Goal: Transaction & Acquisition: Book appointment/travel/reservation

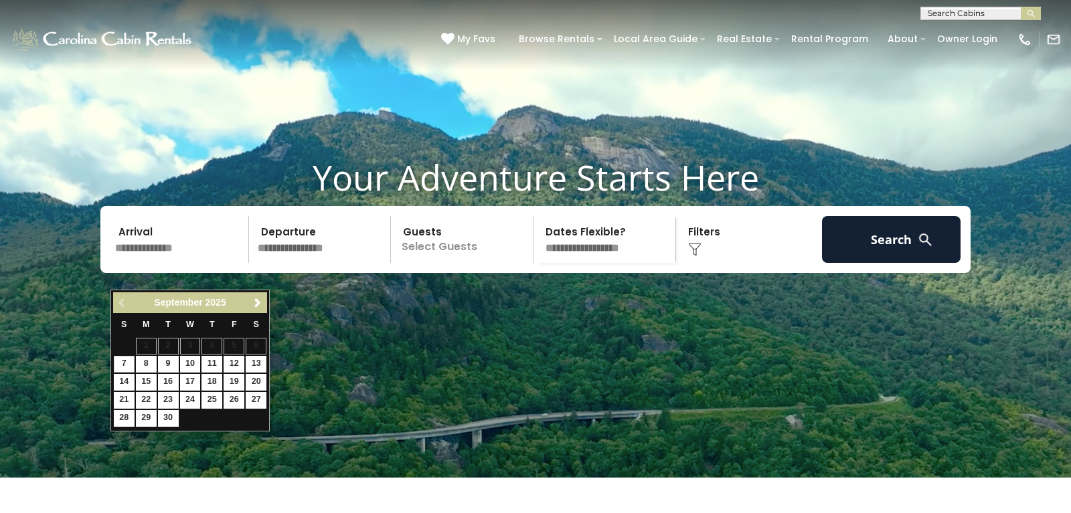
scroll to position [58, 0]
click at [257, 301] on span "Next" at bounding box center [257, 303] width 11 height 11
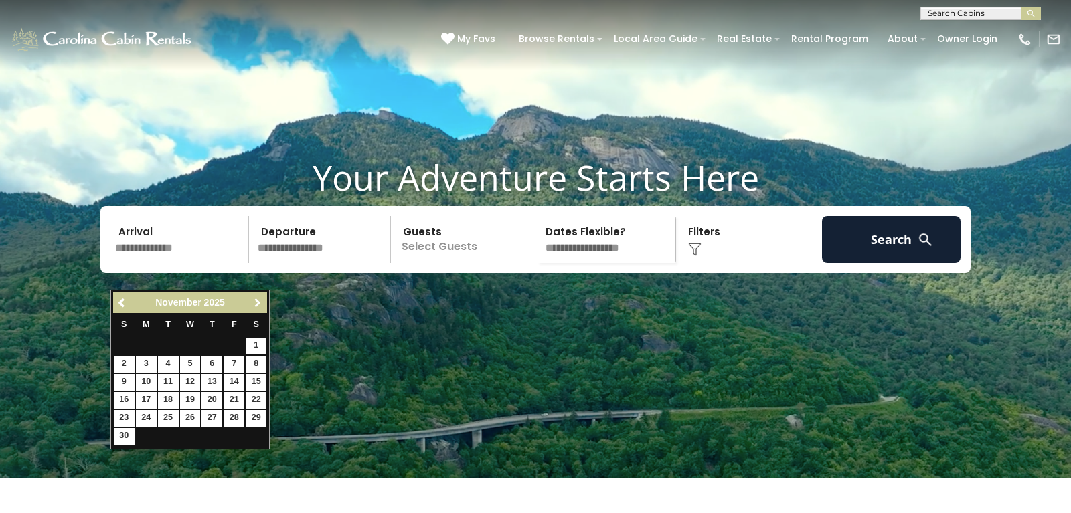
click at [257, 301] on span "Next" at bounding box center [257, 303] width 11 height 11
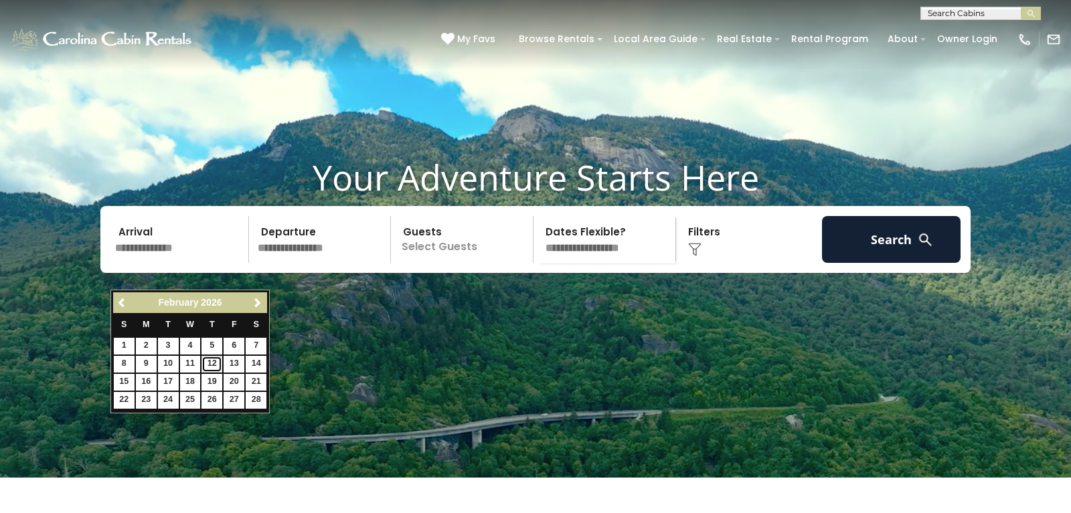
click at [213, 363] on link "12" at bounding box center [211, 364] width 21 height 17
type input "*******"
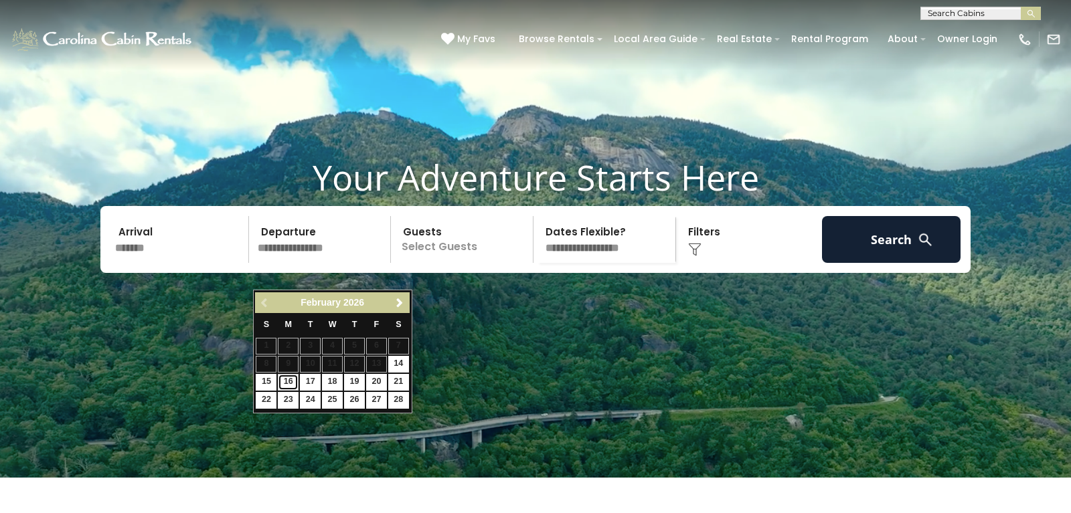
click at [289, 383] on link "16" at bounding box center [288, 382] width 21 height 17
type input "*******"
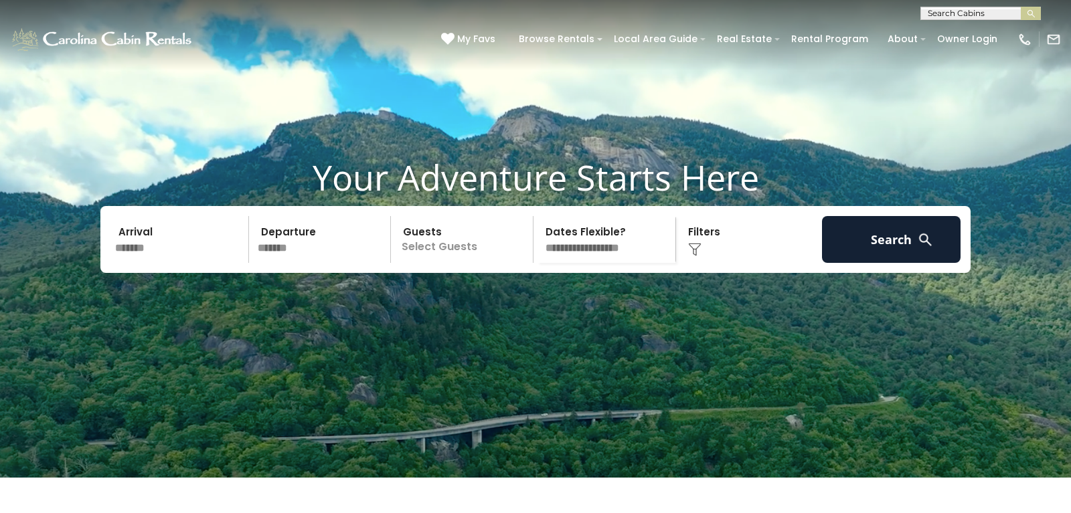
click at [167, 263] on input "*******" at bounding box center [179, 239] width 139 height 47
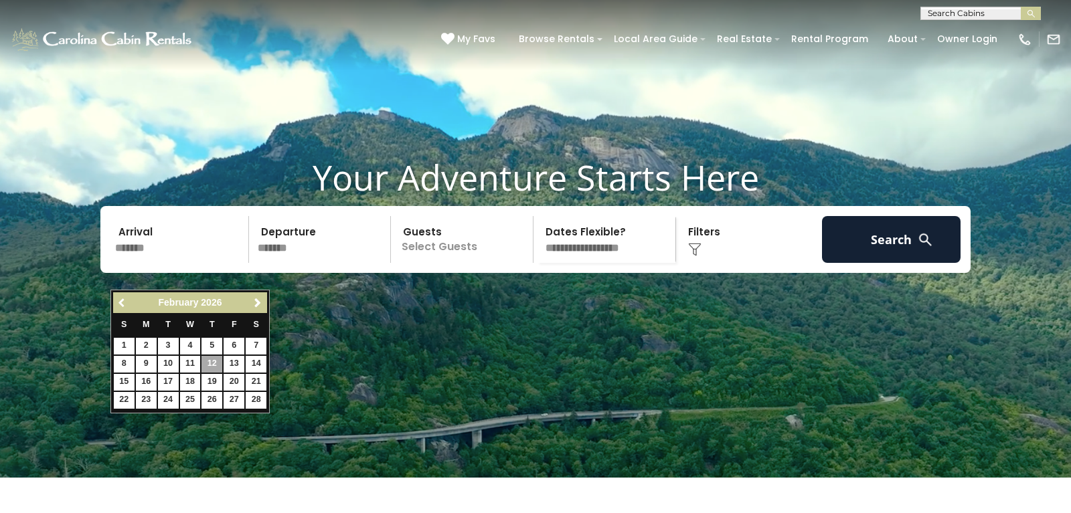
click at [124, 306] on span "Previous" at bounding box center [122, 303] width 11 height 11
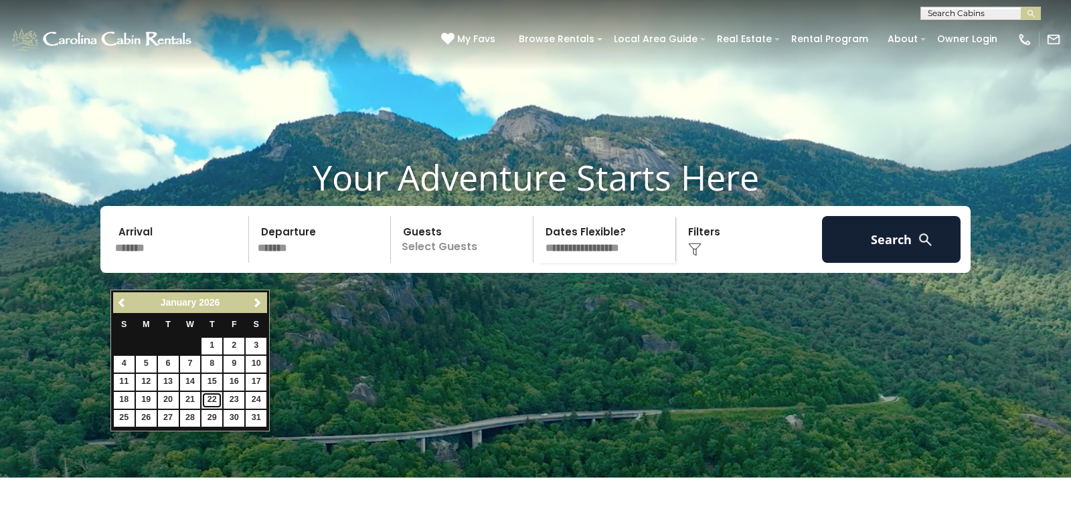
click at [208, 401] on link "22" at bounding box center [211, 400] width 21 height 17
type input "*******"
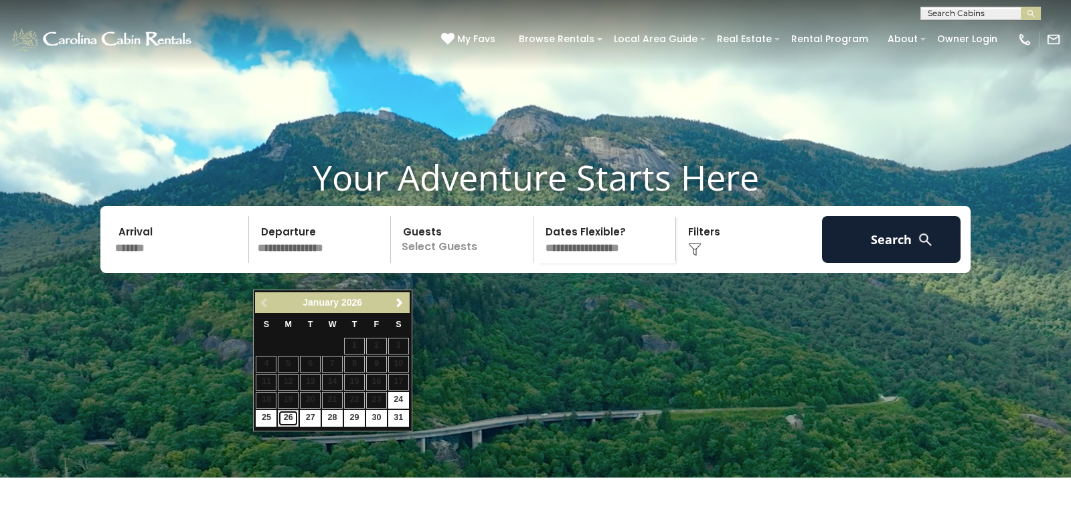
click at [294, 418] on link "26" at bounding box center [288, 418] width 21 height 17
type input "*******"
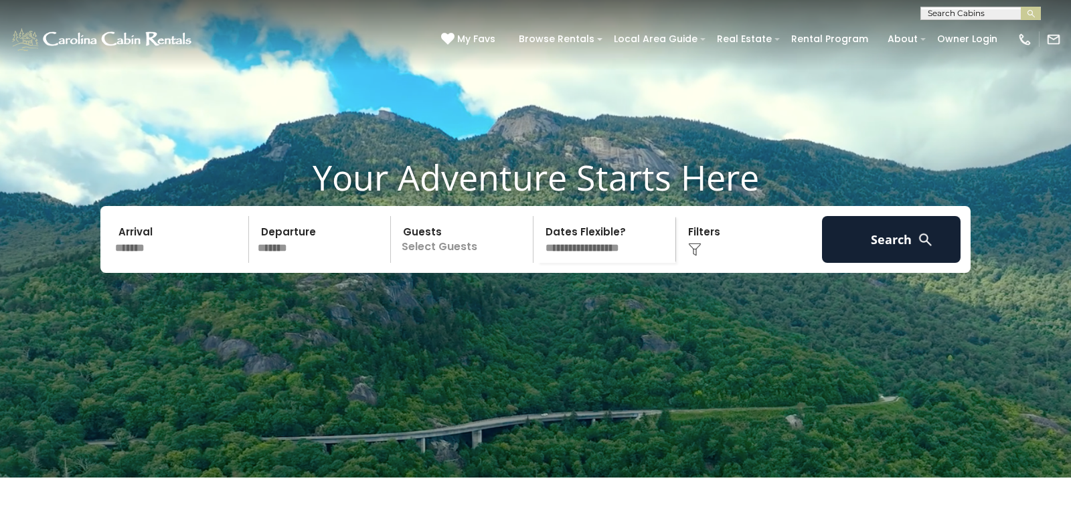
click at [735, 263] on div "Click to Choose" at bounding box center [749, 239] width 139 height 47
click at [693, 258] on div "Click to Choose" at bounding box center [749, 239] width 139 height 47
click at [701, 255] on div "Click to Choose" at bounding box center [749, 239] width 139 height 47
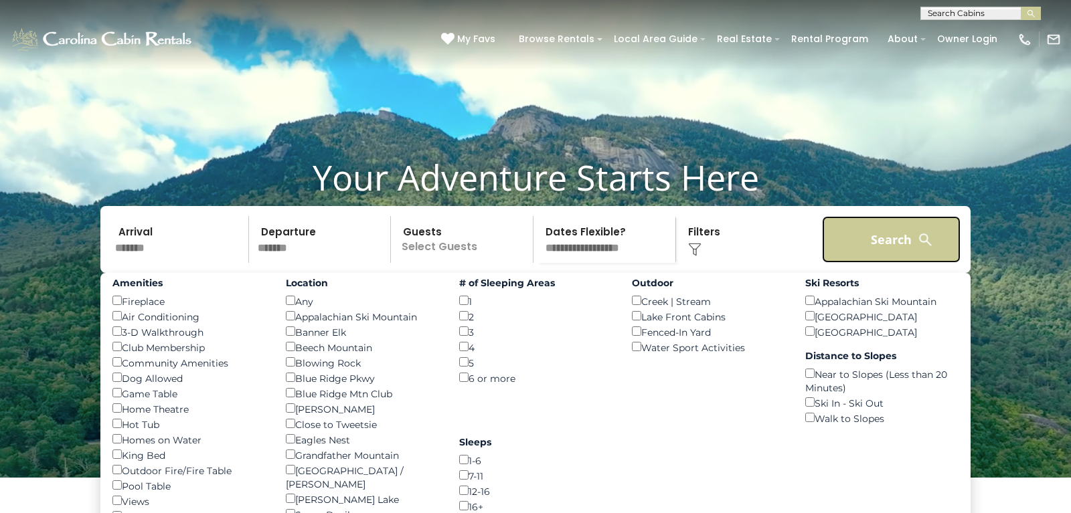
click at [885, 263] on button "Search" at bounding box center [891, 239] width 139 height 47
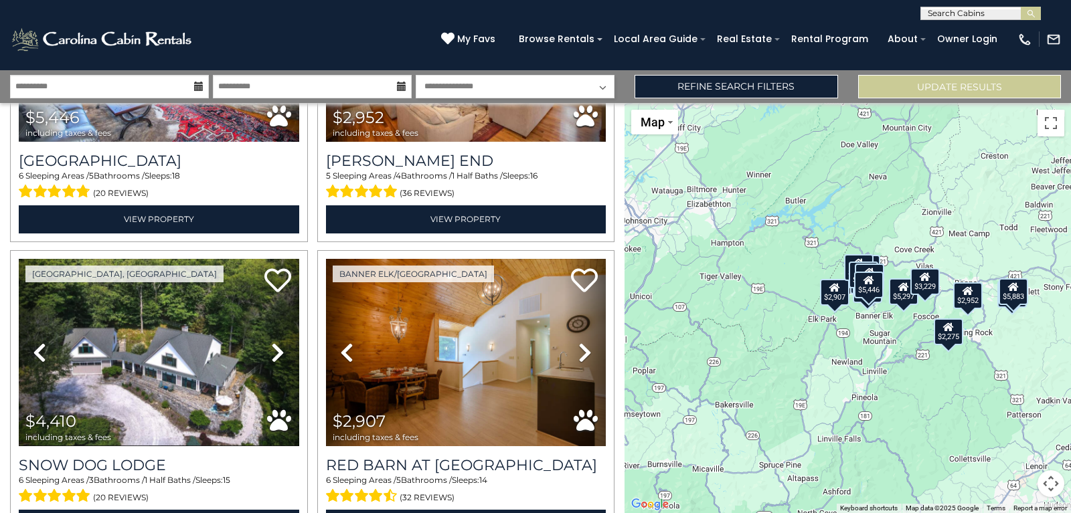
scroll to position [578, 0]
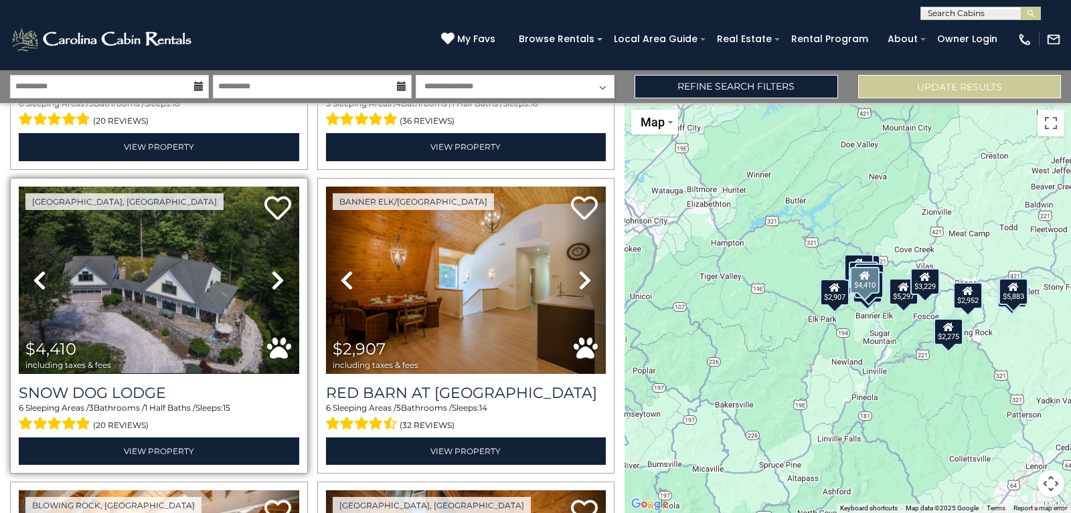
click at [284, 286] on icon at bounding box center [277, 280] width 13 height 21
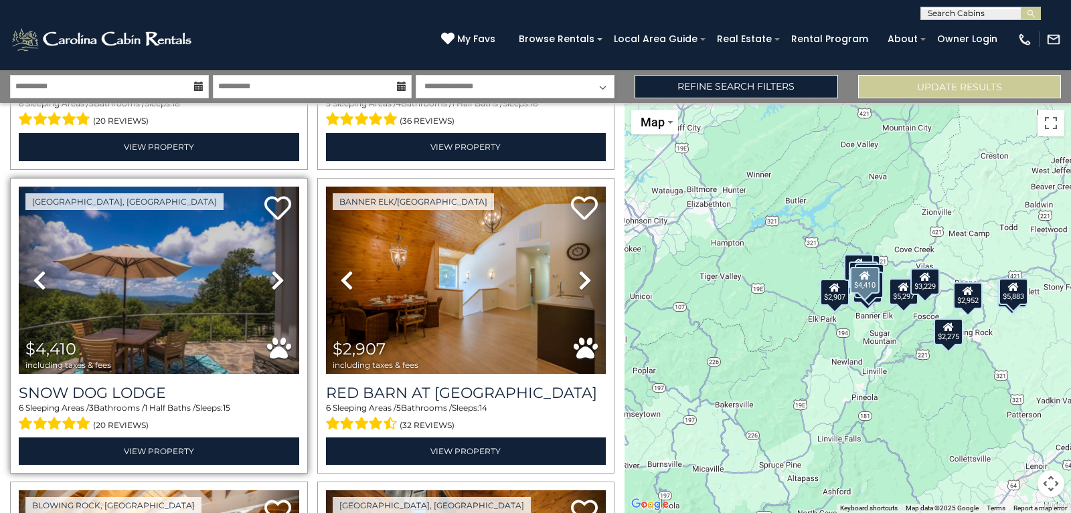
click at [283, 286] on icon at bounding box center [277, 280] width 13 height 21
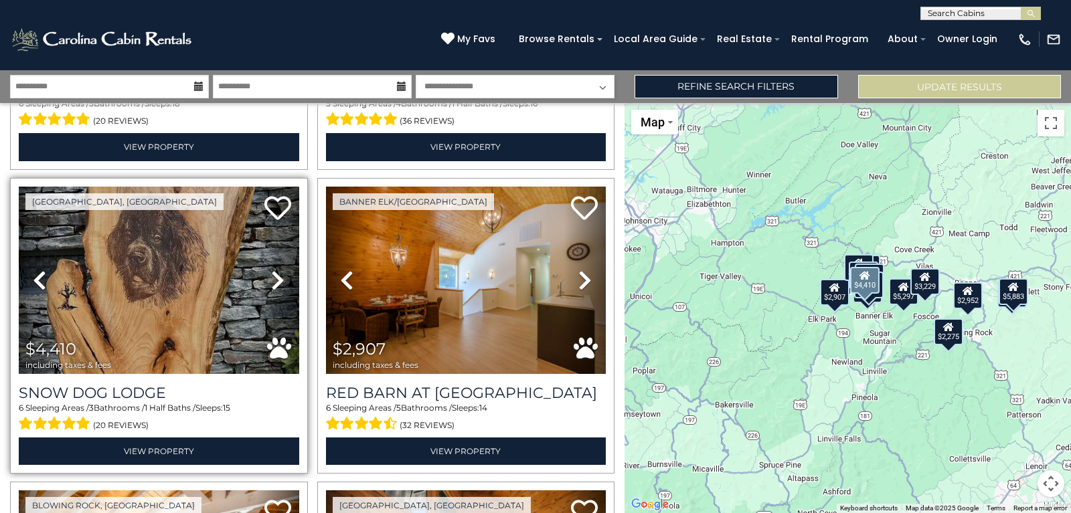
click at [283, 286] on icon at bounding box center [277, 280] width 13 height 21
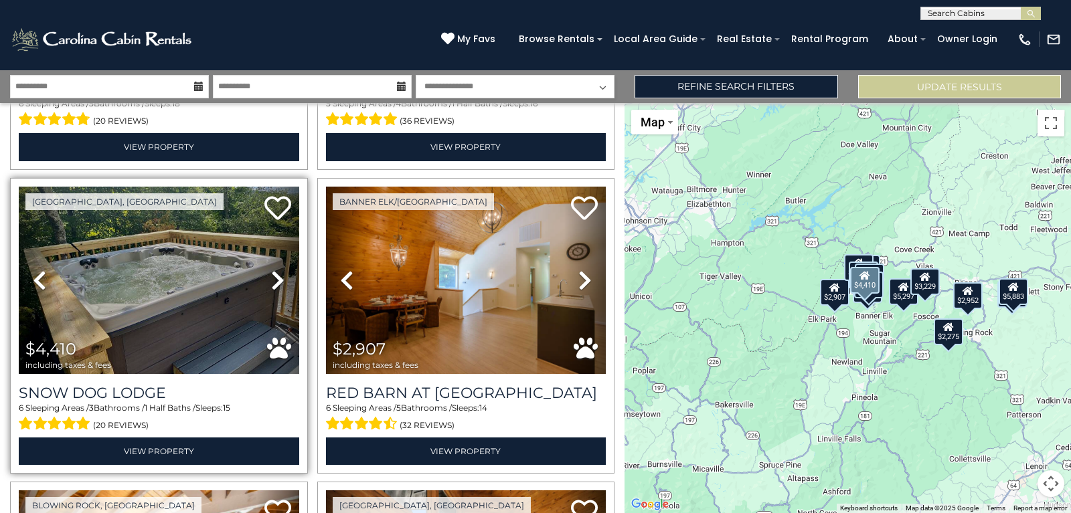
click at [283, 286] on icon at bounding box center [277, 280] width 13 height 21
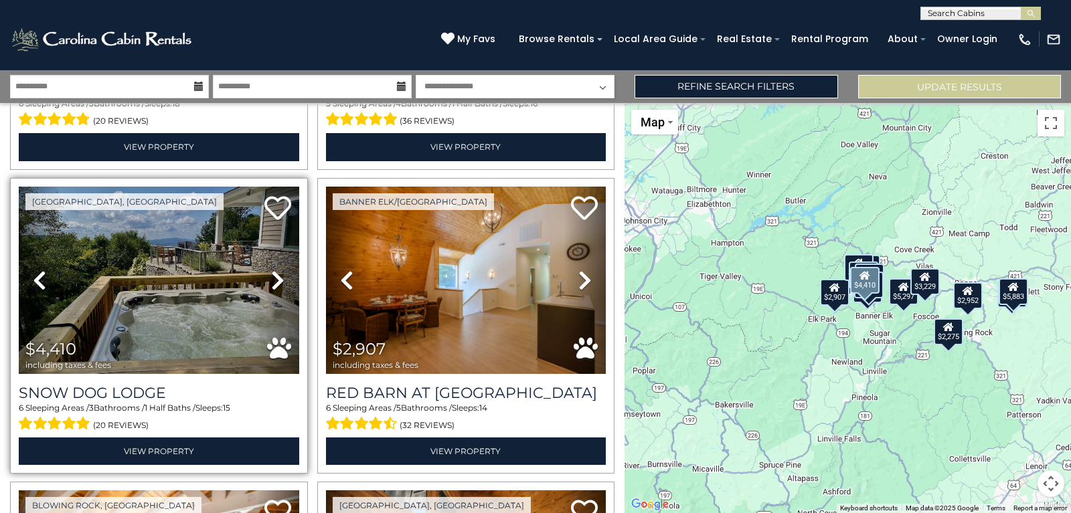
click at [283, 286] on icon at bounding box center [277, 280] width 13 height 21
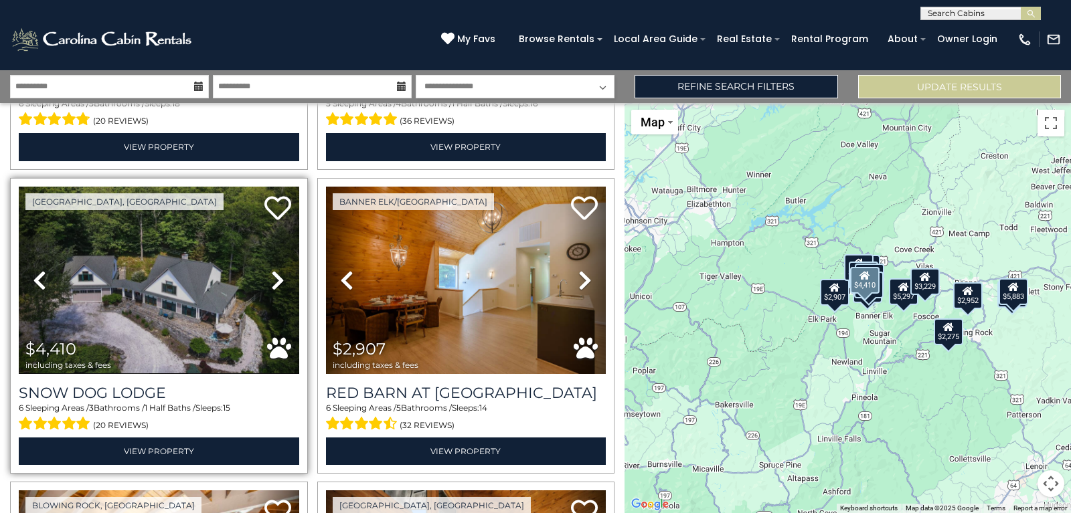
click at [282, 286] on icon at bounding box center [277, 280] width 13 height 21
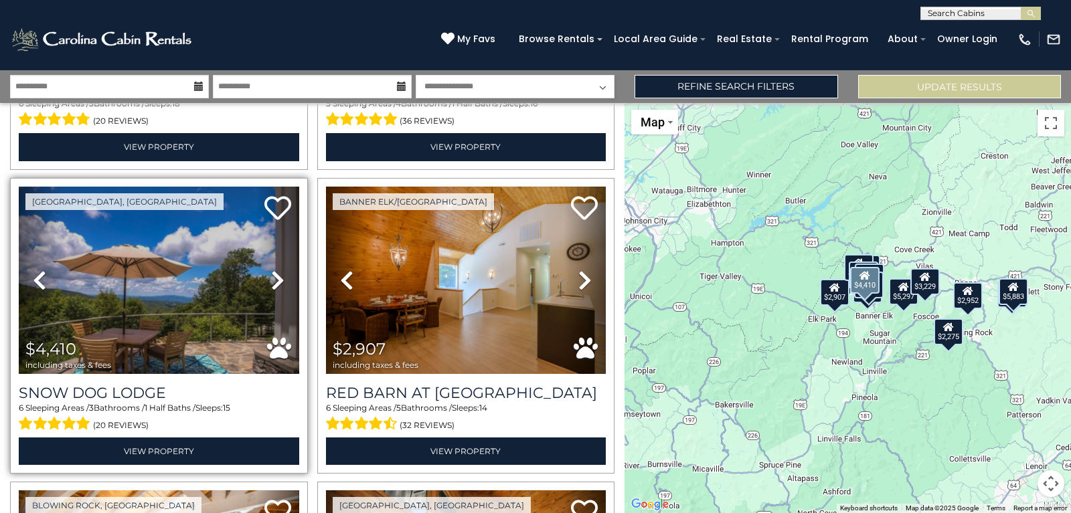
click at [282, 286] on icon at bounding box center [277, 280] width 13 height 21
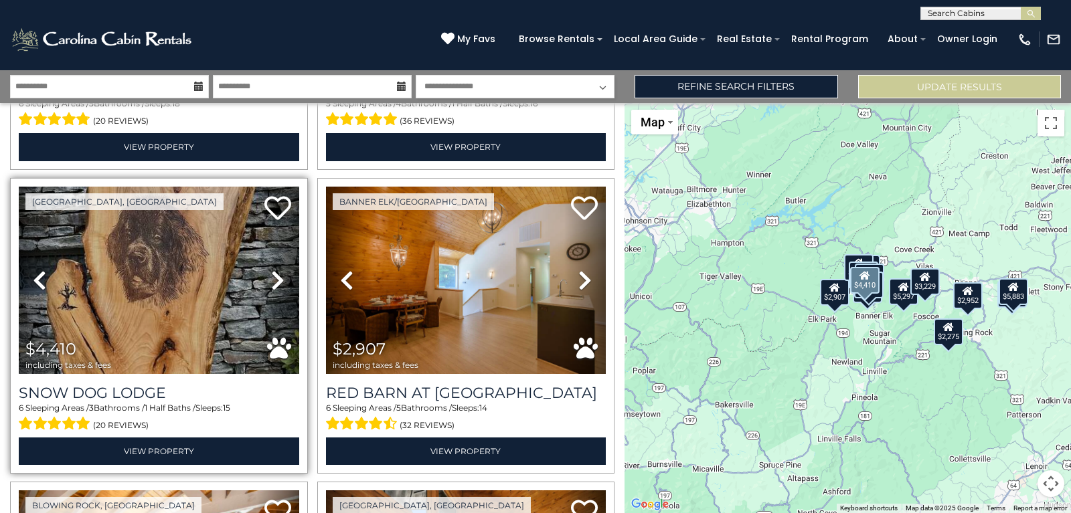
click at [282, 286] on icon at bounding box center [277, 280] width 13 height 21
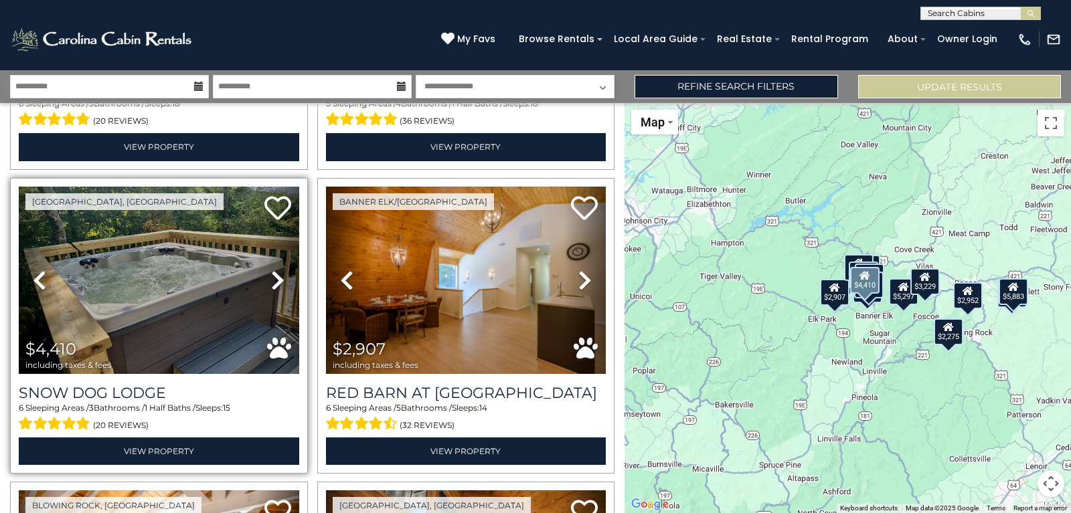
click at [282, 287] on icon at bounding box center [277, 280] width 13 height 21
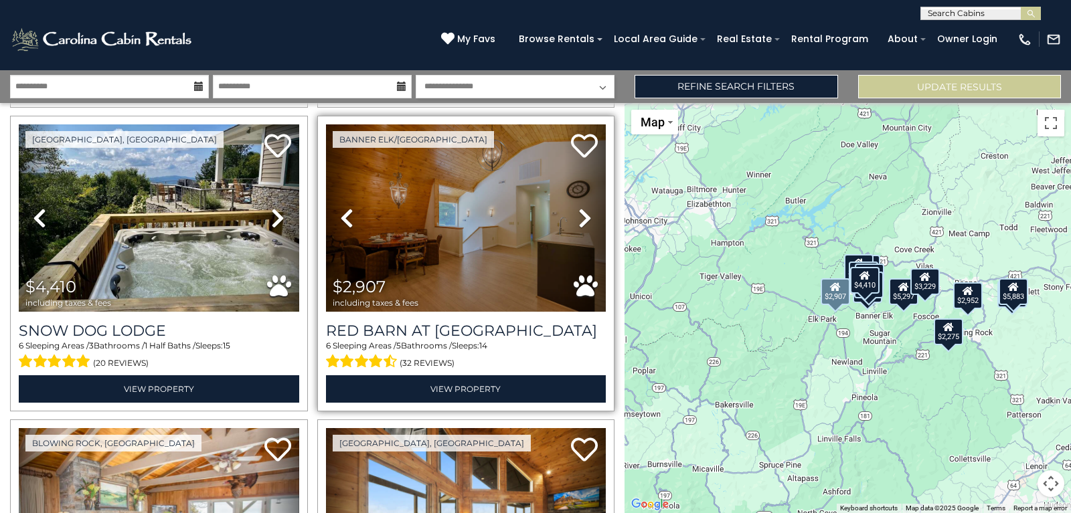
scroll to position [723, 0]
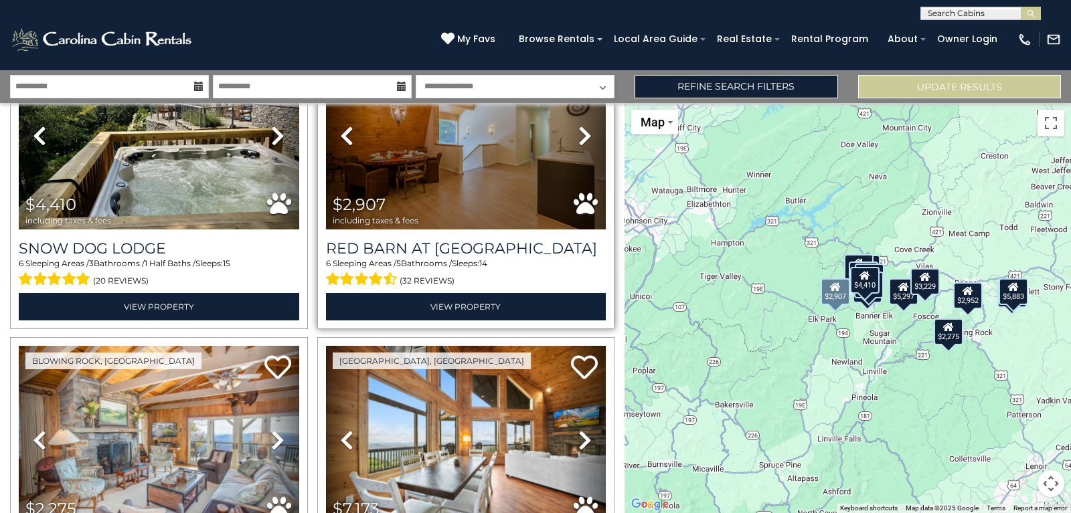
click at [582, 140] on icon at bounding box center [584, 135] width 13 height 21
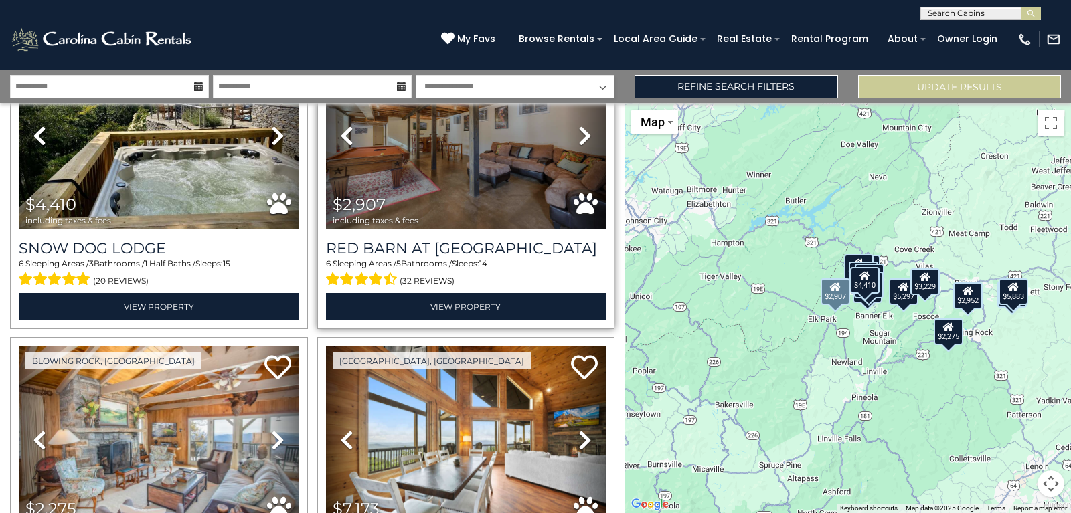
click at [582, 140] on icon at bounding box center [584, 135] width 13 height 21
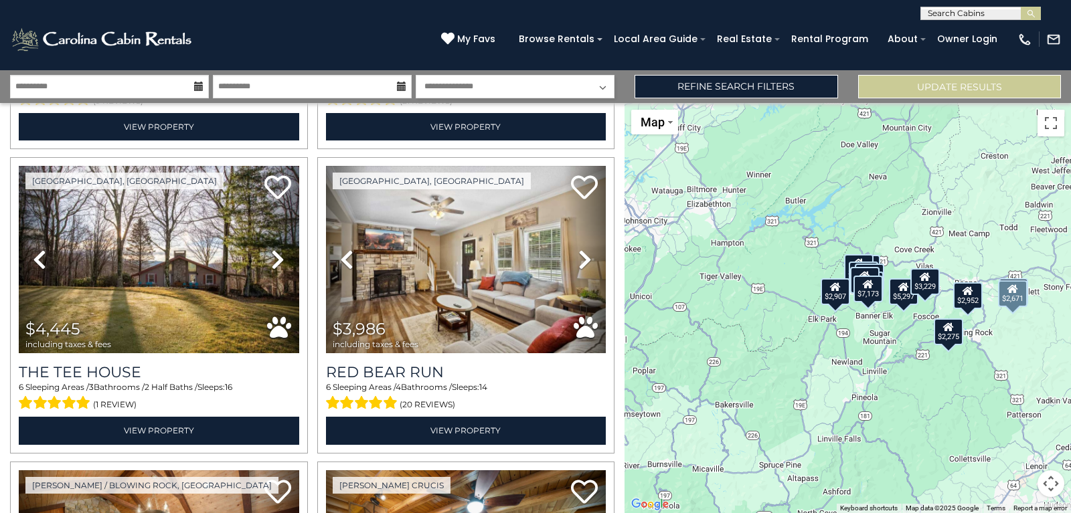
scroll to position [1518, 0]
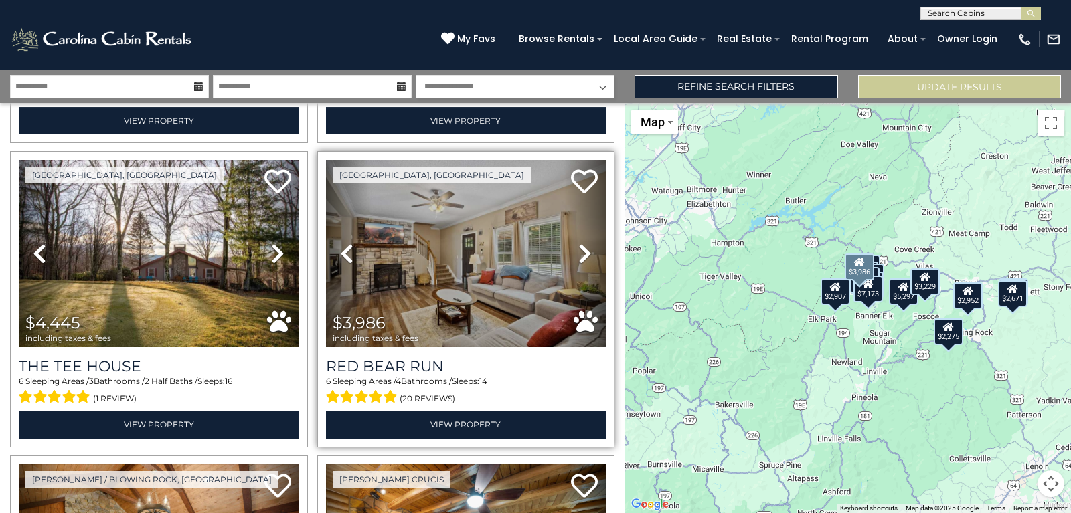
click at [580, 252] on icon at bounding box center [584, 253] width 13 height 21
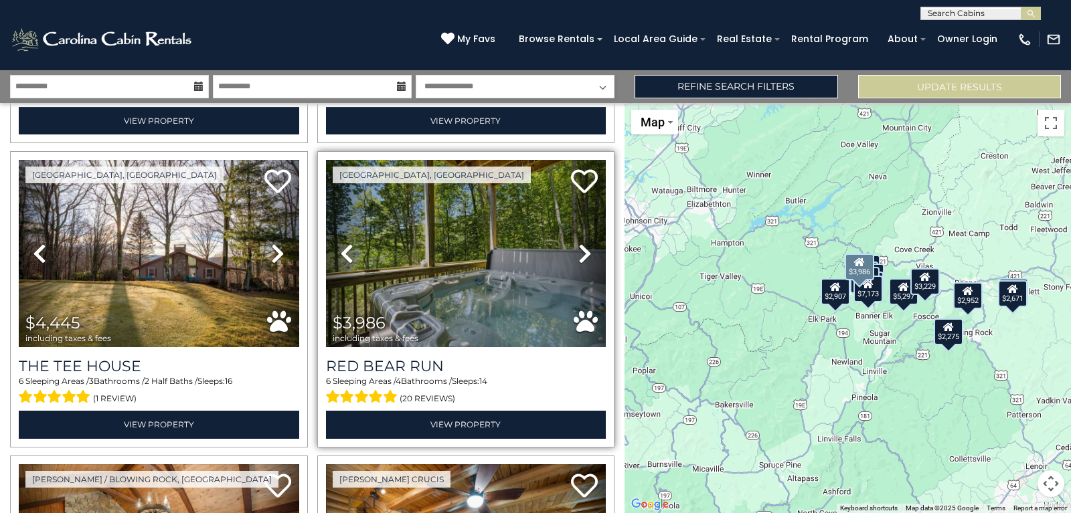
click at [580, 252] on icon at bounding box center [584, 253] width 13 height 21
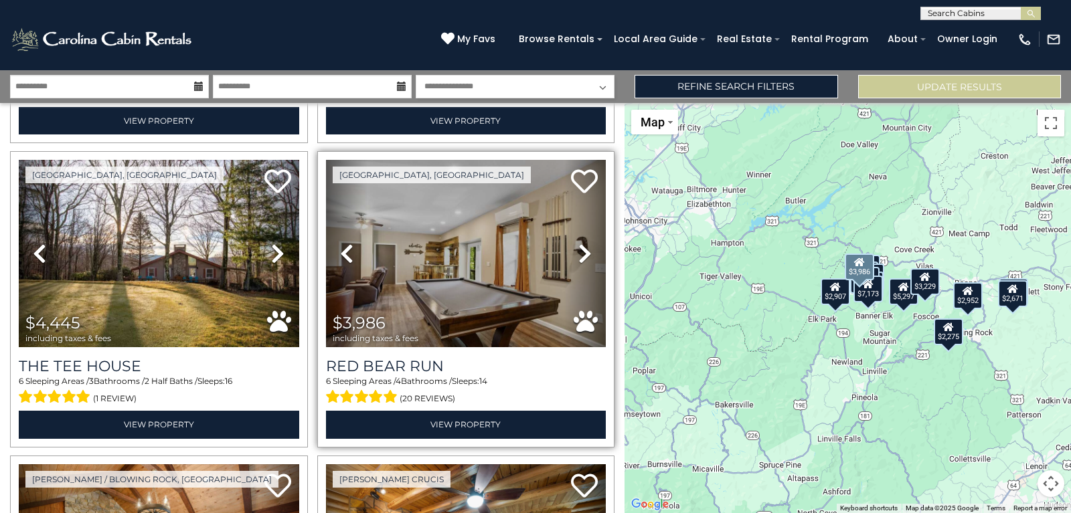
click at [580, 252] on icon at bounding box center [584, 253] width 13 height 21
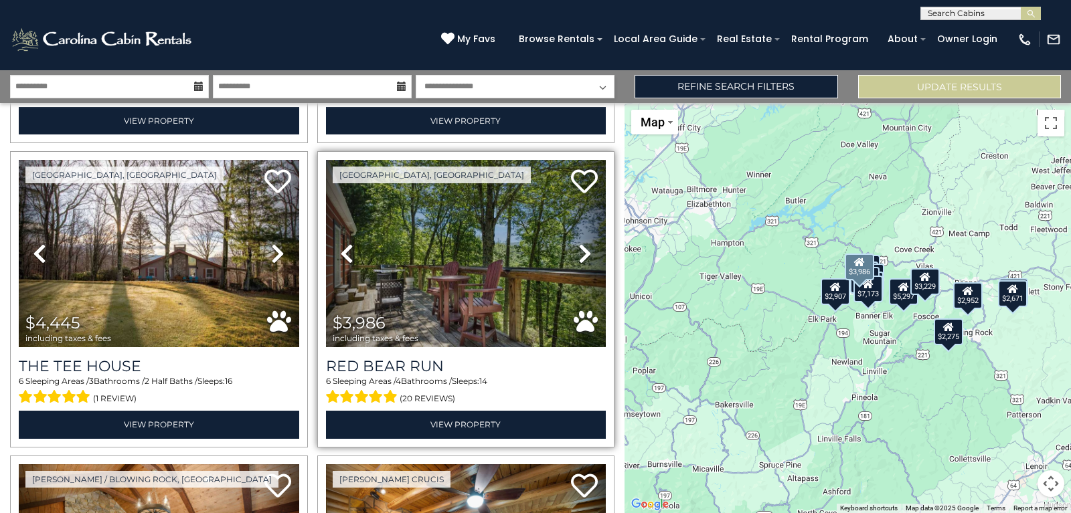
click at [580, 252] on icon at bounding box center [584, 253] width 13 height 21
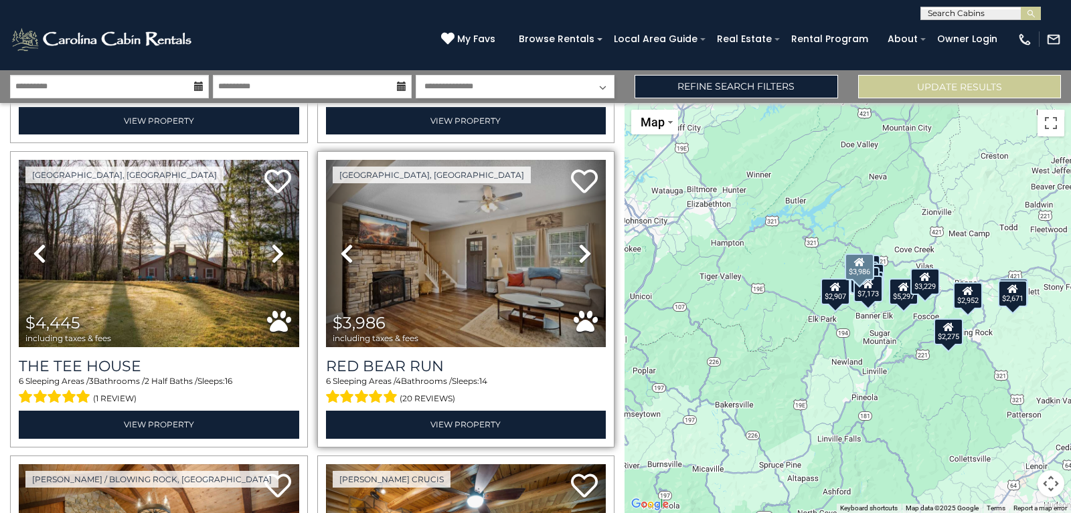
click at [580, 252] on icon at bounding box center [584, 253] width 13 height 21
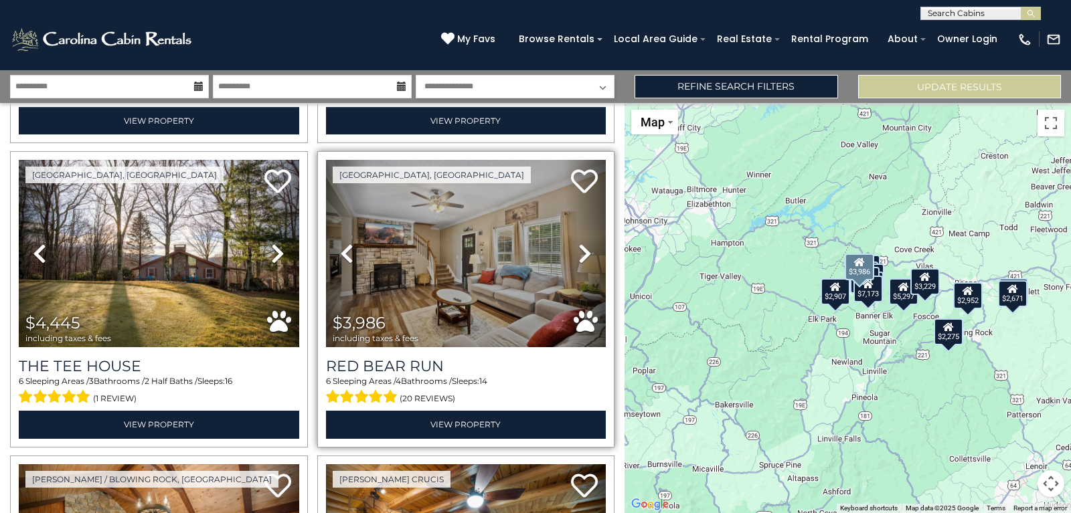
click at [580, 252] on icon at bounding box center [584, 253] width 13 height 21
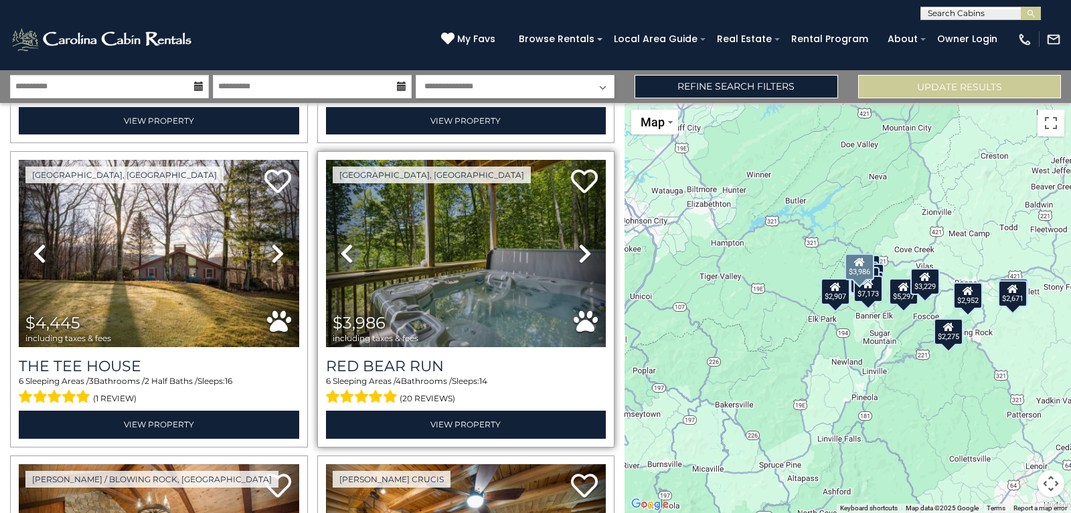
click at [580, 252] on icon at bounding box center [584, 253] width 13 height 21
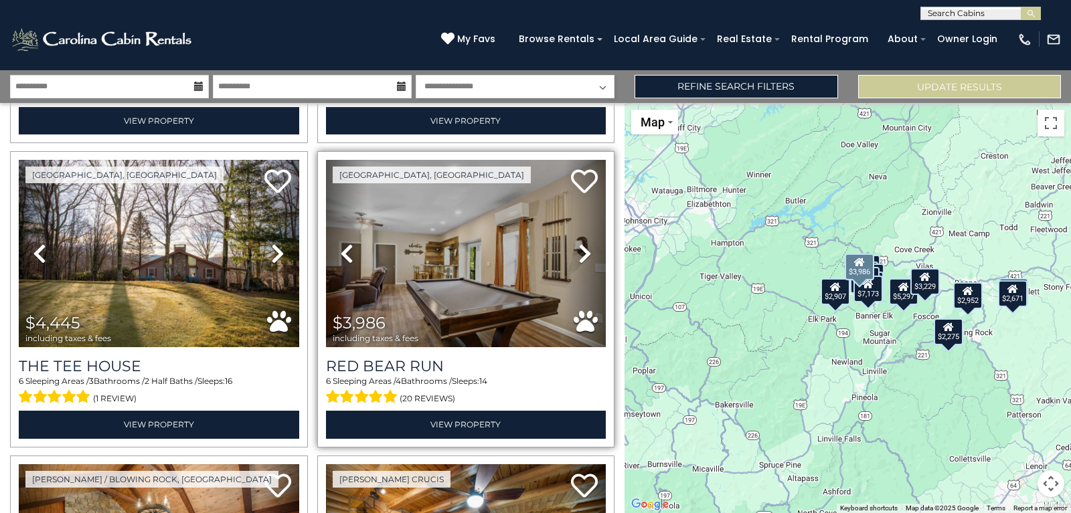
click at [580, 252] on icon at bounding box center [584, 253] width 13 height 21
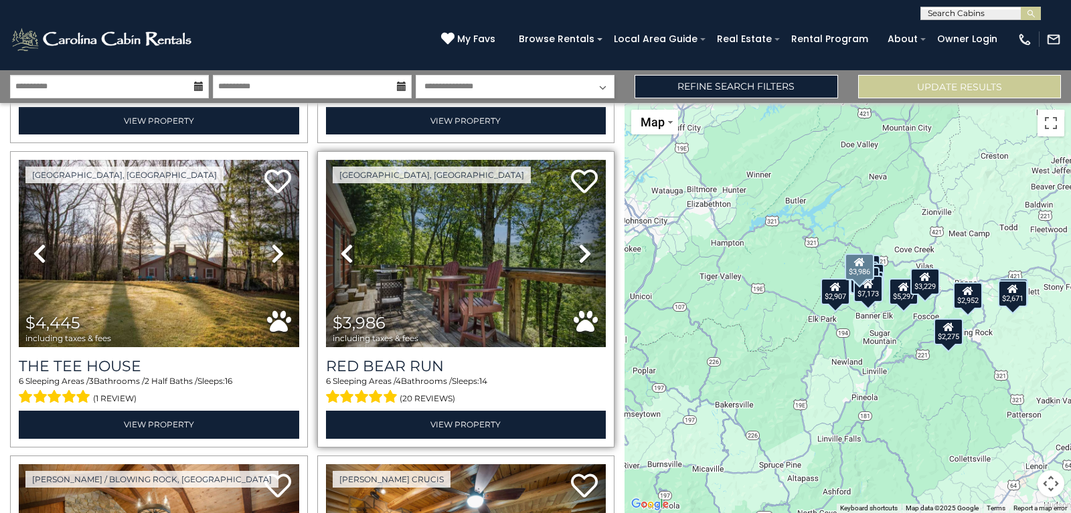
click at [579, 252] on icon at bounding box center [584, 253] width 13 height 21
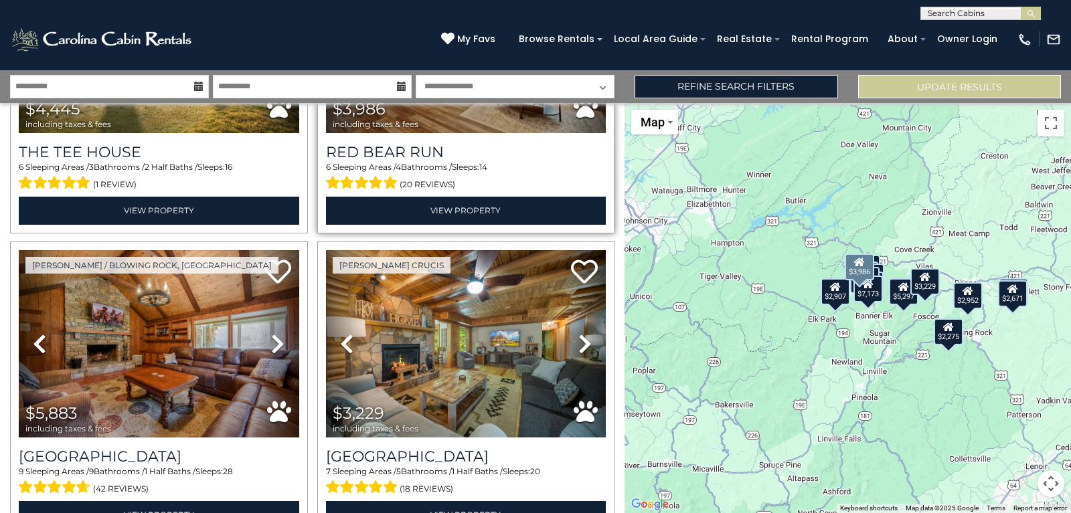
scroll to position [1734, 0]
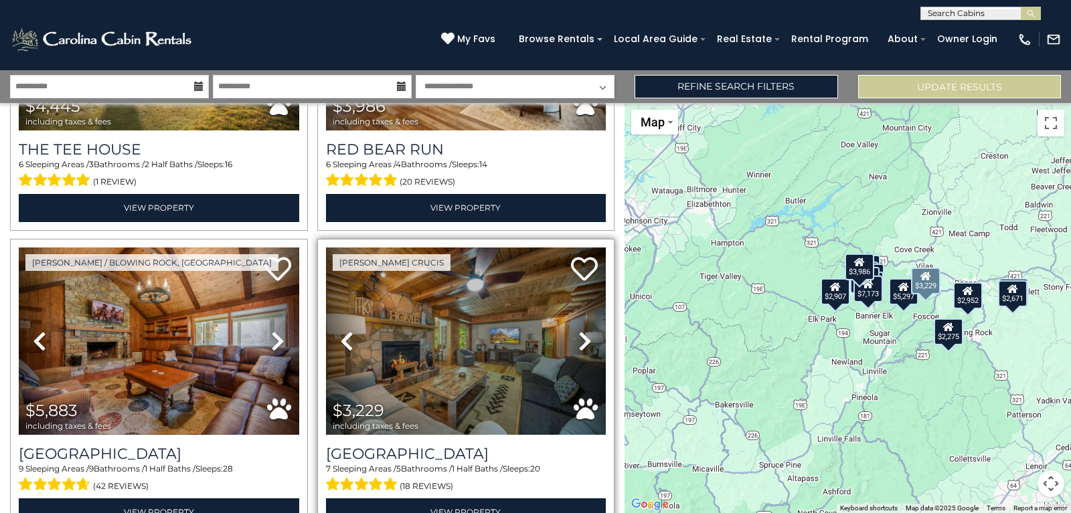
click at [584, 337] on icon at bounding box center [584, 341] width 13 height 21
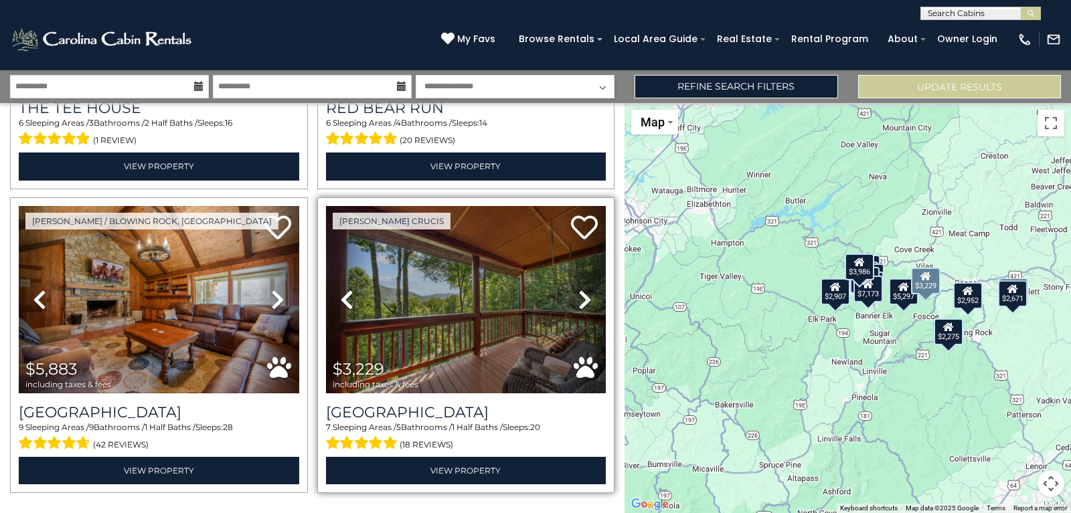
scroll to position [1811, 0]
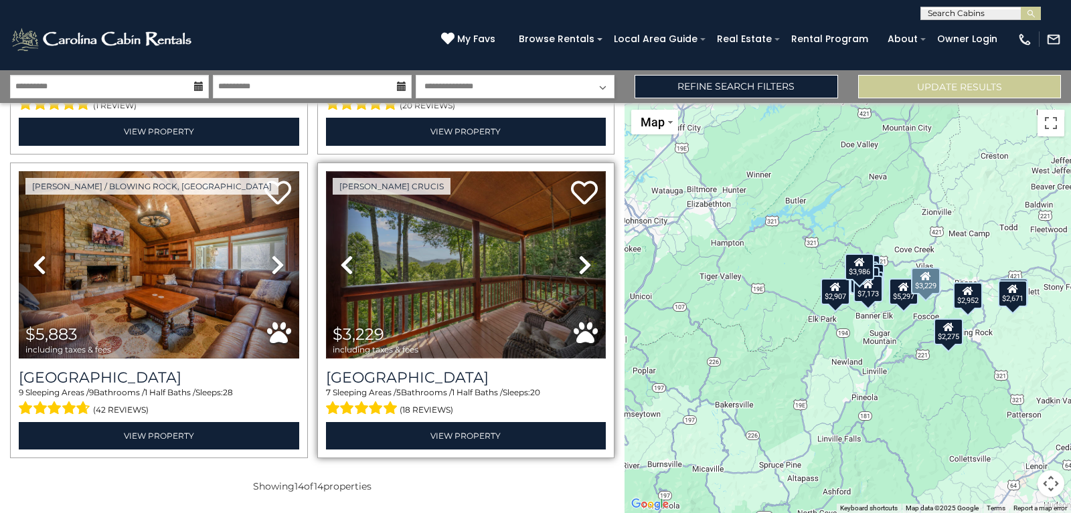
click at [479, 308] on img at bounding box center [466, 264] width 280 height 187
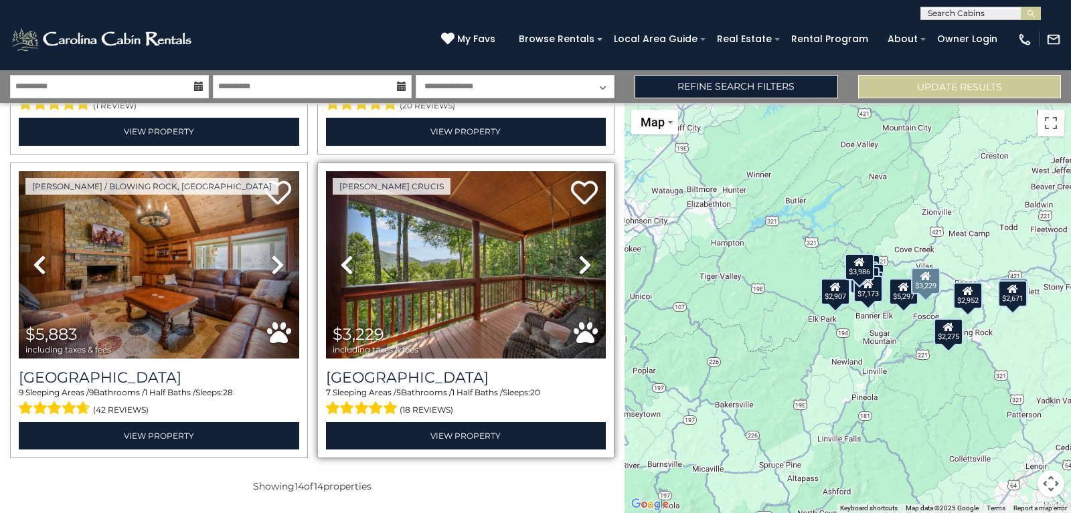
click at [455, 387] on div "7 Sleeping Areas / 5 Bathrooms / 1 Half Baths / Sleeps: 20 (18 reviews)" at bounding box center [466, 403] width 280 height 32
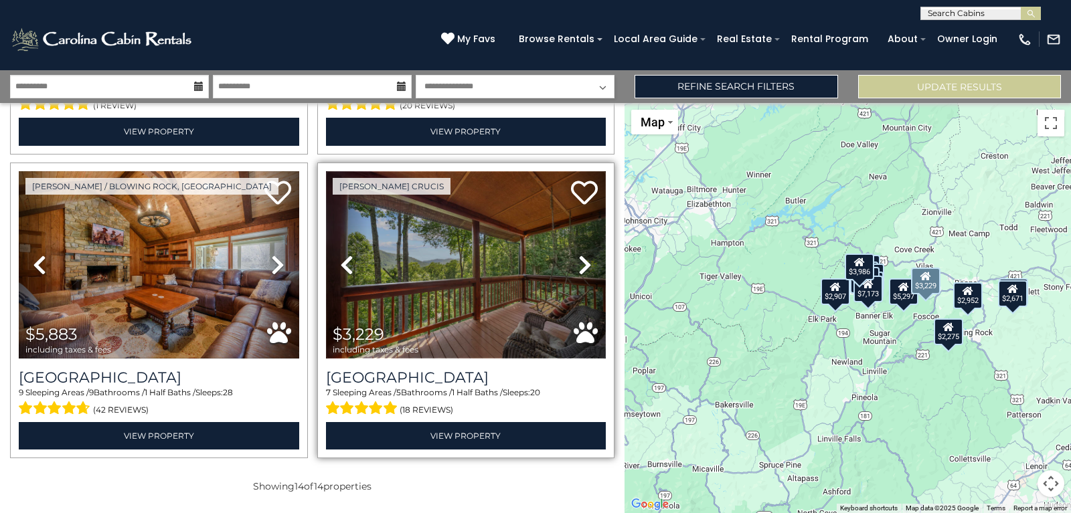
click at [450, 356] on img at bounding box center [466, 264] width 280 height 187
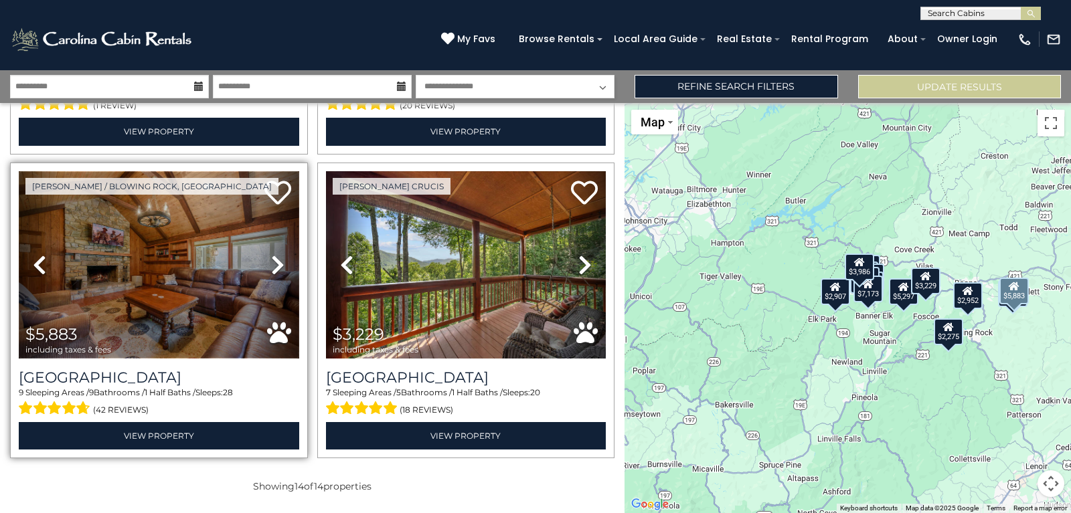
click at [198, 248] on img at bounding box center [159, 264] width 280 height 187
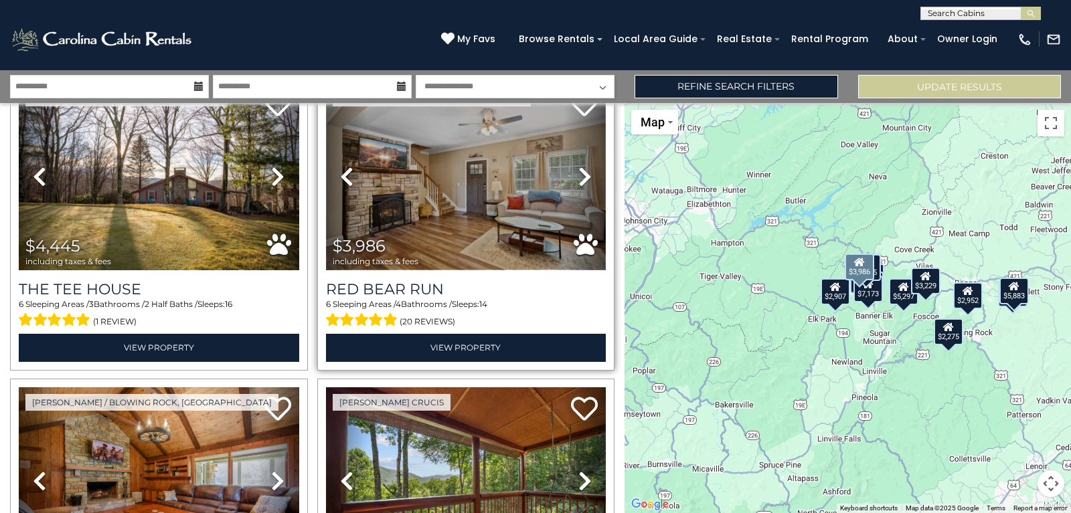
click at [458, 232] on img at bounding box center [466, 176] width 280 height 187
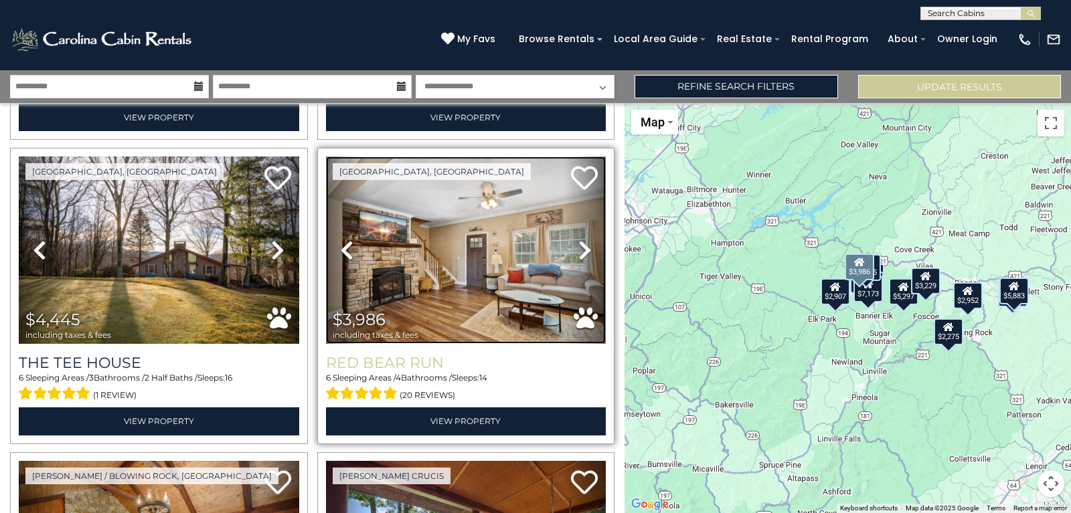
scroll to position [1522, 0]
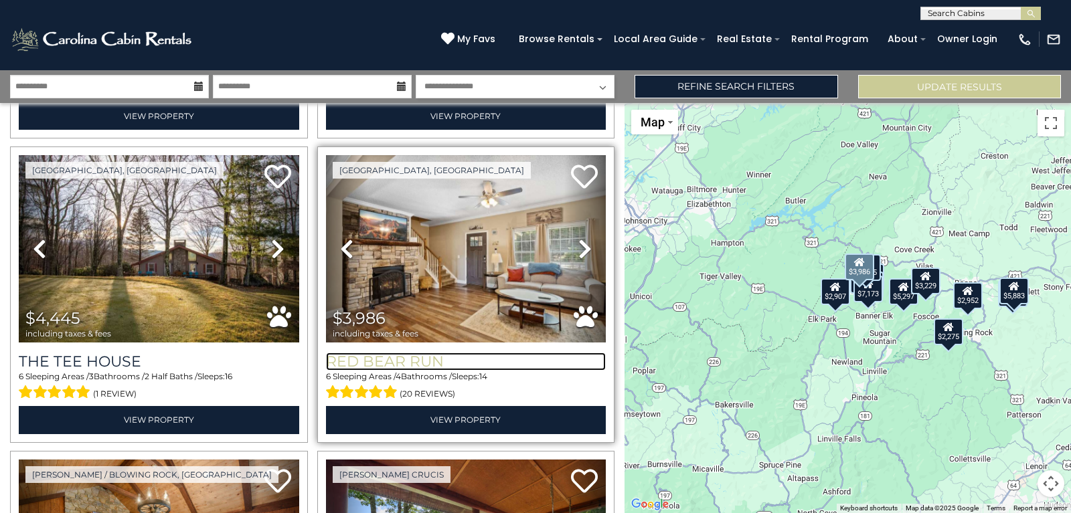
click at [419, 361] on h3 "Red Bear Run" at bounding box center [466, 362] width 280 height 18
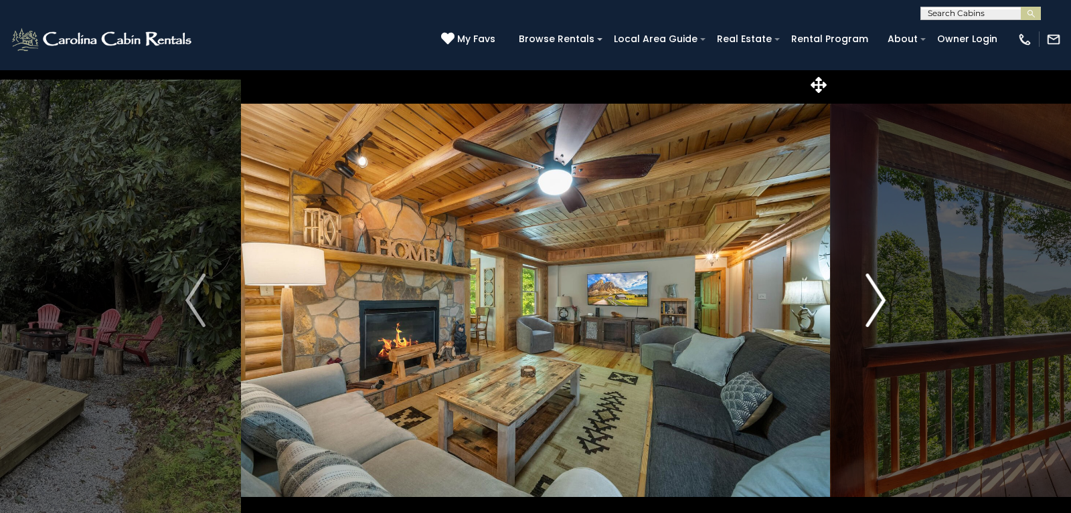
click at [882, 304] on img "Next" at bounding box center [875, 301] width 20 height 54
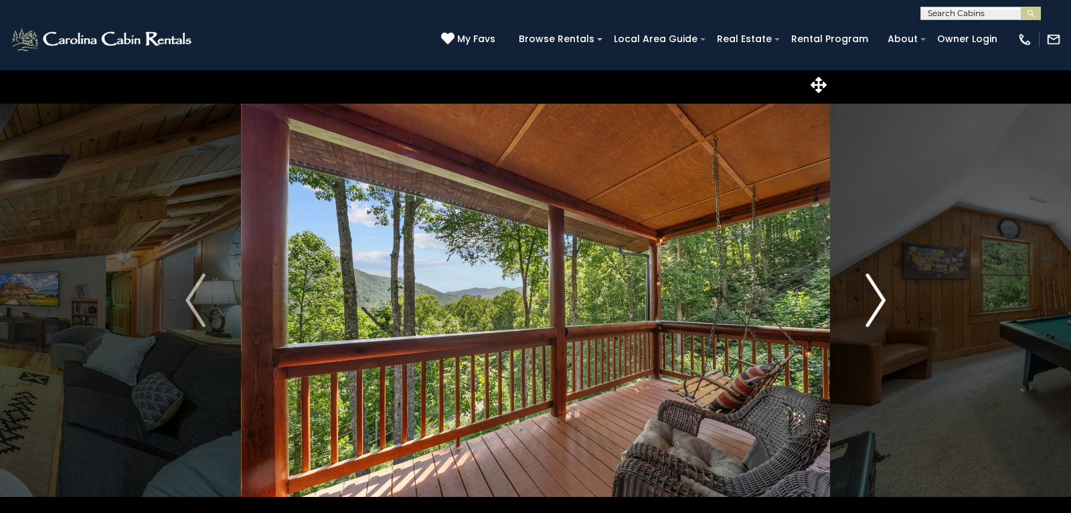
click at [882, 304] on img "Next" at bounding box center [875, 301] width 20 height 54
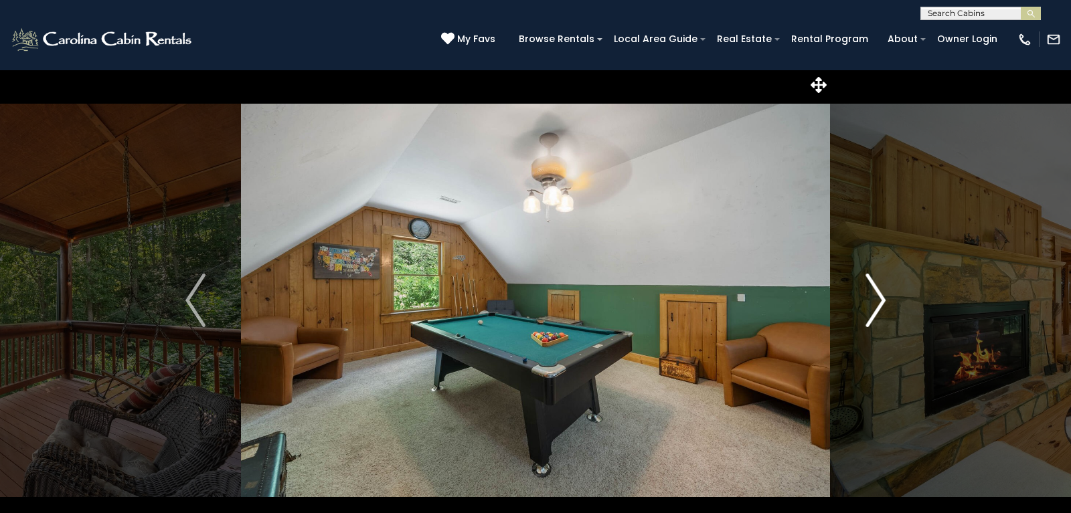
click at [882, 304] on img "Next" at bounding box center [875, 301] width 20 height 54
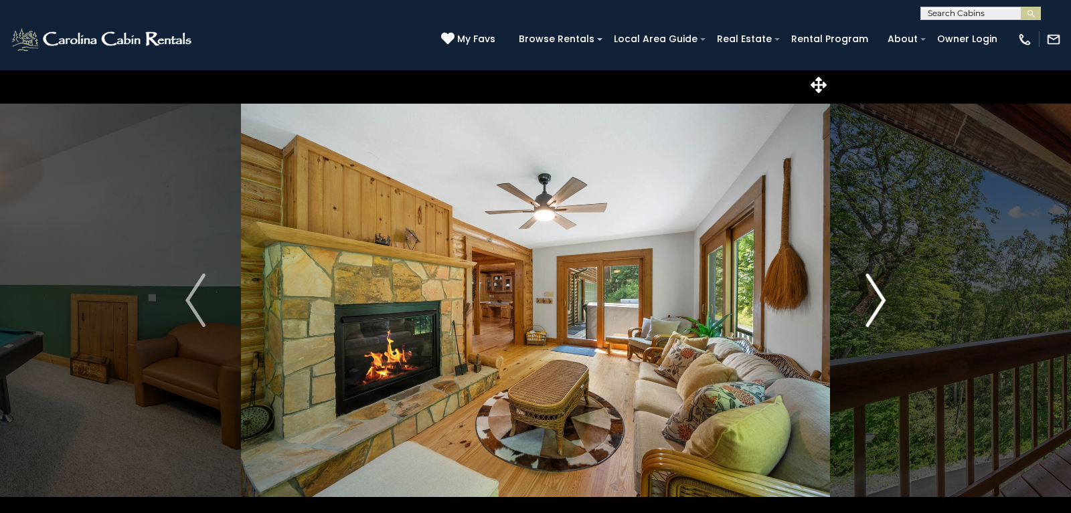
click at [882, 304] on img "Next" at bounding box center [875, 301] width 20 height 54
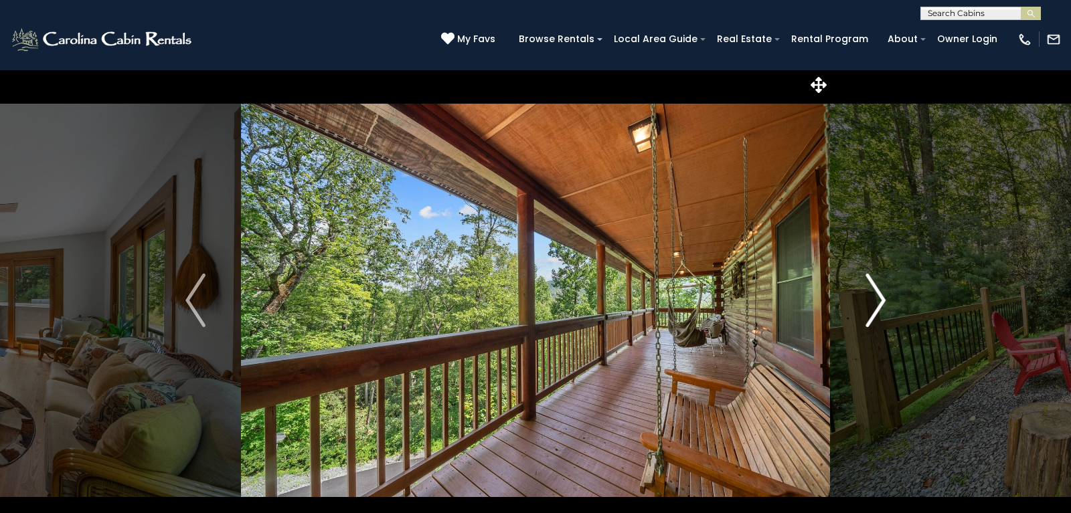
click at [881, 304] on img "Next" at bounding box center [875, 301] width 20 height 54
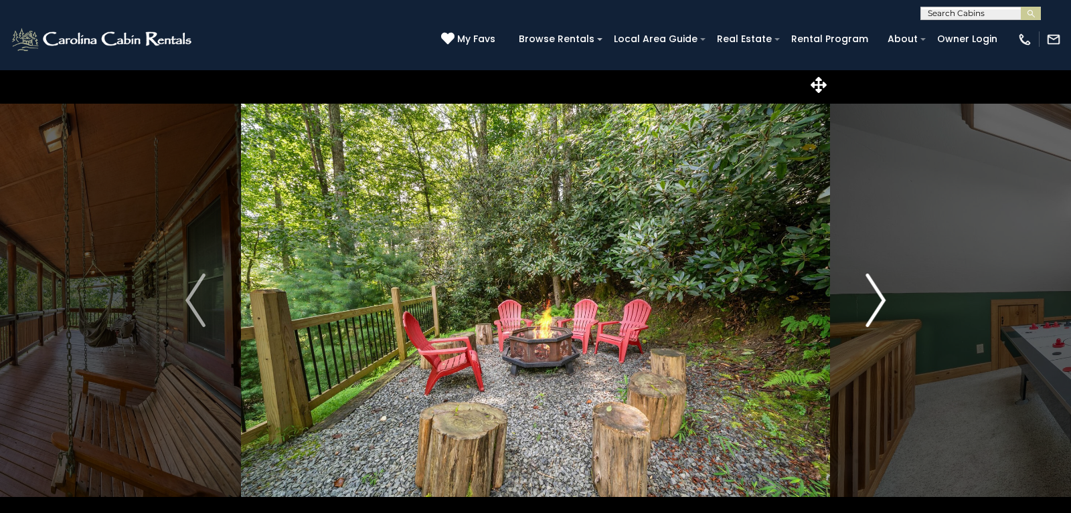
click at [881, 304] on img "Next" at bounding box center [875, 301] width 20 height 54
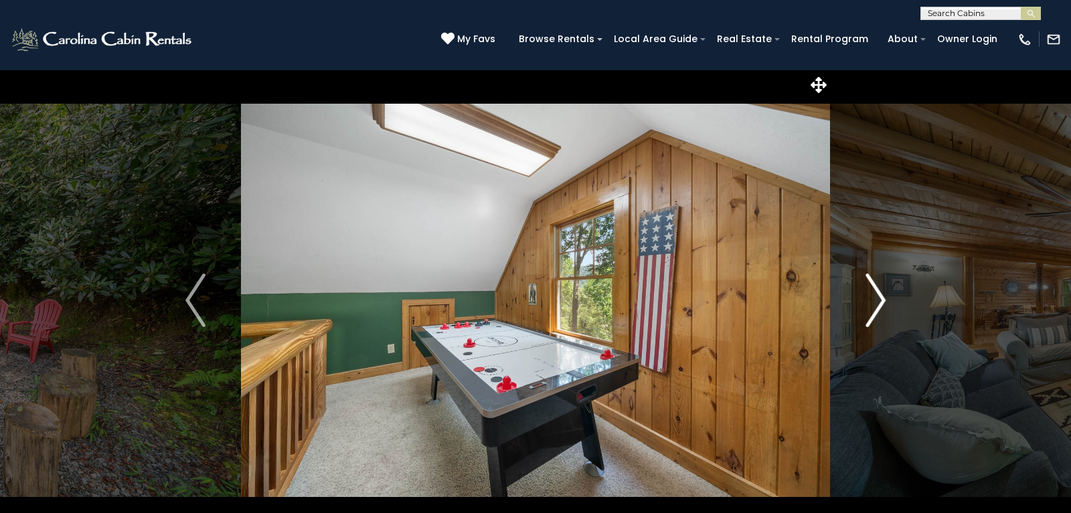
click at [881, 304] on img "Next" at bounding box center [875, 301] width 20 height 54
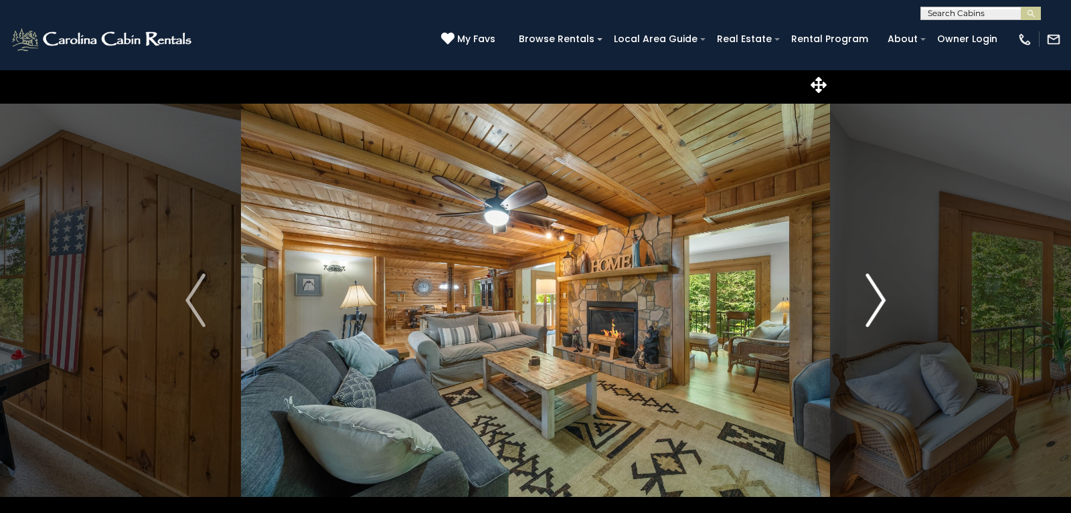
click at [881, 304] on img "Next" at bounding box center [875, 301] width 20 height 54
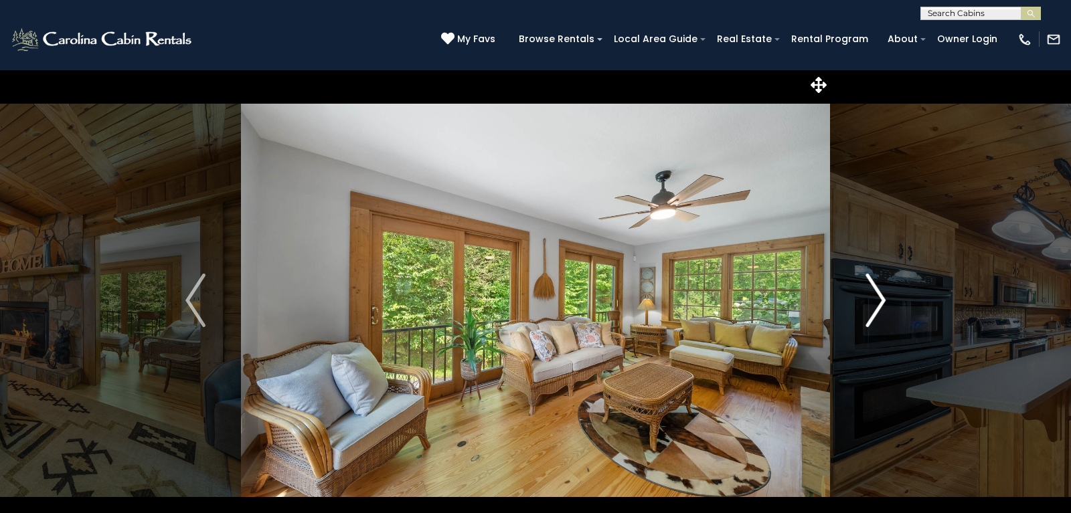
click at [881, 304] on img "Next" at bounding box center [875, 301] width 20 height 54
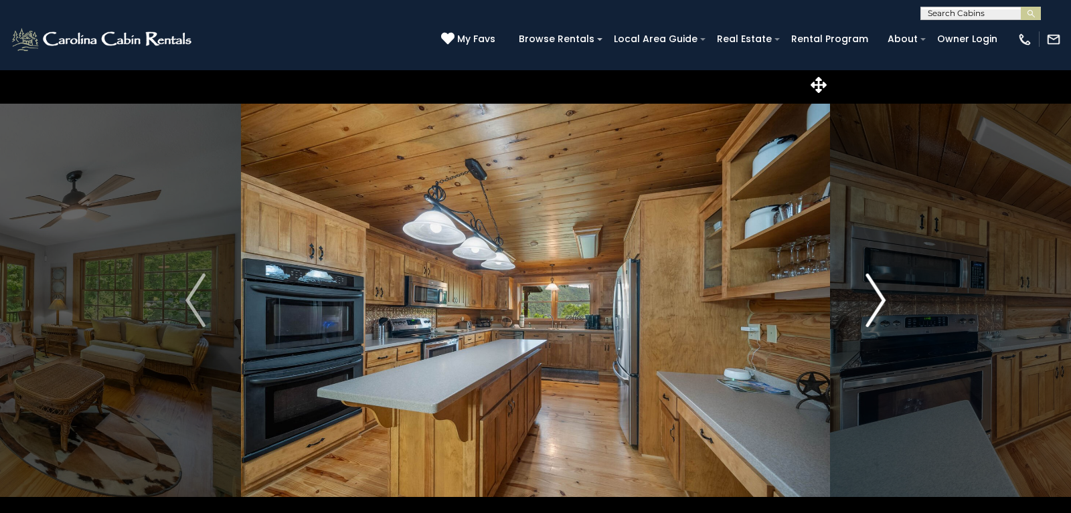
click at [881, 304] on img "Next" at bounding box center [875, 301] width 20 height 54
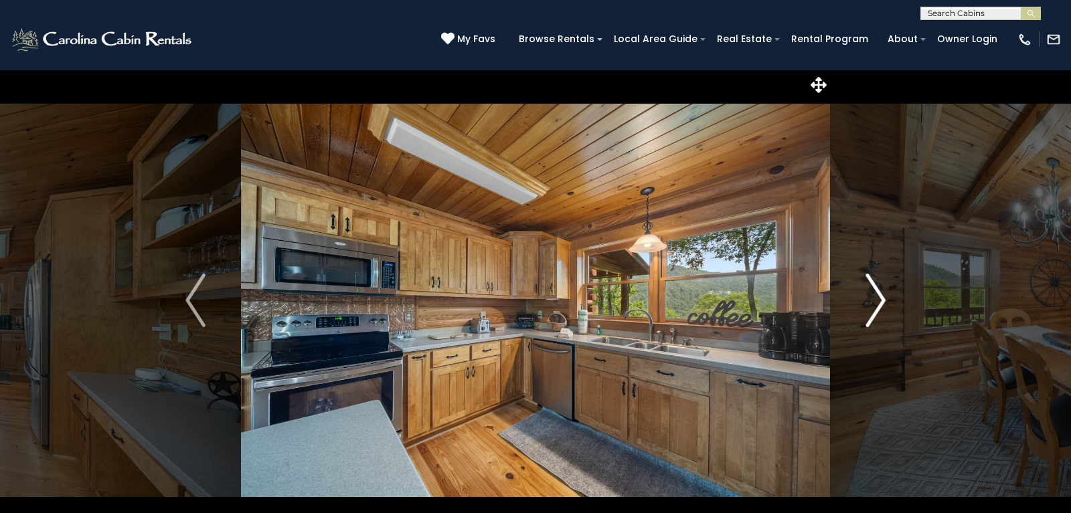
click at [881, 304] on img "Next" at bounding box center [875, 301] width 20 height 54
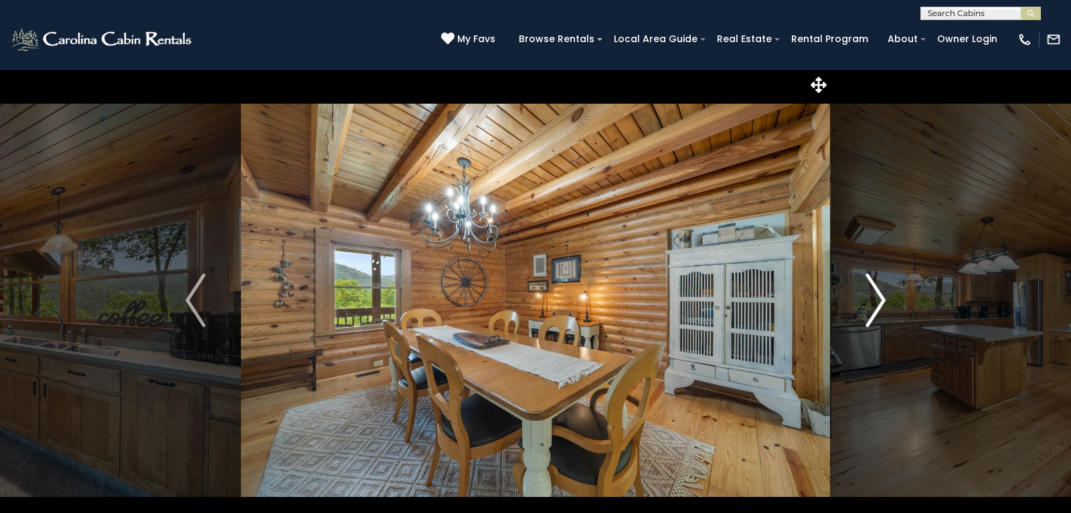
click at [881, 304] on img "Next" at bounding box center [875, 301] width 20 height 54
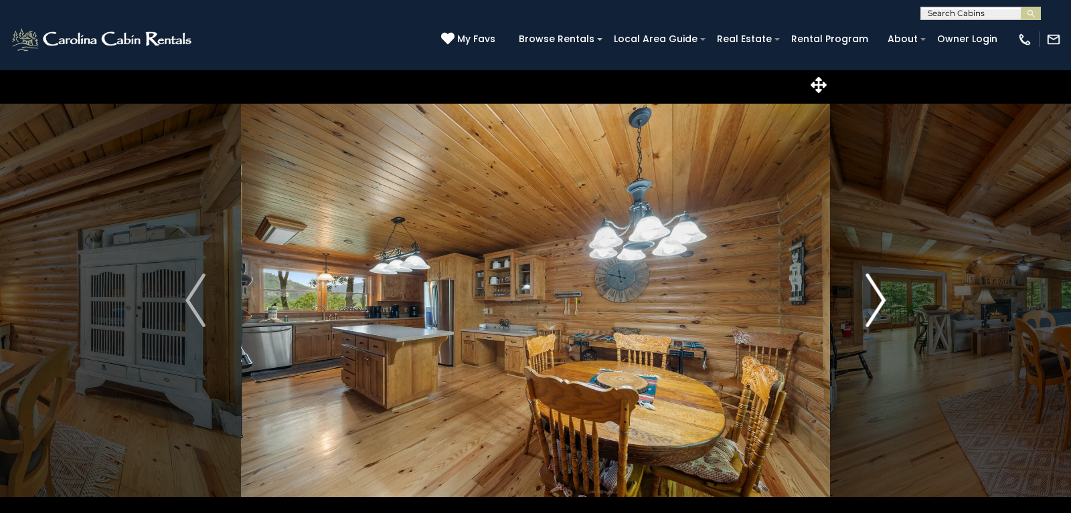
click at [866, 304] on img "Next" at bounding box center [875, 301] width 20 height 54
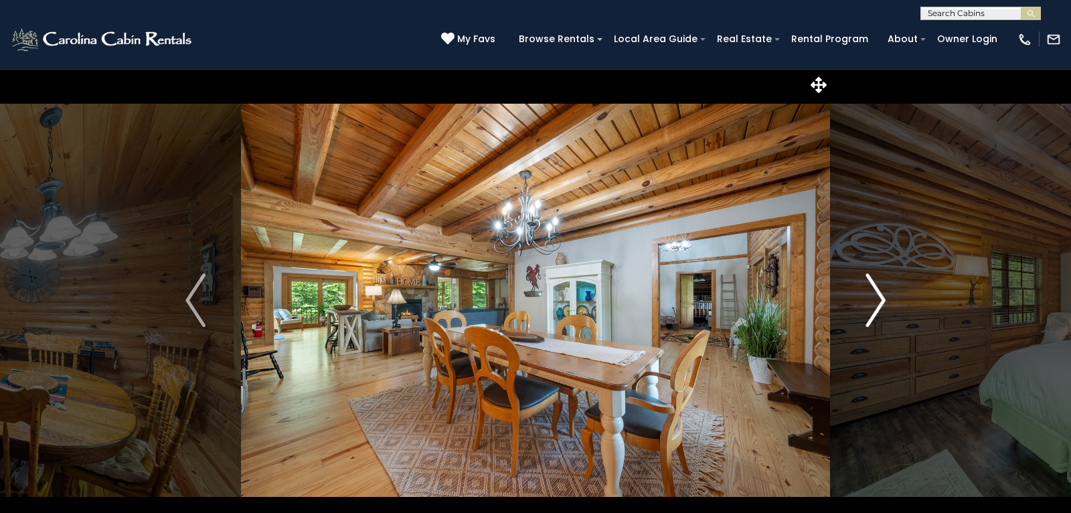
click at [866, 304] on img "Next" at bounding box center [875, 301] width 20 height 54
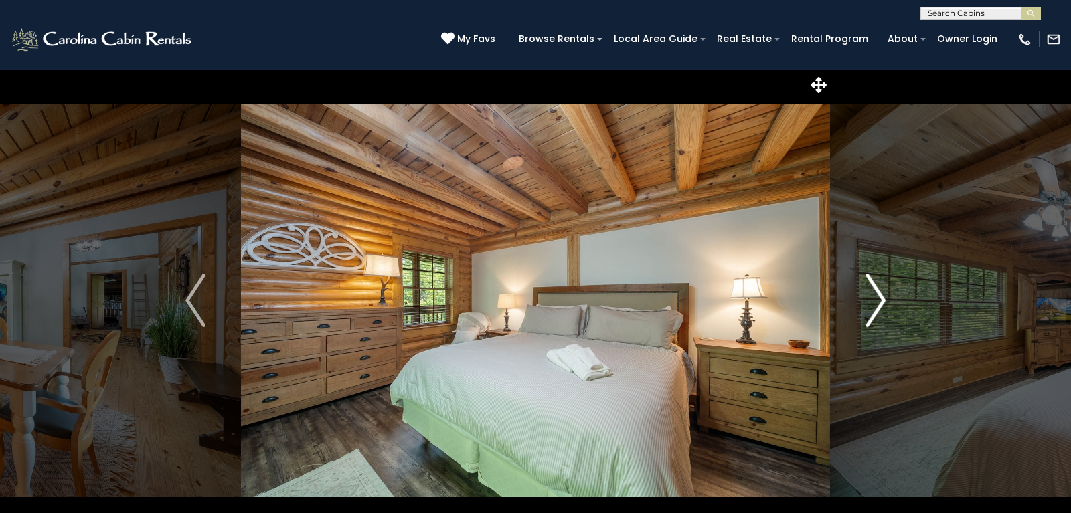
click at [866, 304] on img "Next" at bounding box center [875, 301] width 20 height 54
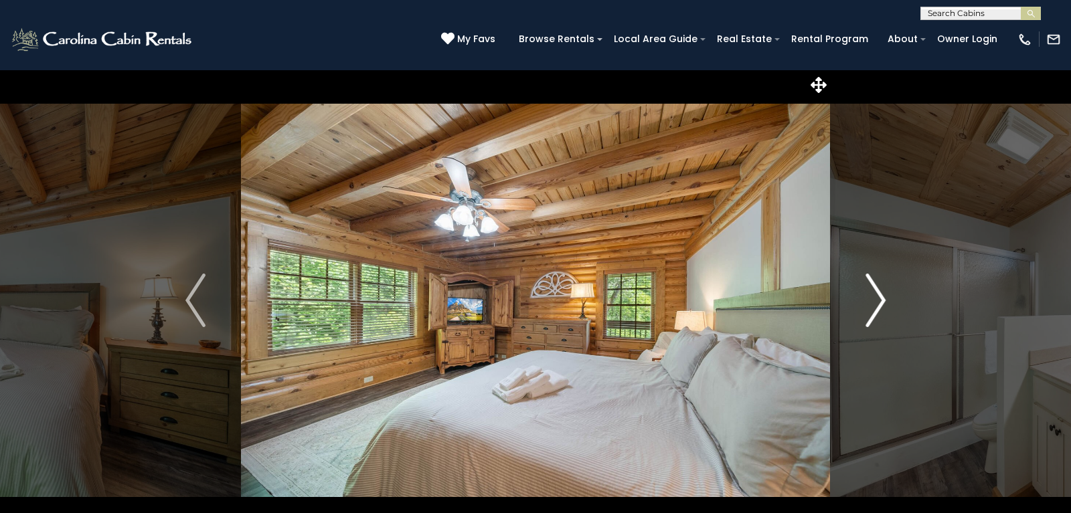
click at [866, 304] on img "Next" at bounding box center [875, 301] width 20 height 54
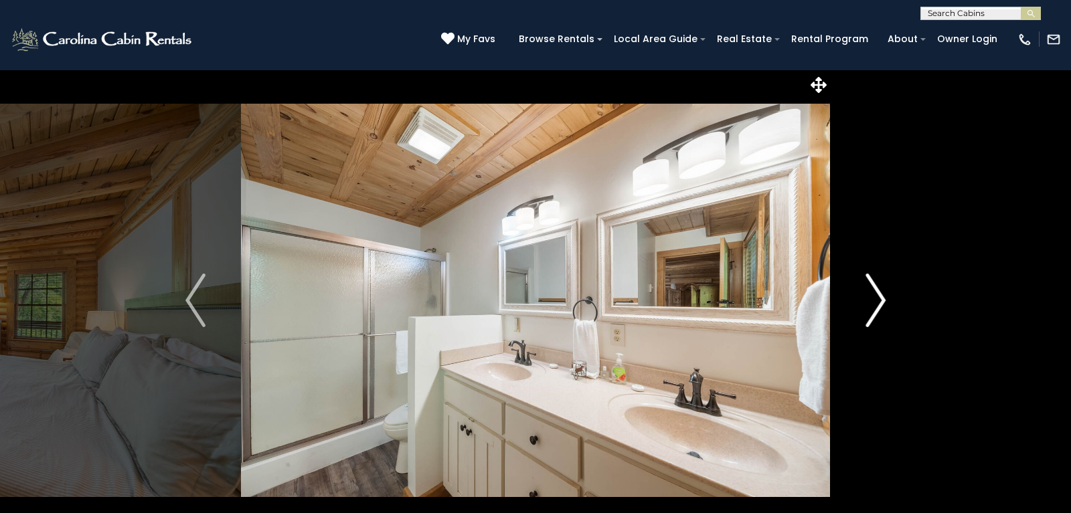
click at [866, 304] on img "Next" at bounding box center [875, 301] width 20 height 54
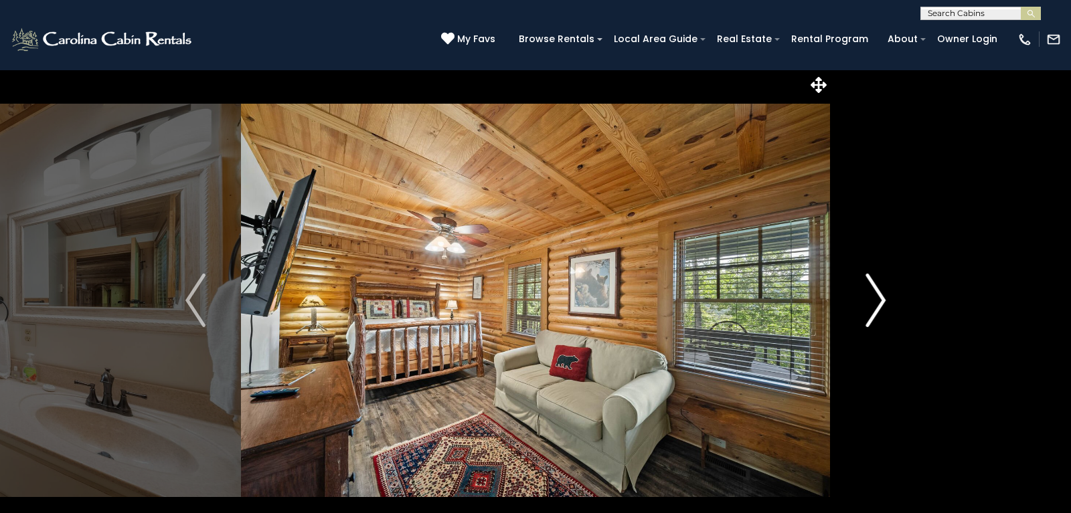
click at [866, 304] on img "Next" at bounding box center [875, 301] width 20 height 54
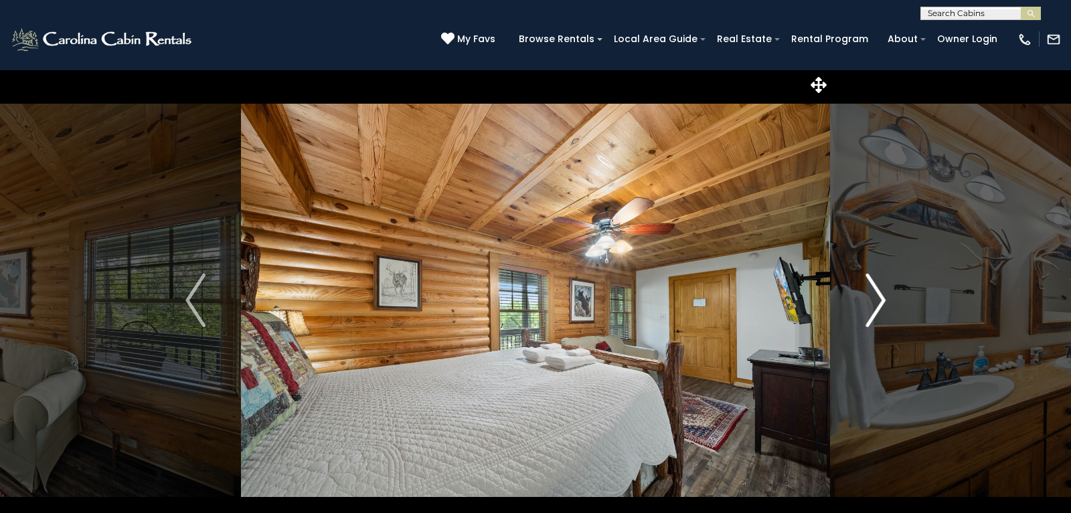
click at [866, 304] on img "Next" at bounding box center [875, 301] width 20 height 54
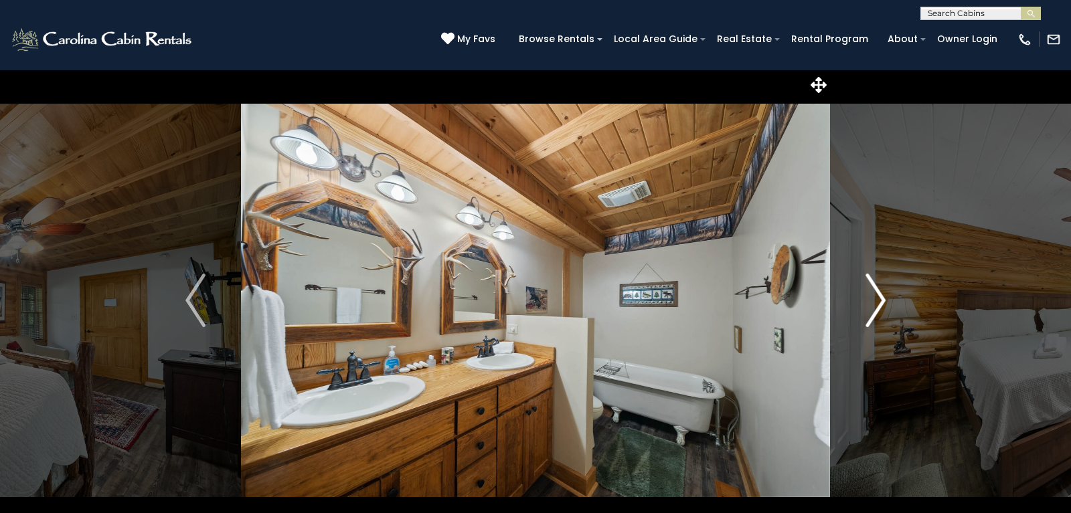
click at [866, 304] on img "Next" at bounding box center [875, 301] width 20 height 54
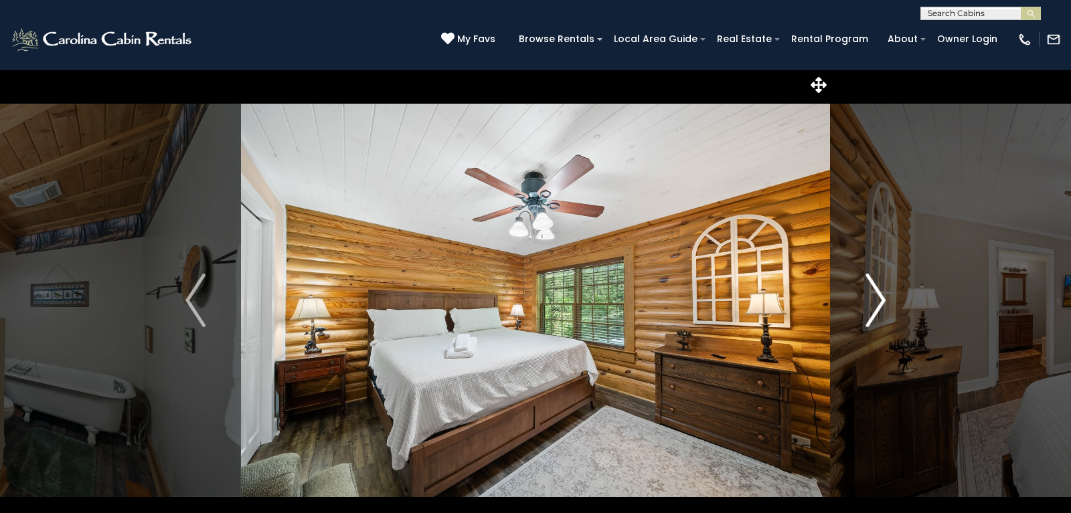
click at [866, 304] on img "Next" at bounding box center [875, 301] width 20 height 54
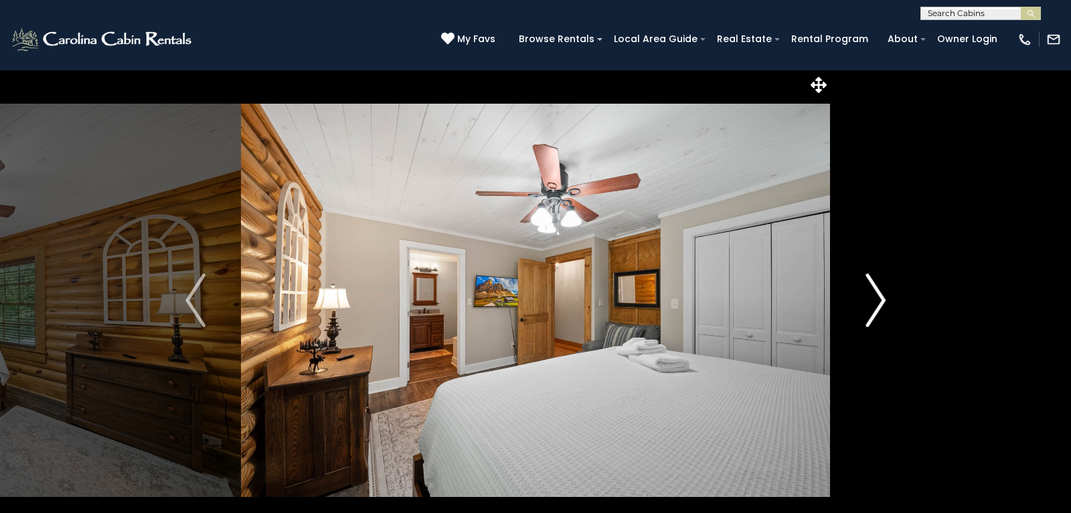
click at [866, 304] on img "Next" at bounding box center [875, 301] width 20 height 54
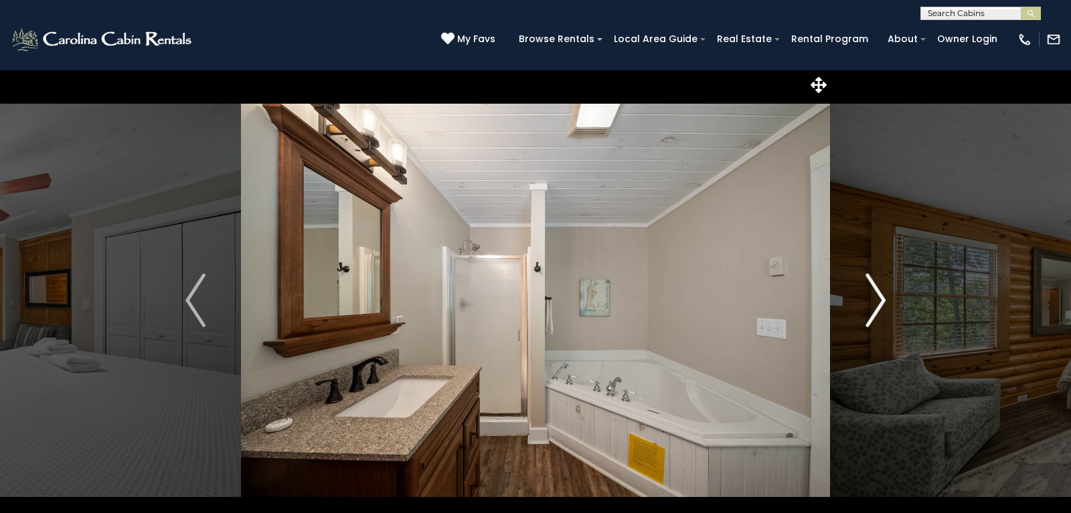
click at [866, 304] on img "Next" at bounding box center [875, 301] width 20 height 54
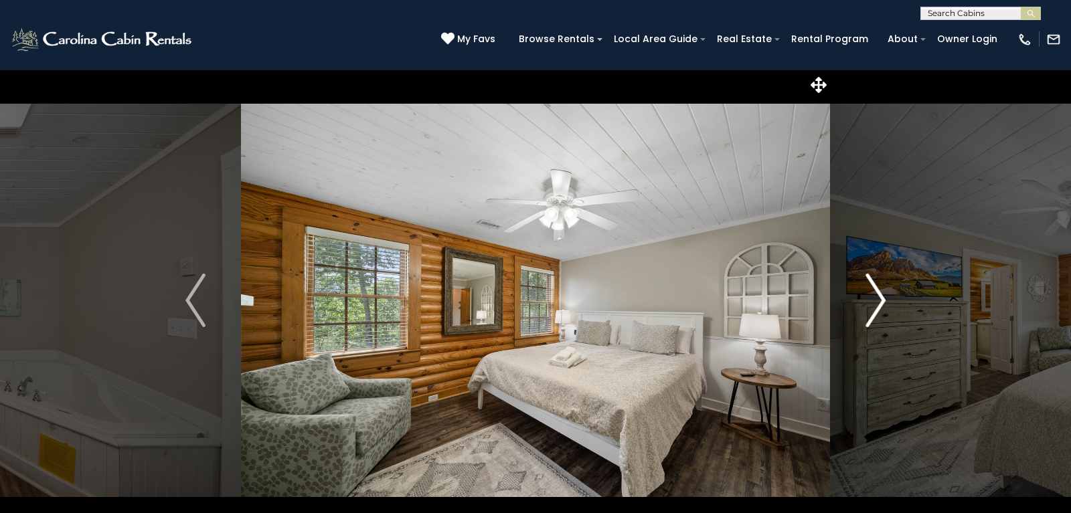
click at [866, 304] on img "Next" at bounding box center [875, 301] width 20 height 54
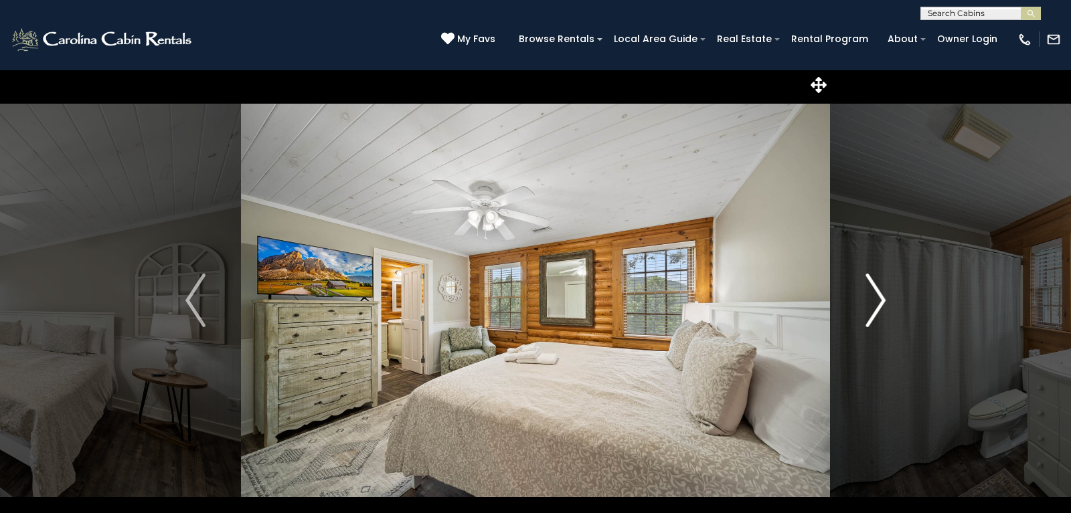
click at [866, 304] on img "Next" at bounding box center [875, 301] width 20 height 54
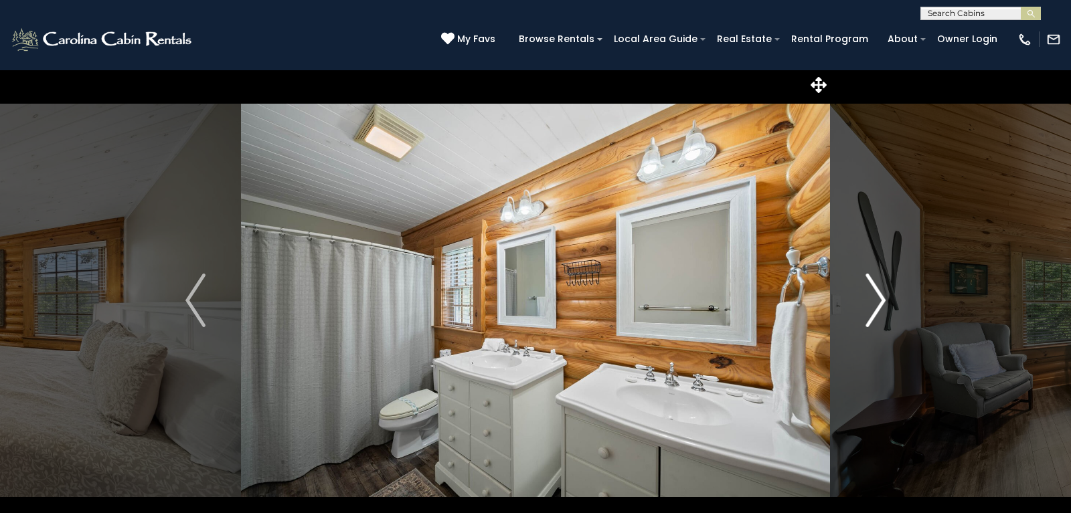
click at [866, 304] on img "Next" at bounding box center [875, 301] width 20 height 54
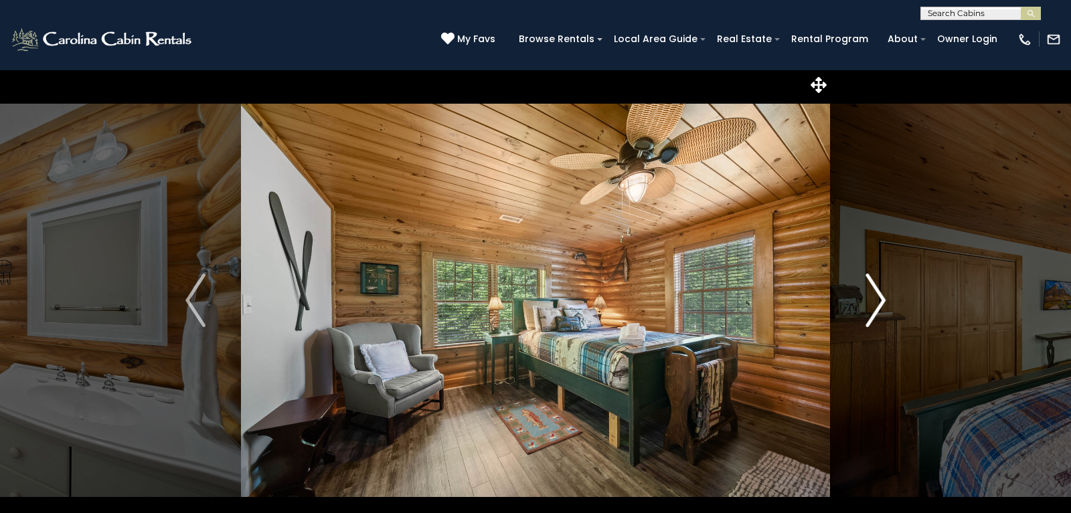
click at [866, 304] on img "Next" at bounding box center [875, 301] width 20 height 54
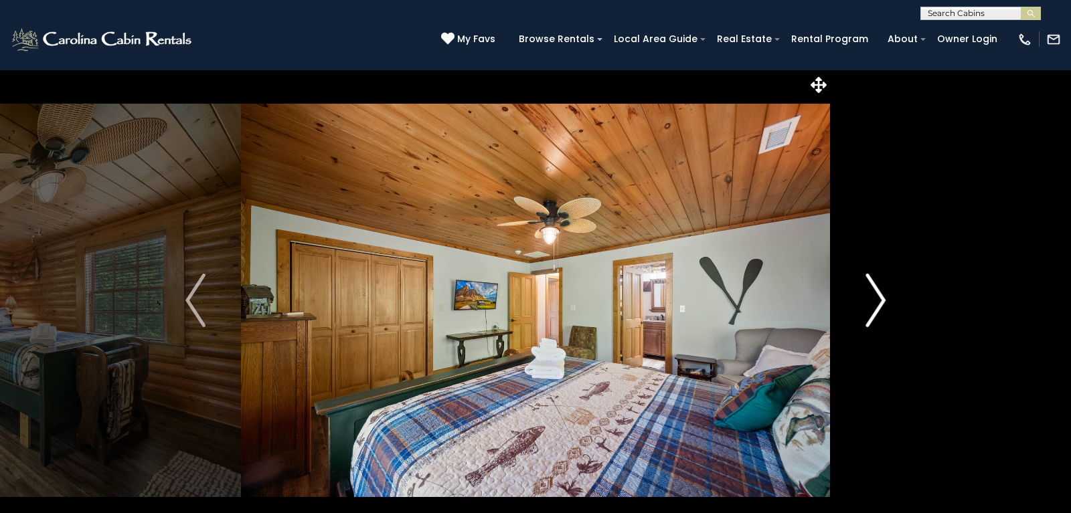
click at [866, 304] on img "Next" at bounding box center [875, 301] width 20 height 54
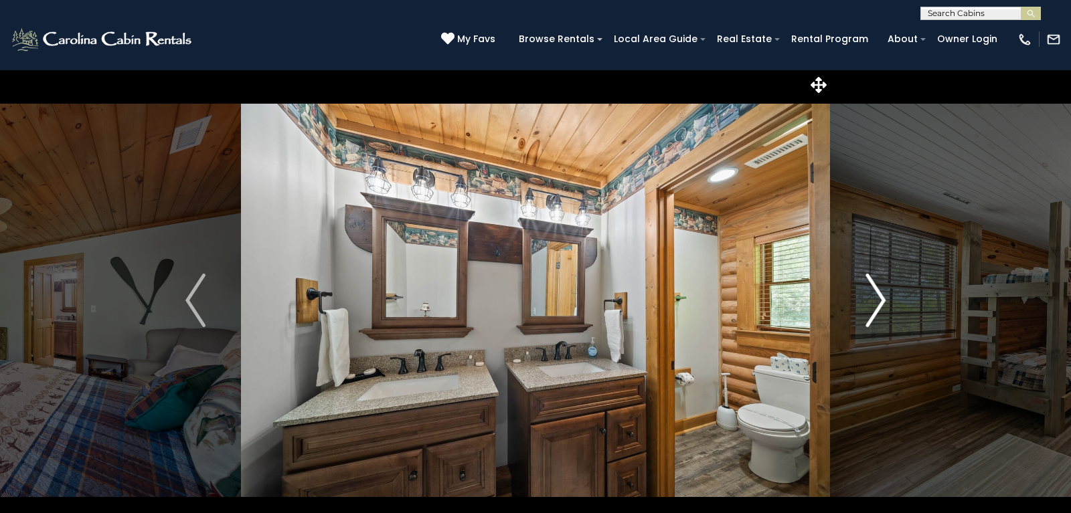
click at [866, 304] on img "Next" at bounding box center [875, 301] width 20 height 54
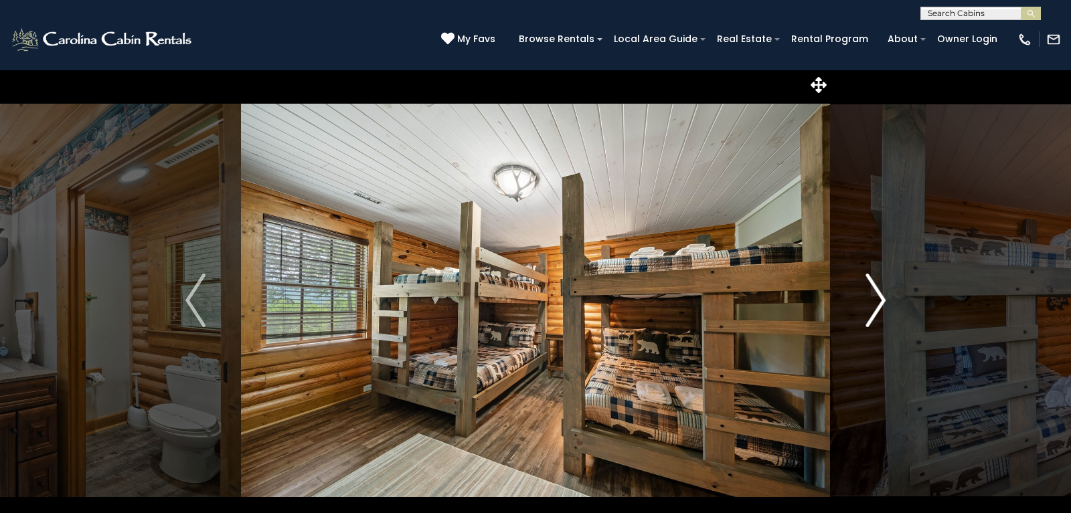
click at [866, 304] on img "Next" at bounding box center [875, 301] width 20 height 54
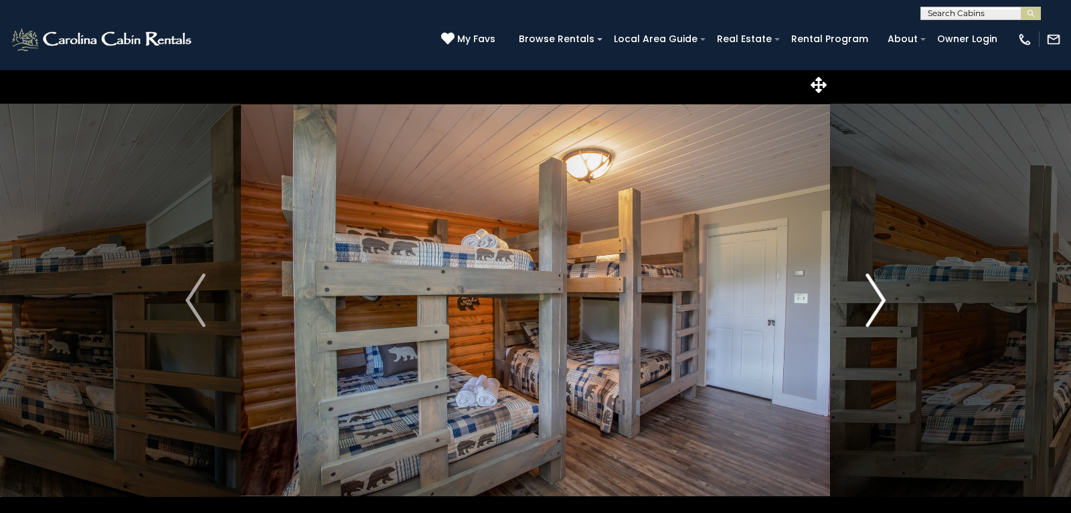
click at [866, 304] on img "Next" at bounding box center [875, 301] width 20 height 54
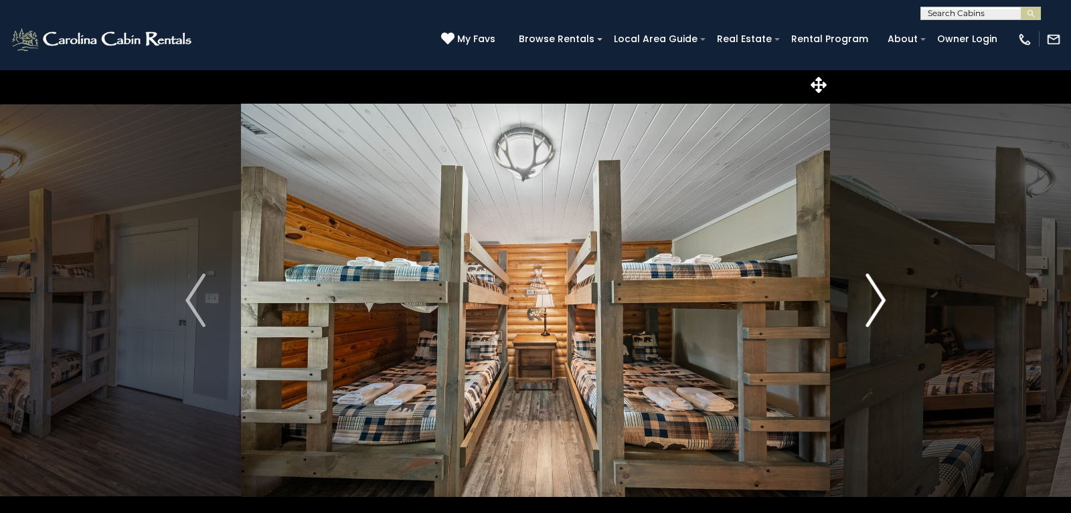
click at [866, 304] on img "Next" at bounding box center [875, 301] width 20 height 54
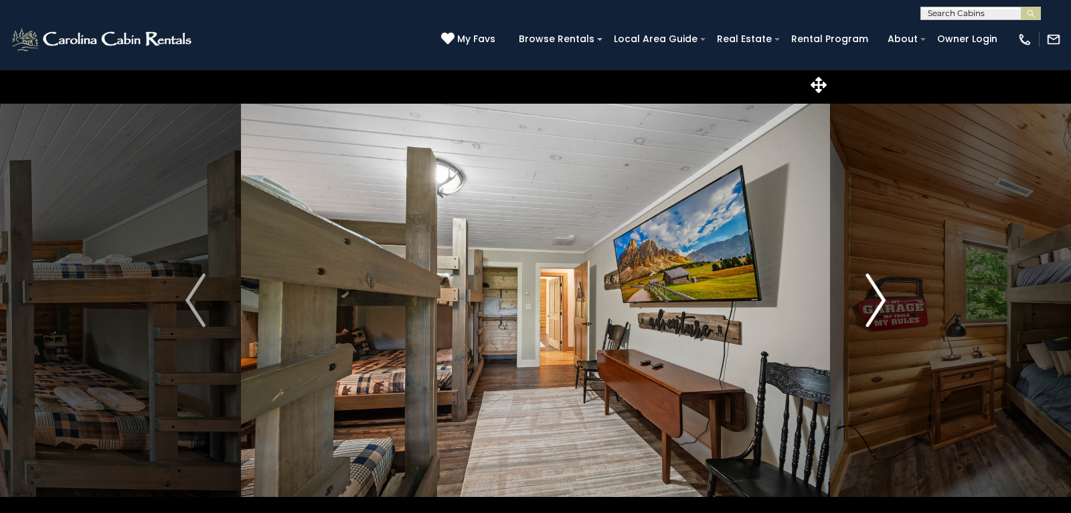
click at [866, 304] on img "Next" at bounding box center [875, 301] width 20 height 54
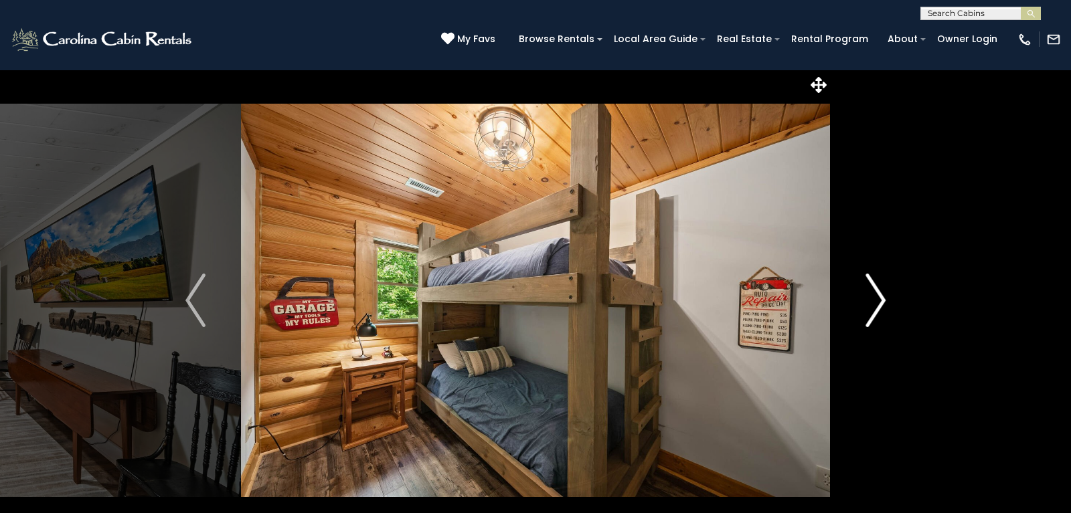
click at [866, 304] on img "Next" at bounding box center [875, 301] width 20 height 54
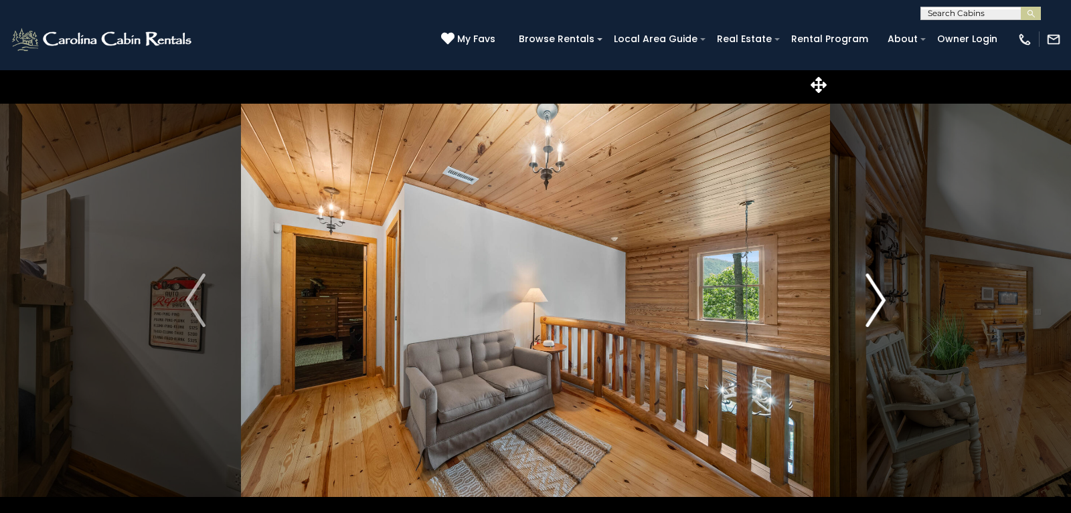
click at [866, 304] on img "Next" at bounding box center [875, 301] width 20 height 54
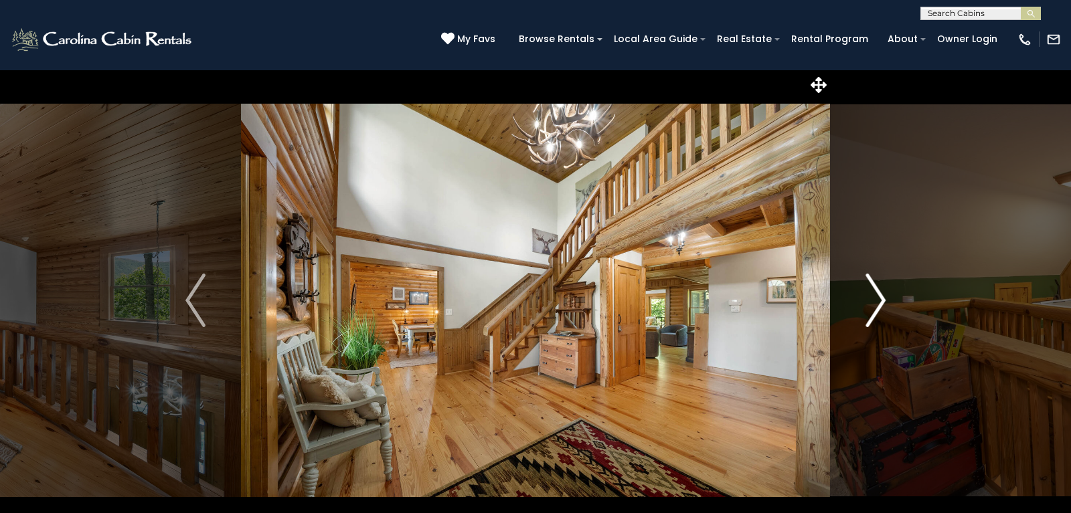
click at [866, 304] on img "Next" at bounding box center [875, 301] width 20 height 54
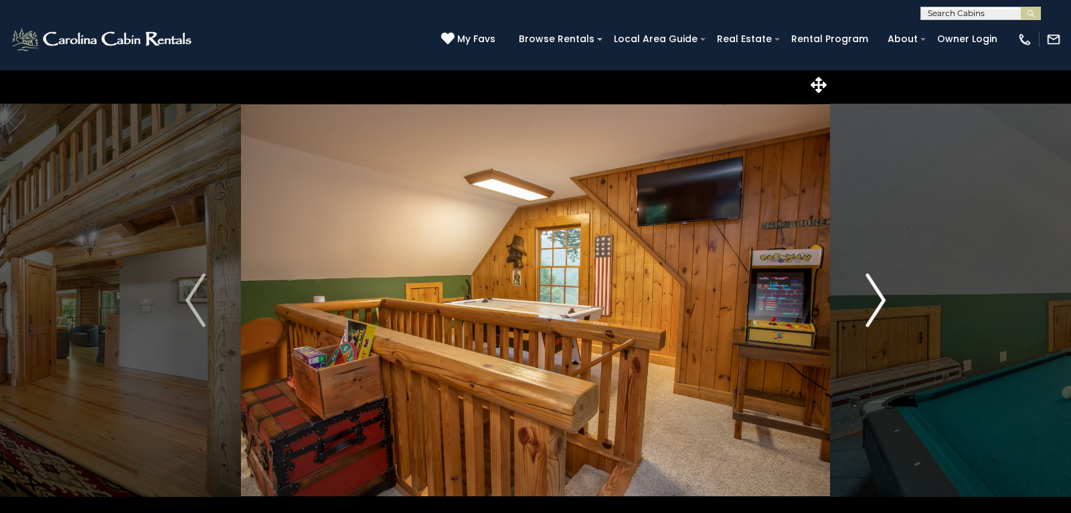
click at [866, 304] on img "Next" at bounding box center [875, 301] width 20 height 54
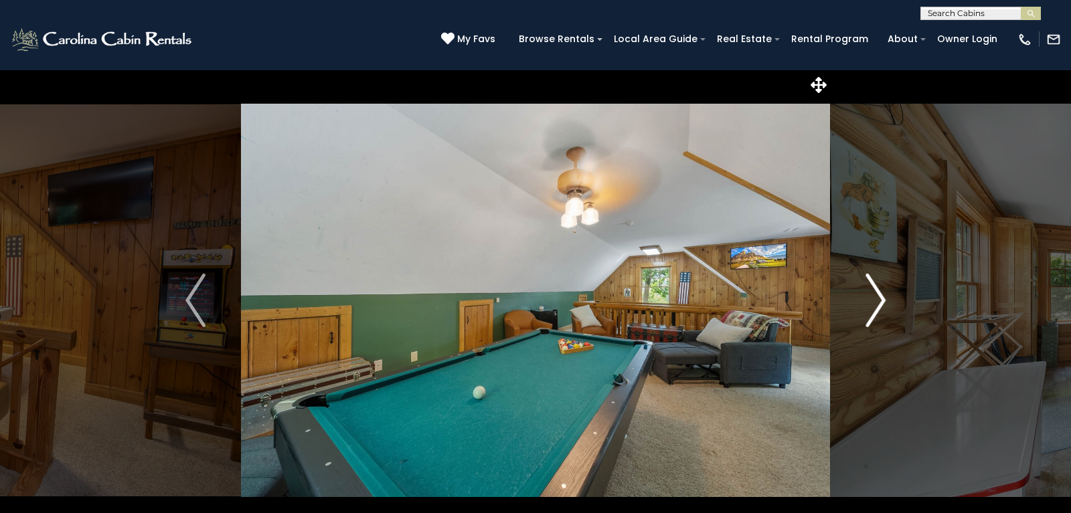
click at [866, 304] on img "Next" at bounding box center [875, 301] width 20 height 54
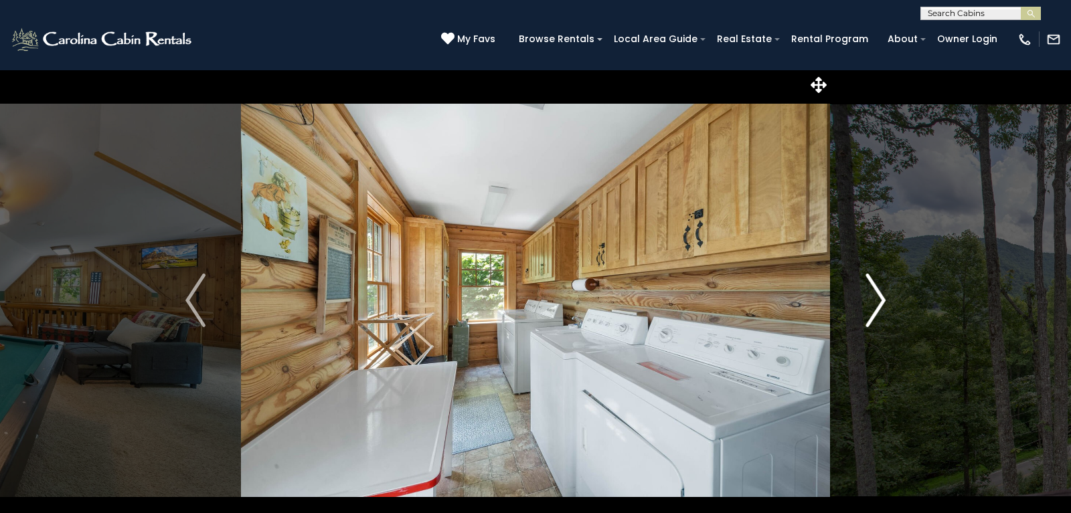
click at [866, 304] on img "Next" at bounding box center [875, 301] width 20 height 54
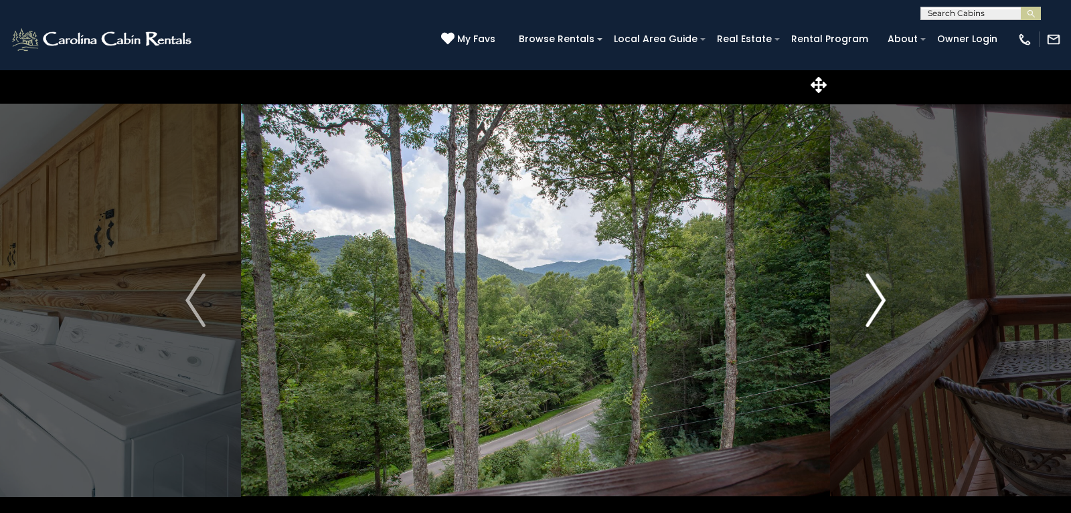
click at [866, 304] on img "Next" at bounding box center [875, 301] width 20 height 54
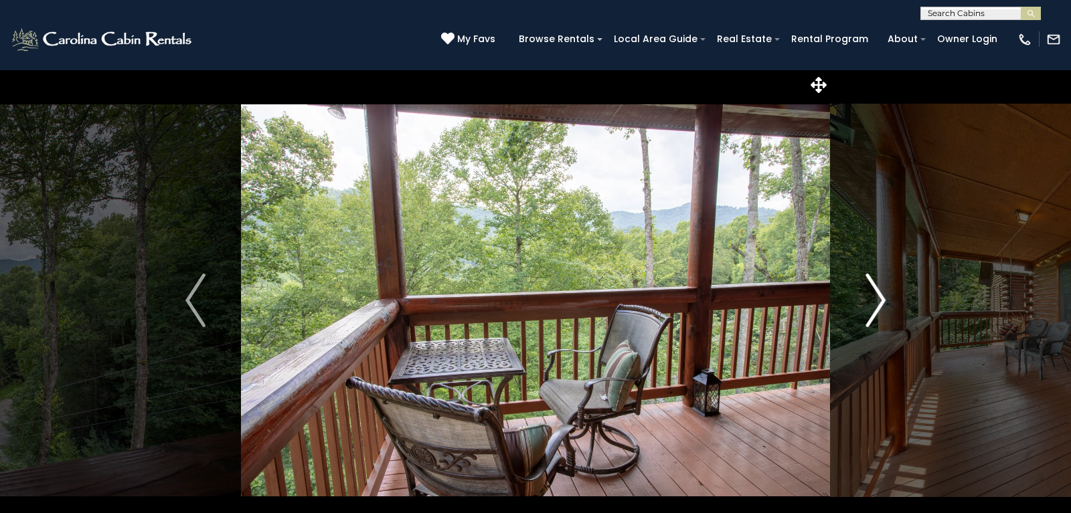
click at [866, 304] on img "Next" at bounding box center [875, 301] width 20 height 54
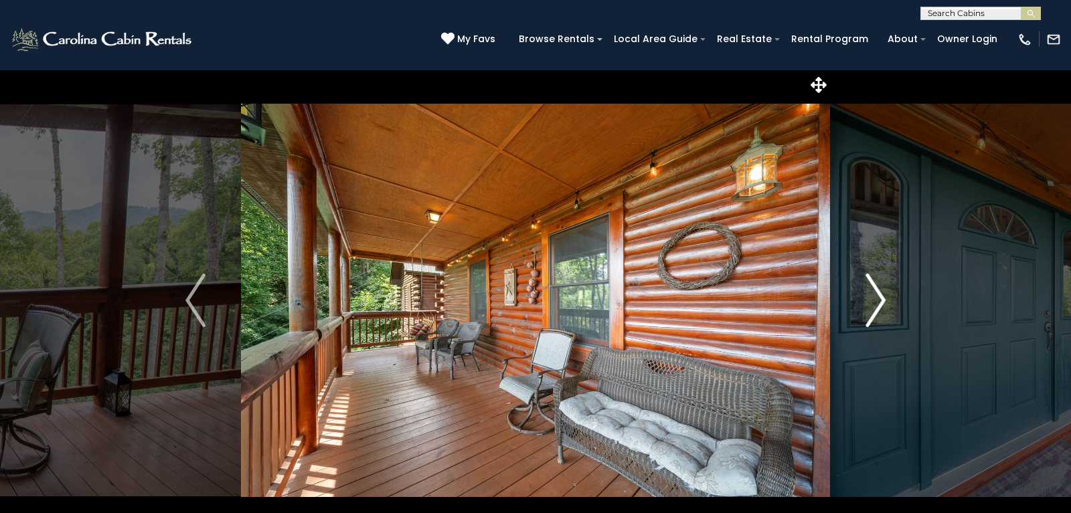
click at [866, 304] on img "Next" at bounding box center [875, 301] width 20 height 54
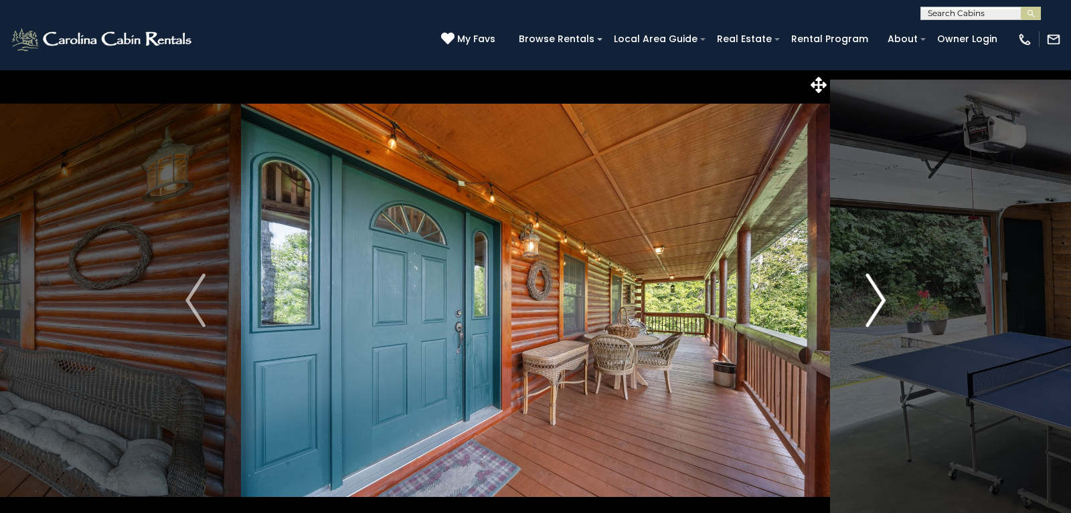
click at [866, 304] on img "Next" at bounding box center [875, 301] width 20 height 54
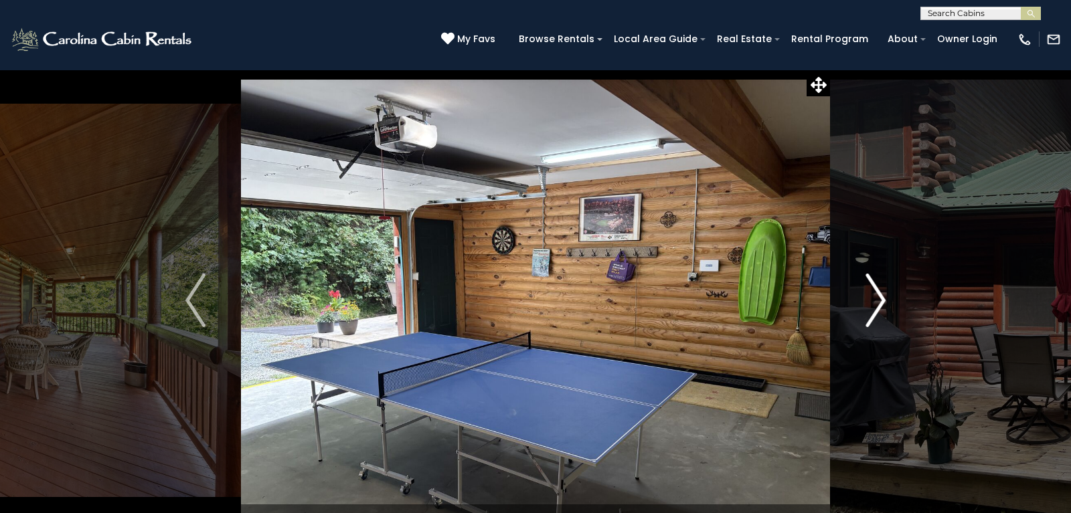
click at [866, 304] on img "Next" at bounding box center [875, 301] width 20 height 54
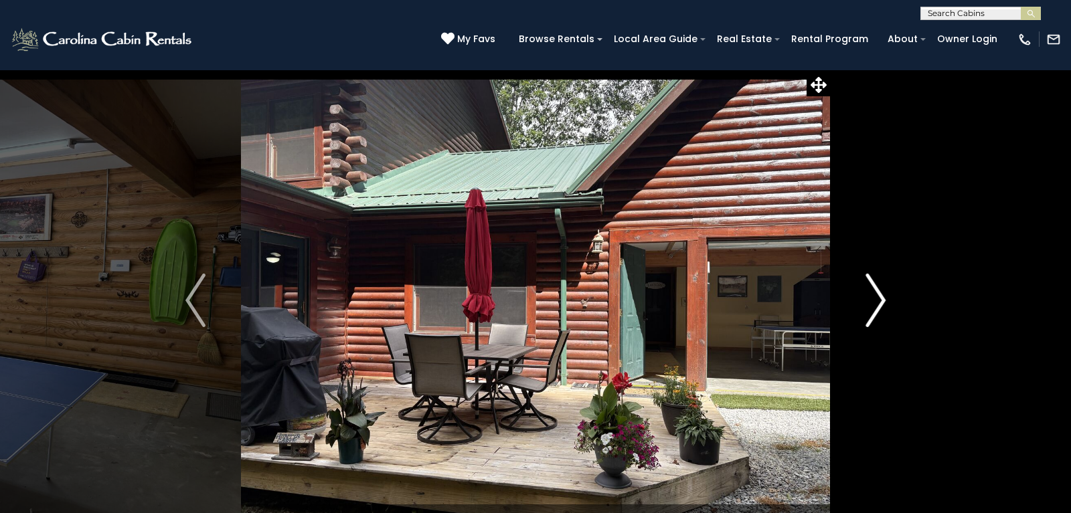
click at [866, 304] on img "Next" at bounding box center [875, 301] width 20 height 54
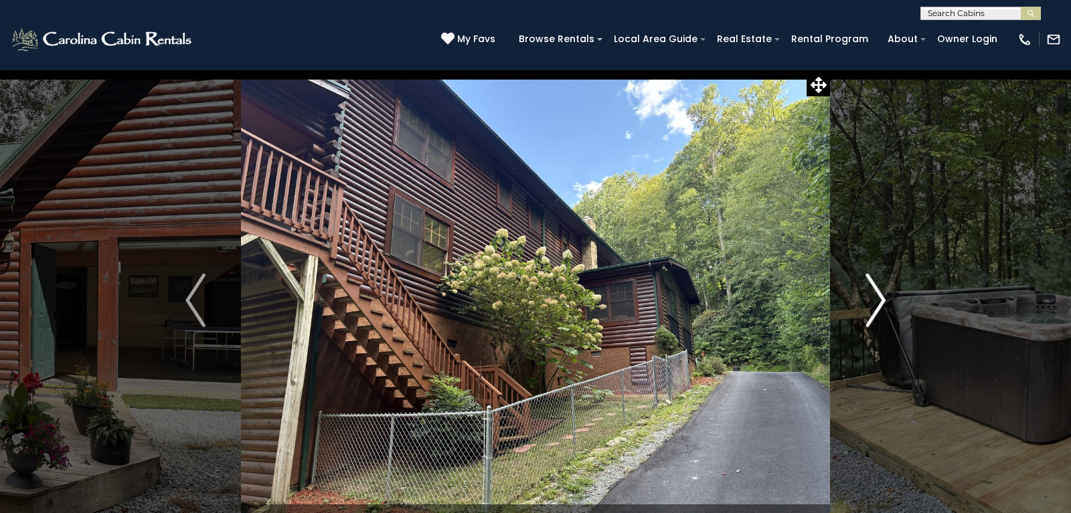
click at [866, 304] on img "Next" at bounding box center [875, 301] width 20 height 54
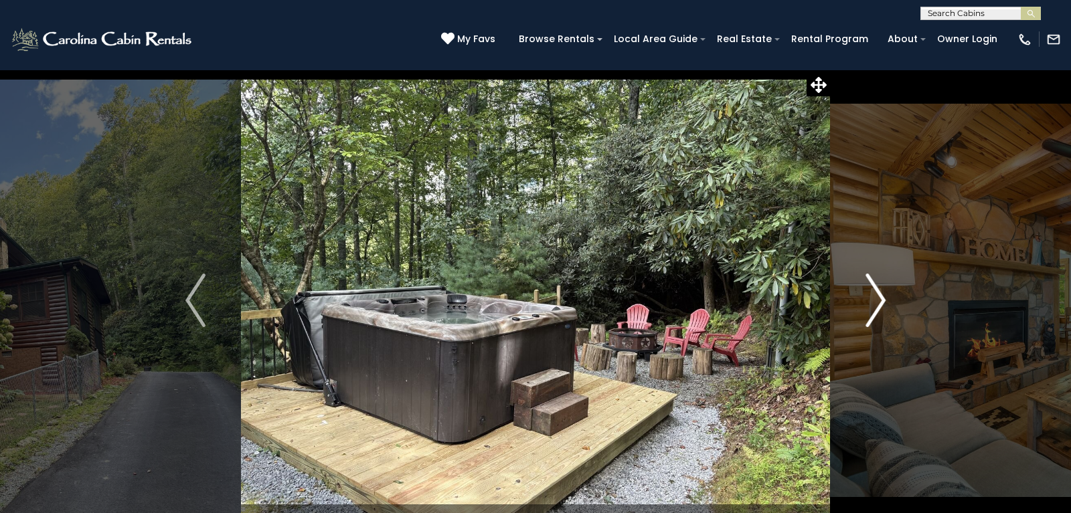
click at [866, 304] on img "Next" at bounding box center [875, 301] width 20 height 54
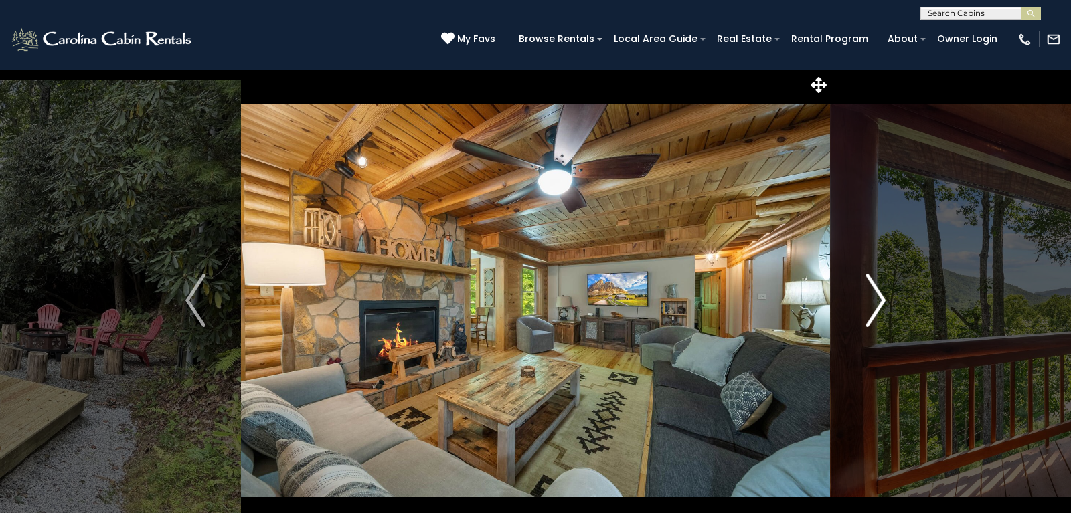
click at [866, 304] on img "Next" at bounding box center [875, 301] width 20 height 54
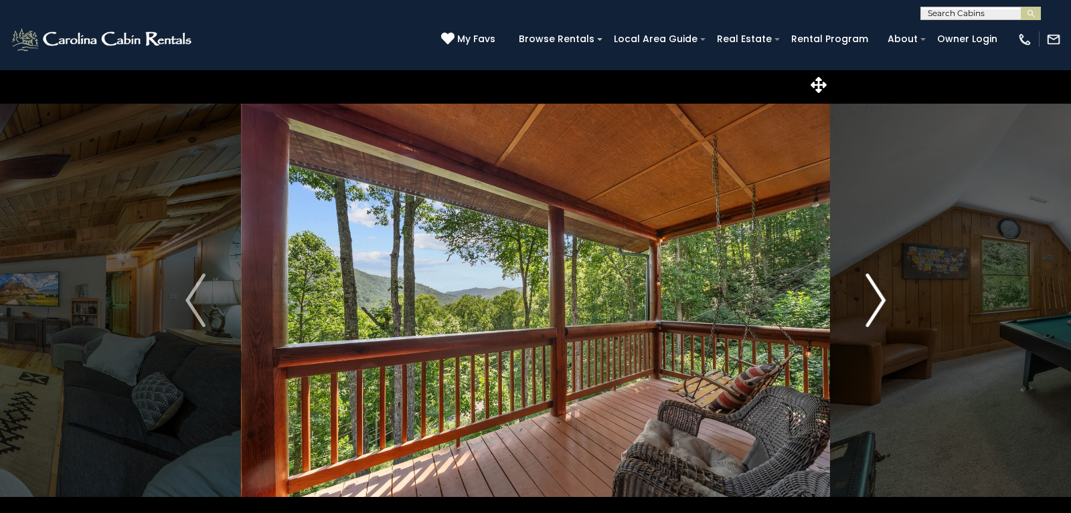
click at [866, 304] on img "Next" at bounding box center [875, 301] width 20 height 54
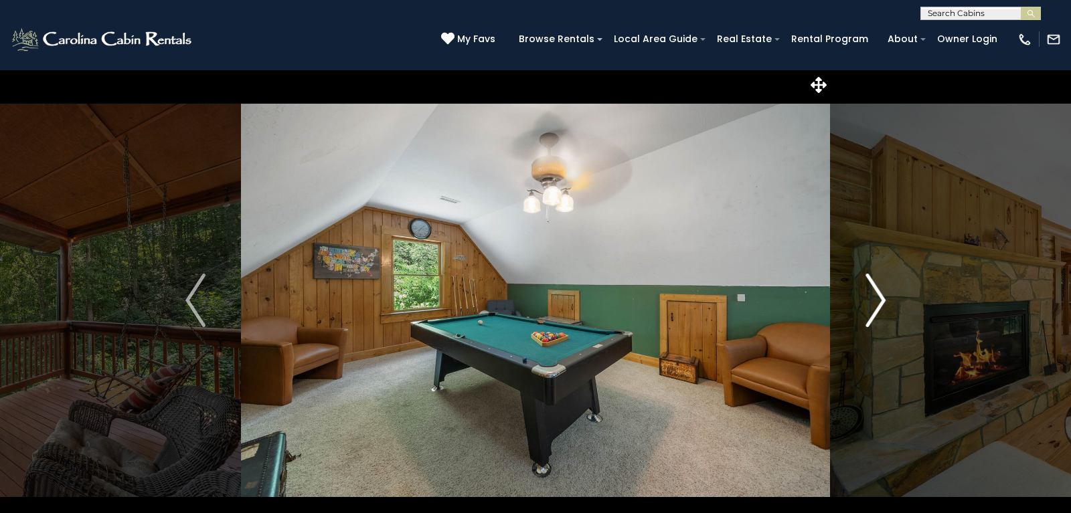
click at [866, 304] on img "Next" at bounding box center [875, 301] width 20 height 54
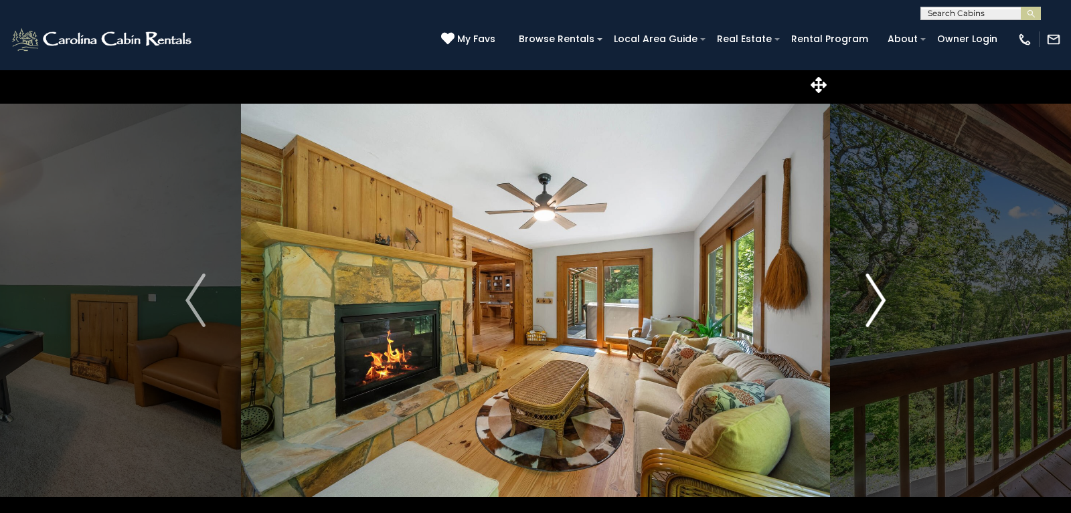
click at [866, 304] on img "Next" at bounding box center [875, 301] width 20 height 54
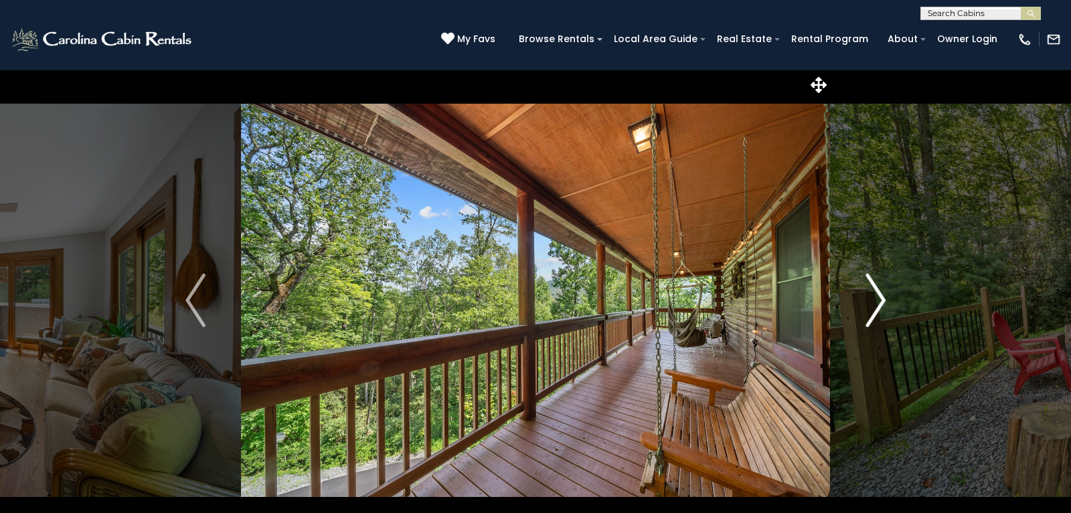
click at [866, 304] on img "Next" at bounding box center [875, 301] width 20 height 54
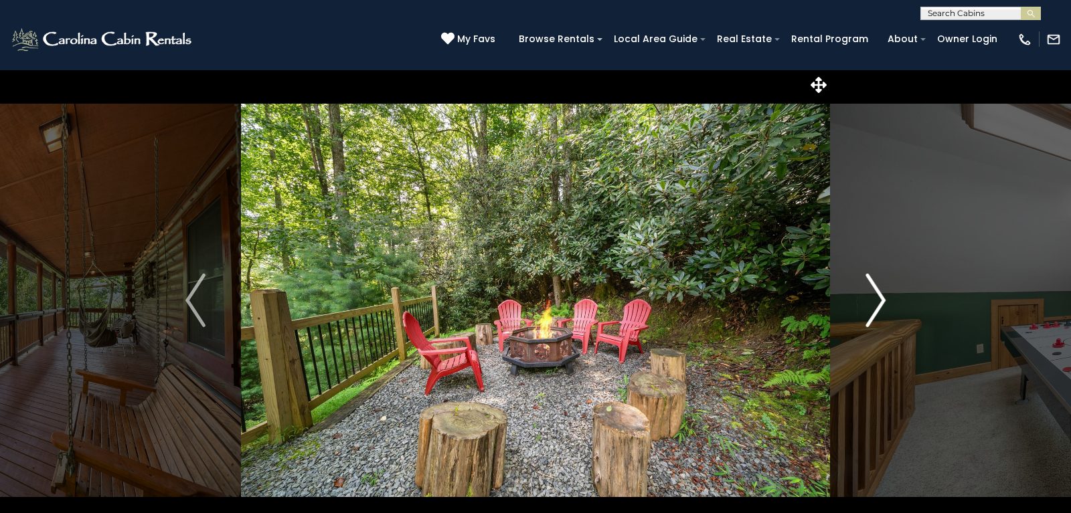
click at [866, 304] on img "Next" at bounding box center [875, 301] width 20 height 54
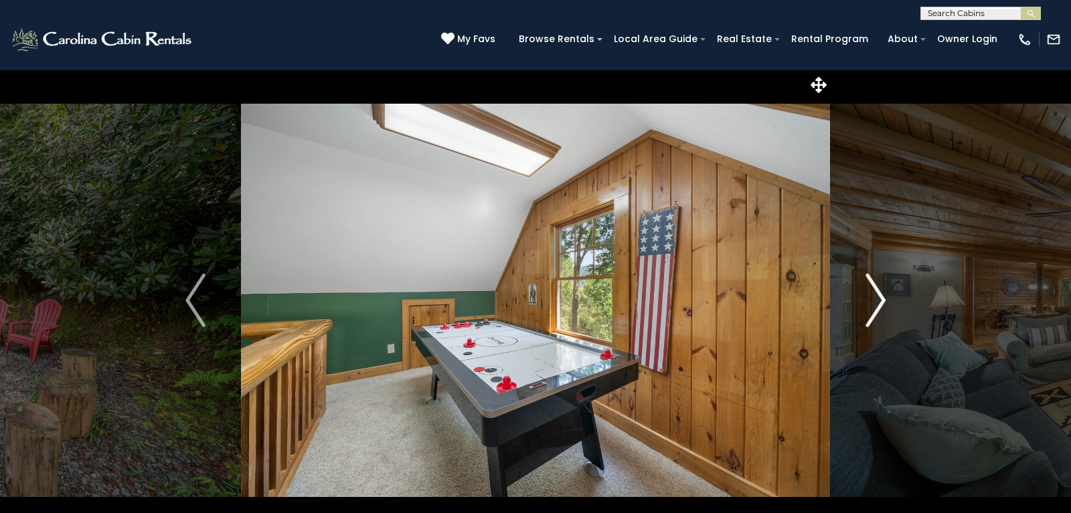
click at [866, 304] on img "Next" at bounding box center [875, 301] width 20 height 54
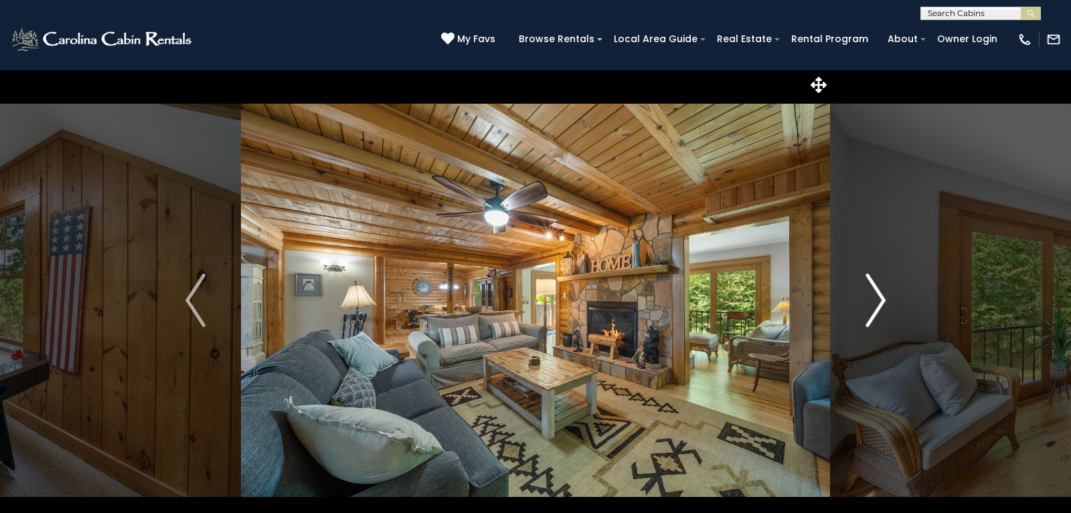
click at [866, 304] on img "Next" at bounding box center [875, 301] width 20 height 54
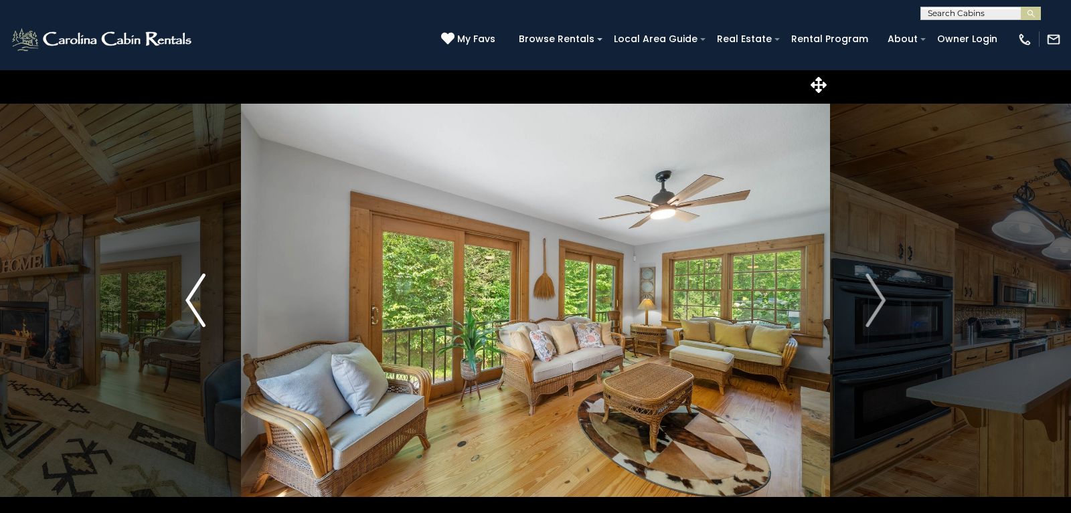
click at [203, 297] on img "Previous" at bounding box center [195, 301] width 20 height 54
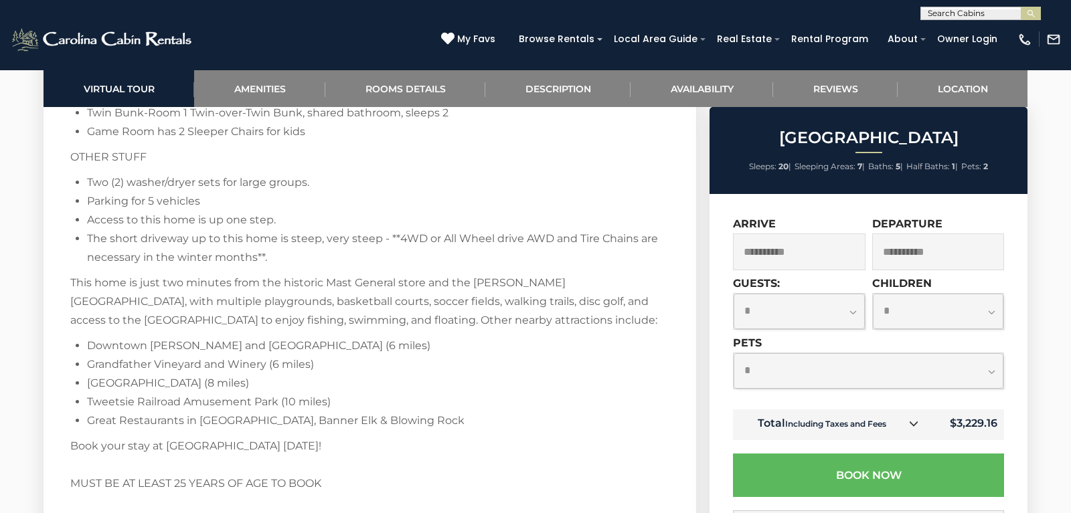
scroll to position [2730, 0]
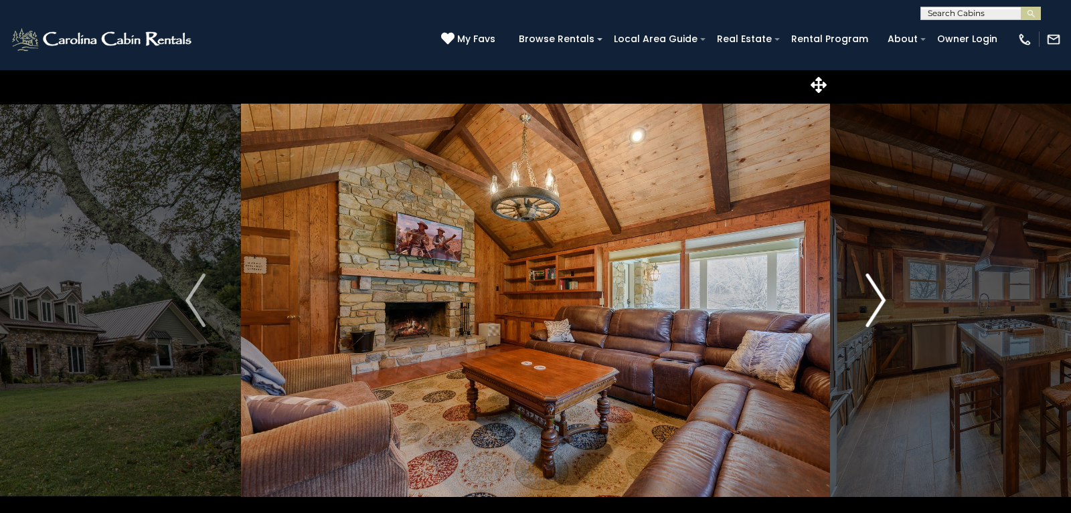
click at [877, 310] on img "Next" at bounding box center [875, 301] width 20 height 54
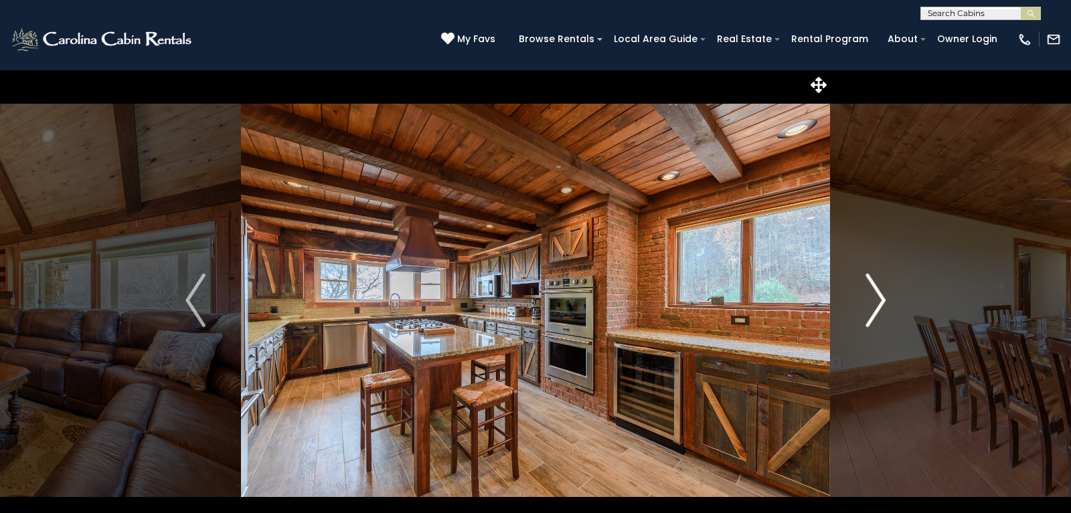
click at [877, 310] on img "Next" at bounding box center [875, 301] width 20 height 54
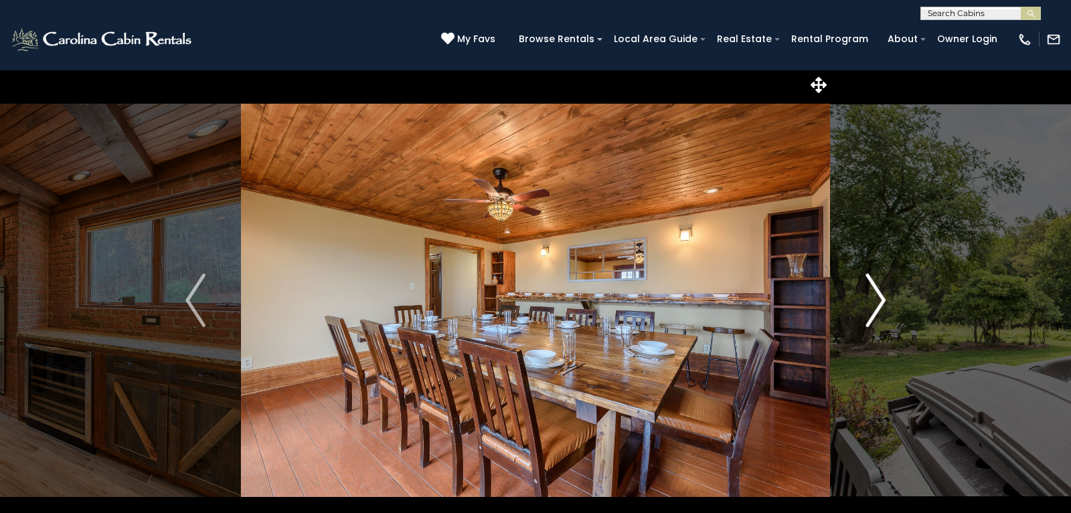
click at [877, 310] on img "Next" at bounding box center [875, 301] width 20 height 54
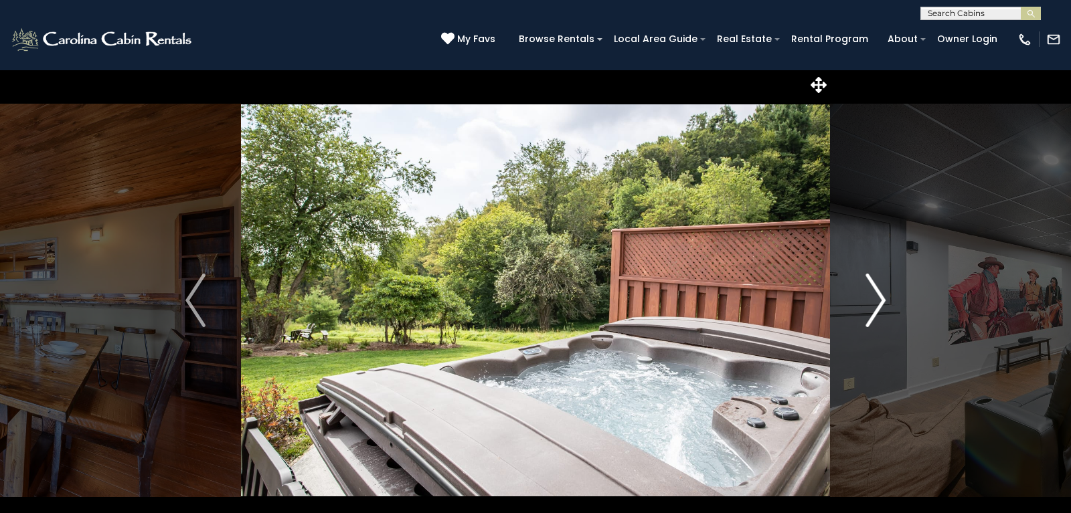
click at [877, 310] on img "Next" at bounding box center [875, 301] width 20 height 54
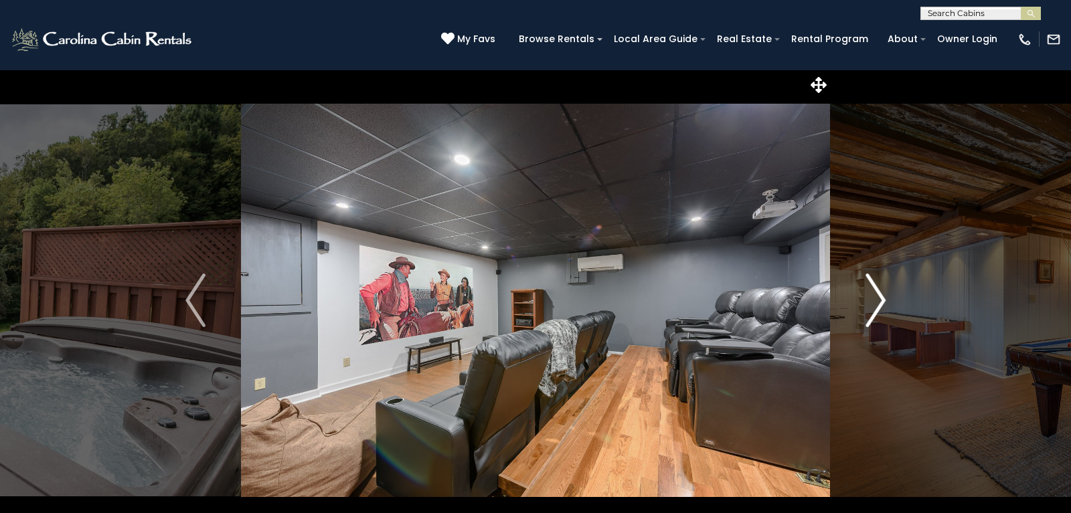
click at [877, 310] on img "Next" at bounding box center [875, 301] width 20 height 54
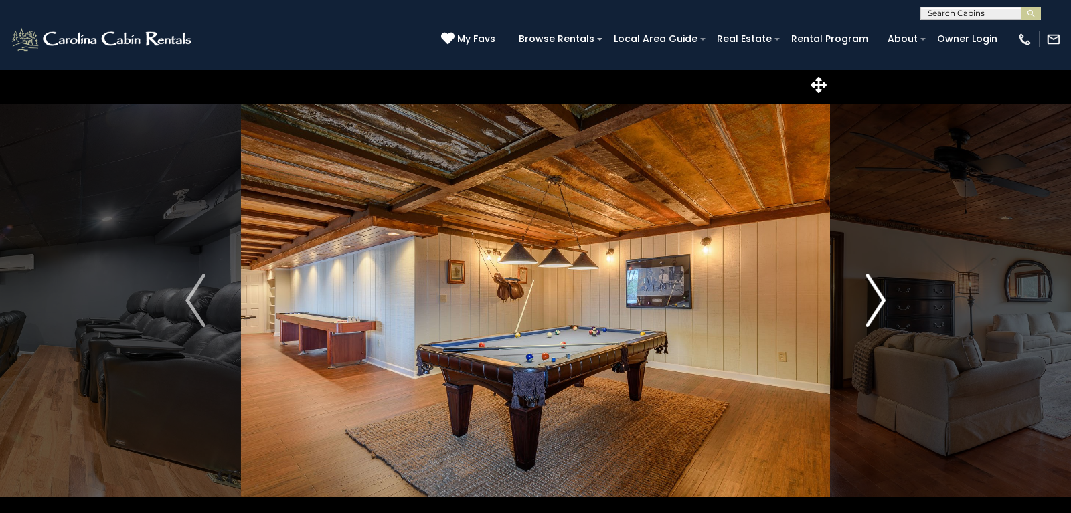
click at [877, 310] on img "Next" at bounding box center [875, 301] width 20 height 54
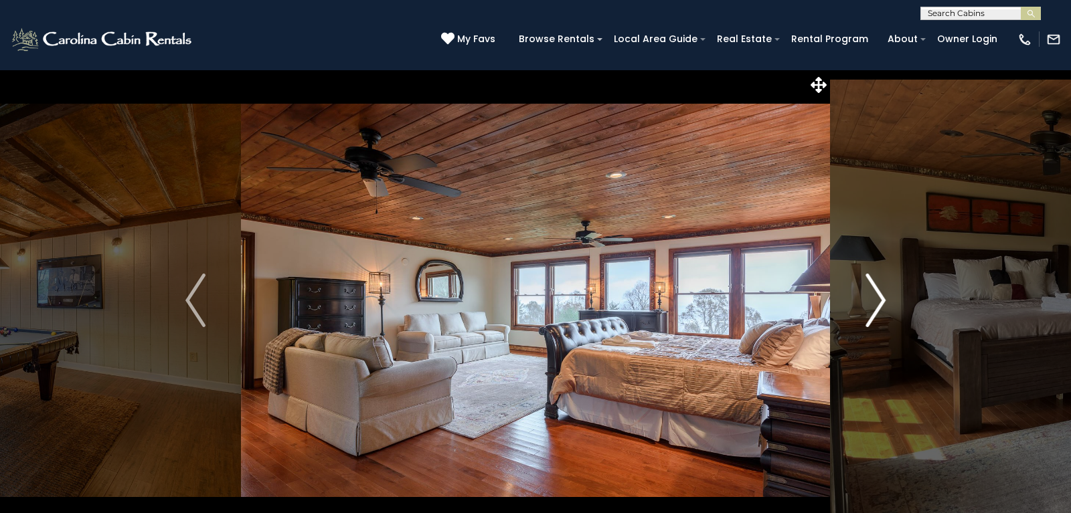
click at [877, 310] on img "Next" at bounding box center [875, 301] width 20 height 54
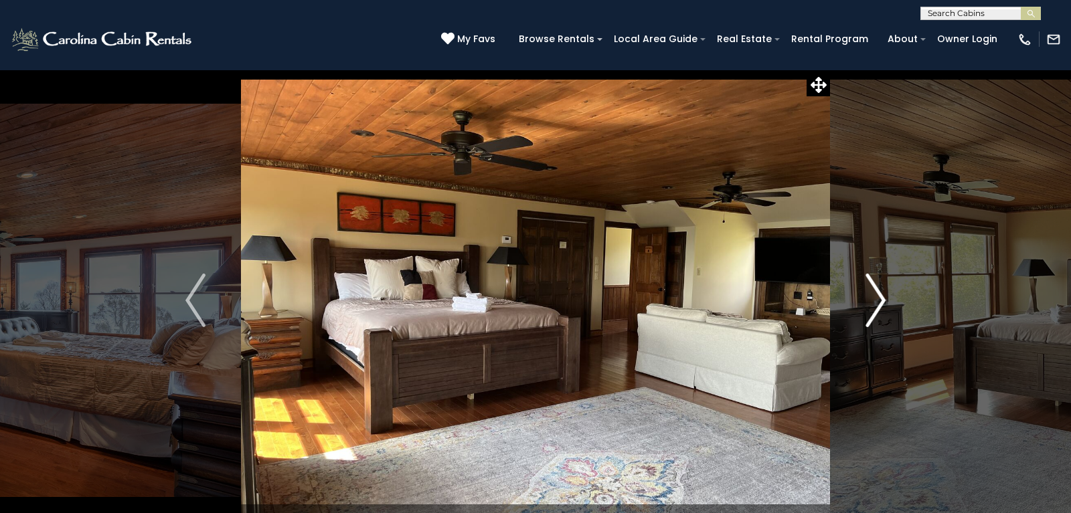
click at [877, 310] on img "Next" at bounding box center [875, 301] width 20 height 54
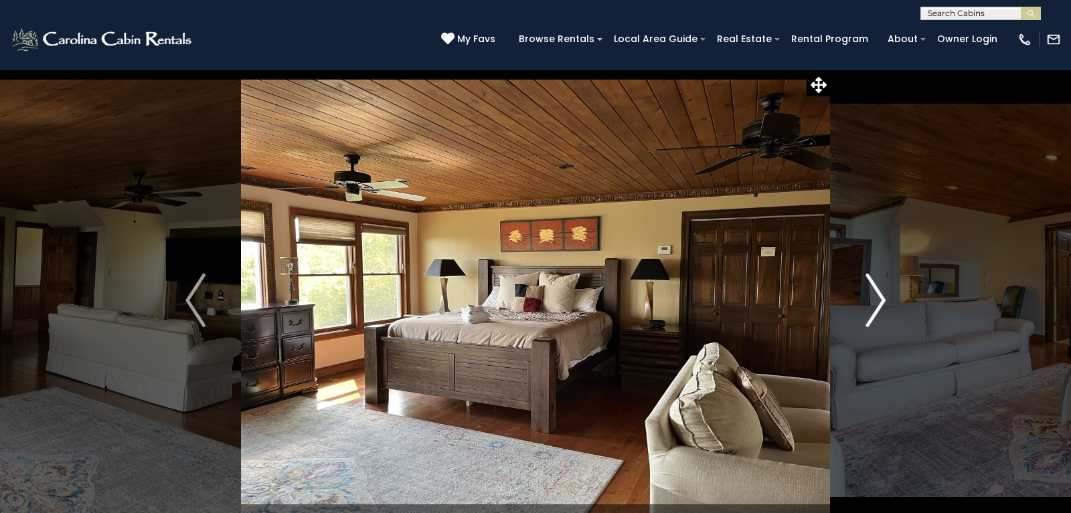
click at [877, 310] on img "Next" at bounding box center [875, 301] width 20 height 54
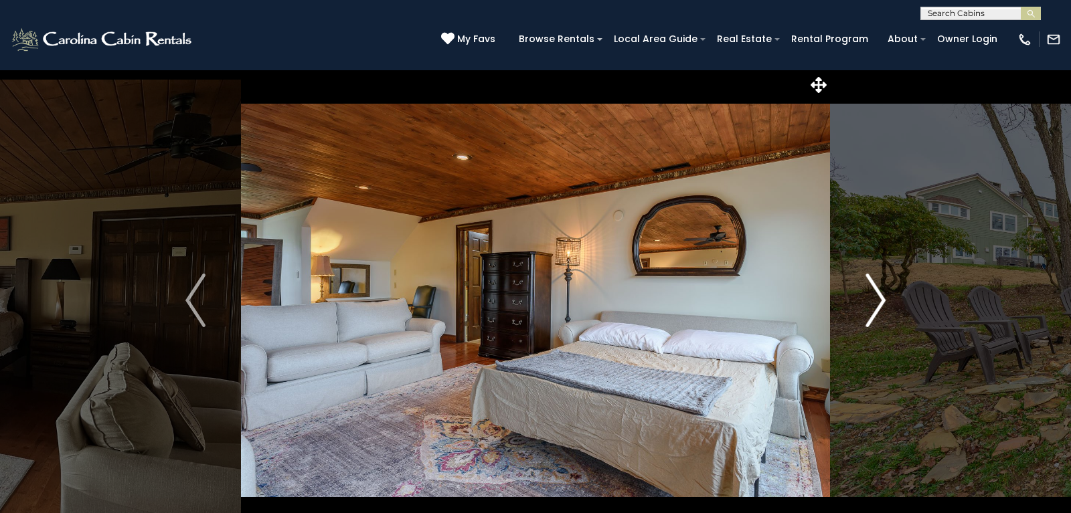
click at [877, 310] on img "Next" at bounding box center [875, 301] width 20 height 54
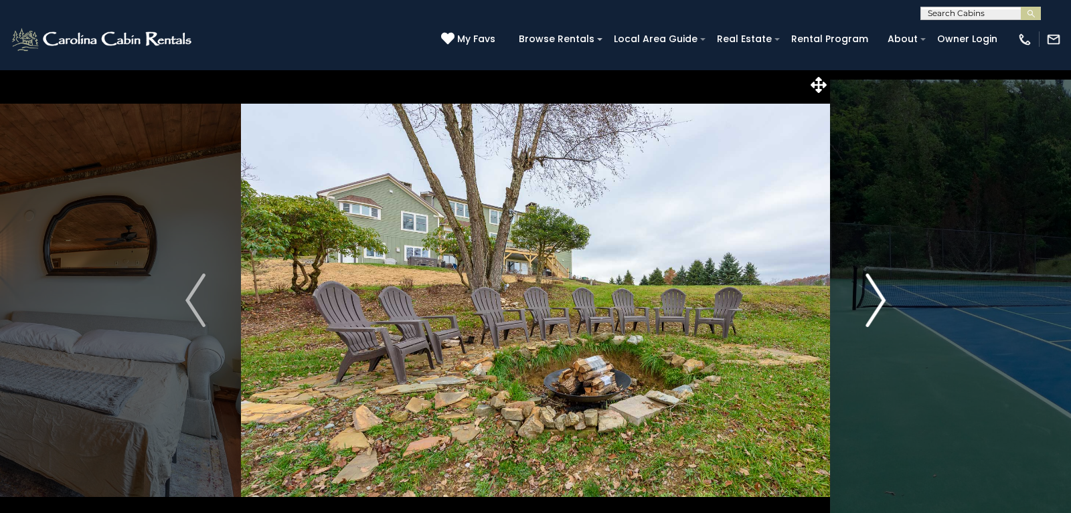
click at [877, 310] on img "Next" at bounding box center [875, 301] width 20 height 54
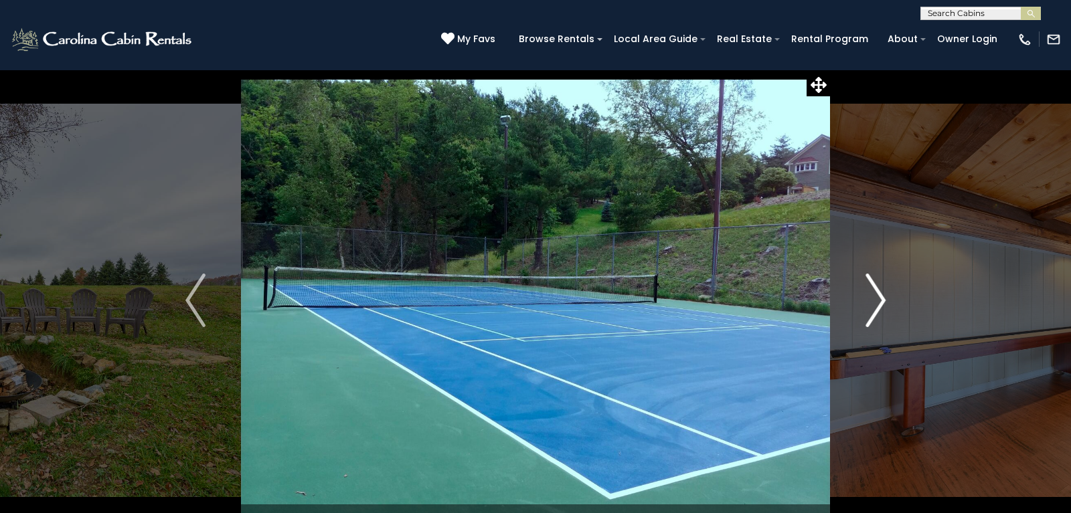
click at [877, 310] on img "Next" at bounding box center [875, 301] width 20 height 54
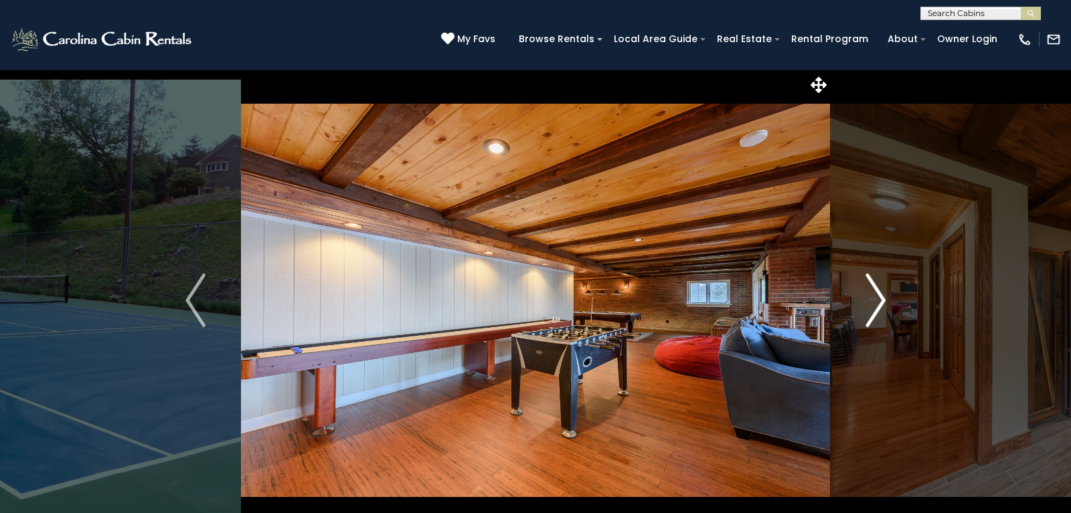
click at [877, 310] on img "Next" at bounding box center [875, 301] width 20 height 54
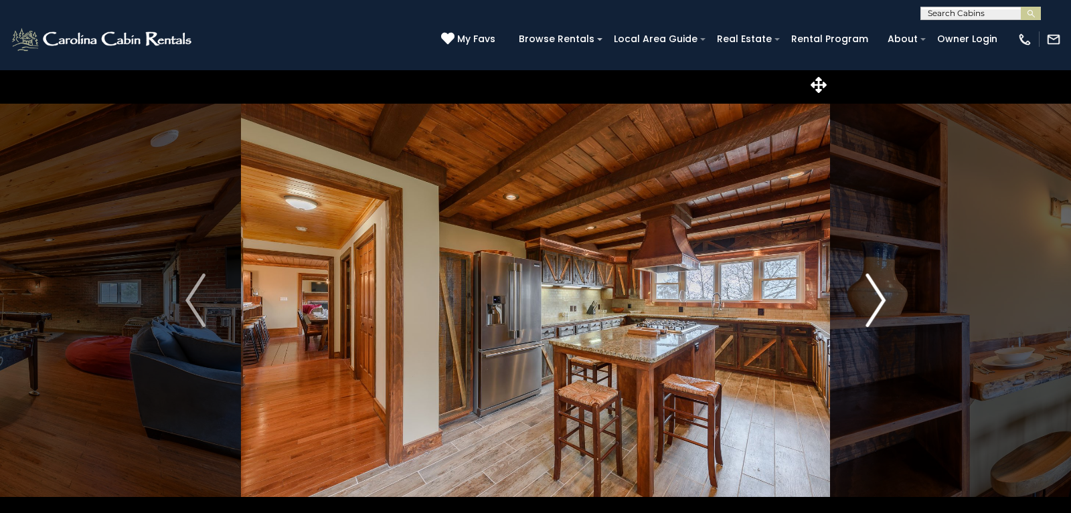
click at [877, 310] on img "Next" at bounding box center [875, 301] width 20 height 54
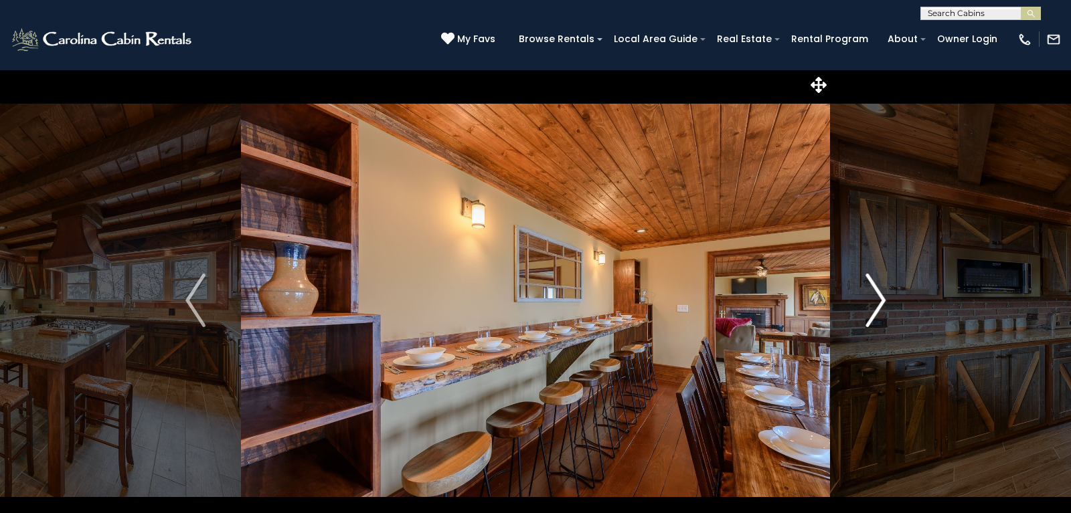
click at [876, 311] on img "Next" at bounding box center [875, 301] width 20 height 54
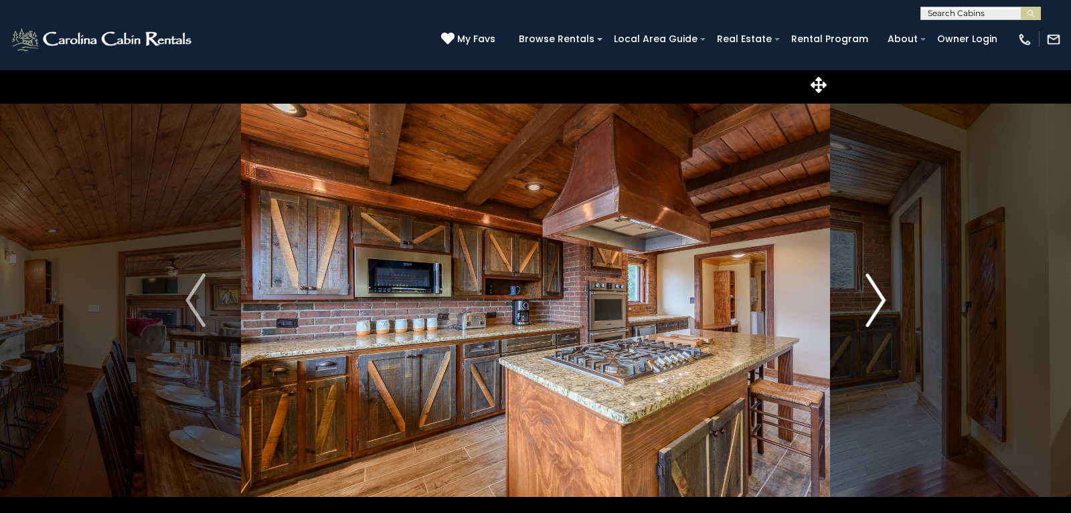
click at [876, 311] on img "Next" at bounding box center [875, 301] width 20 height 54
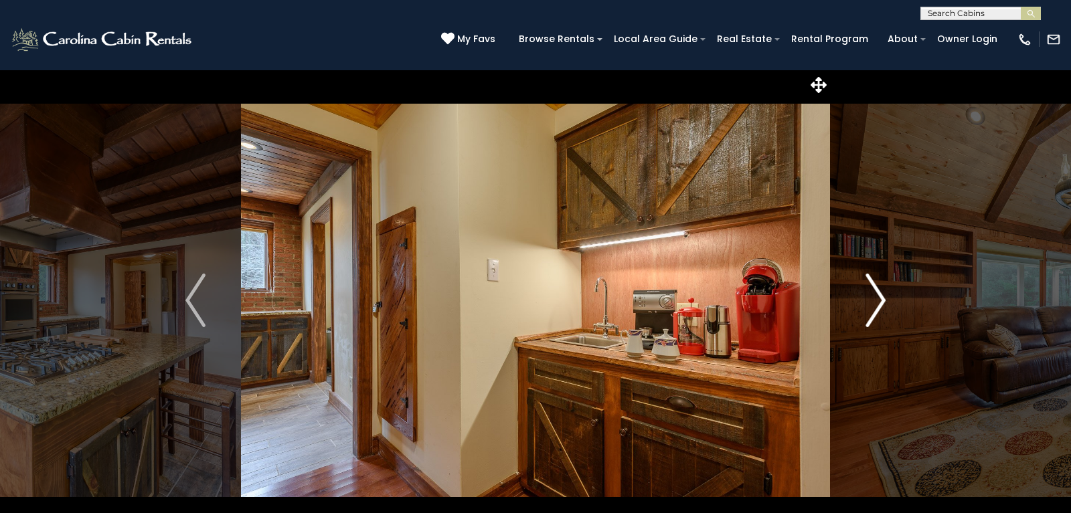
click at [876, 311] on img "Next" at bounding box center [875, 301] width 20 height 54
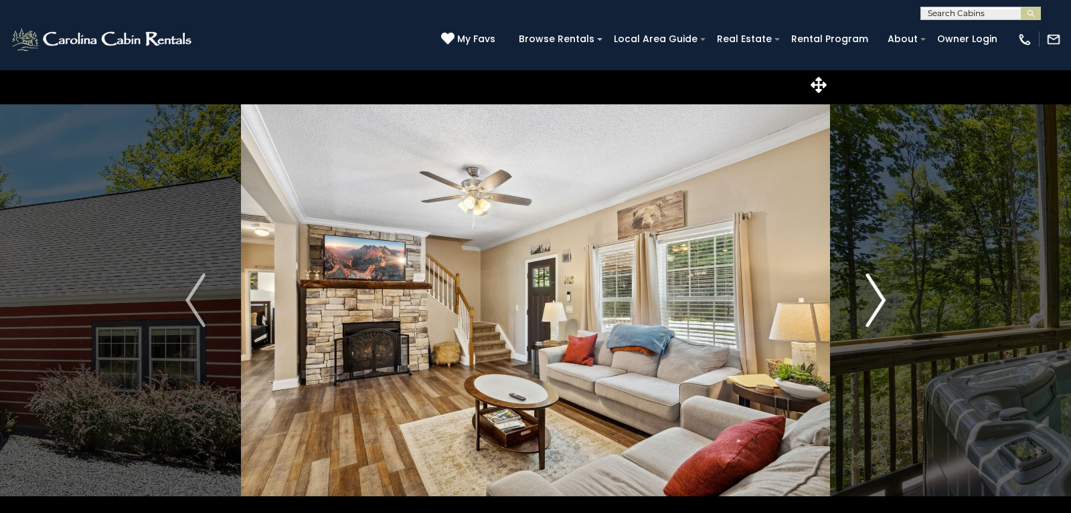
click at [876, 302] on img "Next" at bounding box center [875, 301] width 20 height 54
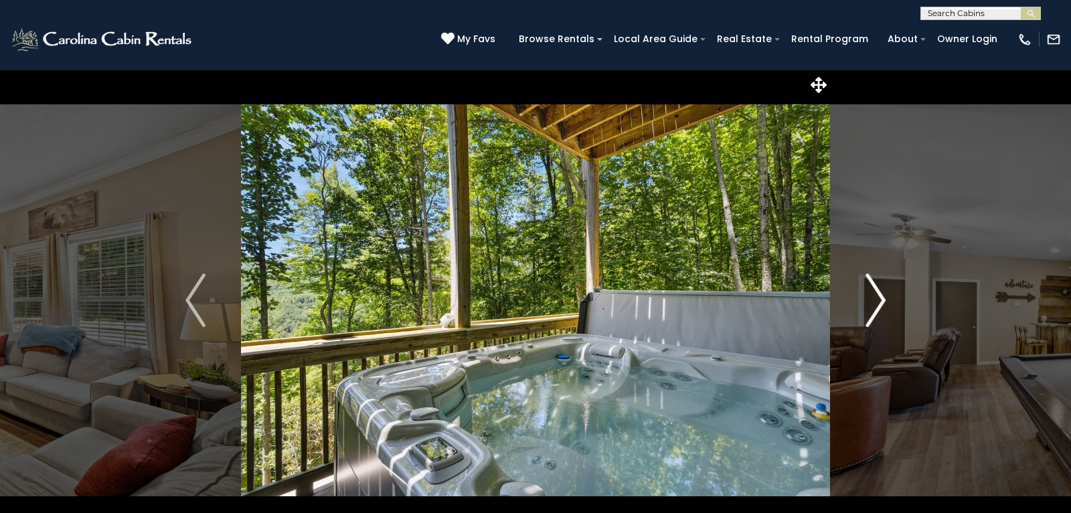
click at [876, 302] on img "Next" at bounding box center [875, 301] width 20 height 54
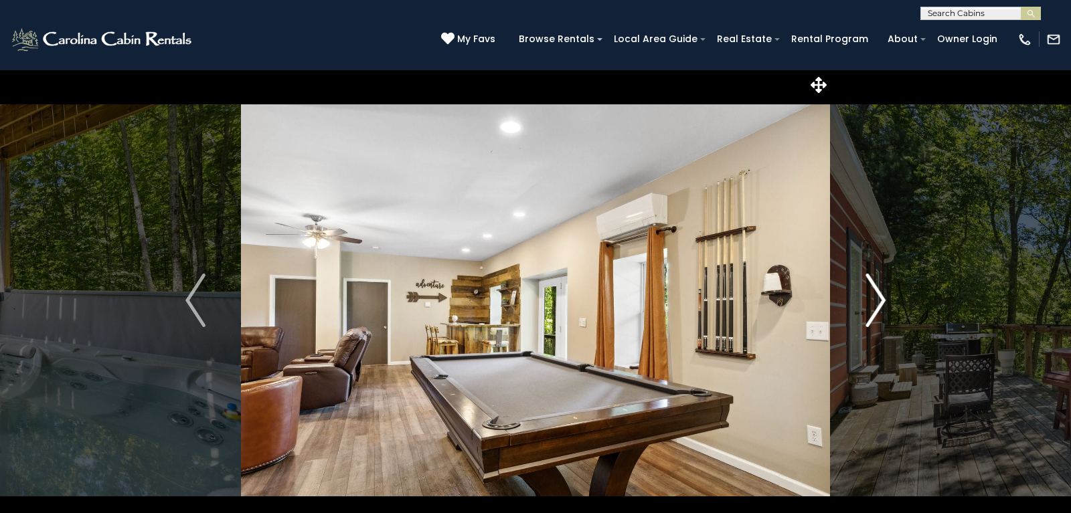
click at [876, 302] on img "Next" at bounding box center [875, 301] width 20 height 54
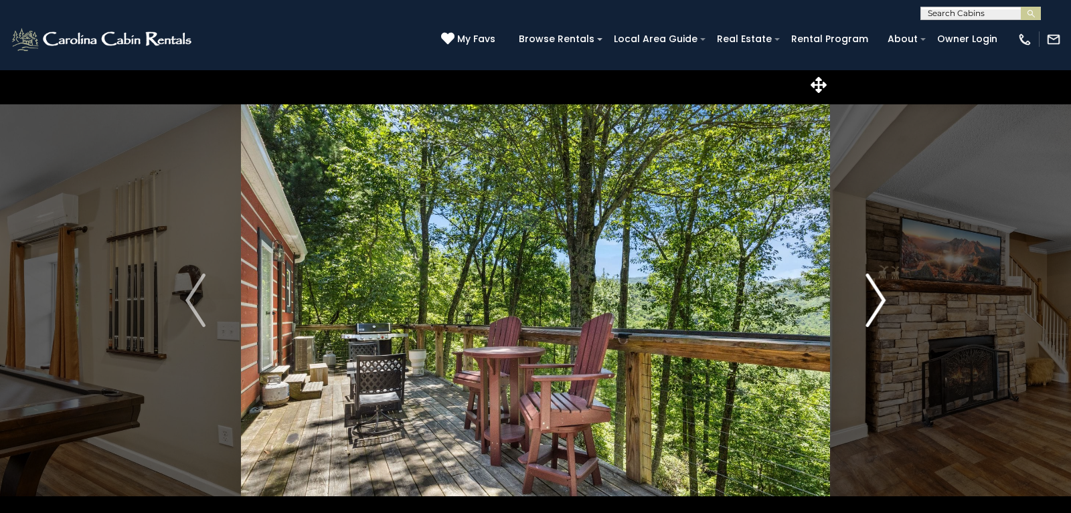
click at [875, 301] on img "Next" at bounding box center [875, 301] width 20 height 54
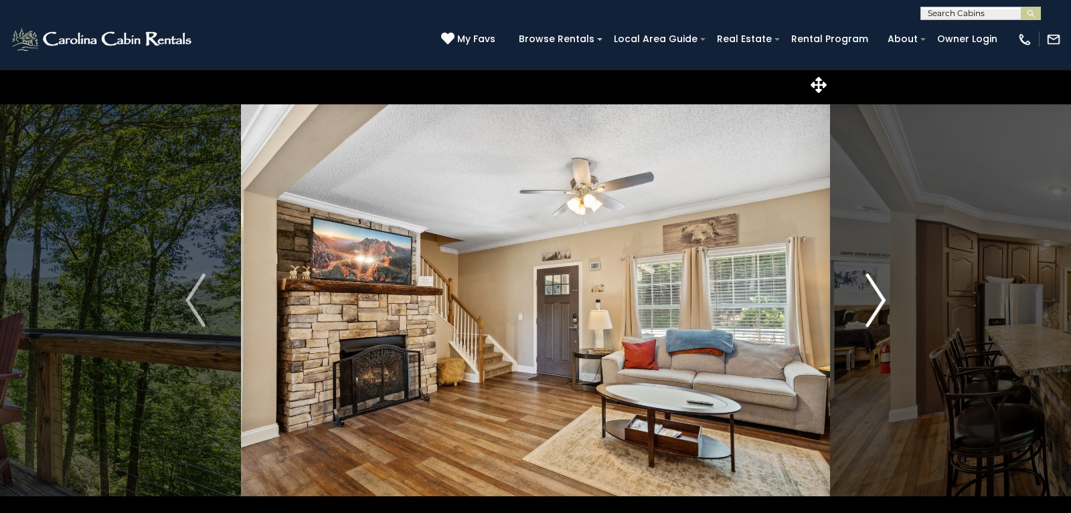
click at [875, 301] on img "Next" at bounding box center [875, 301] width 20 height 54
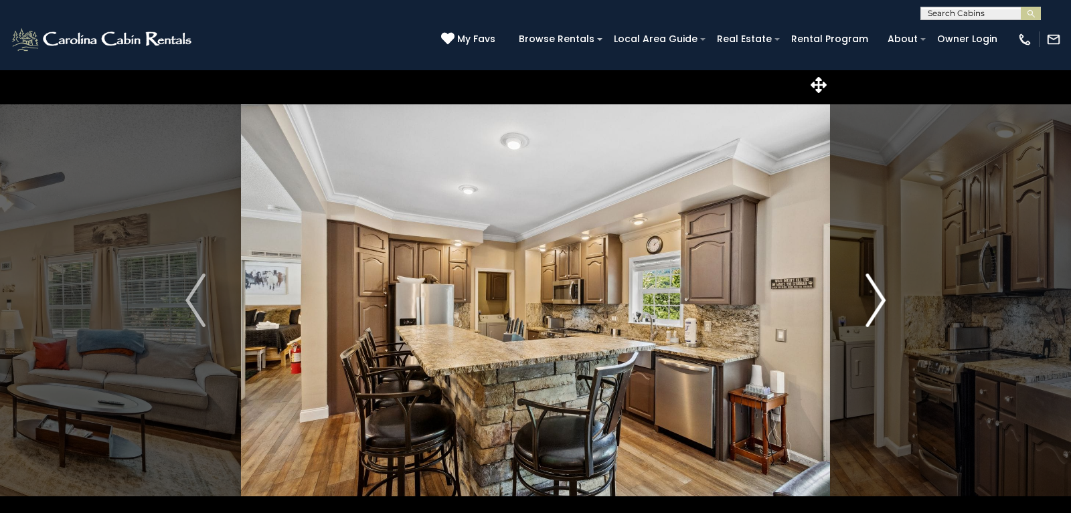
click at [875, 301] on img "Next" at bounding box center [875, 301] width 20 height 54
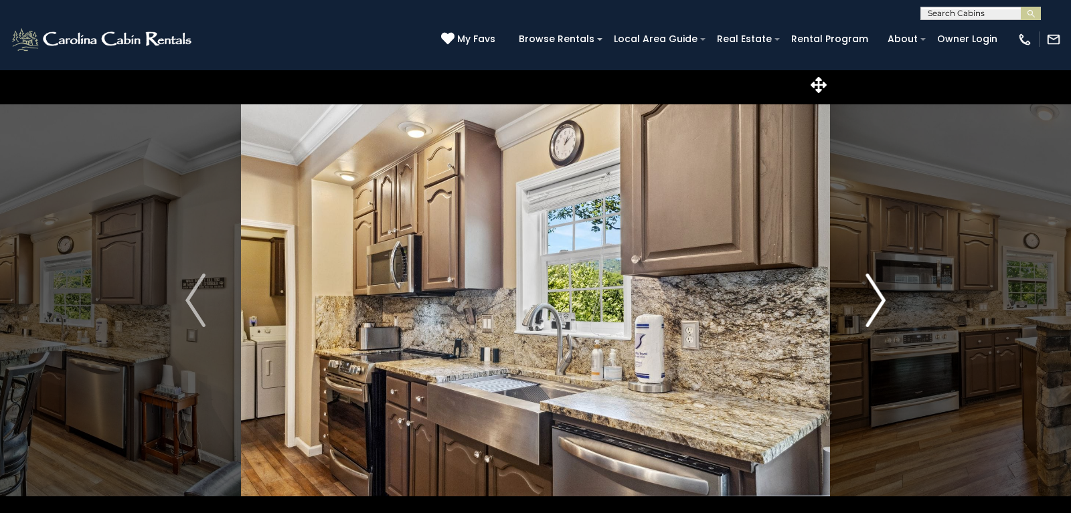
click at [875, 301] on img "Next" at bounding box center [875, 301] width 20 height 54
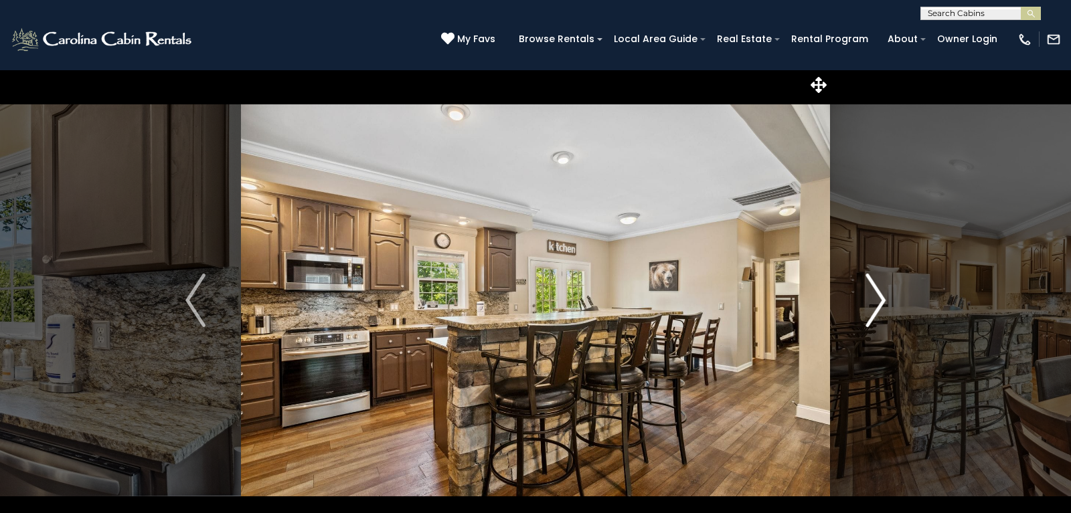
click at [875, 301] on img "Next" at bounding box center [875, 301] width 20 height 54
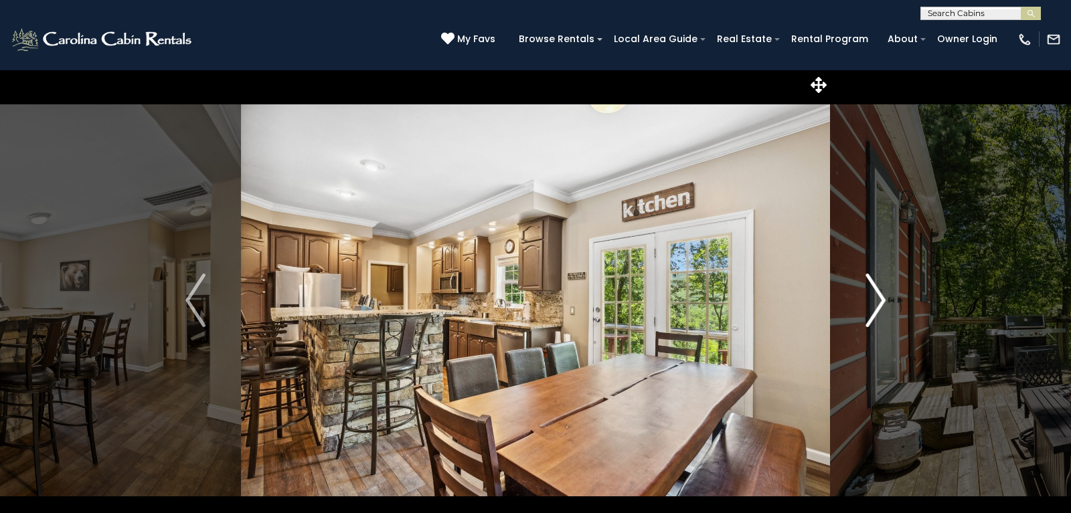
click at [875, 301] on img "Next" at bounding box center [875, 301] width 20 height 54
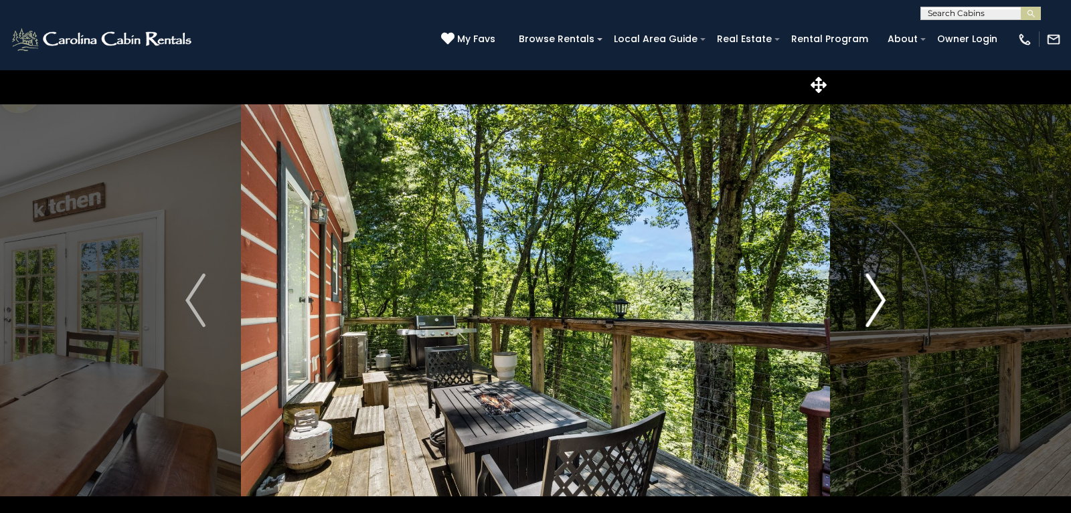
click at [874, 301] on img "Next" at bounding box center [875, 301] width 20 height 54
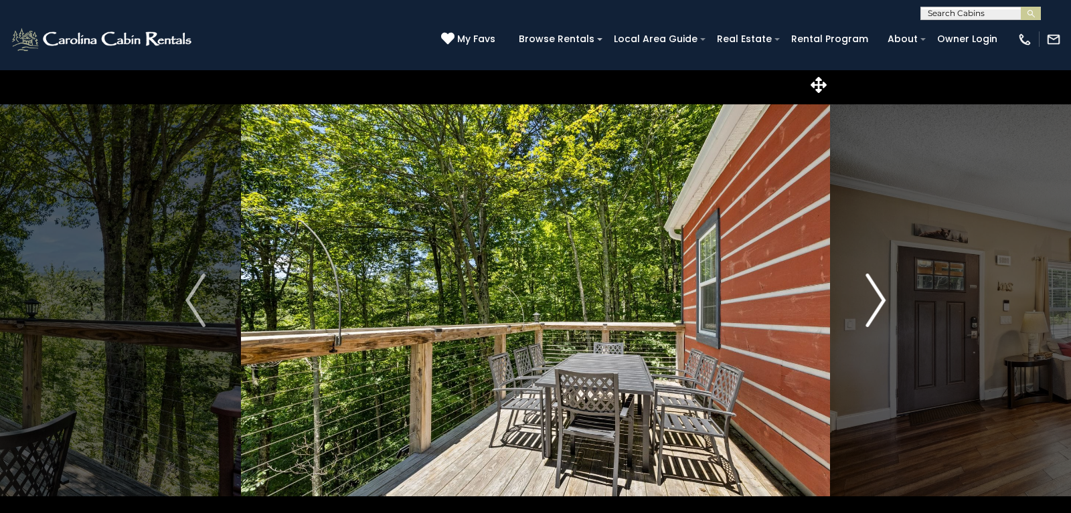
click at [874, 302] on img "Next" at bounding box center [875, 301] width 20 height 54
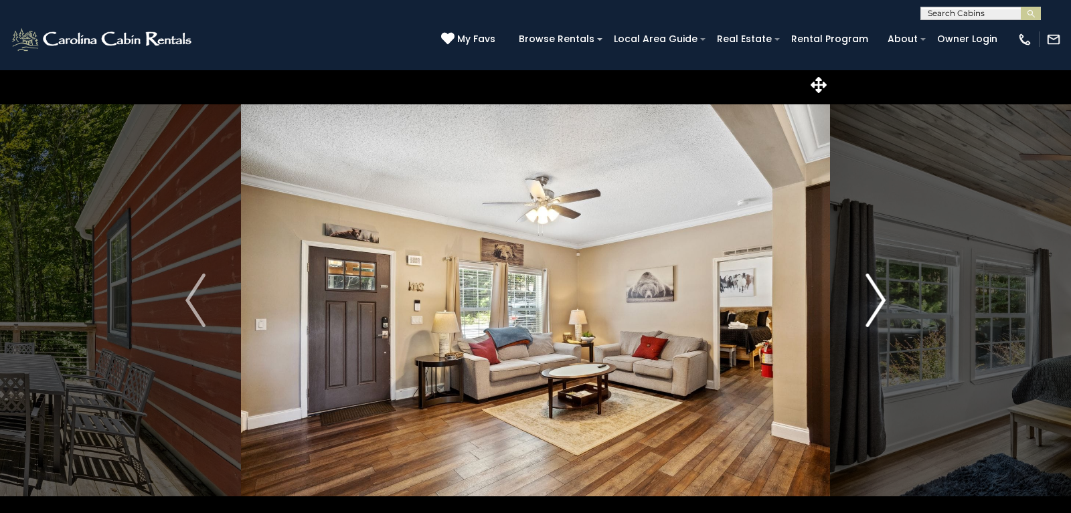
click at [874, 302] on img "Next" at bounding box center [875, 301] width 20 height 54
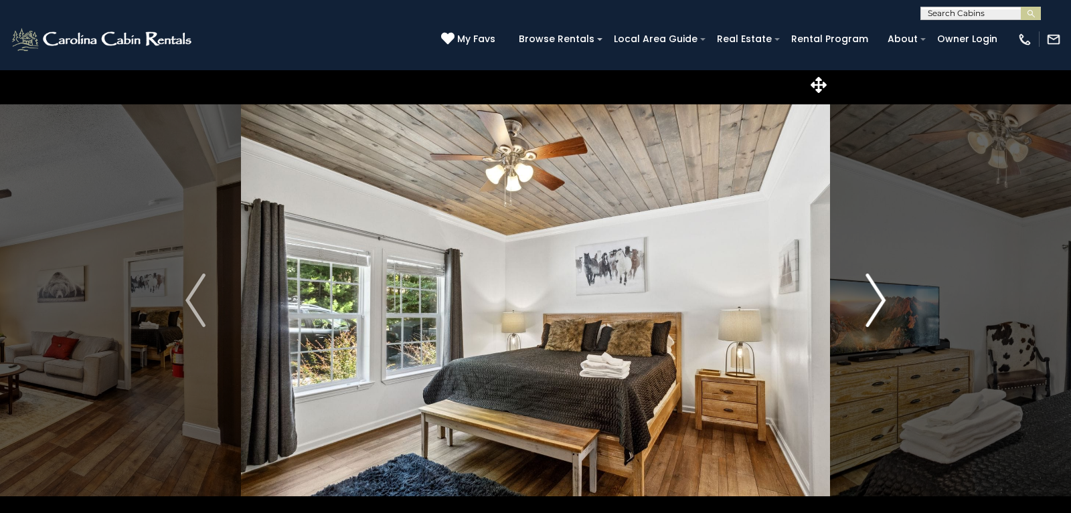
click at [874, 302] on img "Next" at bounding box center [875, 301] width 20 height 54
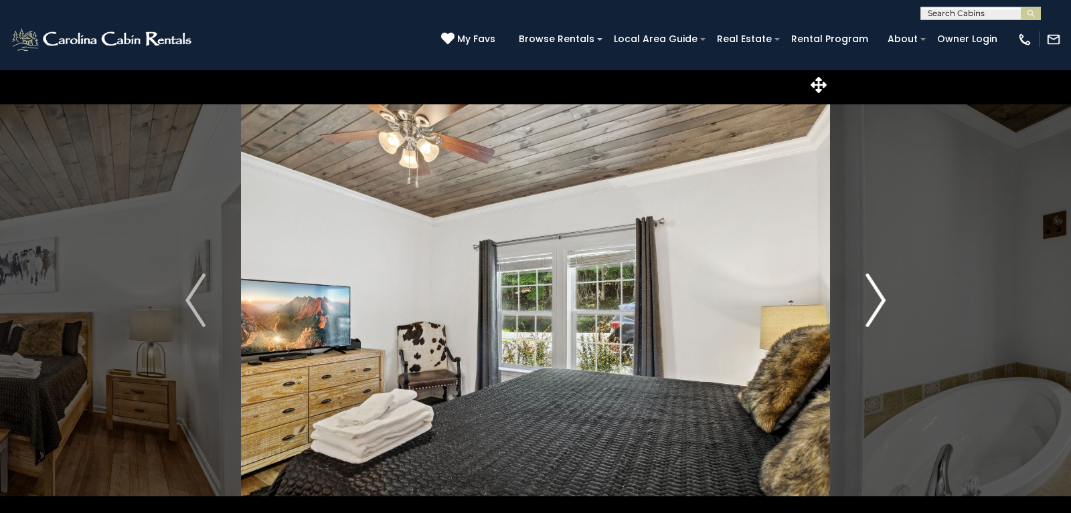
click at [874, 302] on img "Next" at bounding box center [875, 301] width 20 height 54
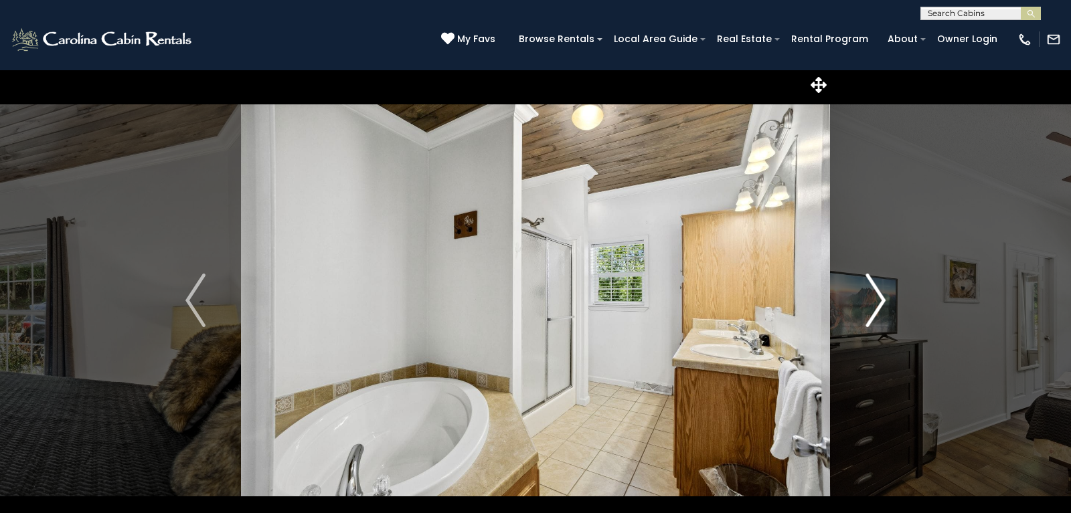
click at [874, 302] on img "Next" at bounding box center [875, 301] width 20 height 54
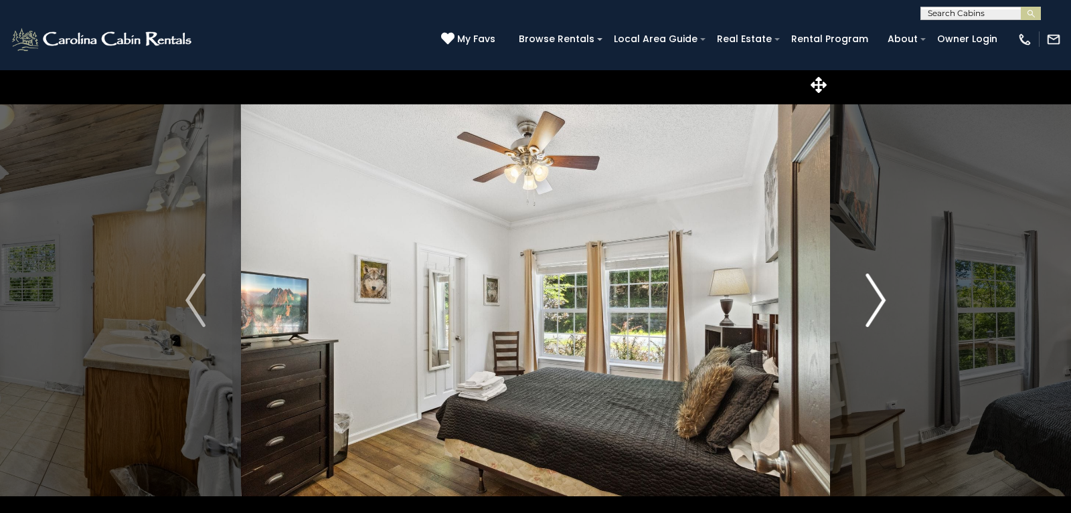
click at [874, 302] on img "Next" at bounding box center [875, 301] width 20 height 54
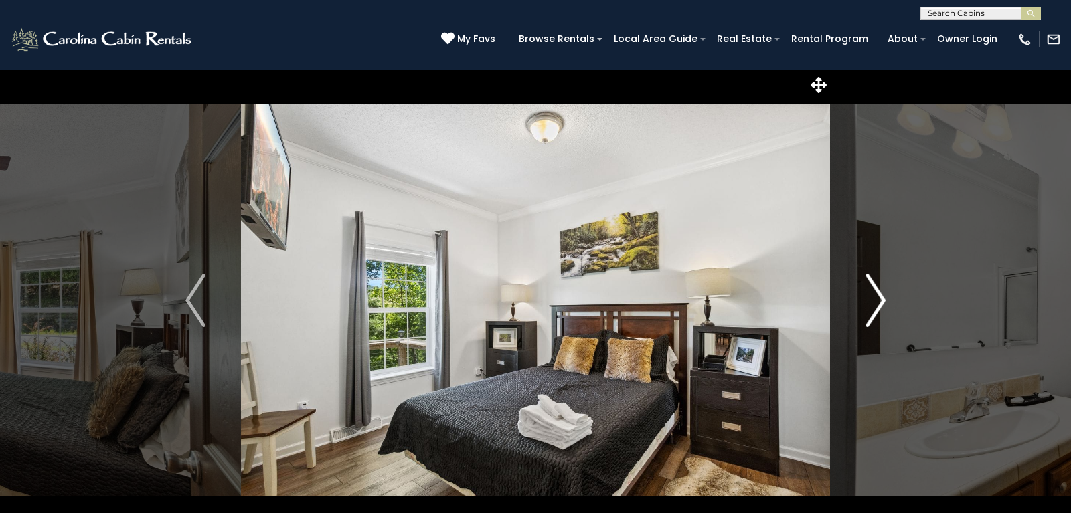
click at [874, 302] on img "Next" at bounding box center [875, 301] width 20 height 54
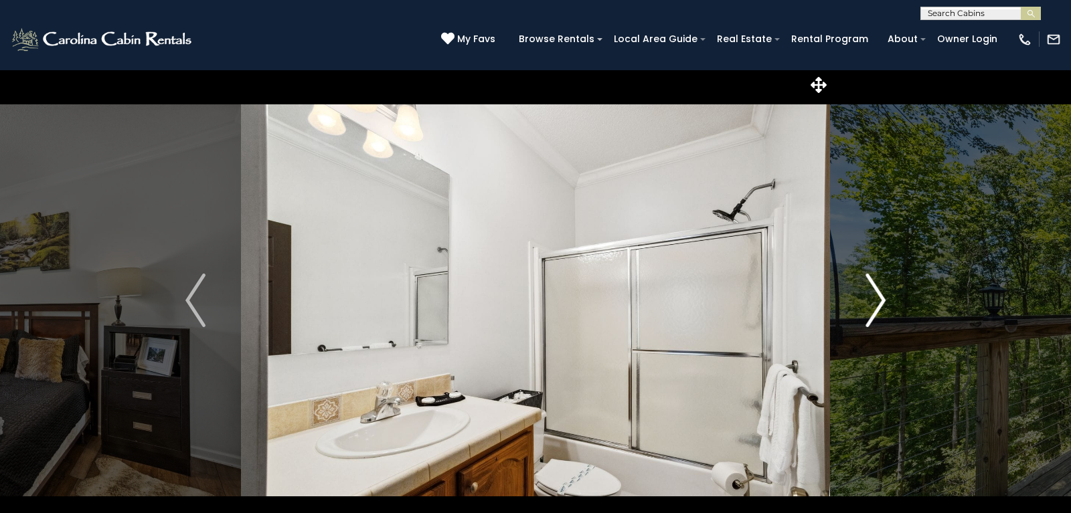
click at [874, 302] on img "Next" at bounding box center [875, 301] width 20 height 54
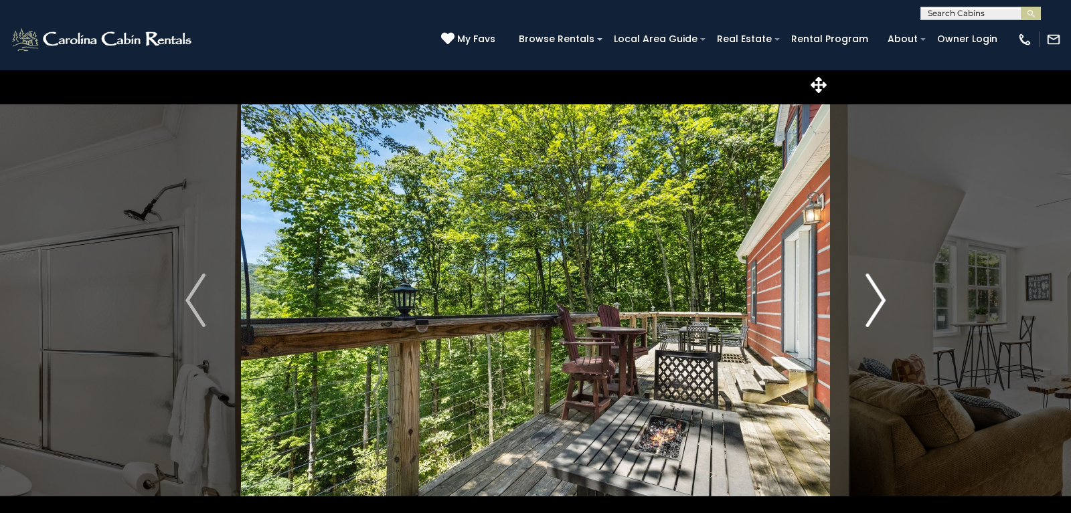
click at [874, 302] on img "Next" at bounding box center [875, 301] width 20 height 54
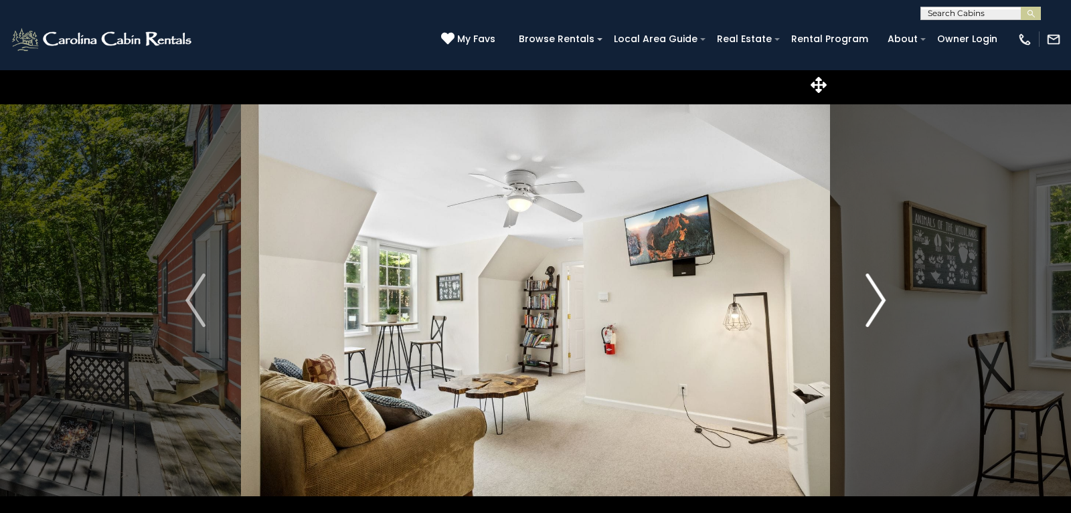
click at [873, 302] on img "Next" at bounding box center [875, 301] width 20 height 54
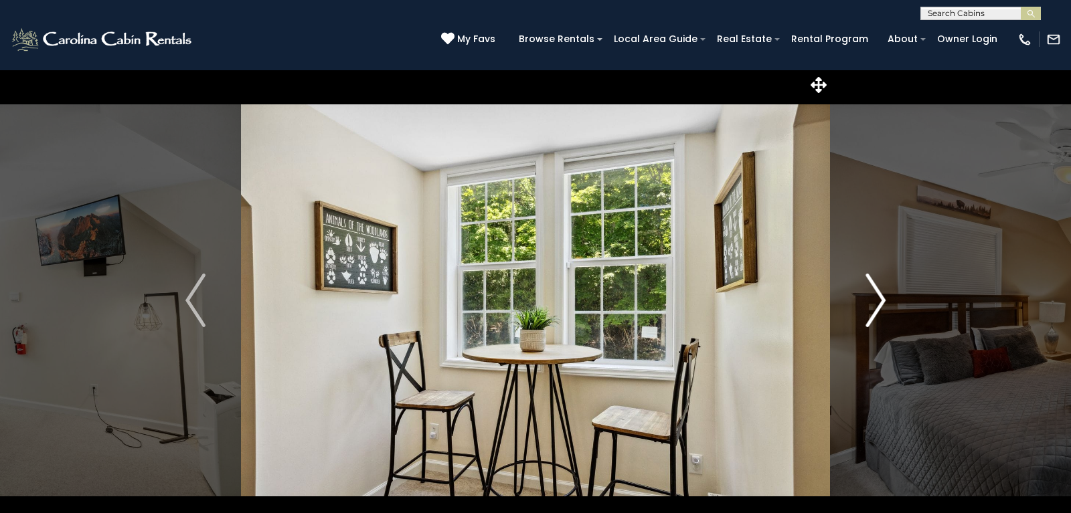
click at [873, 302] on img "Next" at bounding box center [875, 301] width 20 height 54
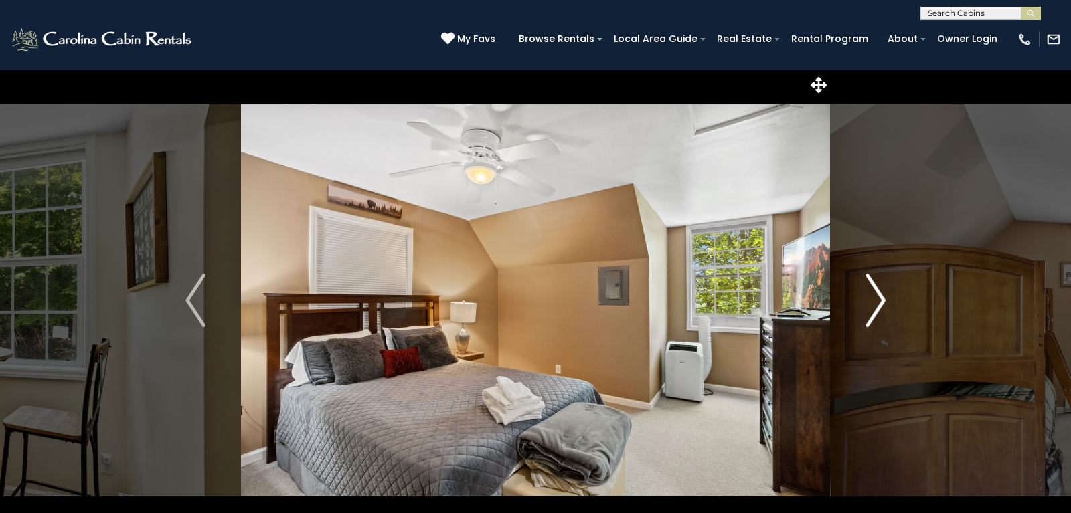
click at [873, 302] on img "Next" at bounding box center [875, 301] width 20 height 54
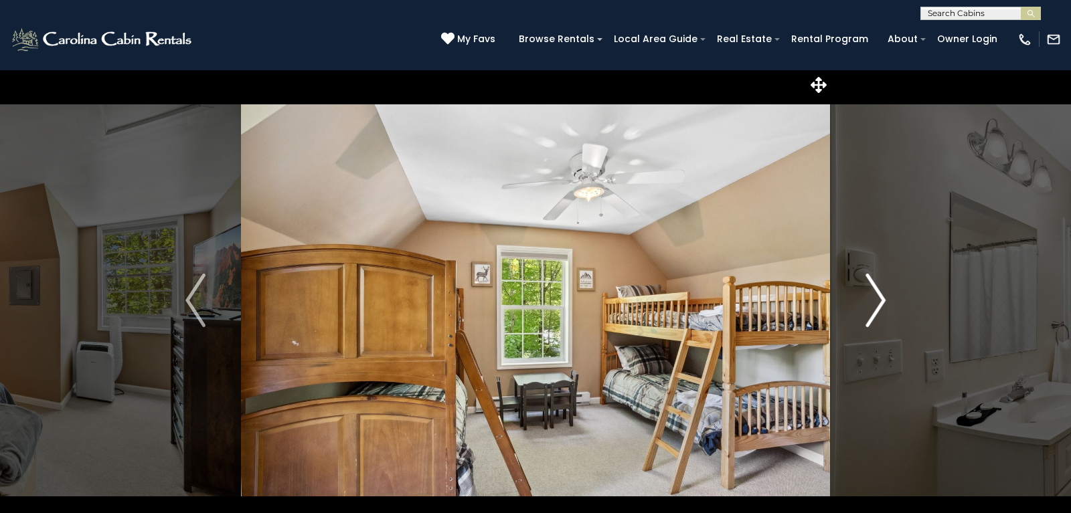
click at [873, 302] on img "Next" at bounding box center [875, 301] width 20 height 54
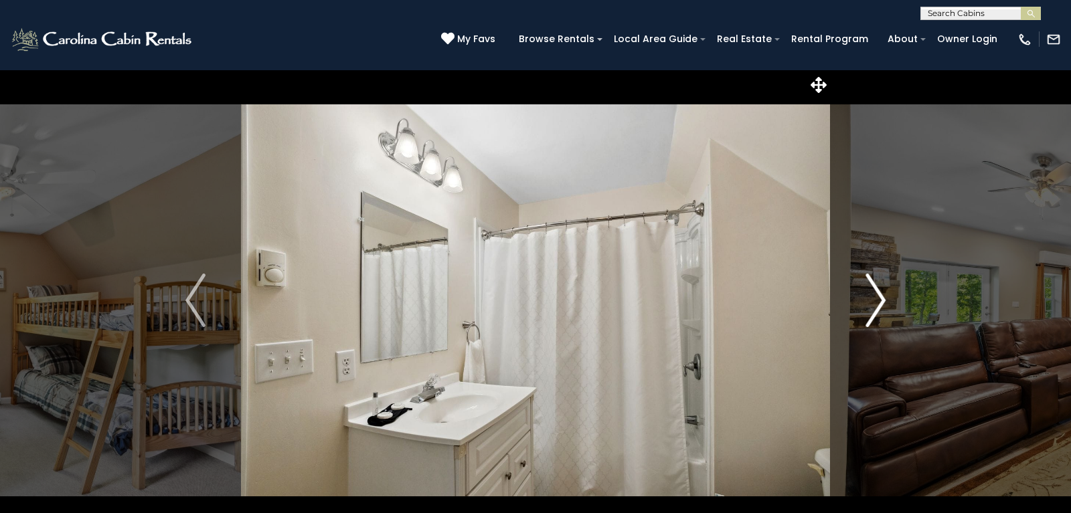
click at [873, 302] on img "Next" at bounding box center [875, 301] width 20 height 54
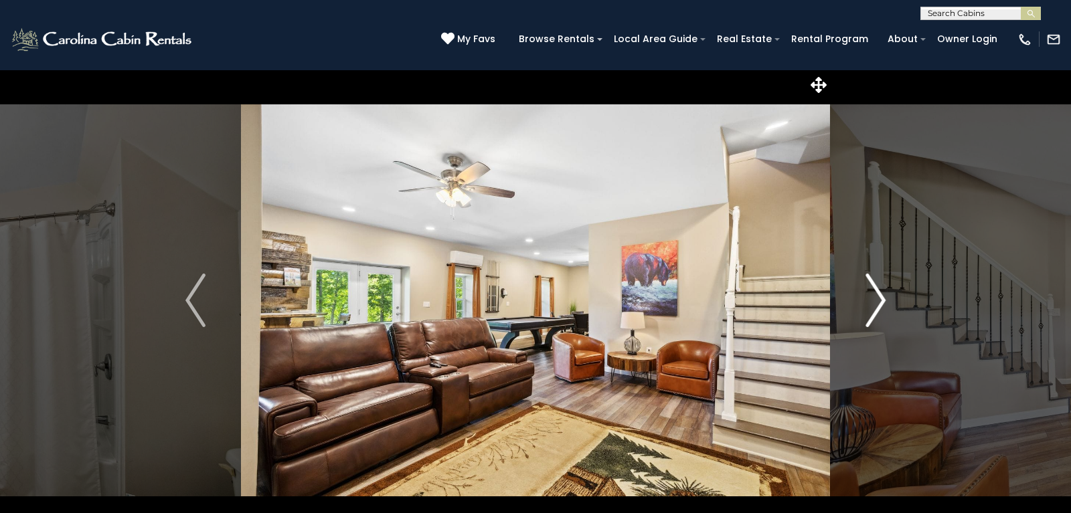
click at [873, 302] on img "Next" at bounding box center [875, 301] width 20 height 54
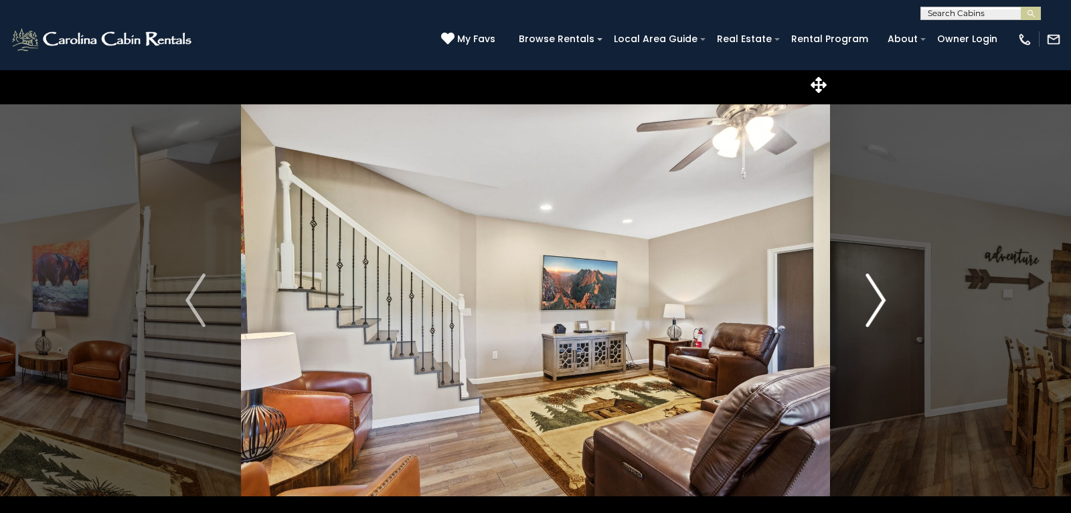
click at [873, 302] on img "Next" at bounding box center [875, 301] width 20 height 54
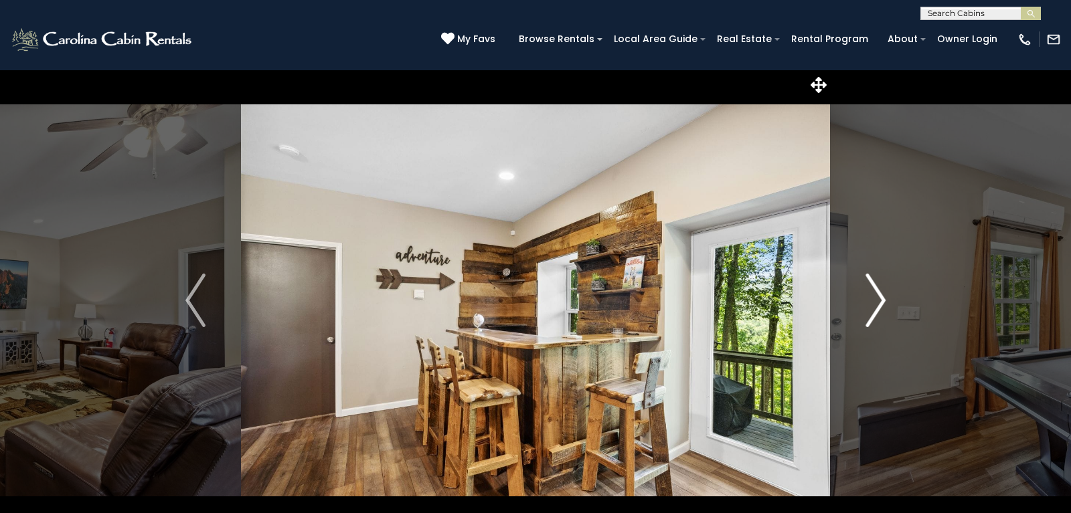
click at [873, 302] on img "Next" at bounding box center [875, 301] width 20 height 54
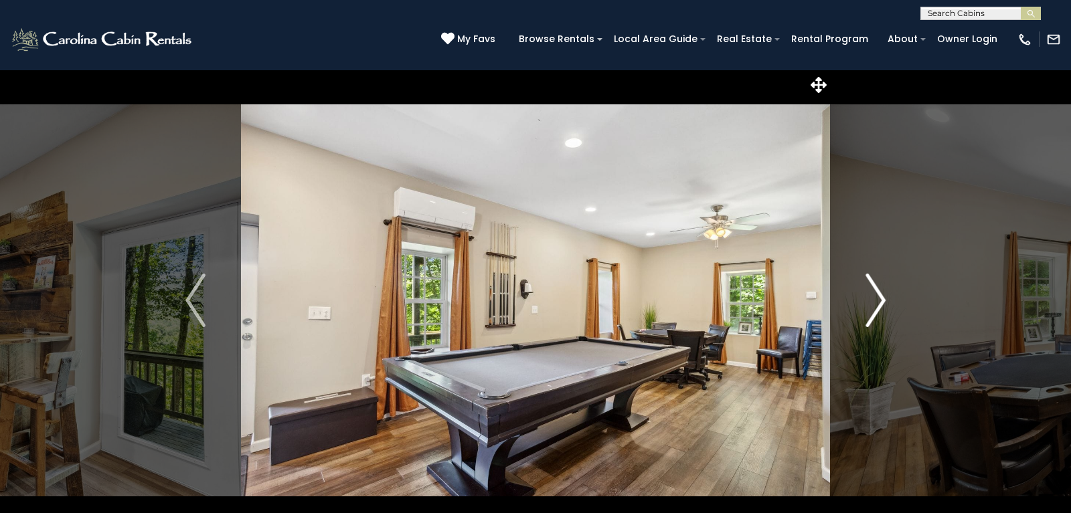
click at [873, 302] on img "Next" at bounding box center [875, 301] width 20 height 54
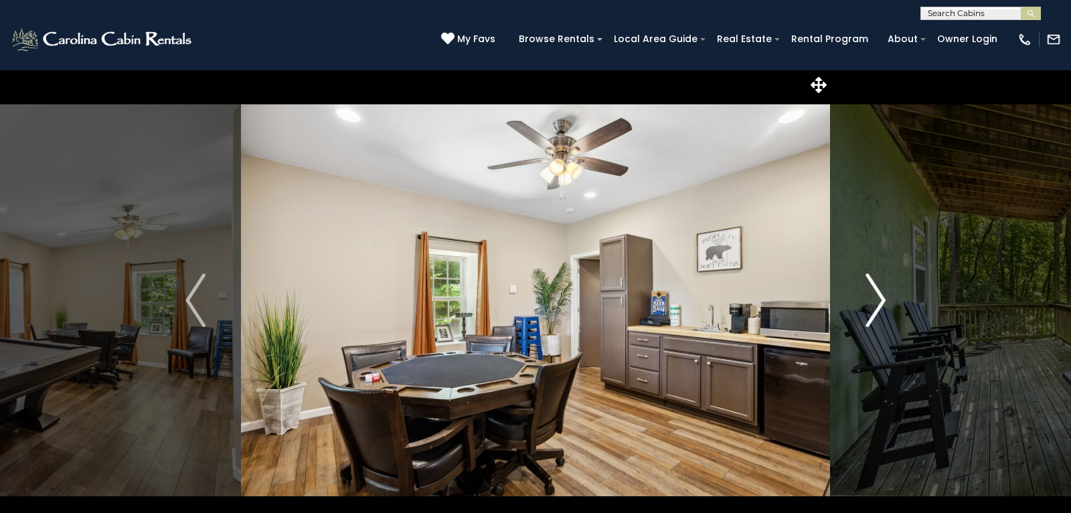
click at [873, 302] on img "Next" at bounding box center [875, 301] width 20 height 54
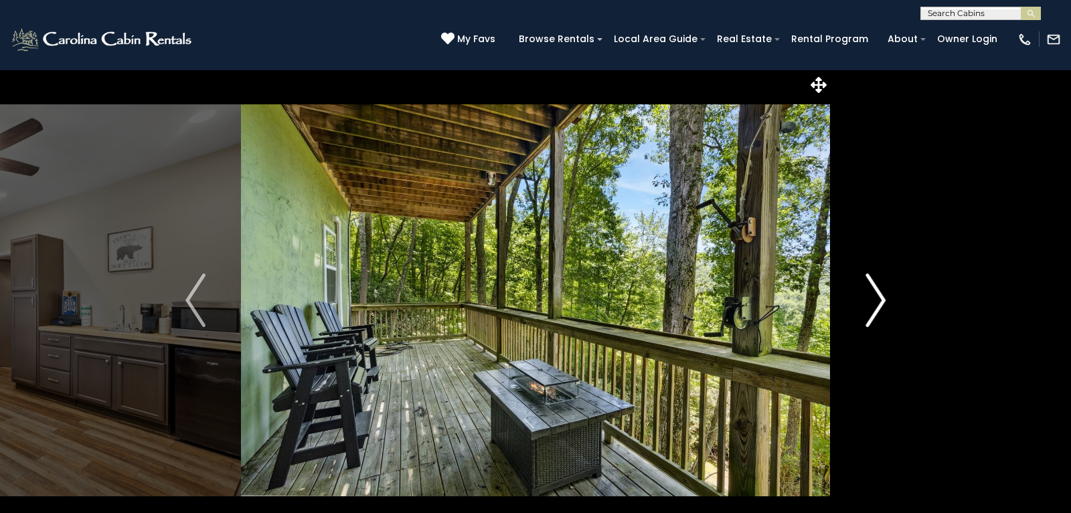
click at [873, 302] on img "Next" at bounding box center [875, 301] width 20 height 54
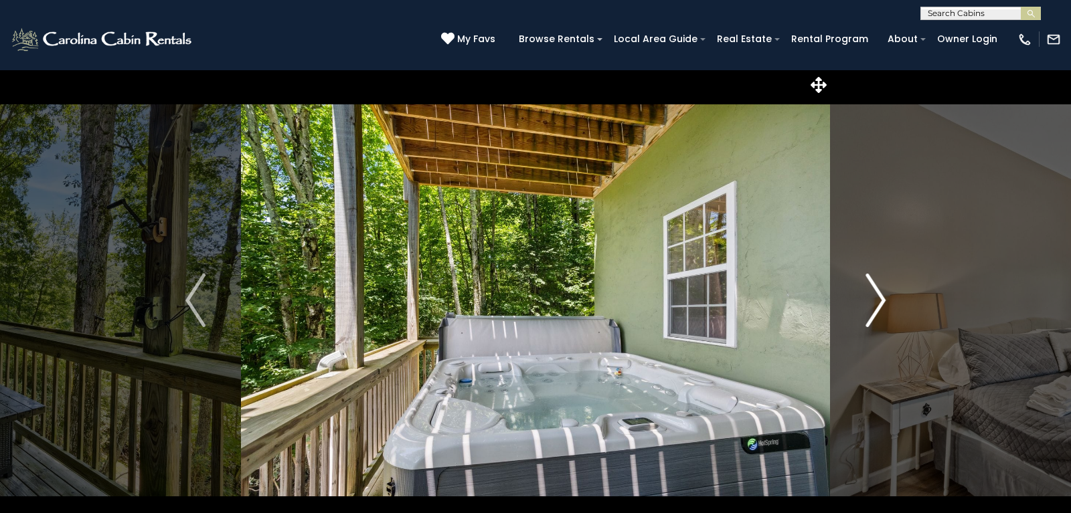
click at [873, 302] on img "Next" at bounding box center [875, 301] width 20 height 54
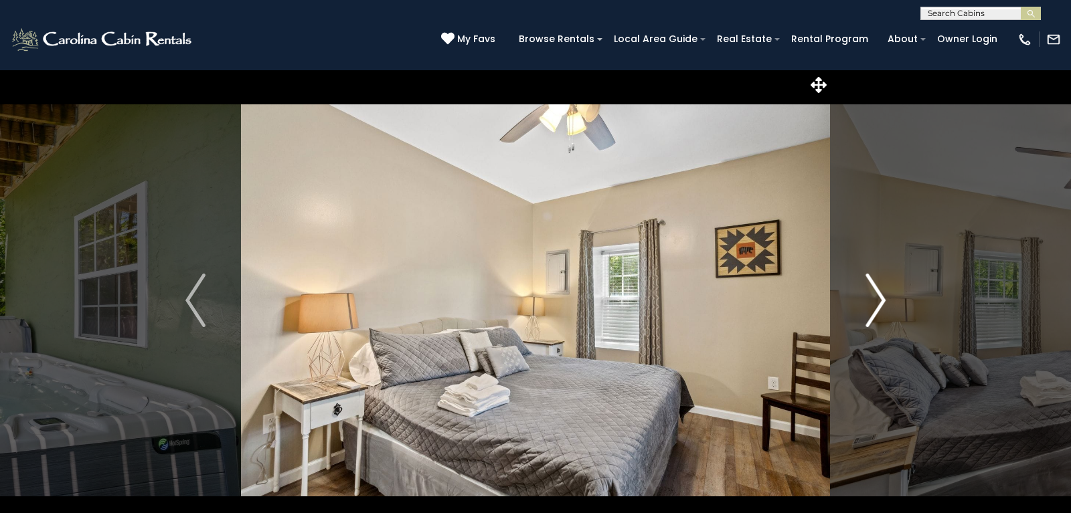
click at [873, 302] on img "Next" at bounding box center [875, 301] width 20 height 54
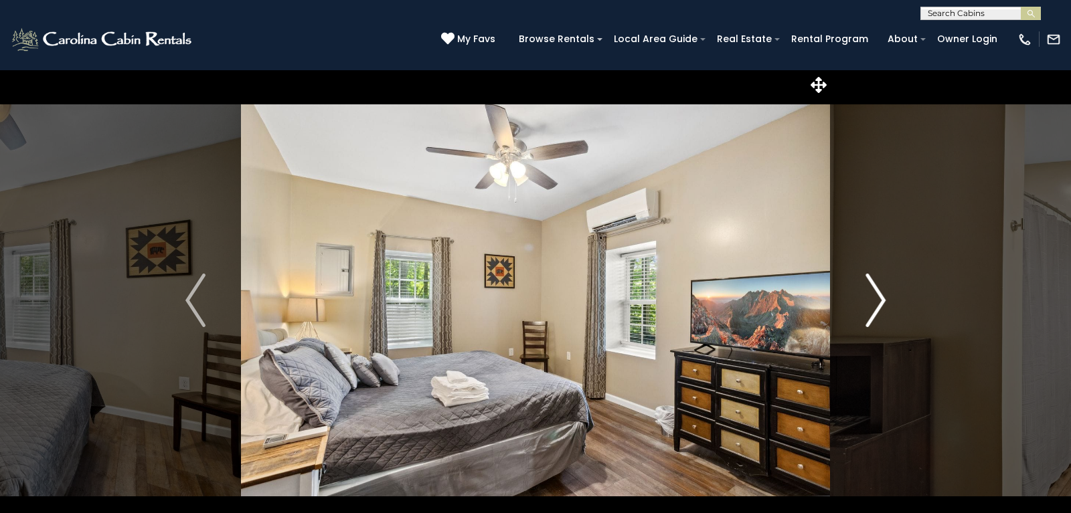
click at [873, 302] on img "Next" at bounding box center [875, 301] width 20 height 54
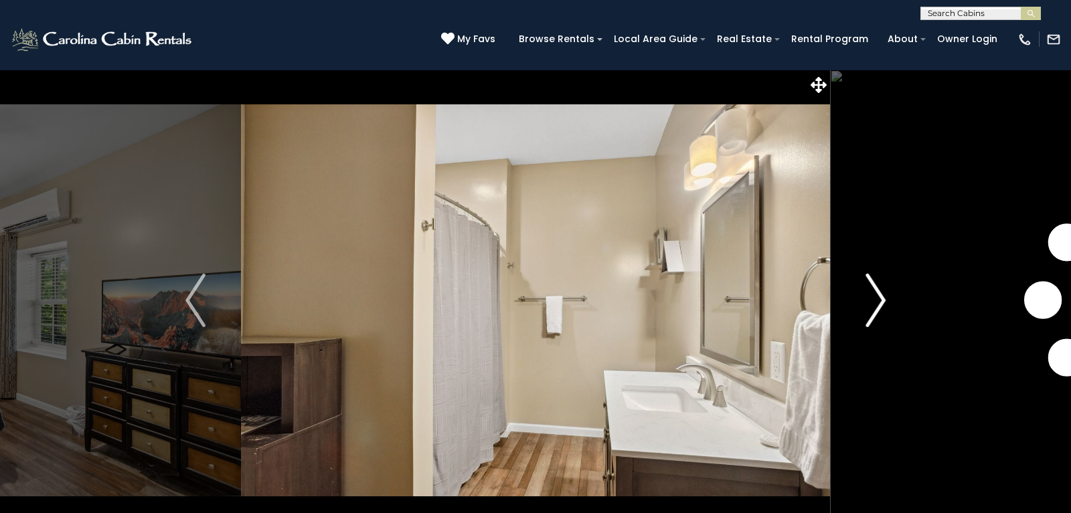
click at [873, 302] on img "Next" at bounding box center [875, 301] width 20 height 54
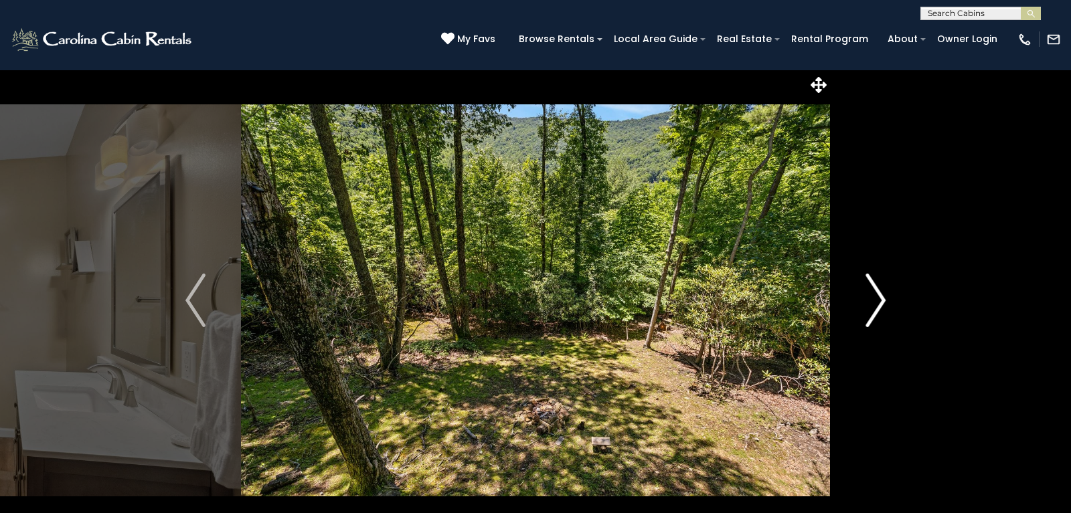
click at [873, 302] on img "Next" at bounding box center [875, 301] width 20 height 54
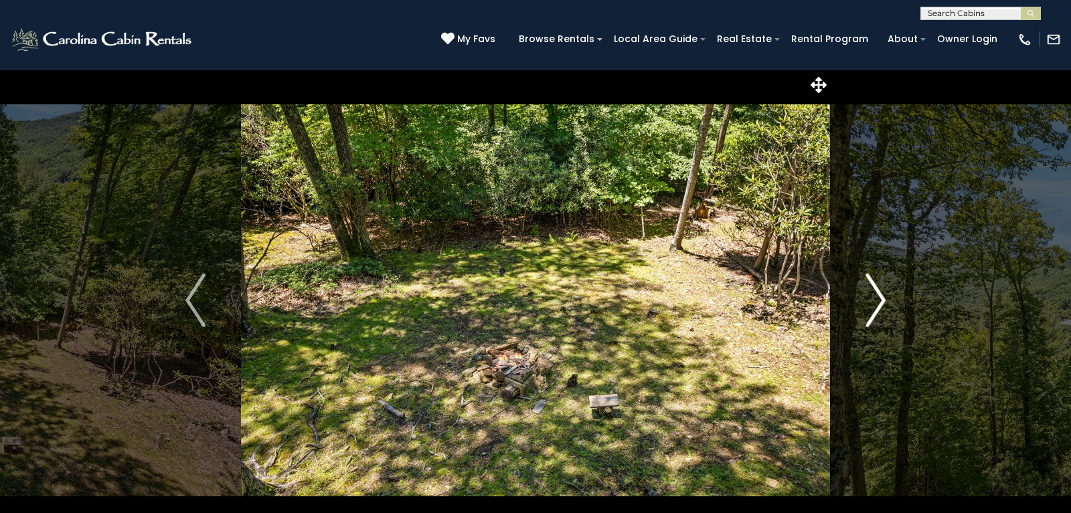
click at [873, 302] on img "Next" at bounding box center [875, 301] width 20 height 54
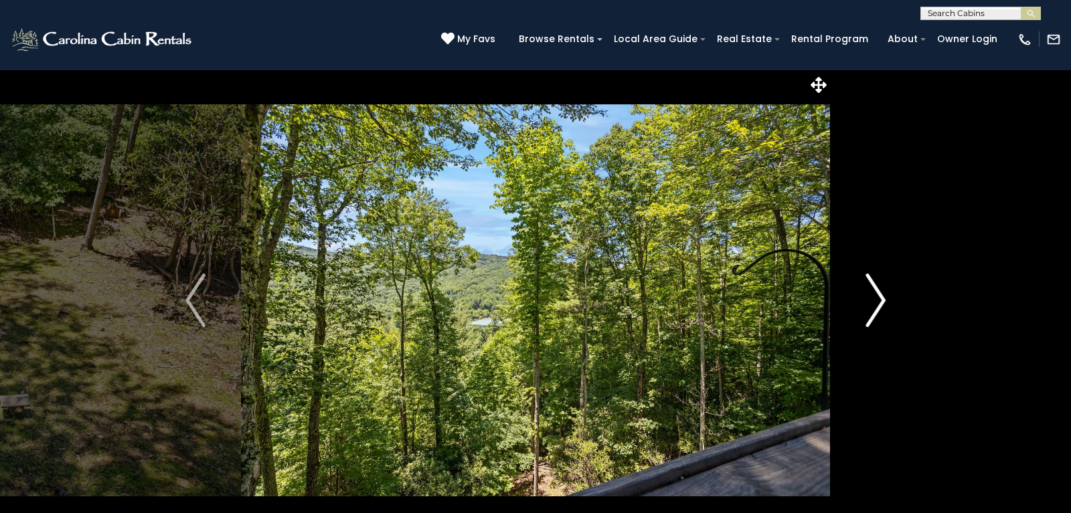
click at [873, 302] on img "Next" at bounding box center [875, 301] width 20 height 54
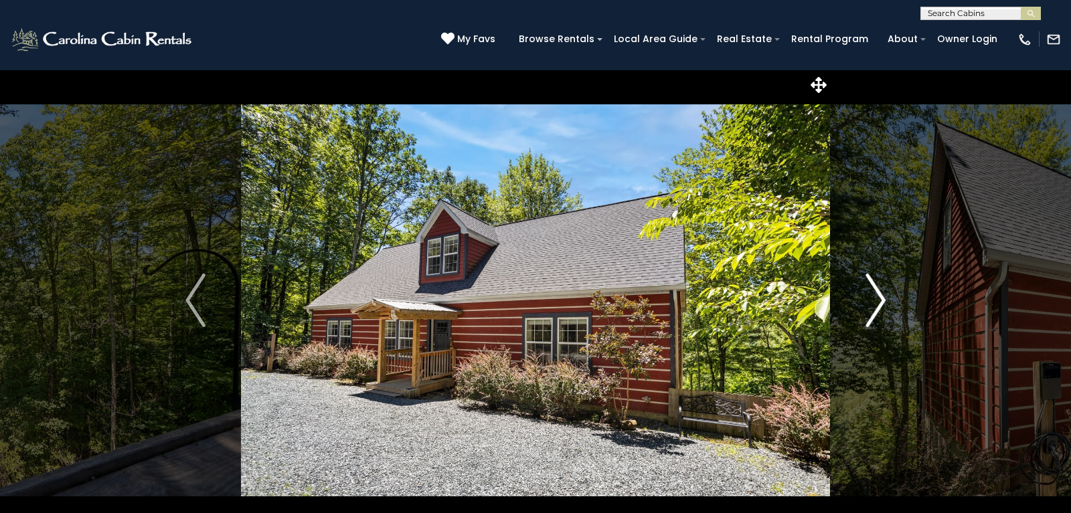
click at [873, 302] on img "Next" at bounding box center [875, 301] width 20 height 54
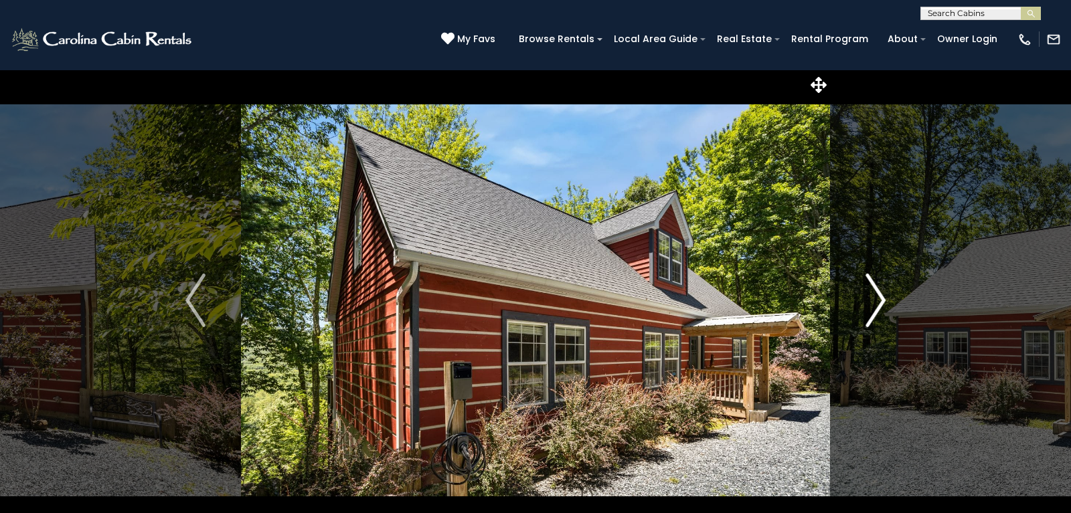
click at [873, 302] on img "Next" at bounding box center [875, 301] width 20 height 54
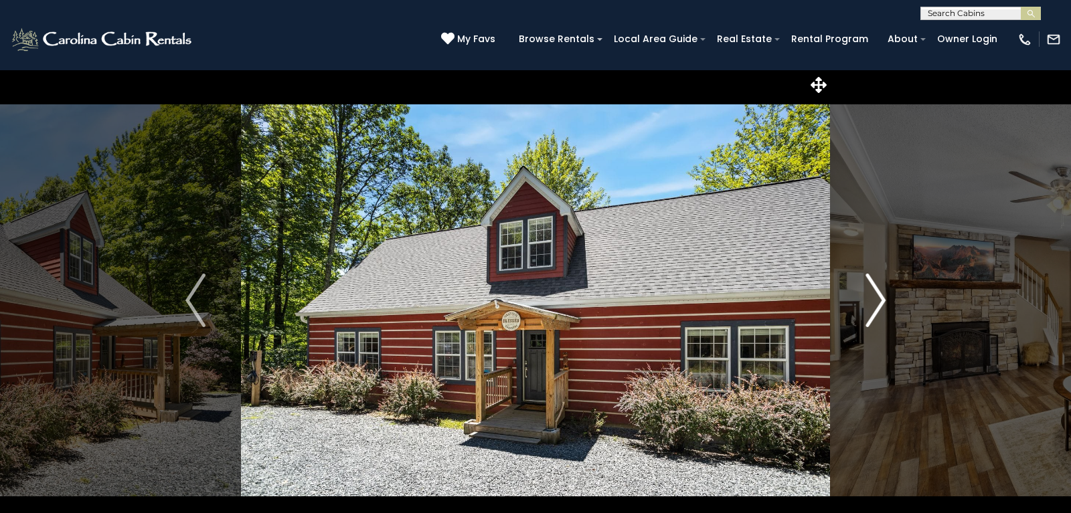
click at [873, 302] on img "Next" at bounding box center [875, 301] width 20 height 54
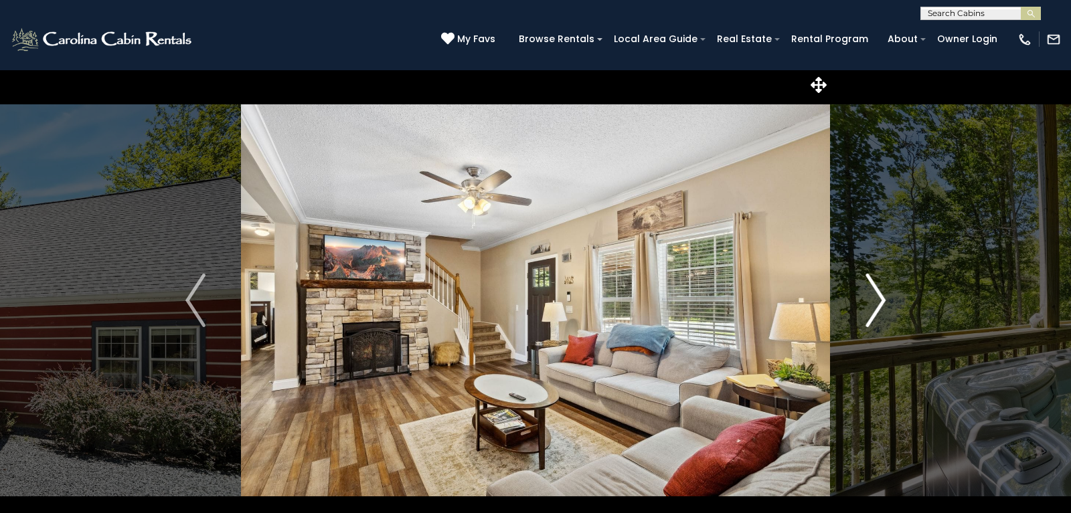
click at [873, 302] on img "Next" at bounding box center [875, 301] width 20 height 54
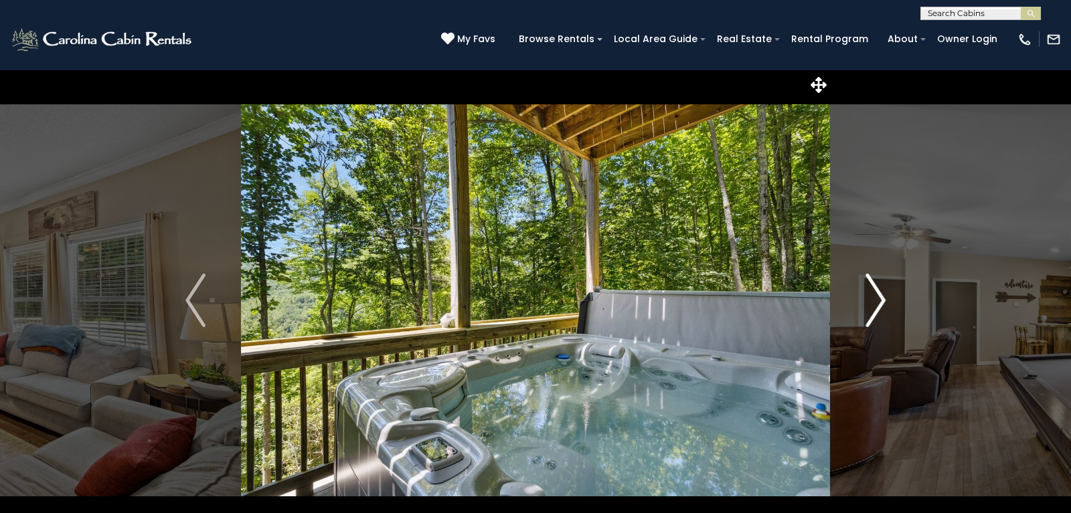
click at [873, 302] on img "Next" at bounding box center [875, 301] width 20 height 54
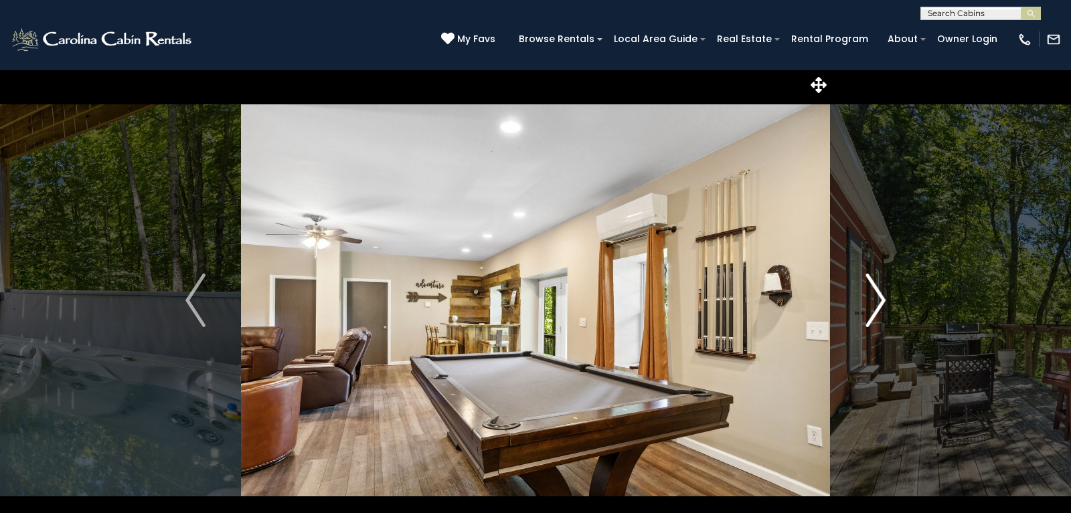
click at [873, 302] on img "Next" at bounding box center [875, 301] width 20 height 54
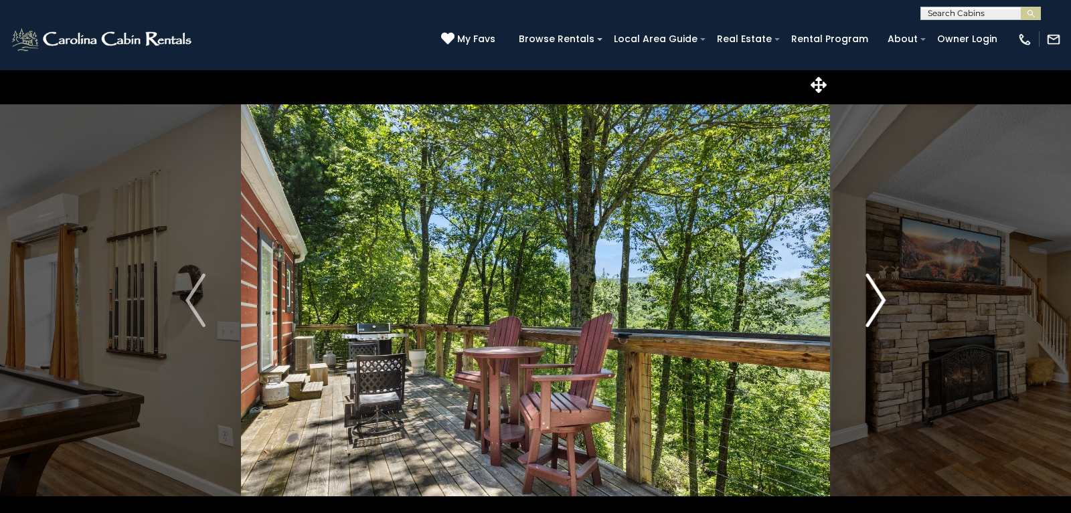
click at [873, 302] on img "Next" at bounding box center [875, 301] width 20 height 54
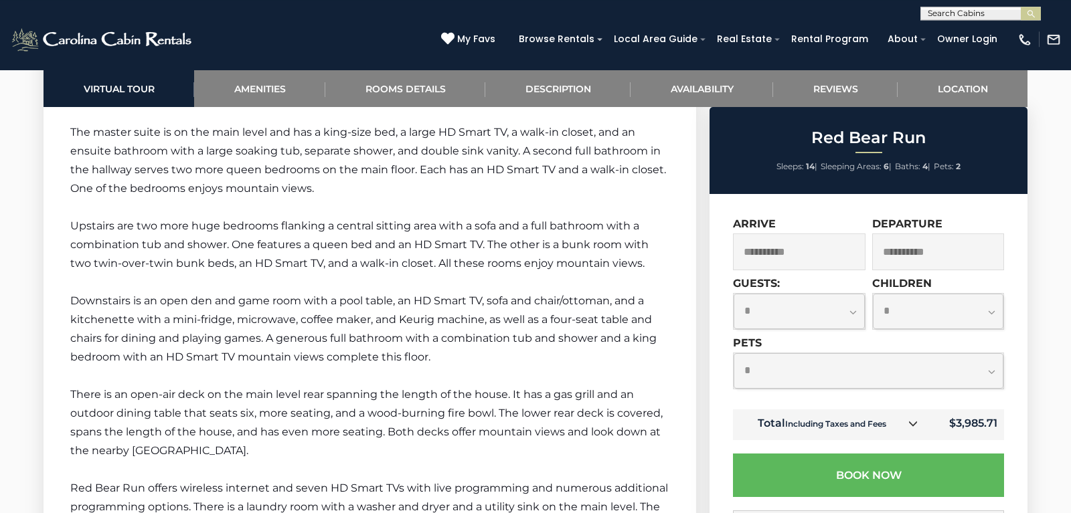
scroll to position [2662, 0]
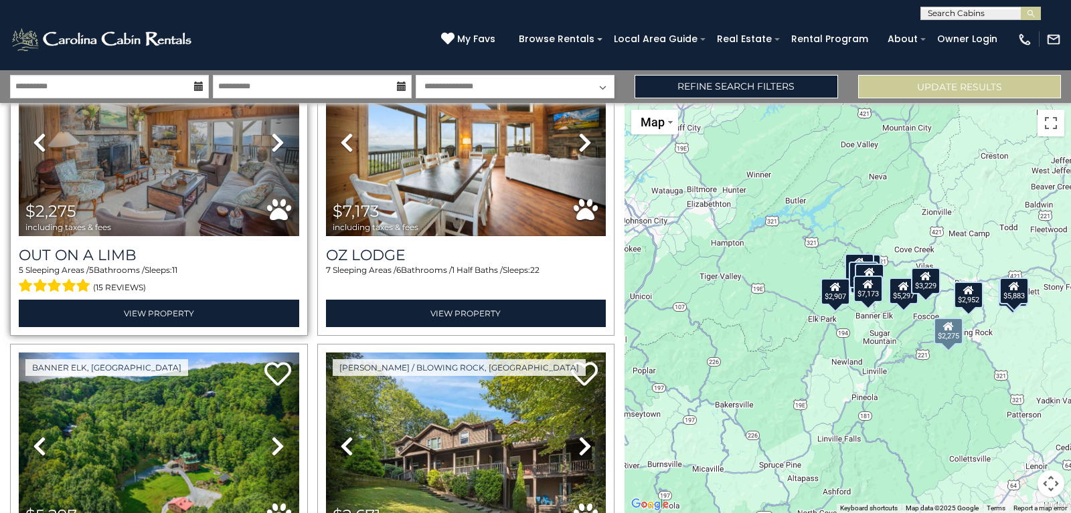
scroll to position [1156, 0]
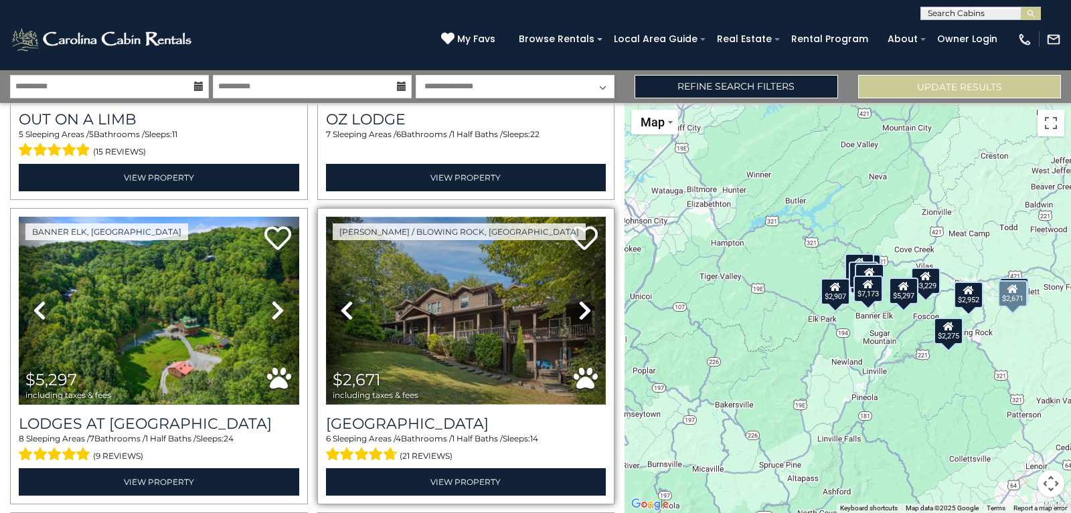
click at [442, 338] on img at bounding box center [466, 310] width 280 height 187
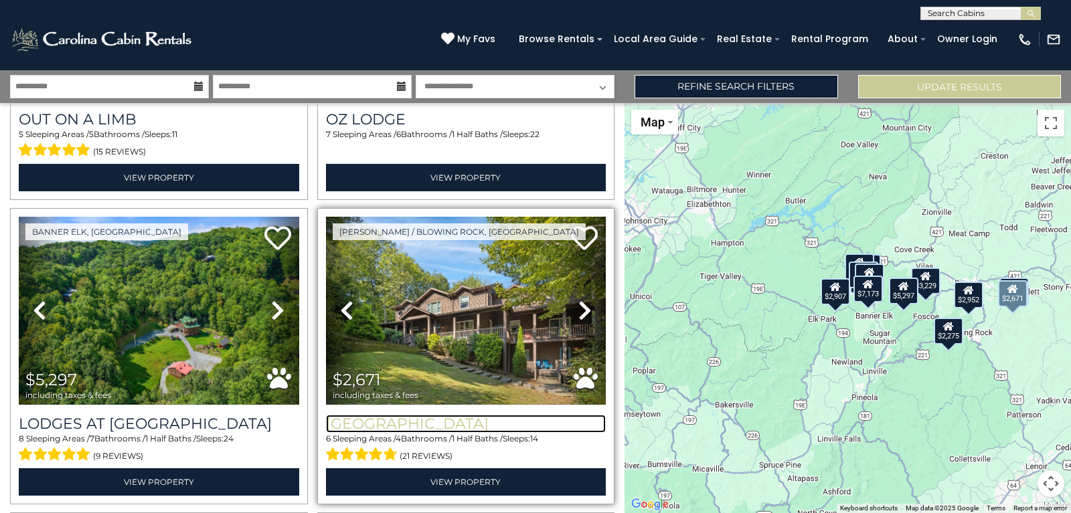
click at [426, 426] on h3 "[GEOGRAPHIC_DATA]" at bounding box center [466, 424] width 280 height 18
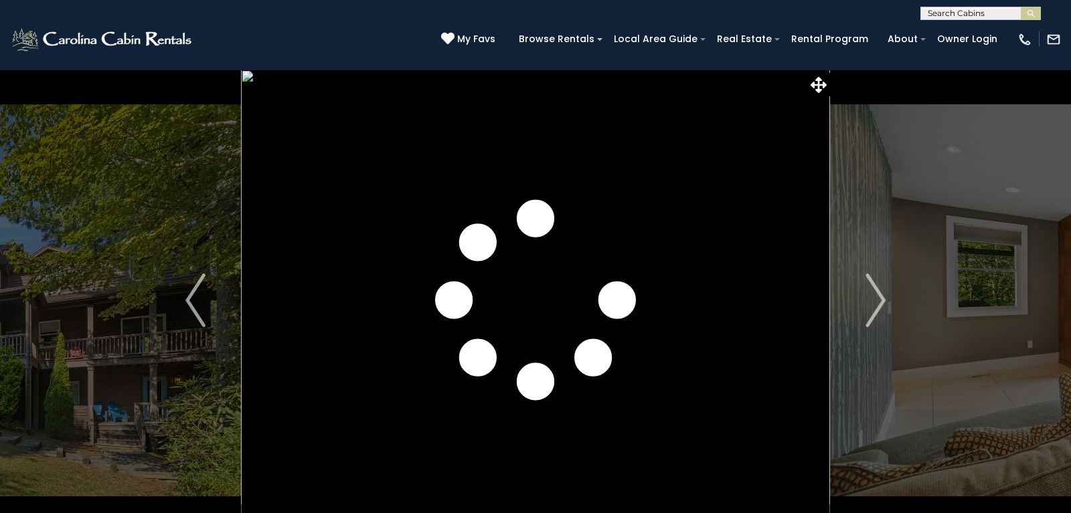
click at [866, 307] on img "Next" at bounding box center [875, 301] width 20 height 54
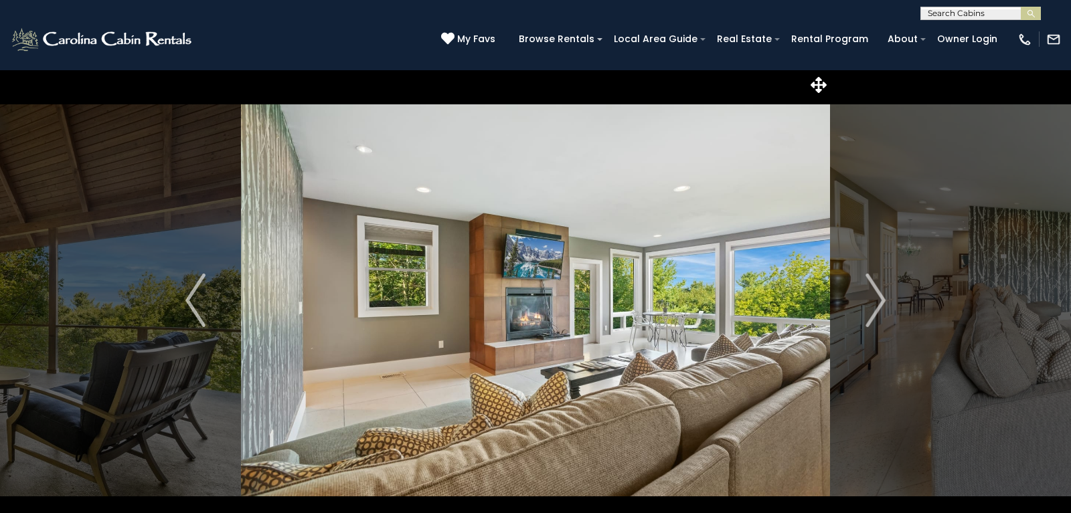
click at [866, 307] on img "Next" at bounding box center [875, 301] width 20 height 54
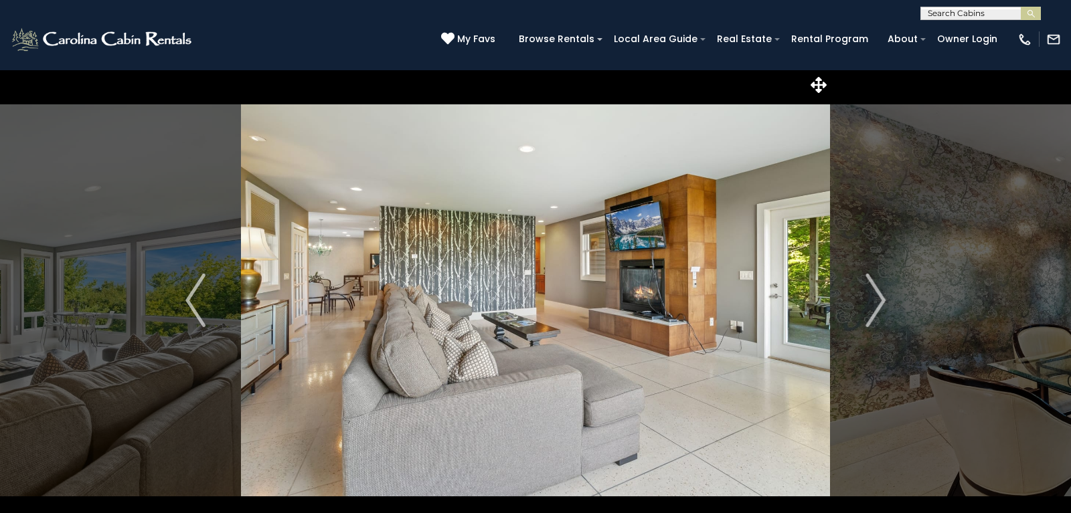
click at [866, 307] on img "Next" at bounding box center [875, 301] width 20 height 54
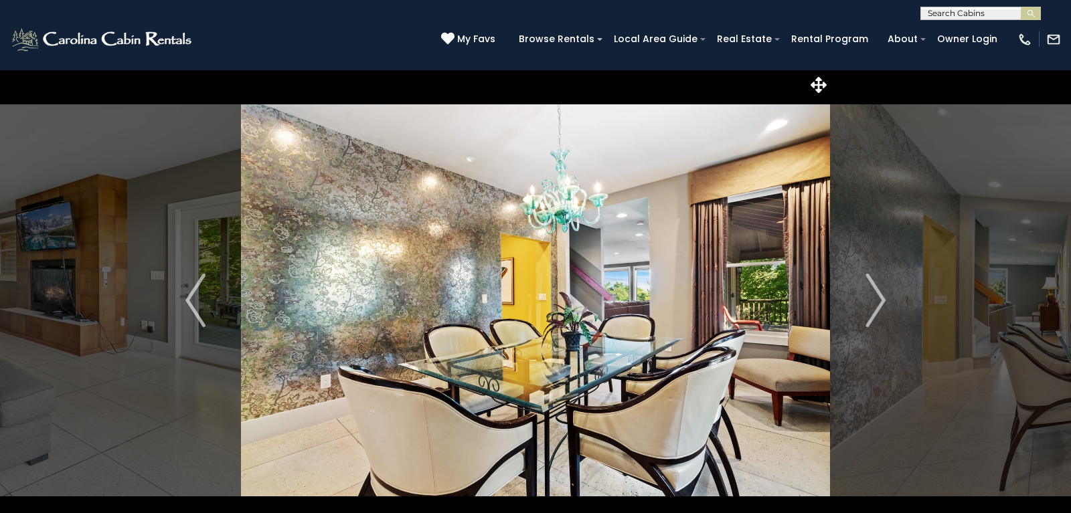
click at [866, 307] on img "Next" at bounding box center [875, 301] width 20 height 54
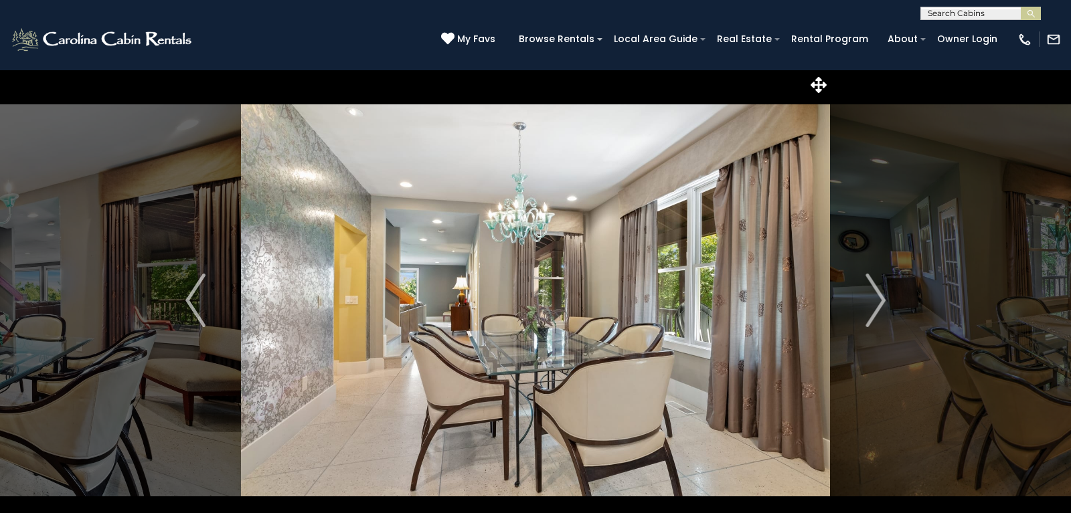
click at [866, 307] on img "Next" at bounding box center [875, 301] width 20 height 54
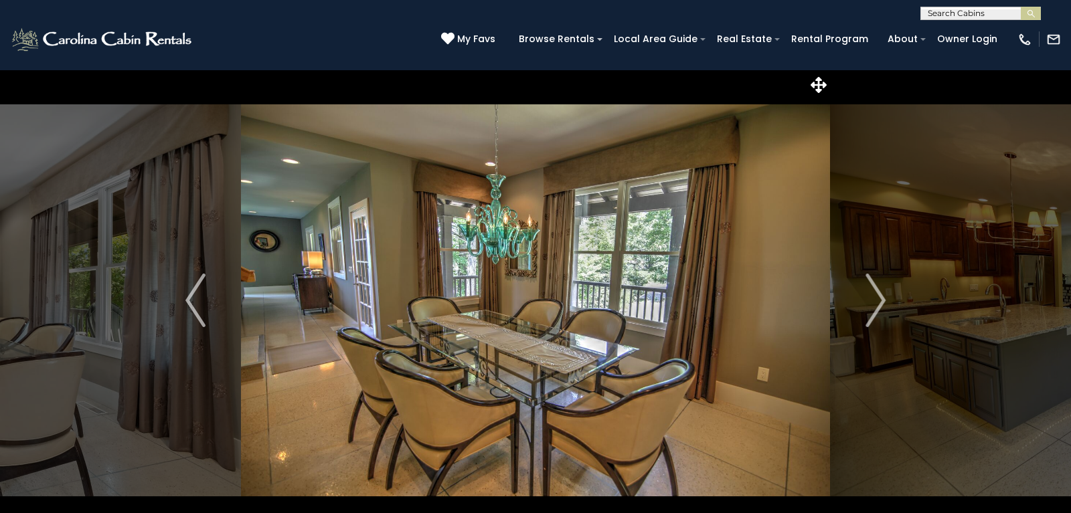
click at [866, 307] on img "Next" at bounding box center [875, 301] width 20 height 54
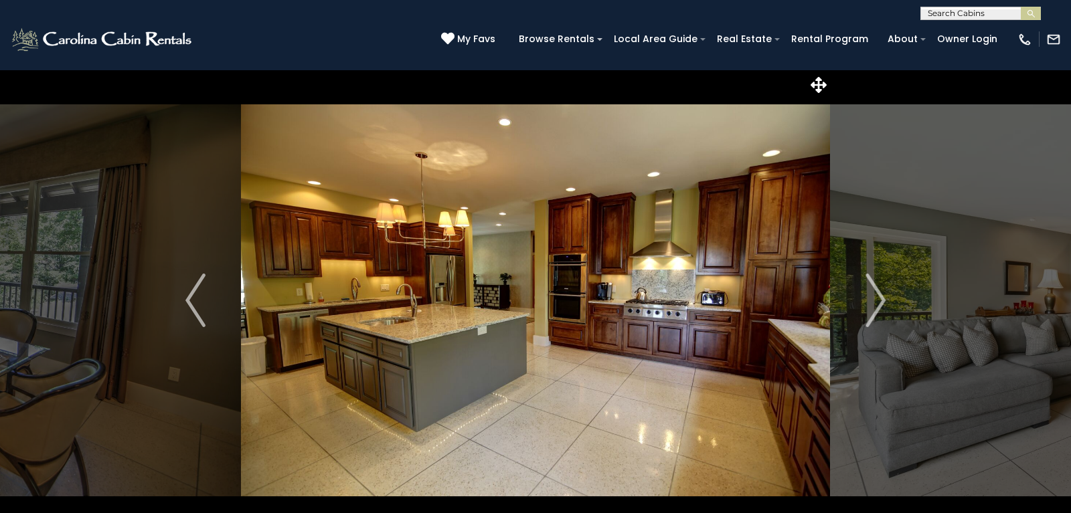
click at [866, 307] on img "Next" at bounding box center [875, 301] width 20 height 54
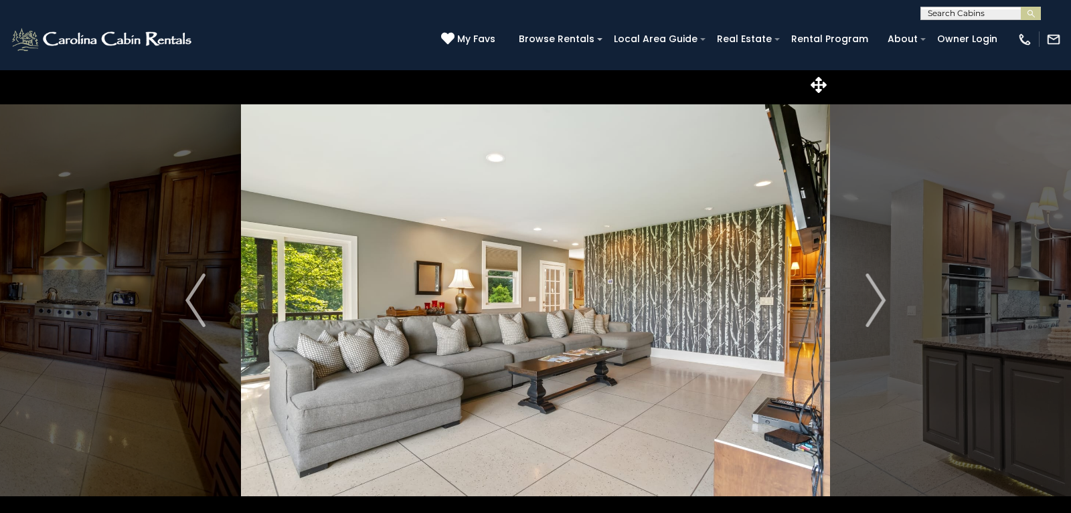
click at [866, 307] on img "Next" at bounding box center [875, 301] width 20 height 54
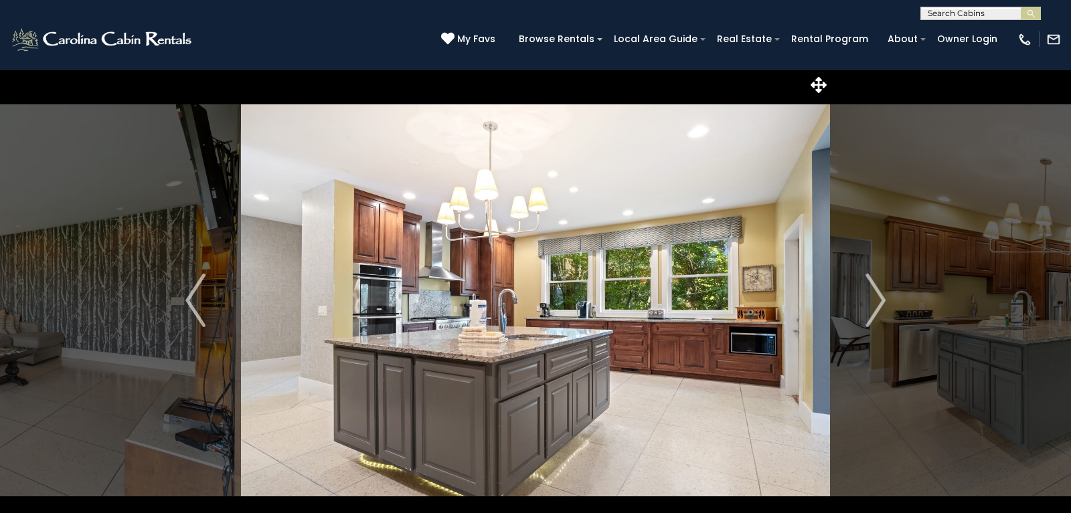
click at [866, 307] on img "Next" at bounding box center [875, 301] width 20 height 54
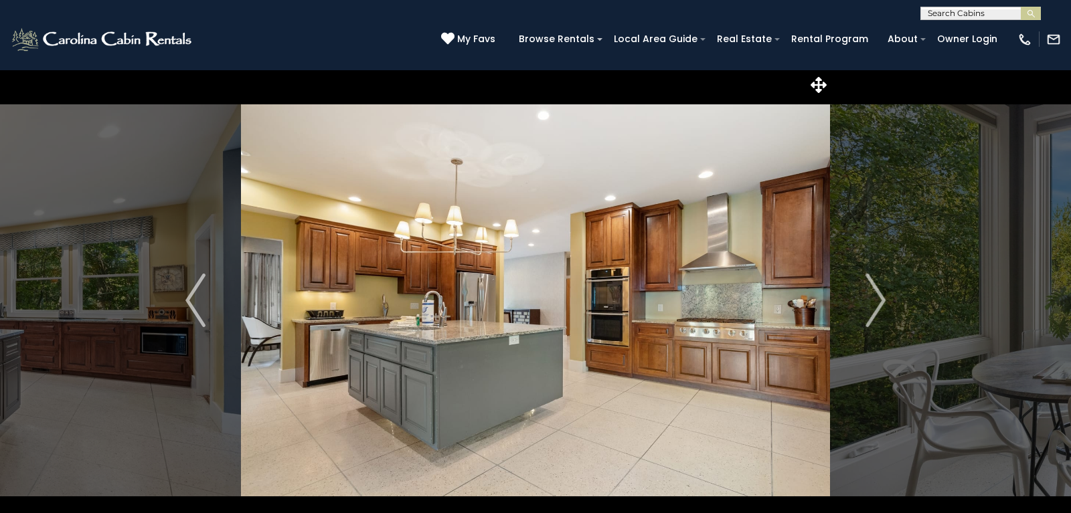
click at [866, 307] on img "Next" at bounding box center [875, 301] width 20 height 54
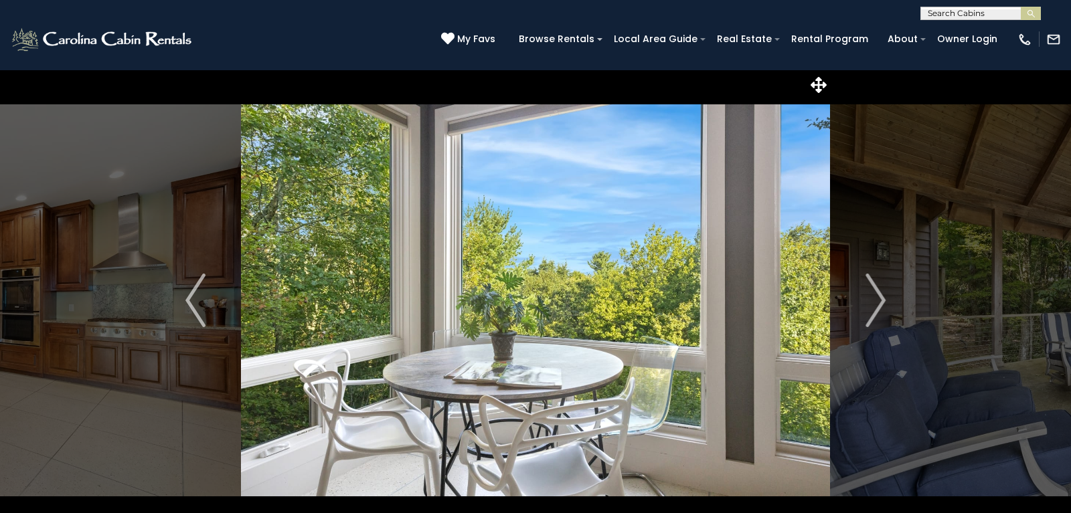
click at [866, 307] on img "Next" at bounding box center [875, 301] width 20 height 54
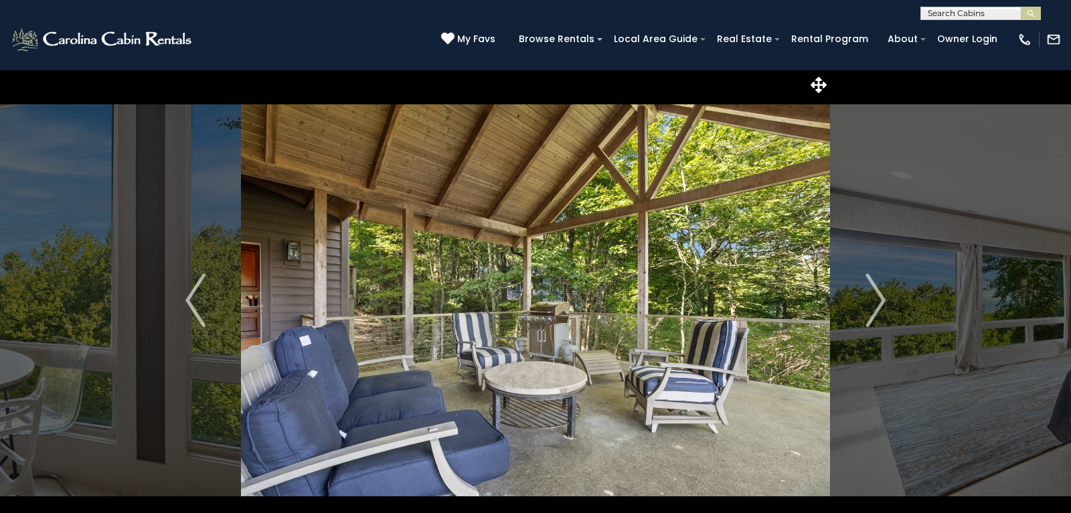
click at [866, 307] on img "Next" at bounding box center [875, 301] width 20 height 54
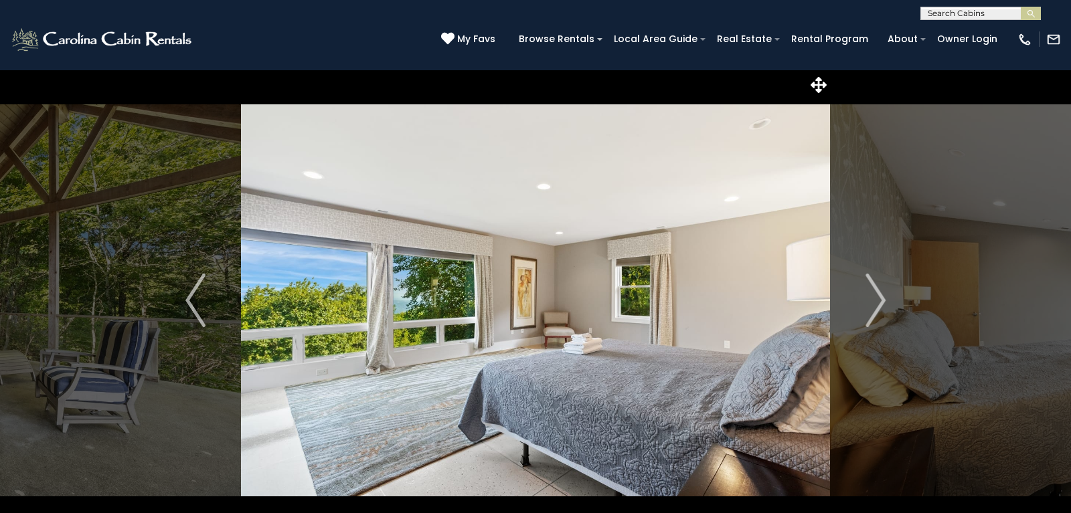
click at [866, 307] on img "Next" at bounding box center [875, 301] width 20 height 54
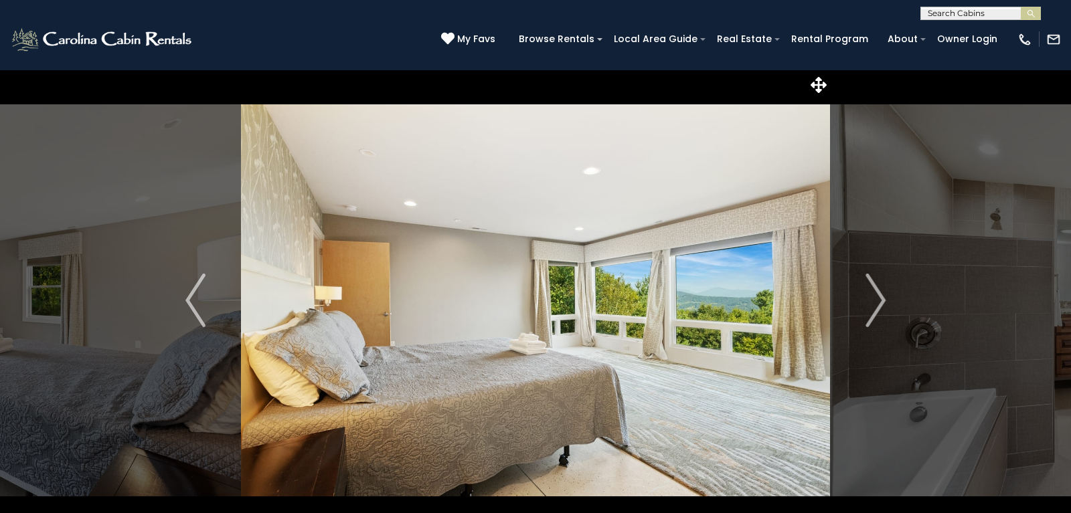
click at [866, 307] on img "Next" at bounding box center [875, 301] width 20 height 54
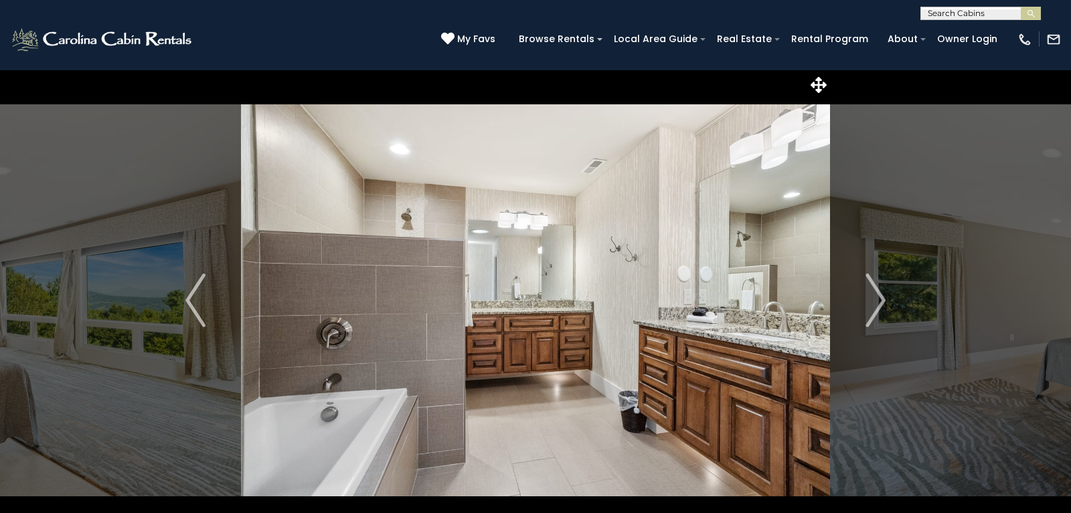
click at [866, 307] on img "Next" at bounding box center [875, 301] width 20 height 54
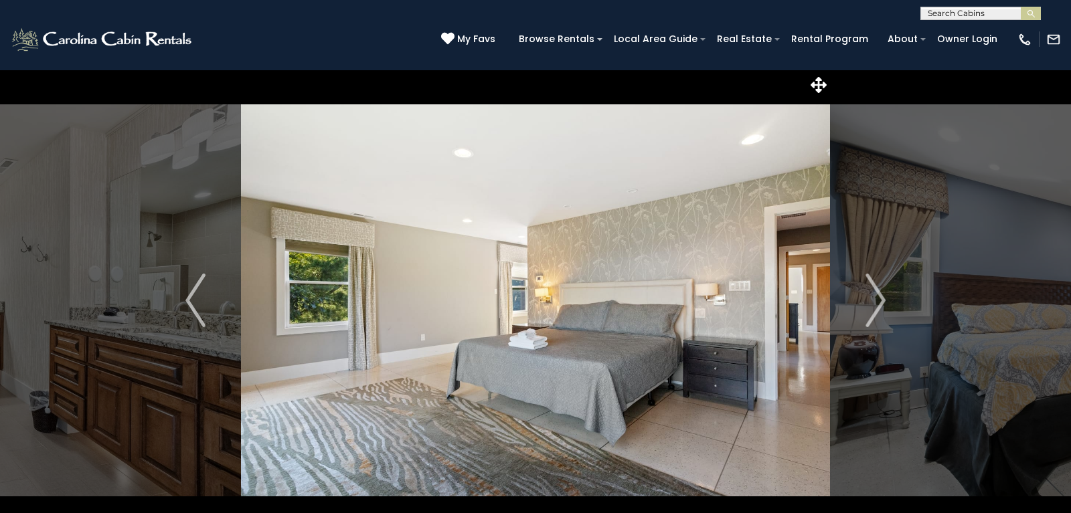
click at [866, 307] on img "Next" at bounding box center [875, 301] width 20 height 54
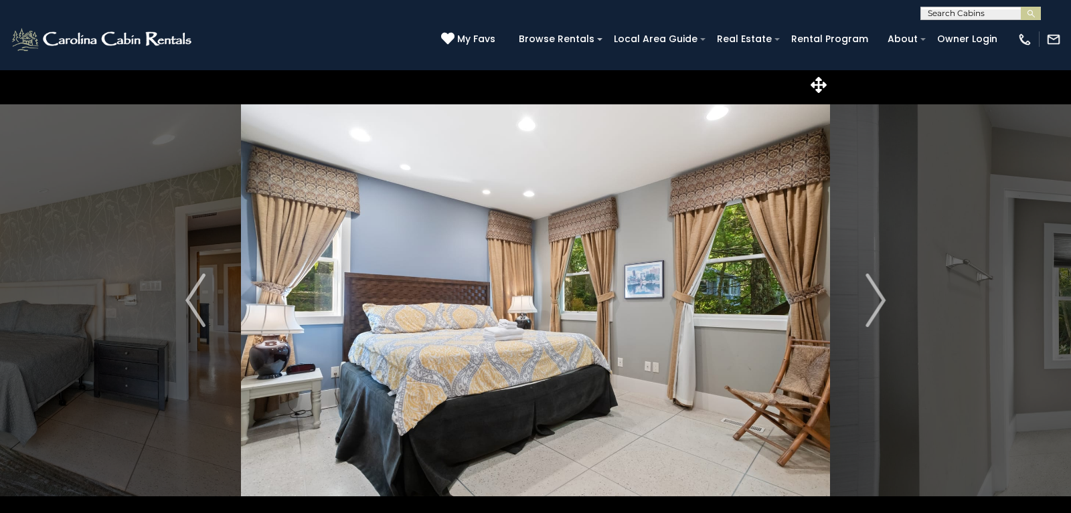
click at [866, 307] on img "Next" at bounding box center [875, 301] width 20 height 54
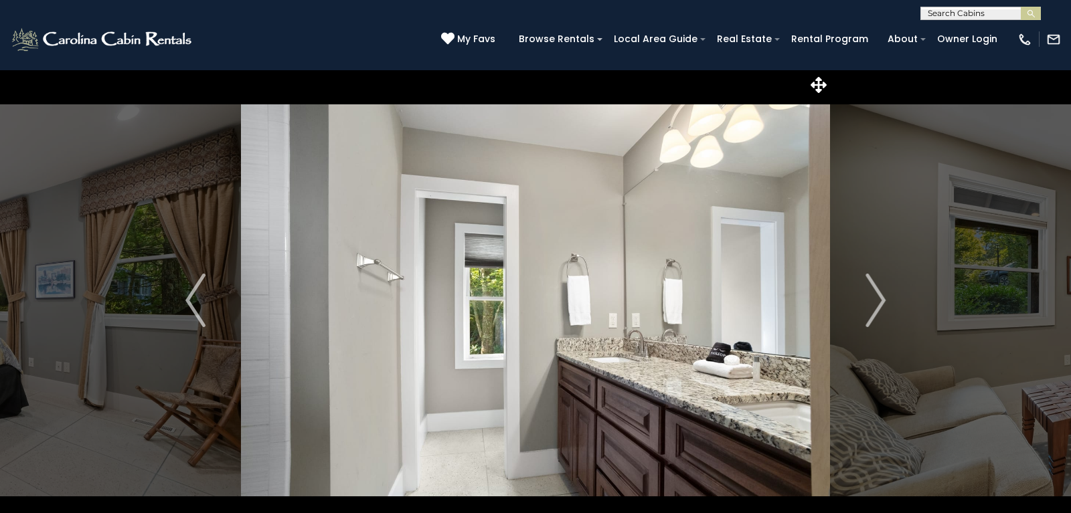
click at [866, 307] on img "Next" at bounding box center [875, 301] width 20 height 54
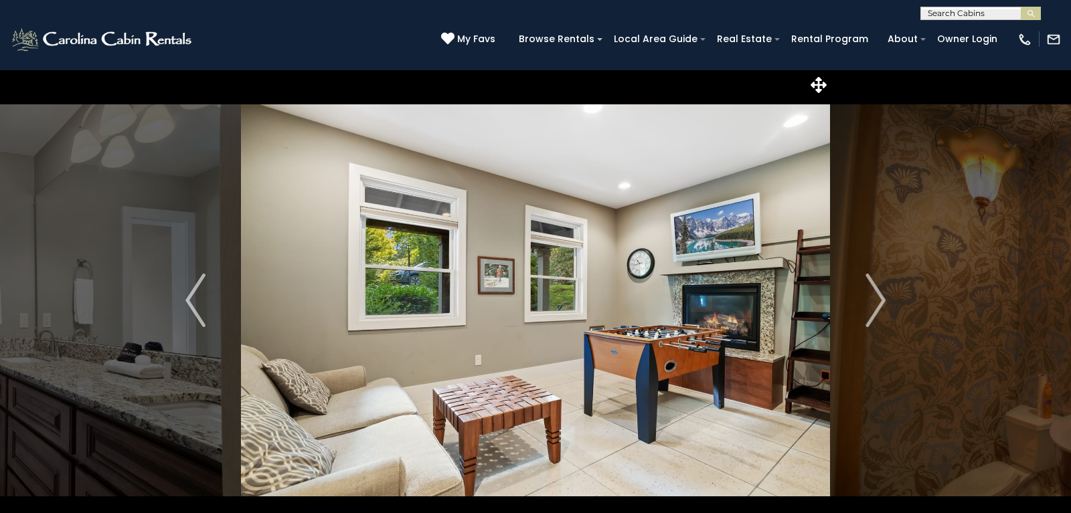
click at [866, 307] on img "Next" at bounding box center [875, 301] width 20 height 54
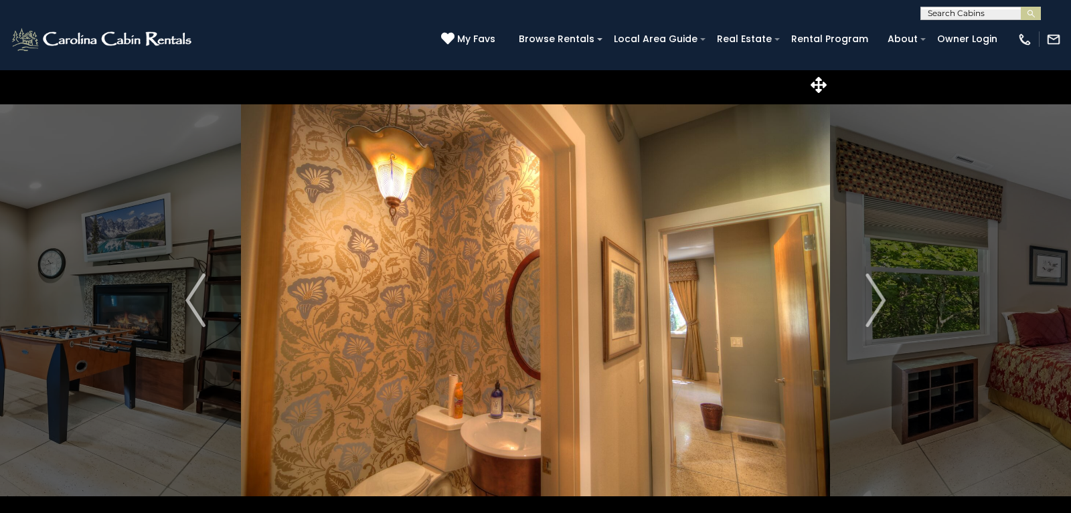
click at [866, 307] on img "Next" at bounding box center [875, 301] width 20 height 54
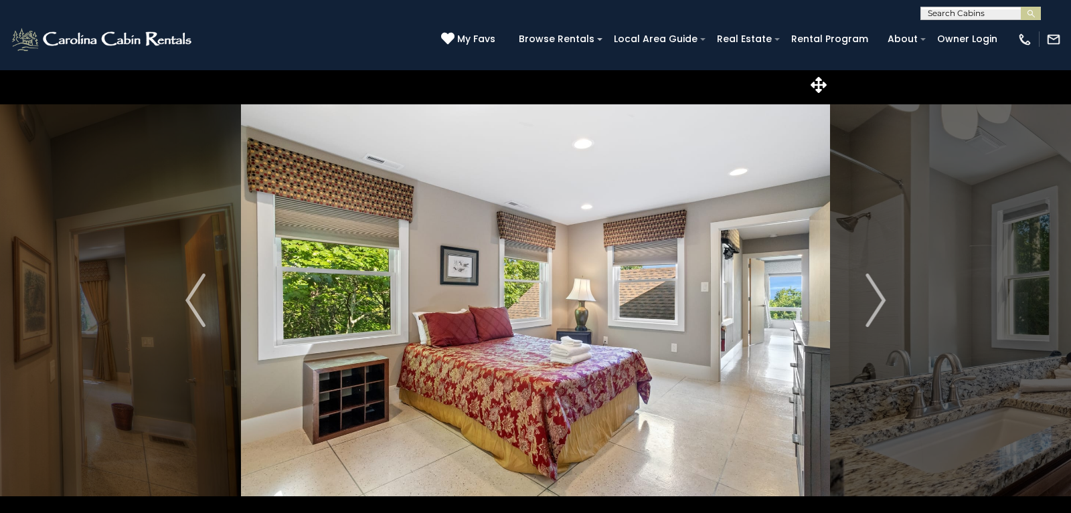
click at [866, 307] on img "Next" at bounding box center [875, 301] width 20 height 54
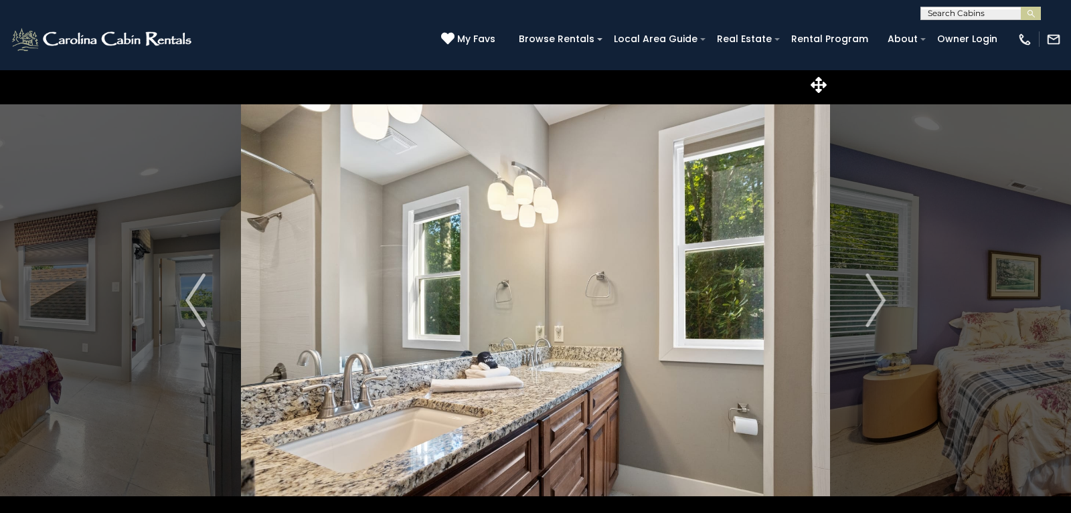
click at [866, 307] on img "Next" at bounding box center [875, 301] width 20 height 54
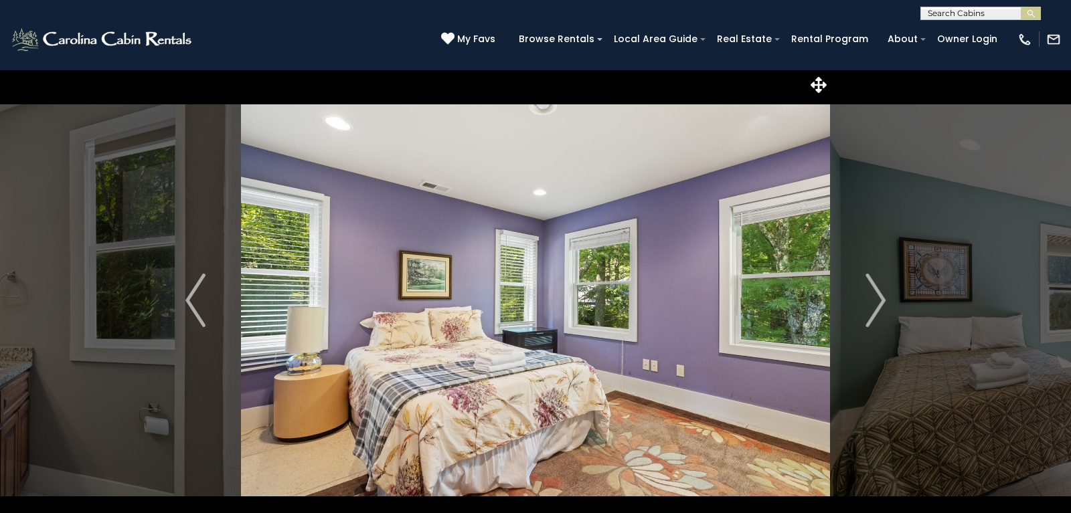
click at [866, 307] on img "Next" at bounding box center [875, 301] width 20 height 54
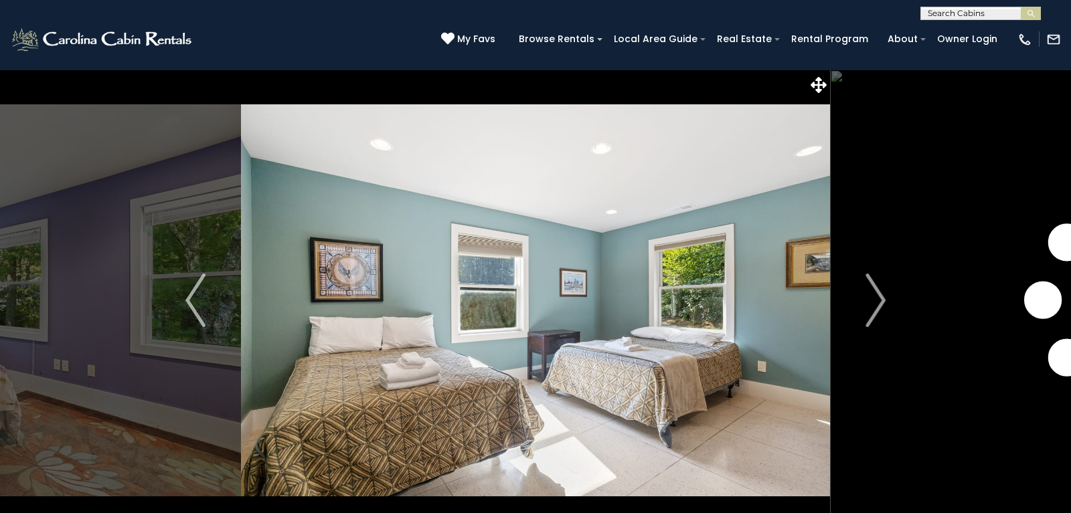
click at [866, 307] on img "Next" at bounding box center [875, 301] width 20 height 54
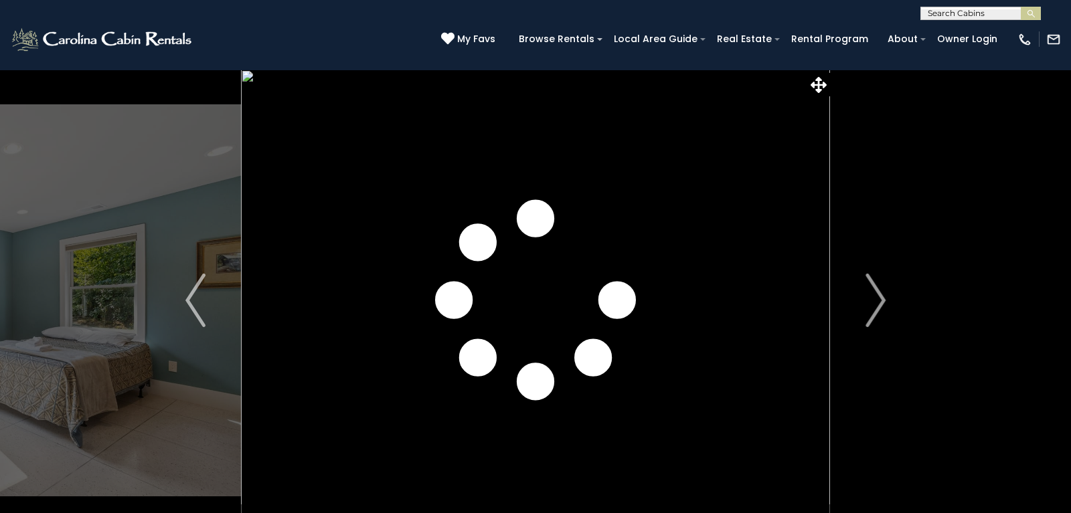
click at [866, 307] on img "Next" at bounding box center [875, 301] width 20 height 54
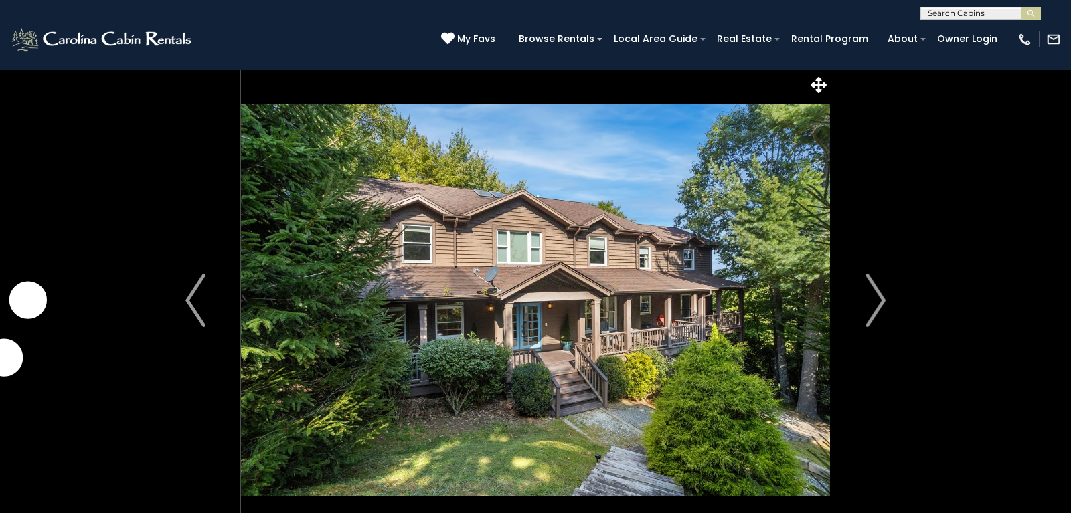
click at [866, 307] on img "Next" at bounding box center [875, 301] width 20 height 54
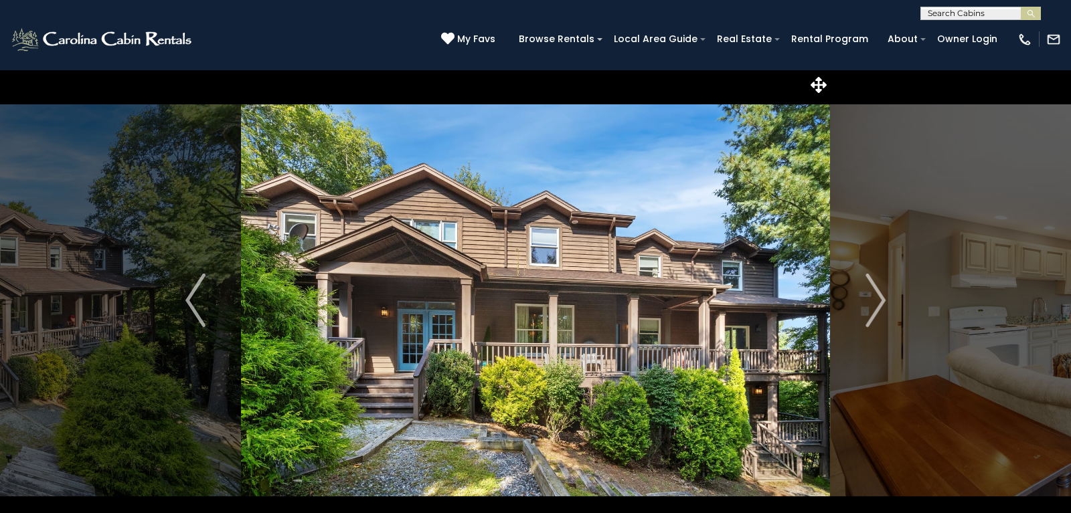
click at [866, 307] on img "Next" at bounding box center [875, 301] width 20 height 54
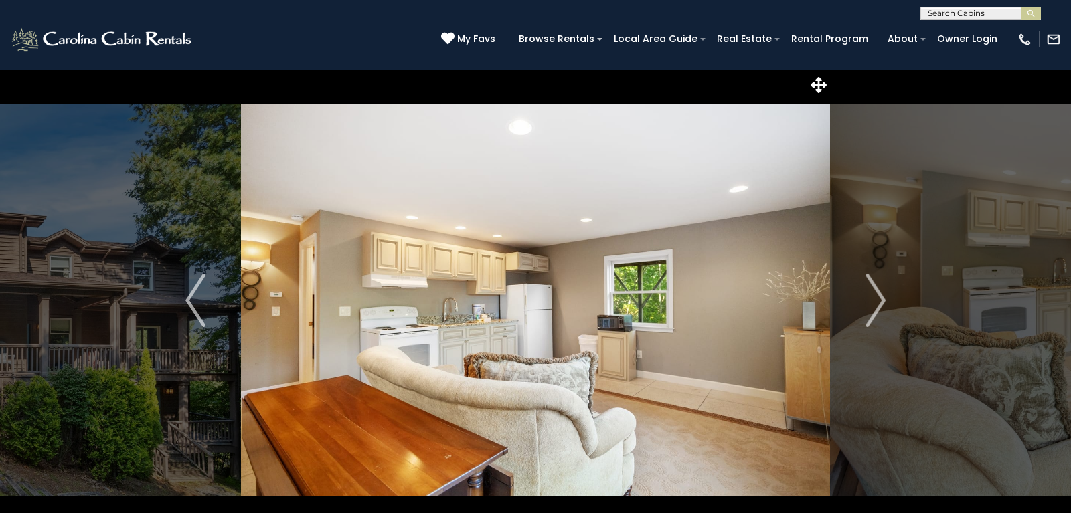
click at [866, 307] on img "Next" at bounding box center [875, 301] width 20 height 54
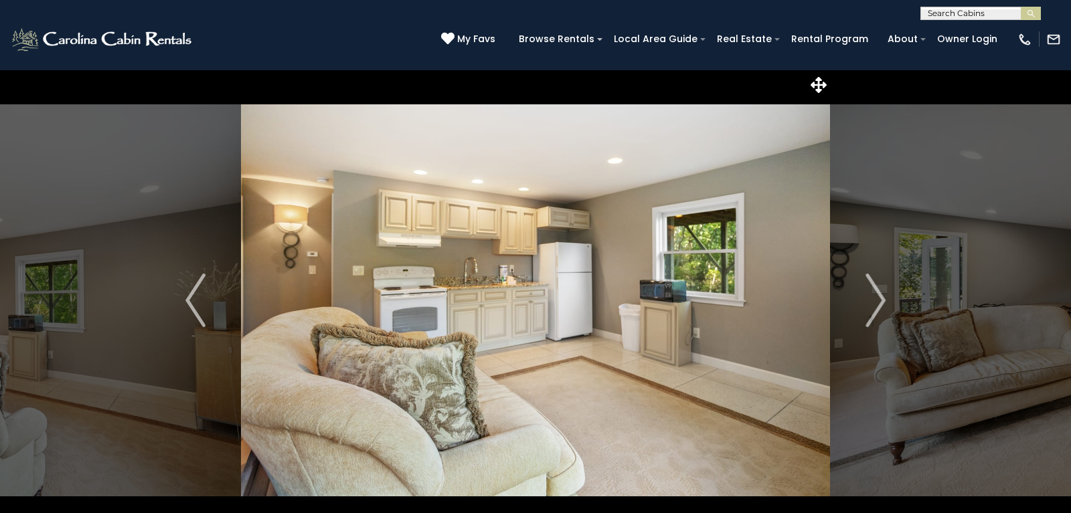
click at [866, 307] on img "Next" at bounding box center [875, 301] width 20 height 54
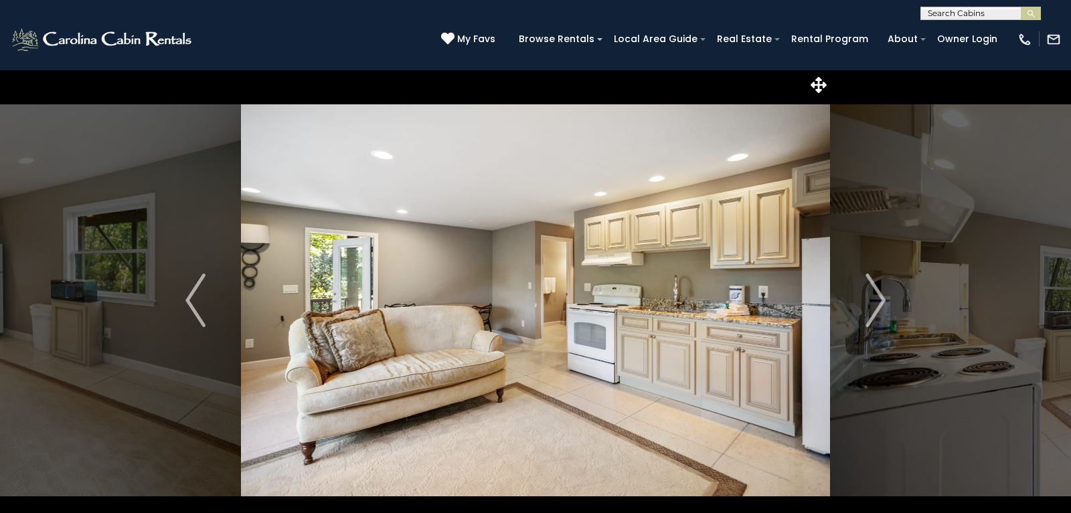
click at [866, 307] on img "Next" at bounding box center [875, 301] width 20 height 54
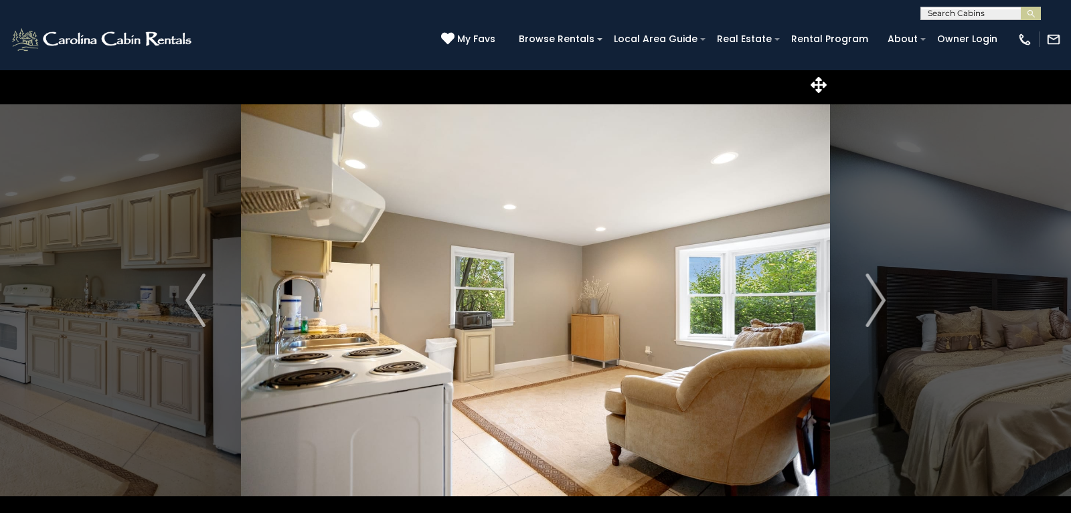
click at [866, 307] on img "Next" at bounding box center [875, 301] width 20 height 54
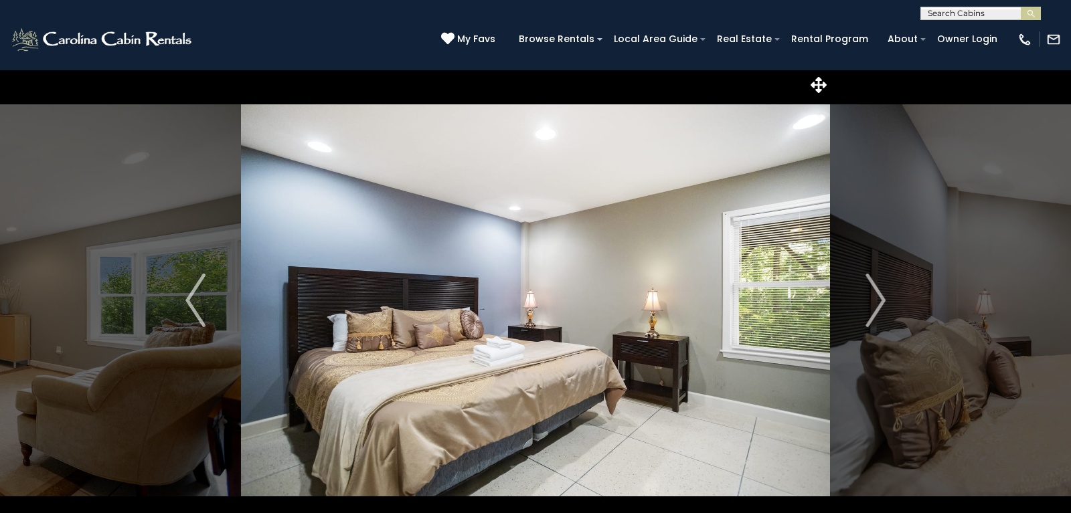
click at [866, 307] on img "Next" at bounding box center [875, 301] width 20 height 54
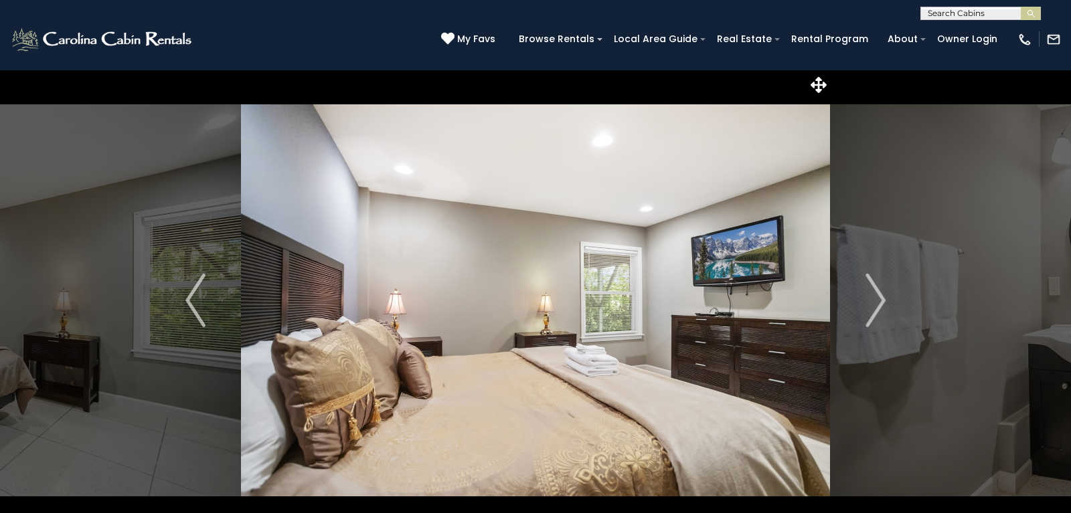
click at [866, 307] on img "Next" at bounding box center [875, 301] width 20 height 54
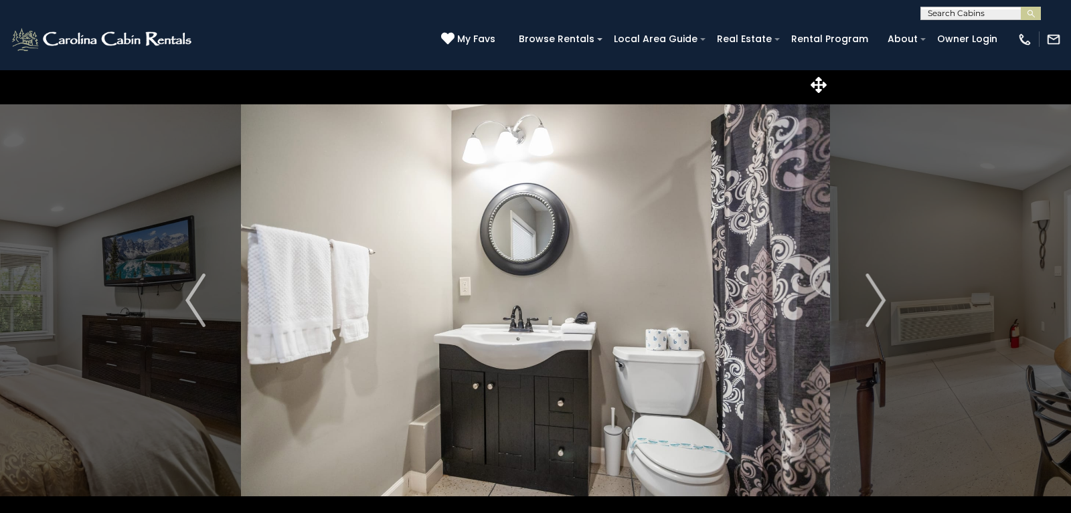
click at [866, 307] on img "Next" at bounding box center [875, 301] width 20 height 54
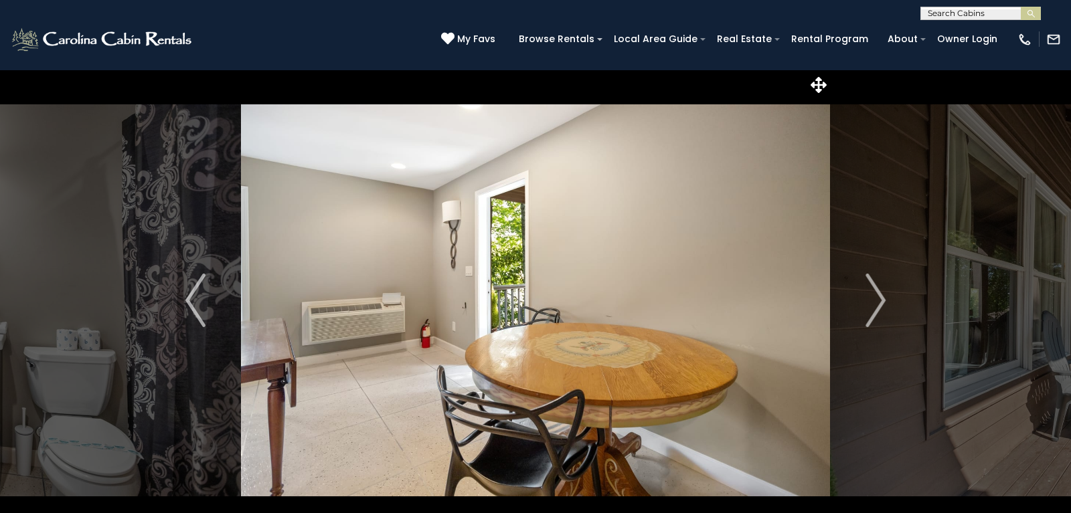
click at [866, 307] on img "Next" at bounding box center [875, 301] width 20 height 54
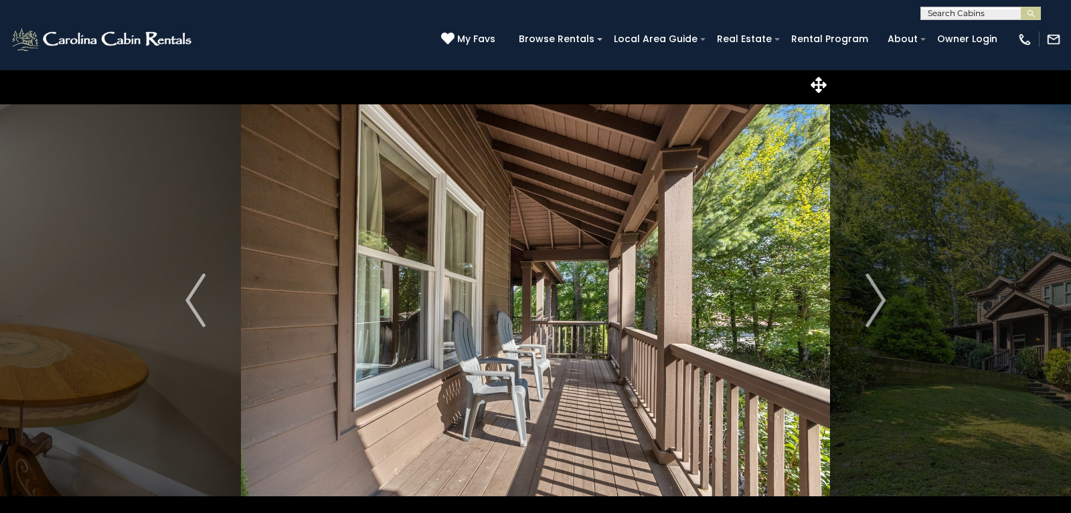
click at [866, 307] on img "Next" at bounding box center [875, 301] width 20 height 54
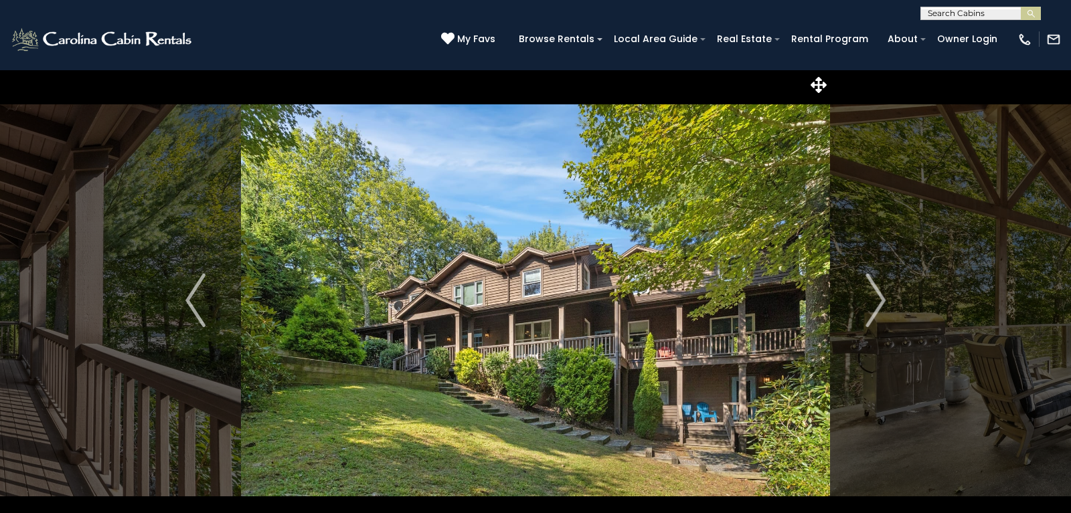
click at [866, 307] on img "Next" at bounding box center [875, 301] width 20 height 54
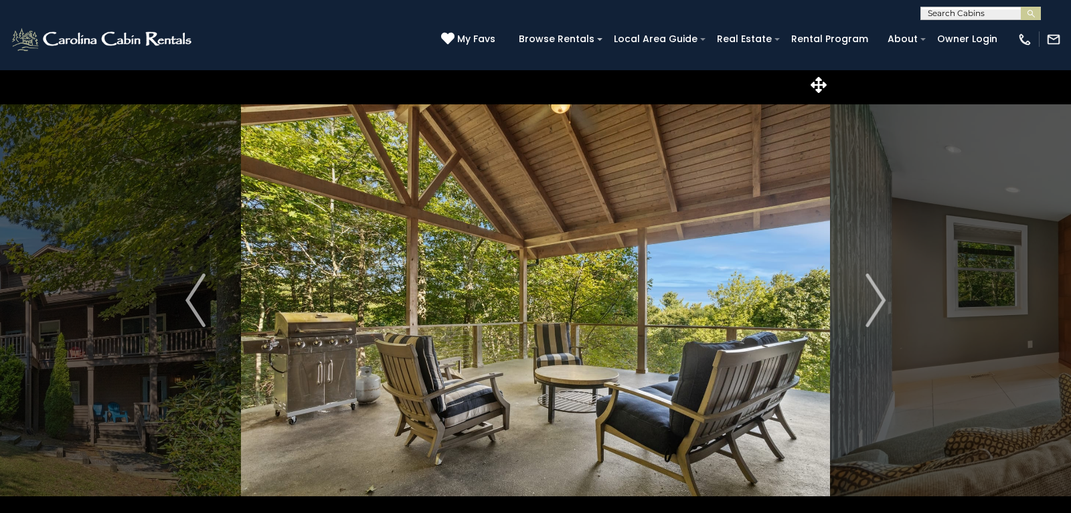
click at [866, 307] on img "Next" at bounding box center [875, 301] width 20 height 54
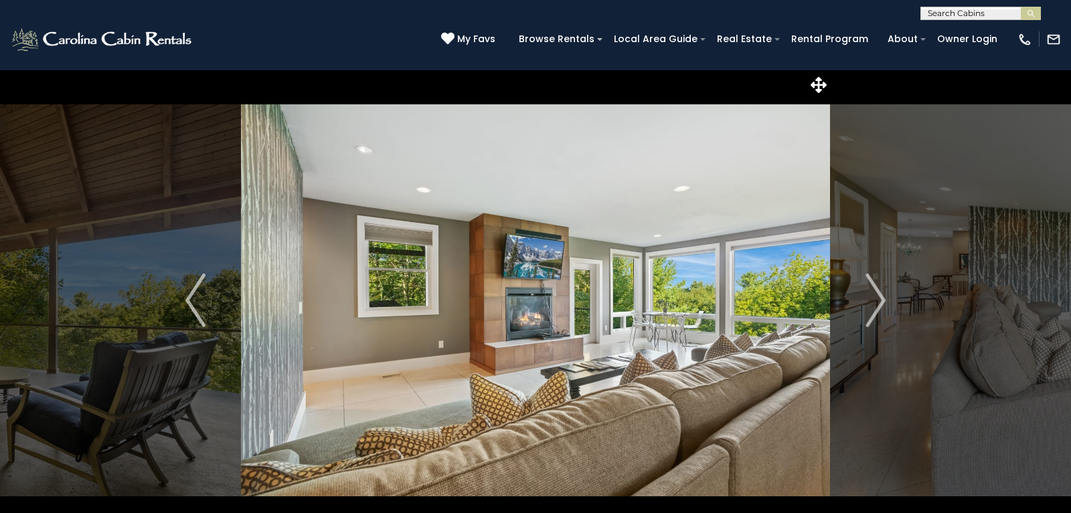
click at [866, 307] on img "Next" at bounding box center [875, 301] width 20 height 54
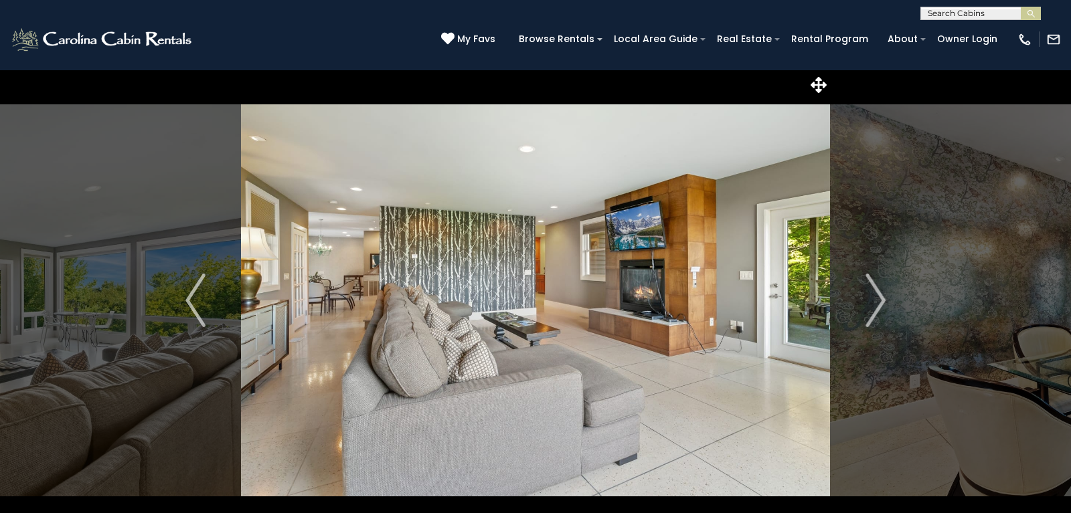
click at [866, 307] on img "Next" at bounding box center [875, 301] width 20 height 54
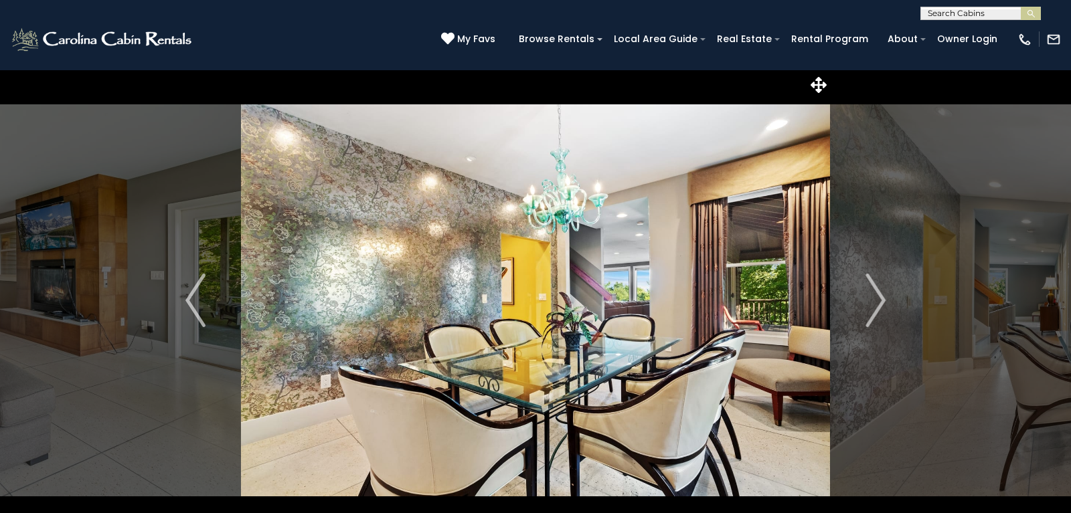
click at [866, 307] on img "Next" at bounding box center [875, 301] width 20 height 54
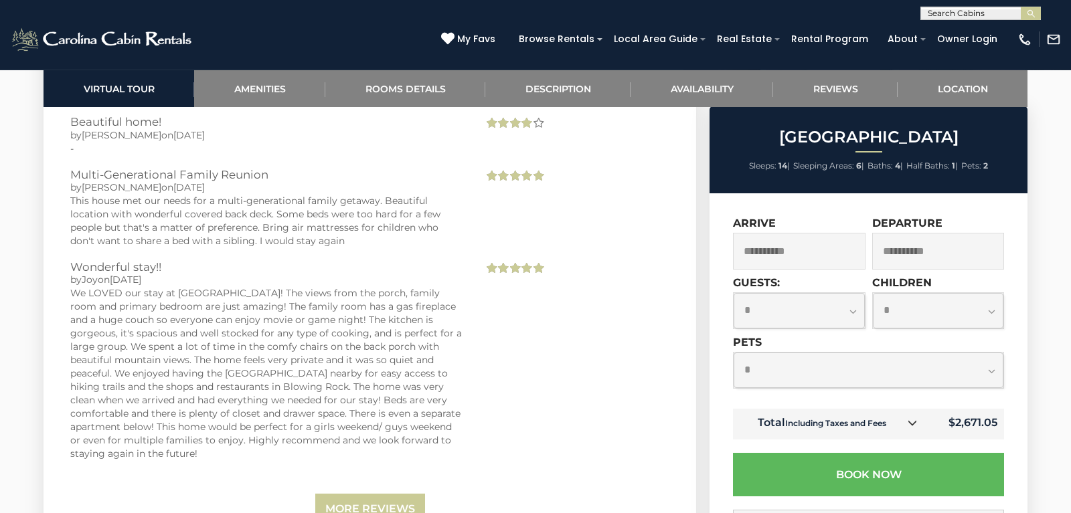
scroll to position [3208, 0]
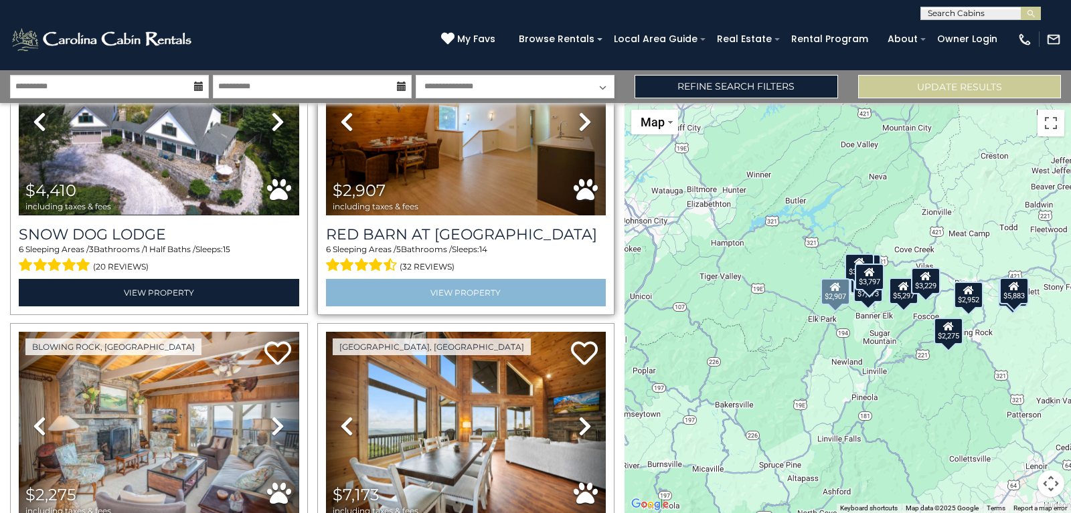
scroll to position [723, 0]
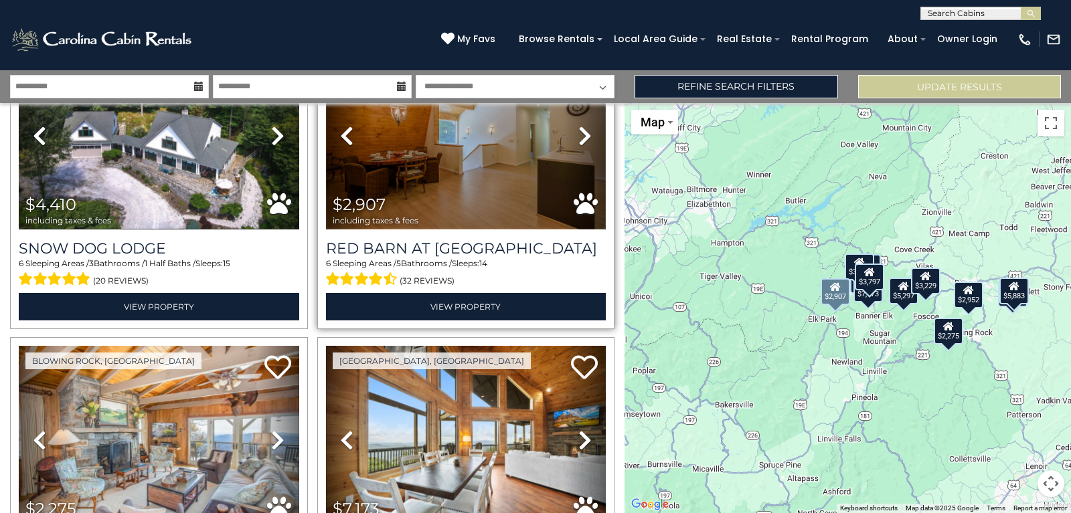
click at [444, 192] on img at bounding box center [466, 135] width 280 height 187
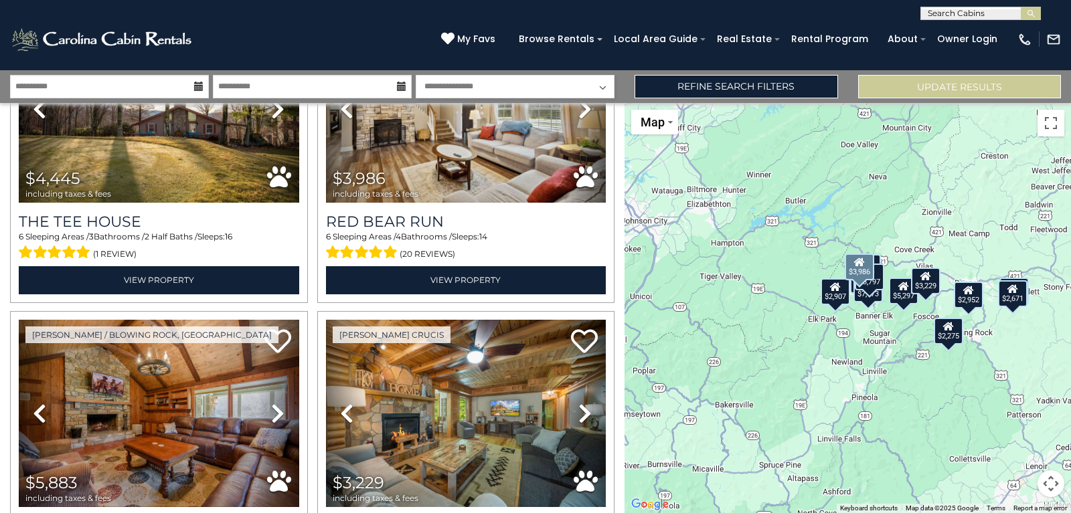
scroll to position [1811, 0]
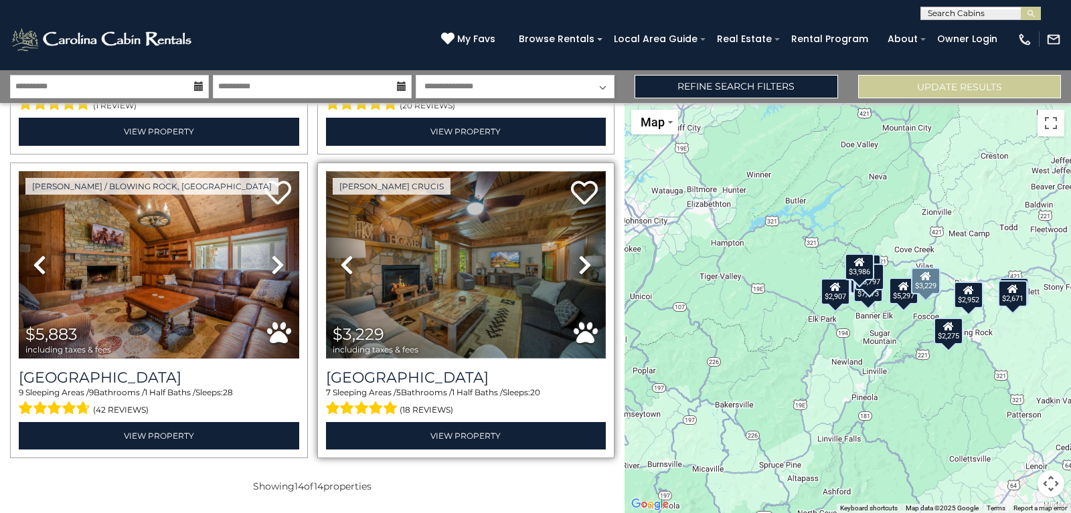
click at [537, 269] on img at bounding box center [466, 264] width 280 height 187
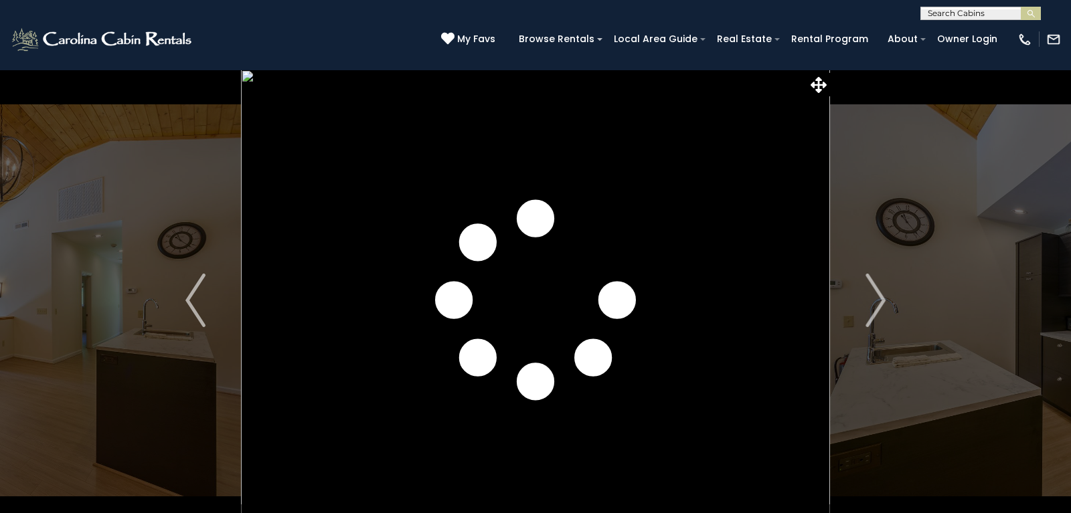
click at [868, 305] on img "Next" at bounding box center [875, 301] width 20 height 54
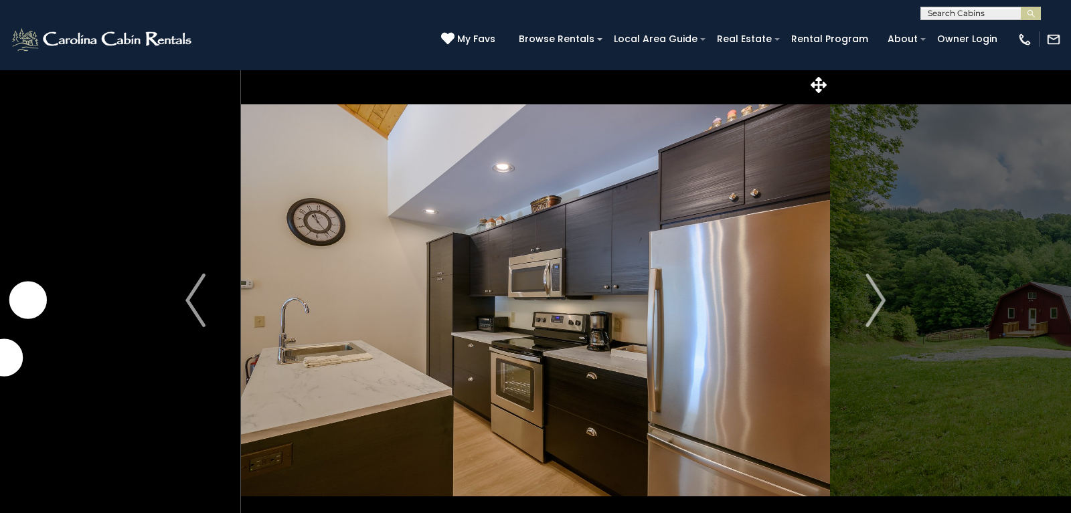
click at [868, 305] on img "Next" at bounding box center [875, 301] width 20 height 54
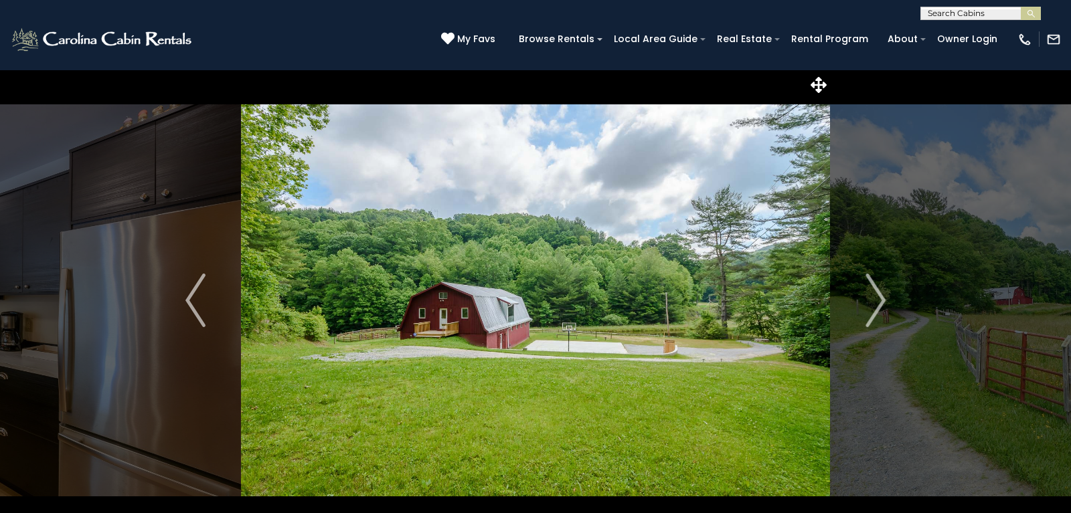
click at [868, 305] on img "Next" at bounding box center [875, 301] width 20 height 54
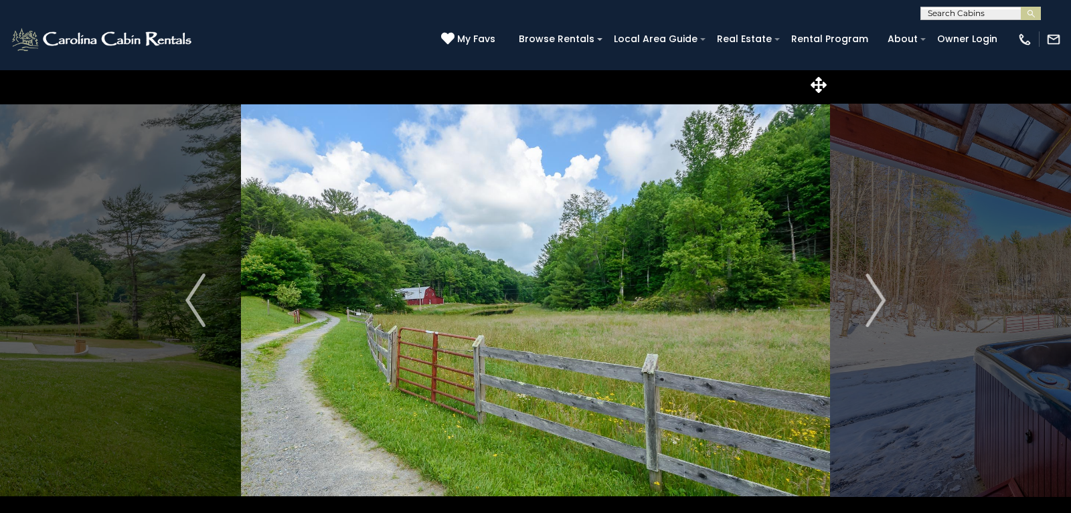
click at [868, 305] on img "Next" at bounding box center [875, 301] width 20 height 54
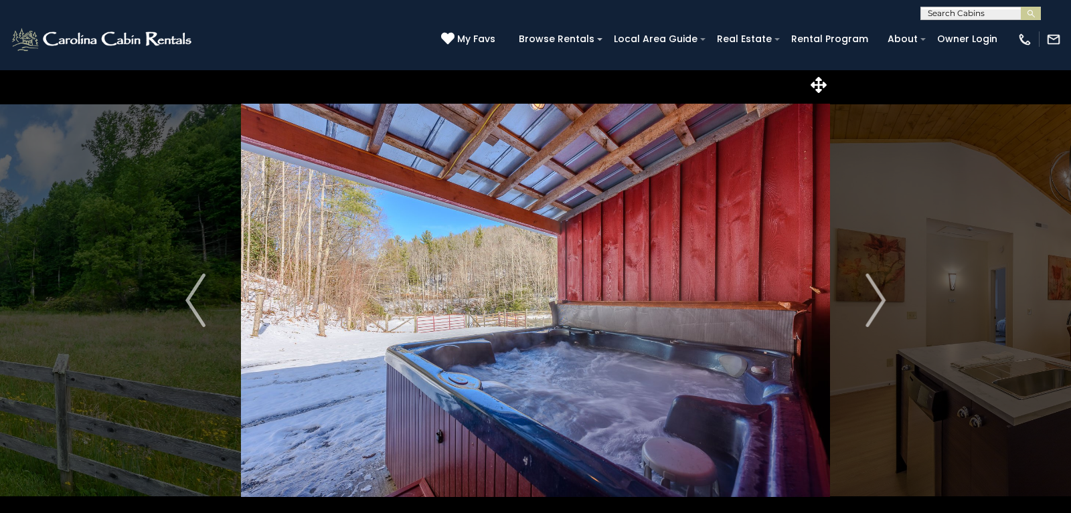
click at [868, 305] on img "Next" at bounding box center [875, 301] width 20 height 54
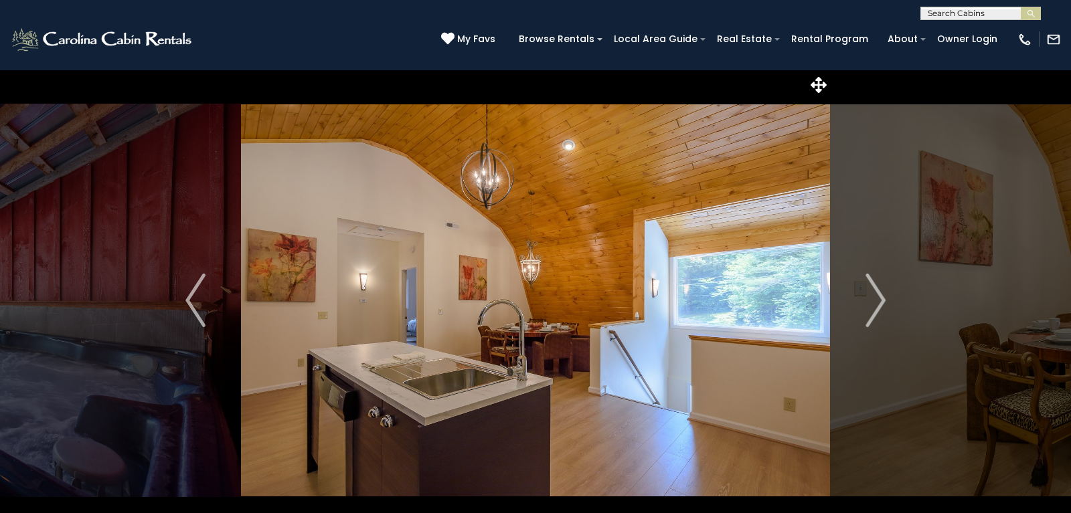
click at [868, 305] on img "Next" at bounding box center [875, 301] width 20 height 54
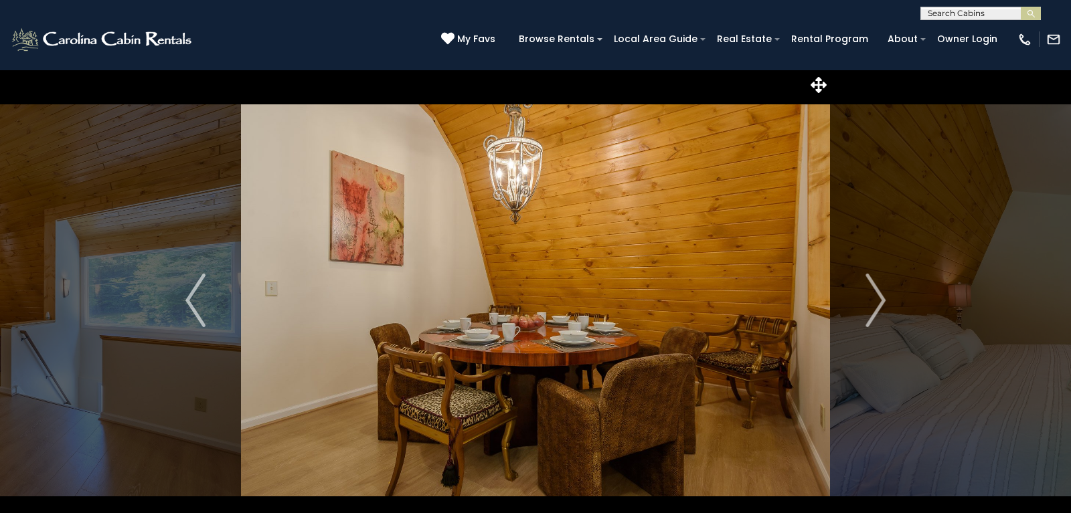
click at [868, 305] on img "Next" at bounding box center [875, 301] width 20 height 54
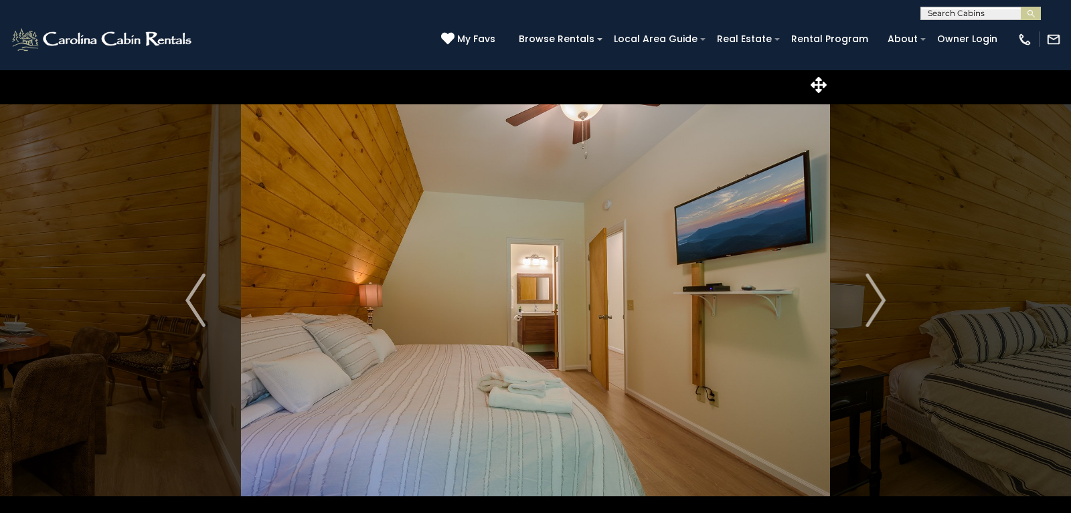
click at [868, 305] on img "Next" at bounding box center [875, 301] width 20 height 54
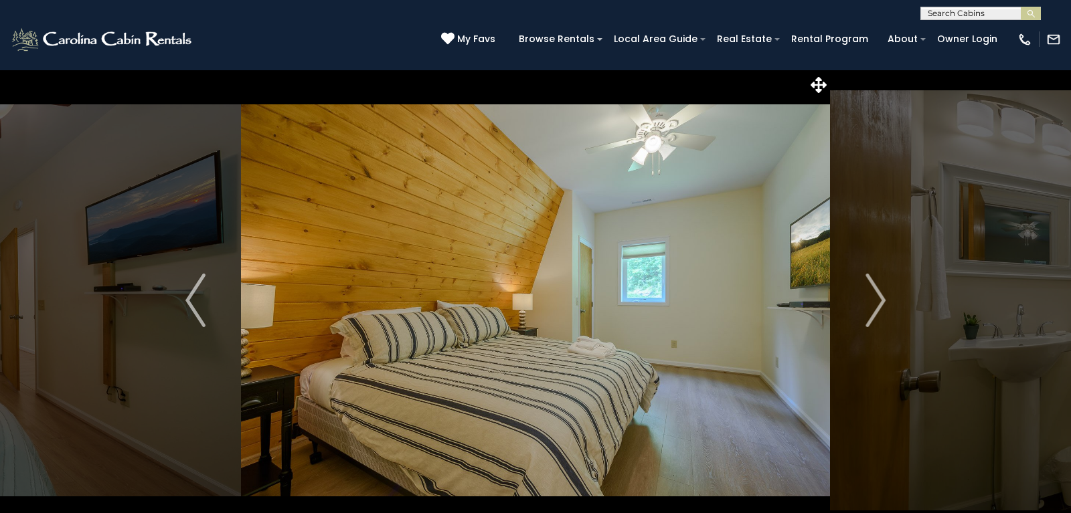
click at [868, 305] on img "Next" at bounding box center [875, 301] width 20 height 54
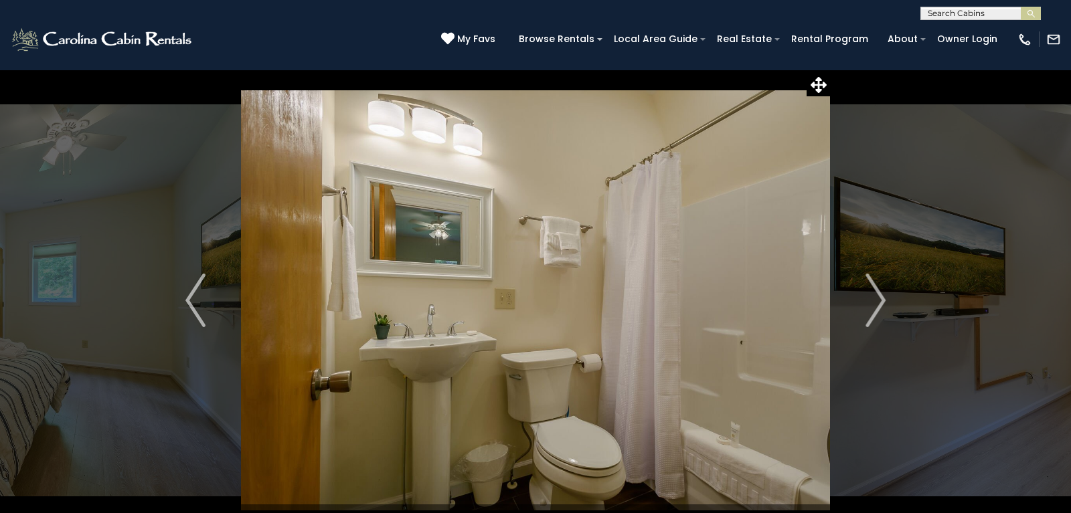
click at [868, 305] on img "Next" at bounding box center [875, 301] width 20 height 54
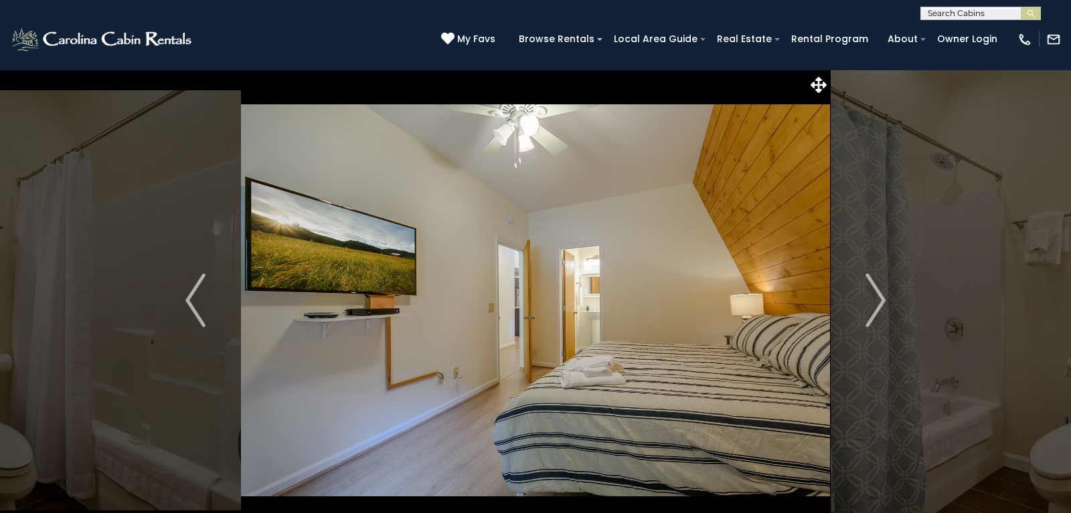
click at [868, 305] on img "Next" at bounding box center [875, 301] width 20 height 54
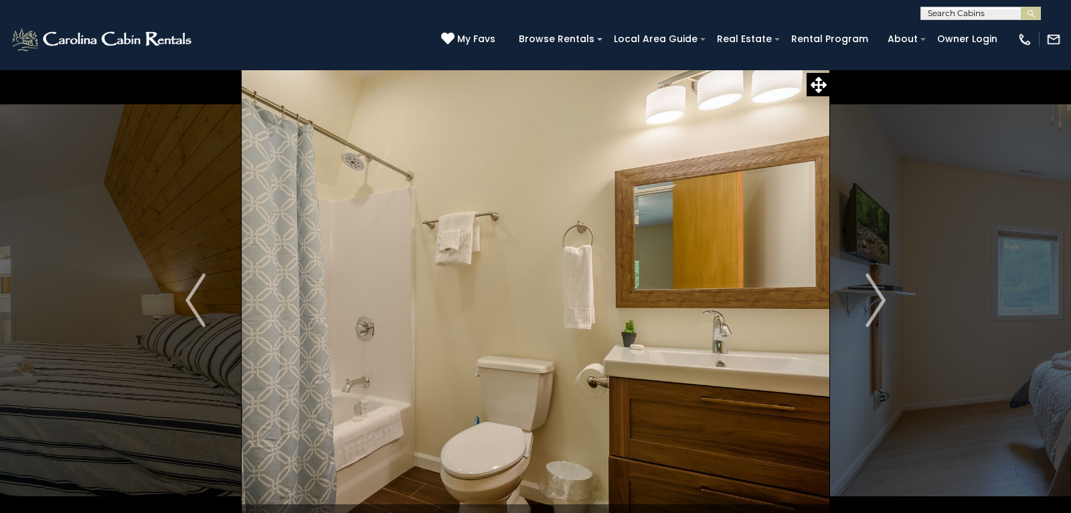
click at [868, 305] on img "Next" at bounding box center [875, 301] width 20 height 54
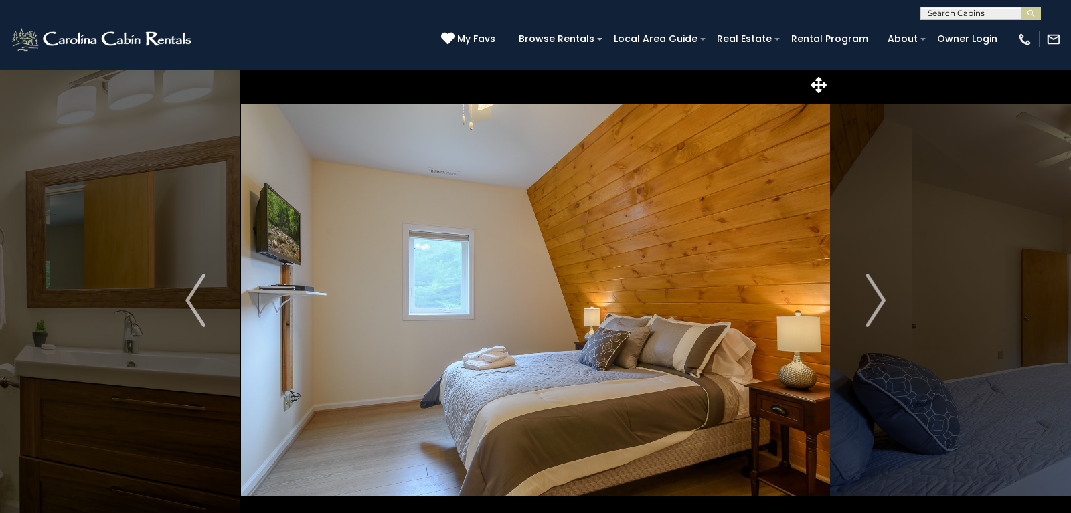
click at [868, 305] on img "Next" at bounding box center [875, 301] width 20 height 54
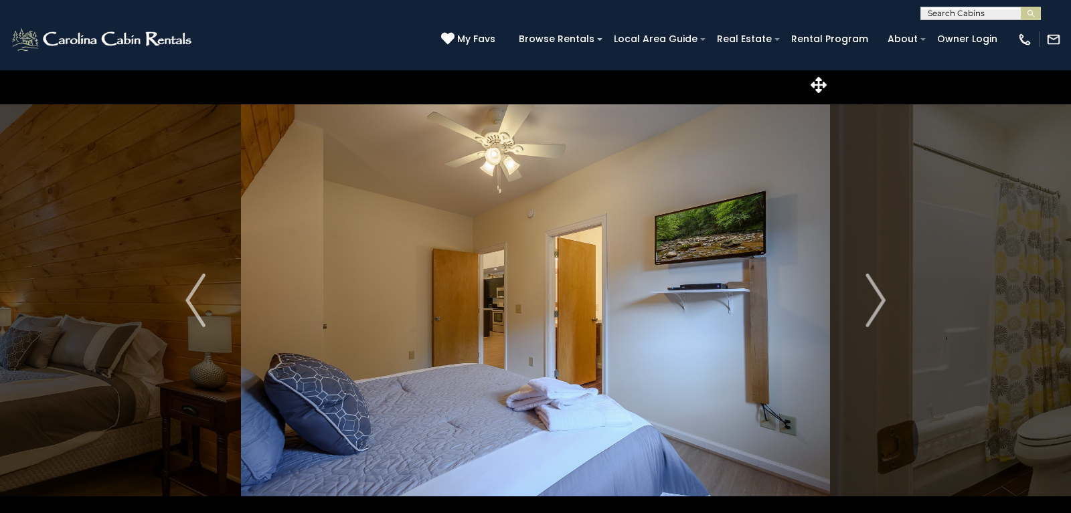
click at [868, 305] on img "Next" at bounding box center [875, 301] width 20 height 54
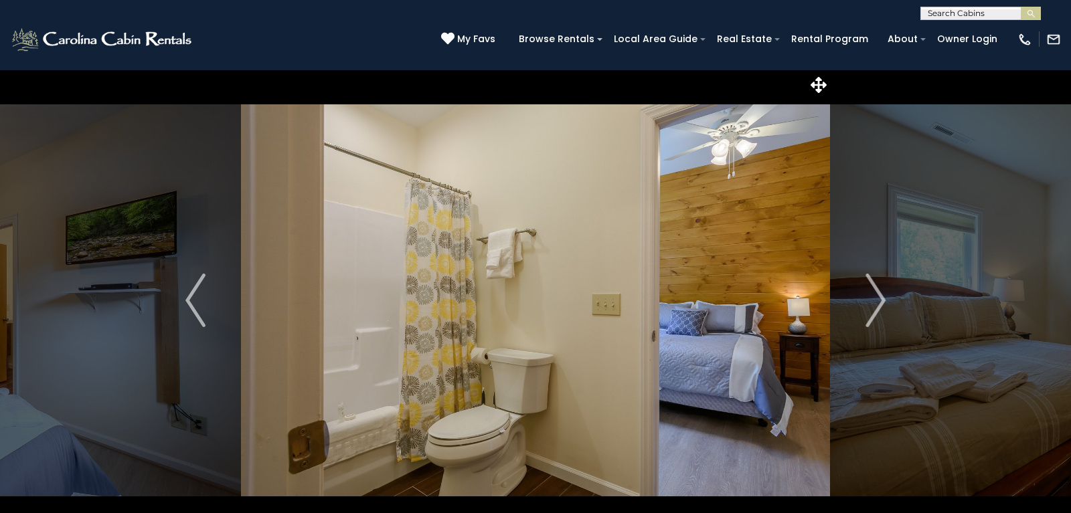
click at [868, 305] on img "Next" at bounding box center [875, 301] width 20 height 54
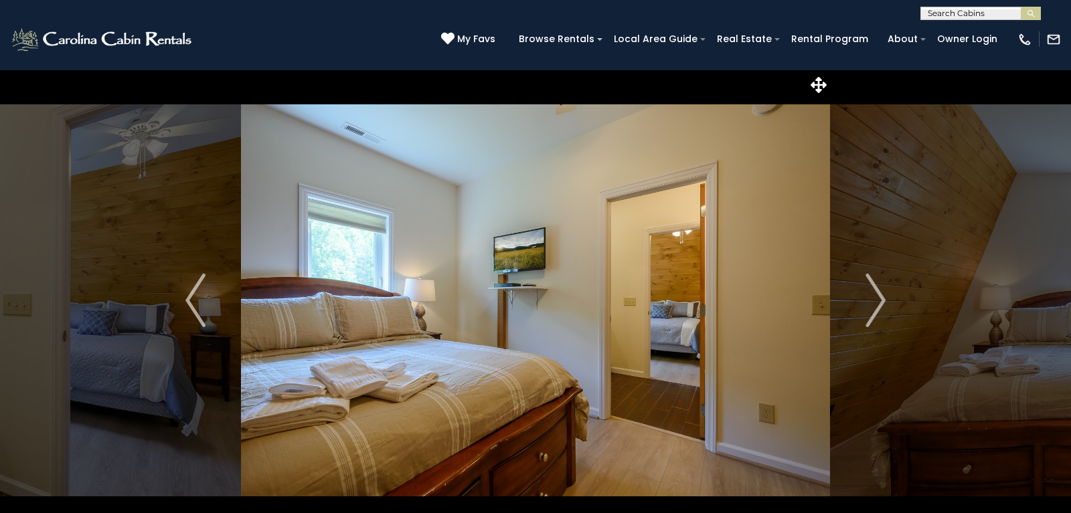
click at [868, 305] on img "Next" at bounding box center [875, 301] width 20 height 54
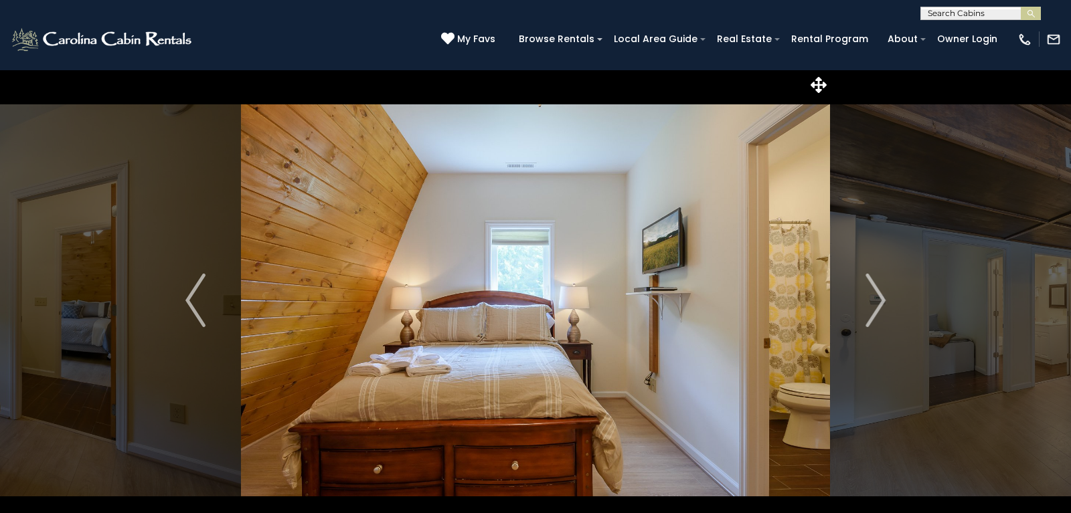
click at [868, 305] on img "Next" at bounding box center [875, 301] width 20 height 54
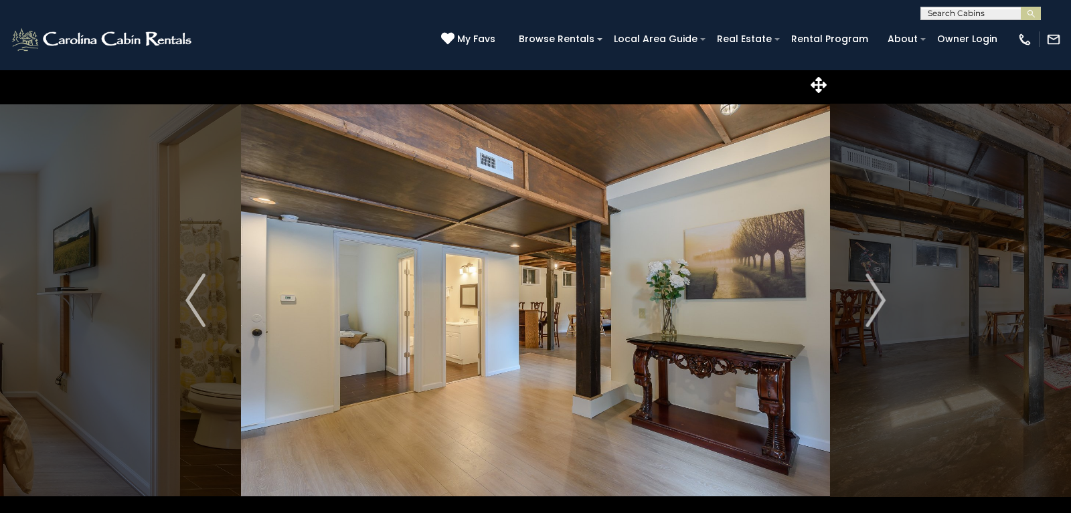
click at [868, 305] on img "Next" at bounding box center [875, 301] width 20 height 54
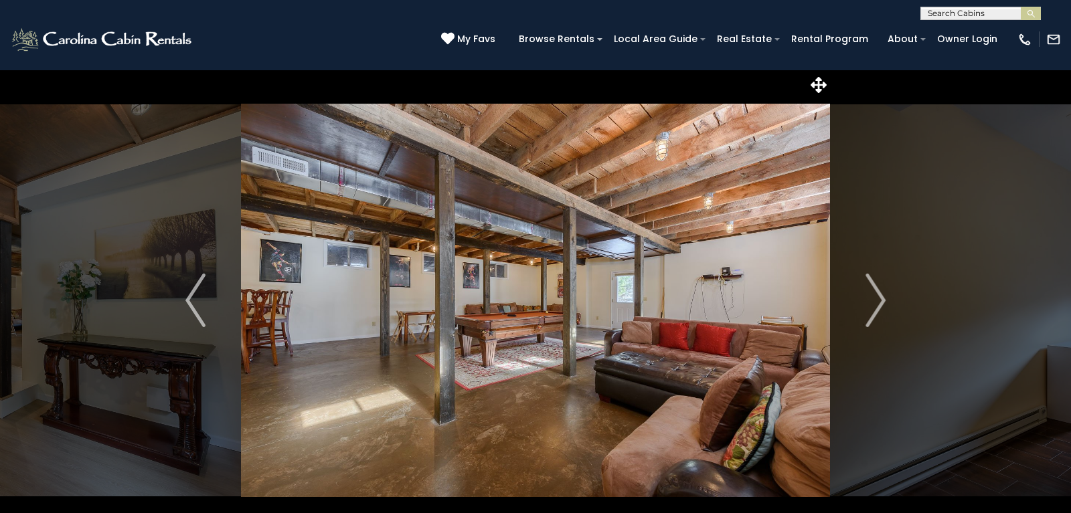
click at [868, 305] on img "Next" at bounding box center [875, 301] width 20 height 54
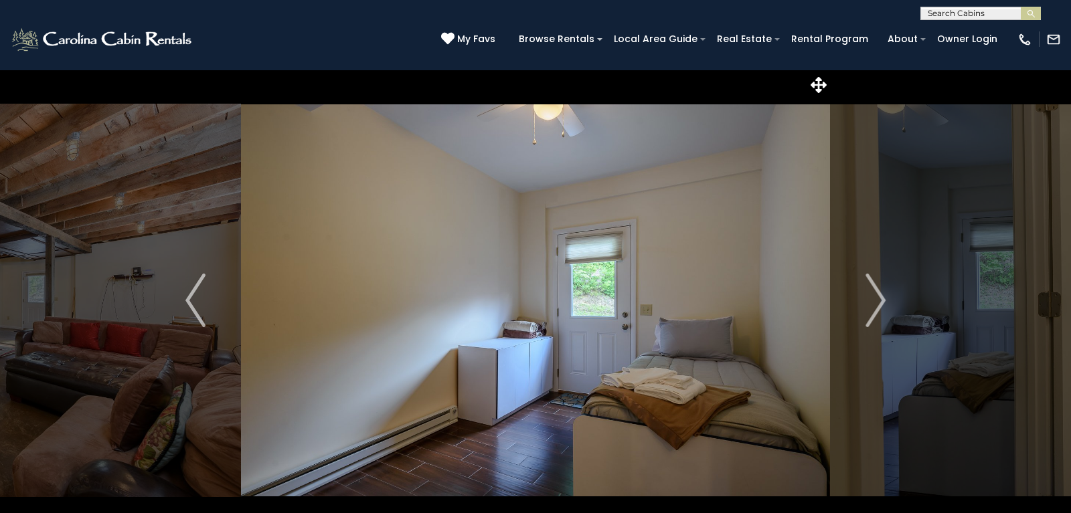
click at [868, 305] on img "Next" at bounding box center [875, 301] width 20 height 54
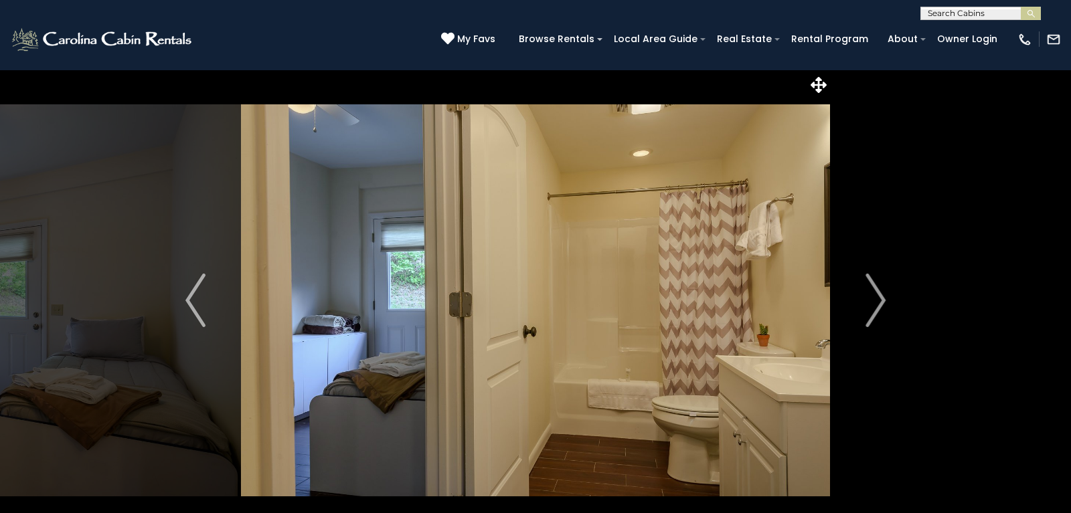
click at [868, 305] on img "Next" at bounding box center [875, 301] width 20 height 54
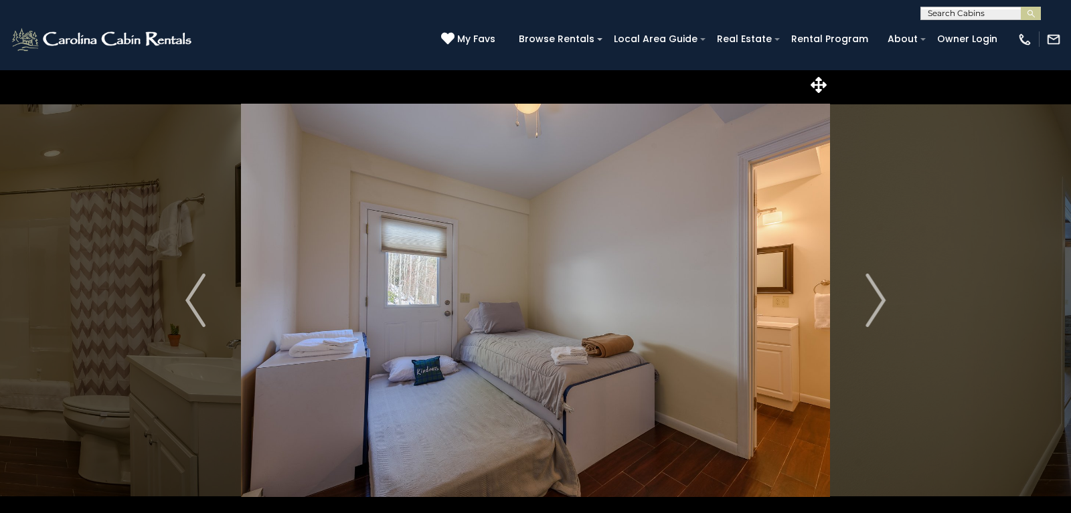
click at [868, 305] on img "Next" at bounding box center [875, 301] width 20 height 54
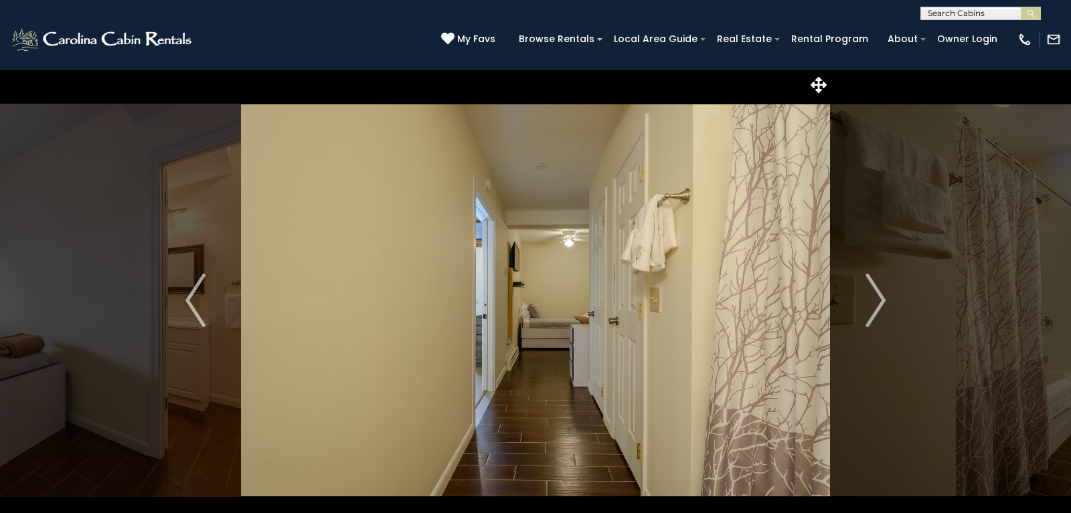
click at [868, 305] on img "Next" at bounding box center [875, 301] width 20 height 54
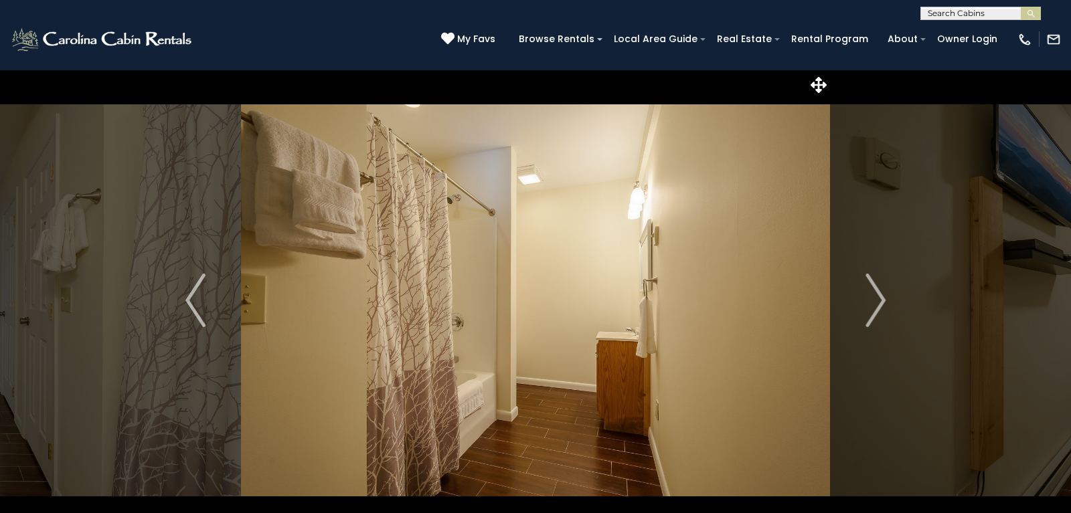
click at [868, 305] on img "Next" at bounding box center [875, 301] width 20 height 54
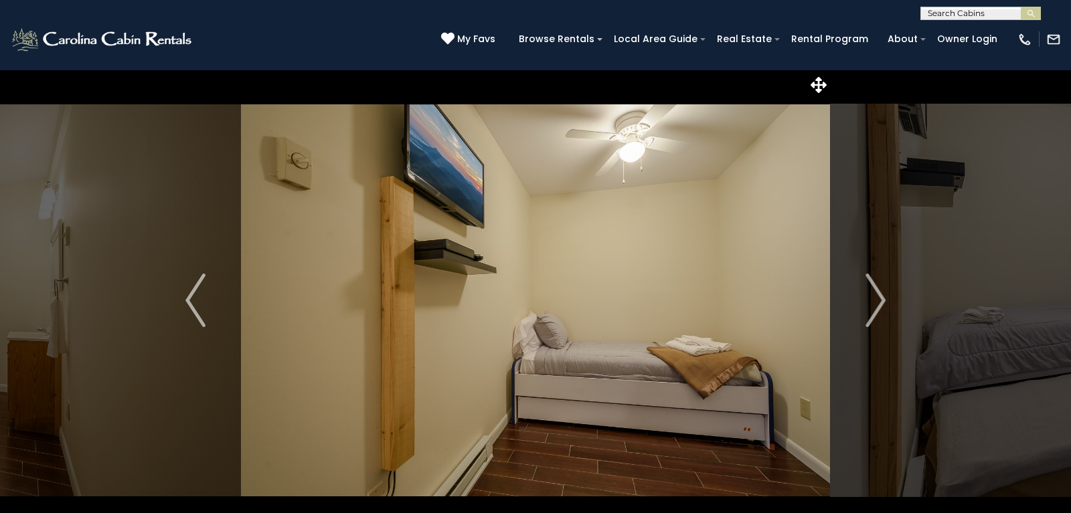
click at [868, 305] on img "Next" at bounding box center [875, 301] width 20 height 54
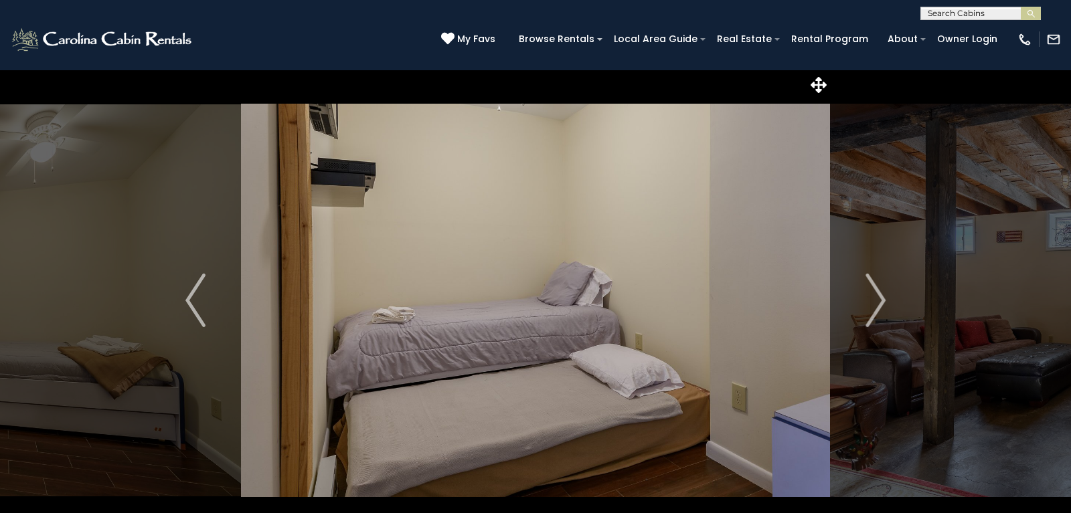
click at [868, 305] on img "Next" at bounding box center [875, 301] width 20 height 54
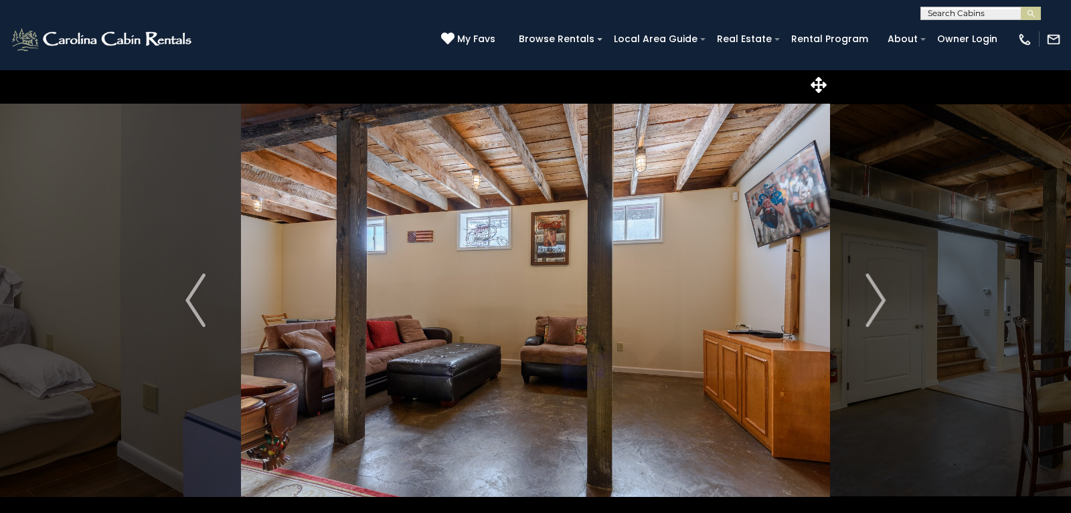
click at [868, 305] on img "Next" at bounding box center [875, 301] width 20 height 54
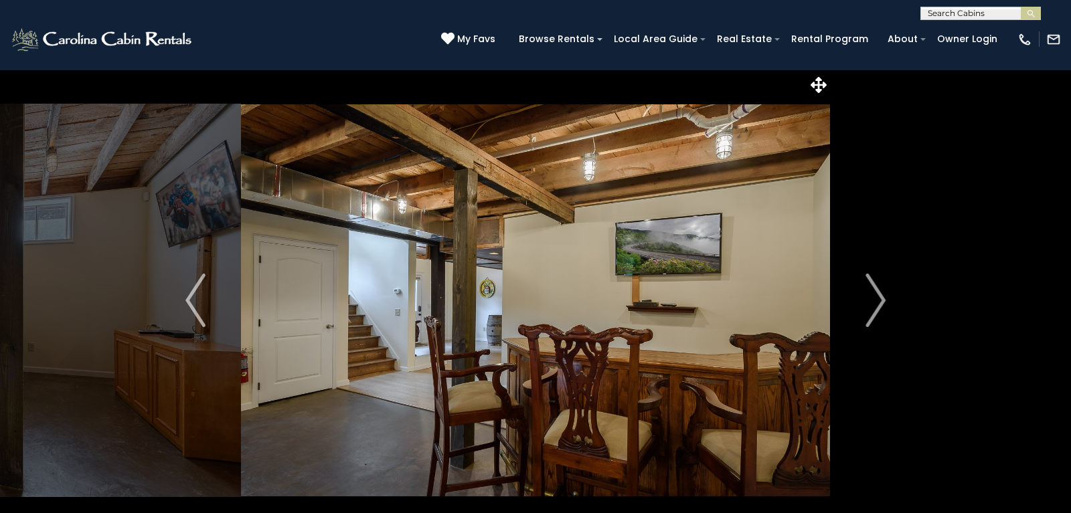
click at [868, 305] on img "Next" at bounding box center [875, 301] width 20 height 54
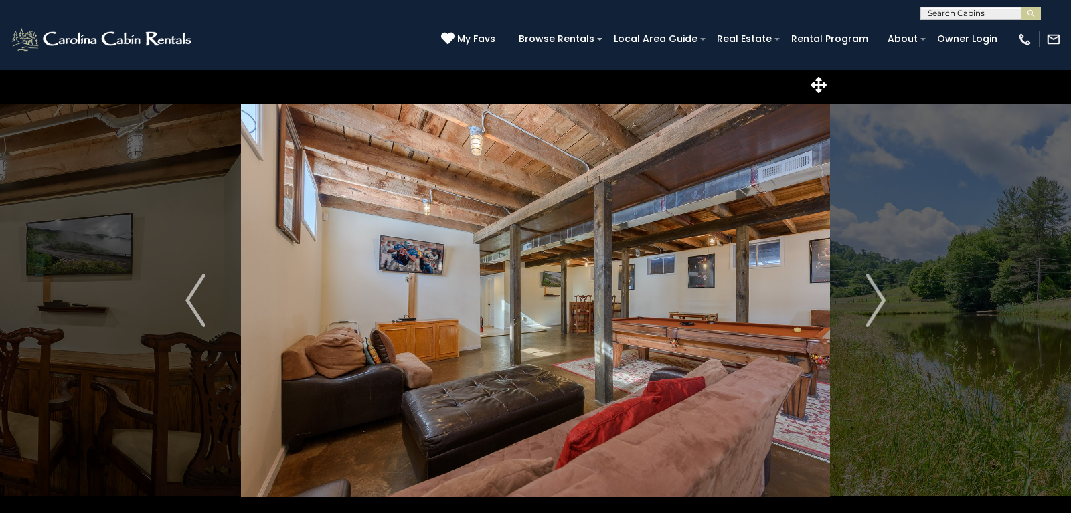
click at [868, 305] on img "Next" at bounding box center [875, 301] width 20 height 54
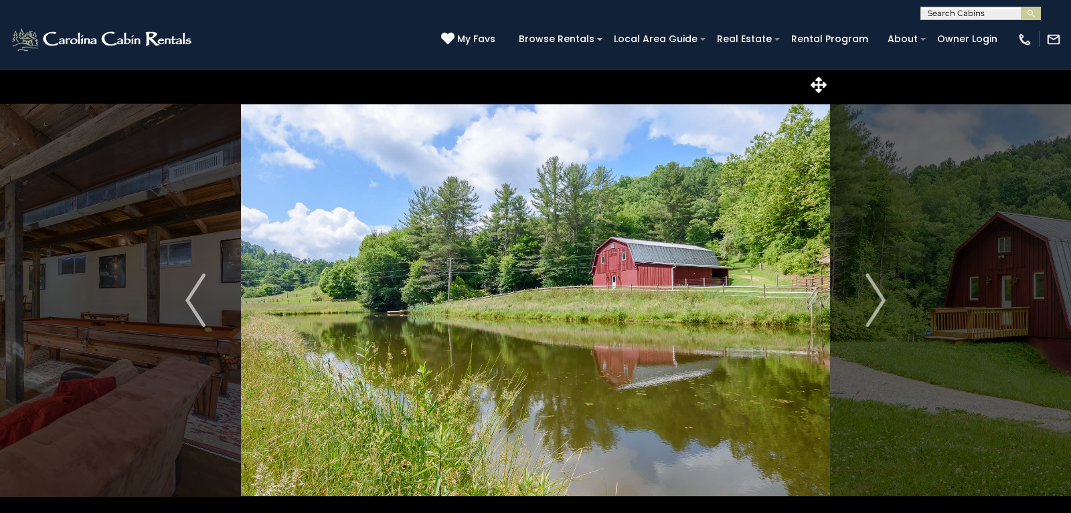
click at [868, 305] on img "Next" at bounding box center [875, 301] width 20 height 54
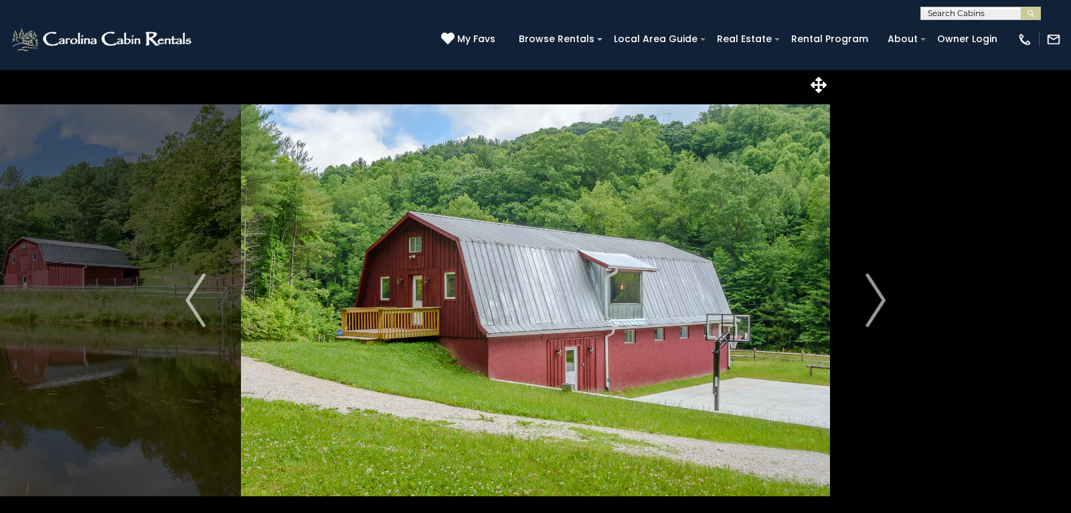
click at [868, 305] on img "Next" at bounding box center [875, 301] width 20 height 54
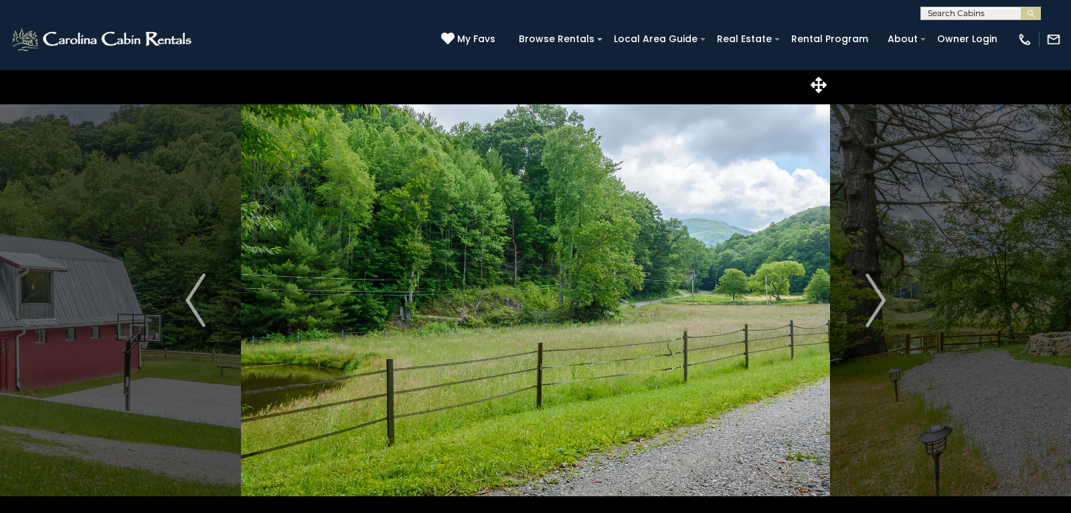
click at [868, 305] on img "Next" at bounding box center [875, 301] width 20 height 54
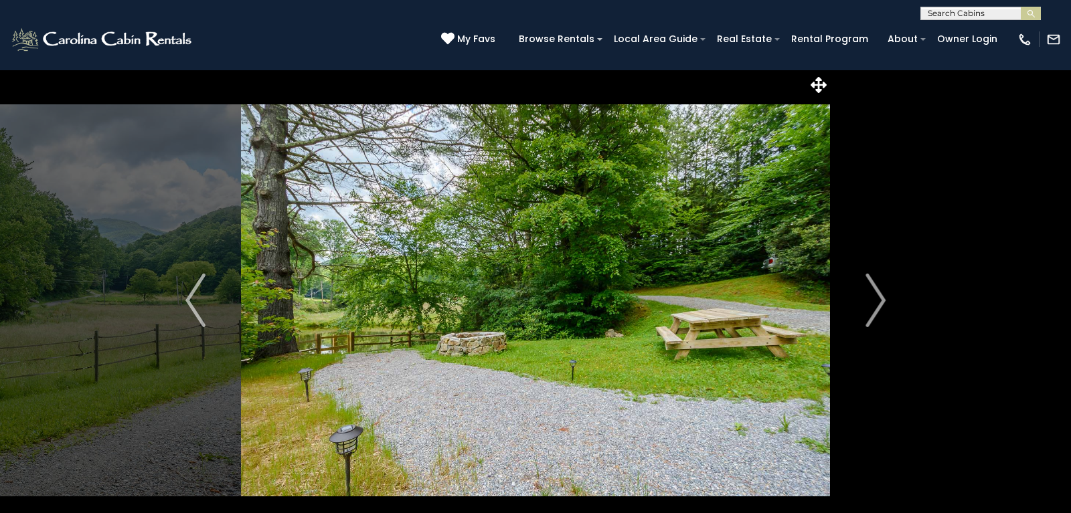
click at [868, 305] on img "Next" at bounding box center [875, 301] width 20 height 54
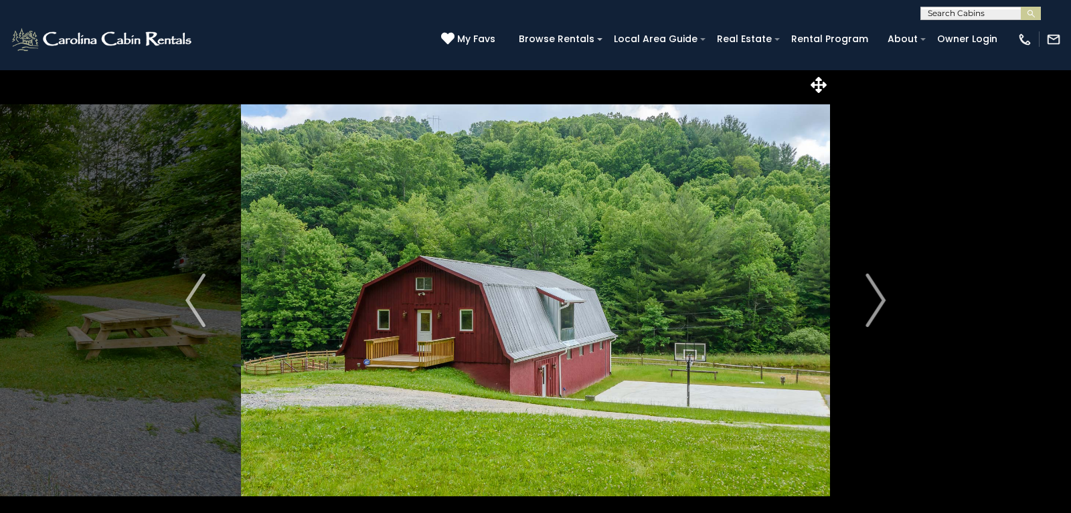
click at [868, 305] on img "Next" at bounding box center [875, 301] width 20 height 54
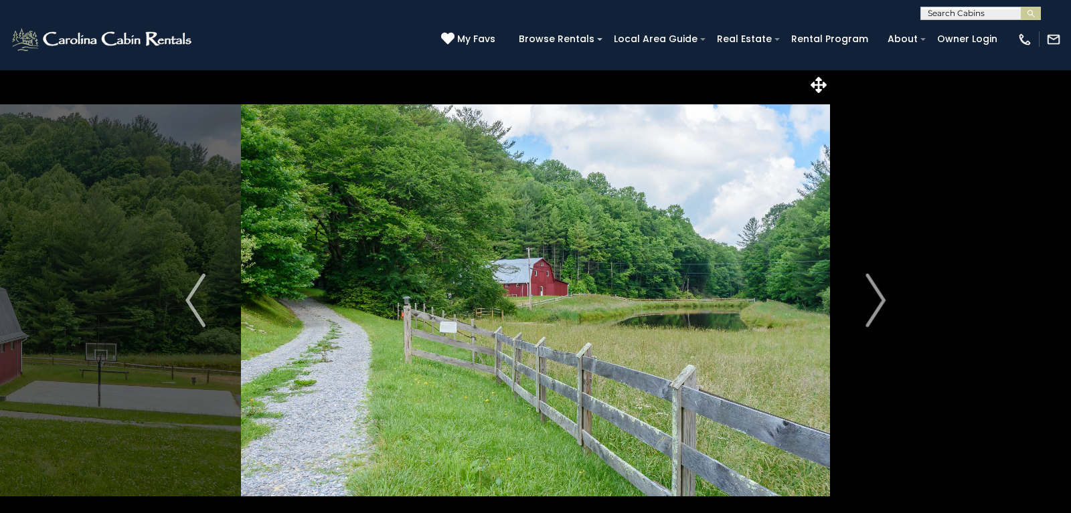
click at [868, 305] on img "Next" at bounding box center [875, 301] width 20 height 54
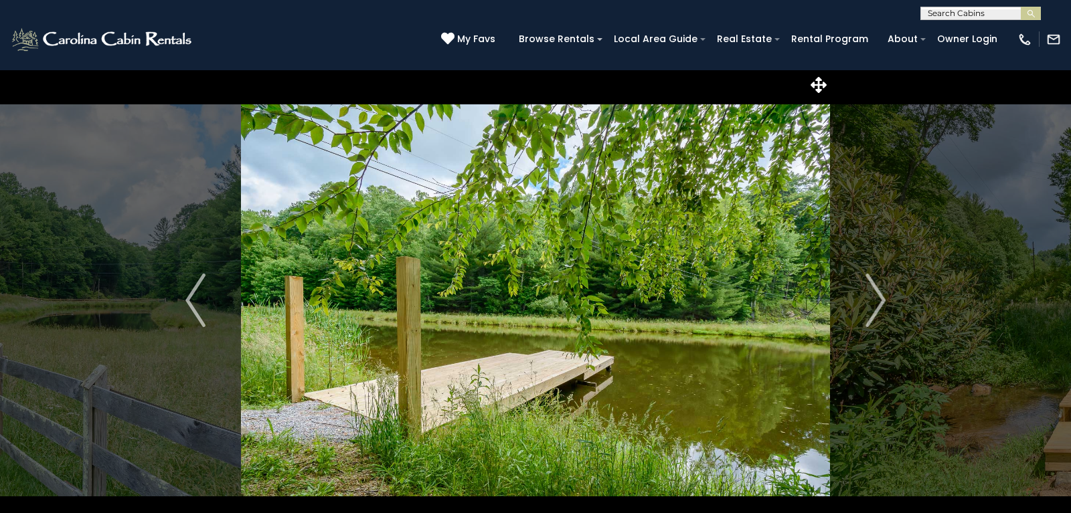
click at [868, 305] on img "Next" at bounding box center [875, 301] width 20 height 54
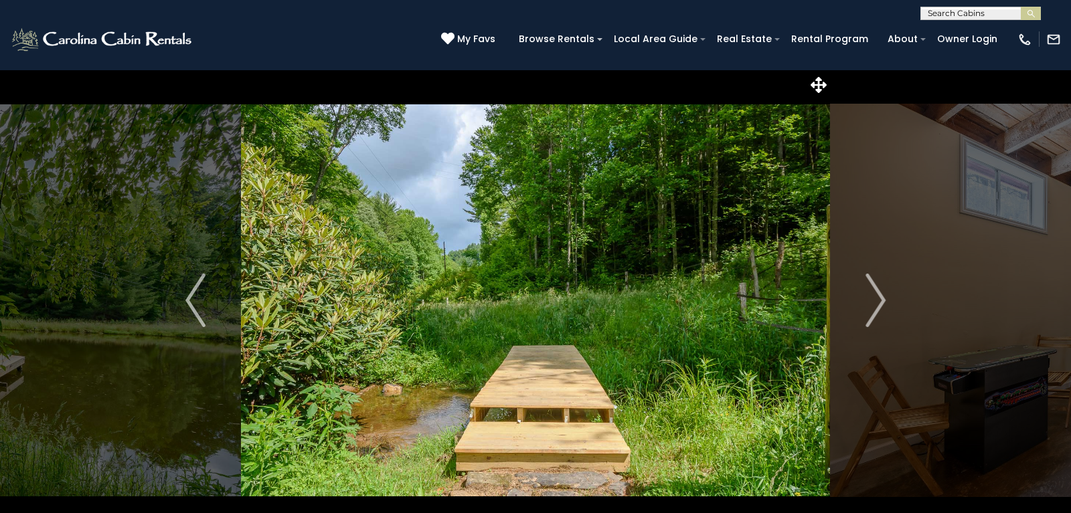
click at [868, 305] on img "Next" at bounding box center [875, 301] width 20 height 54
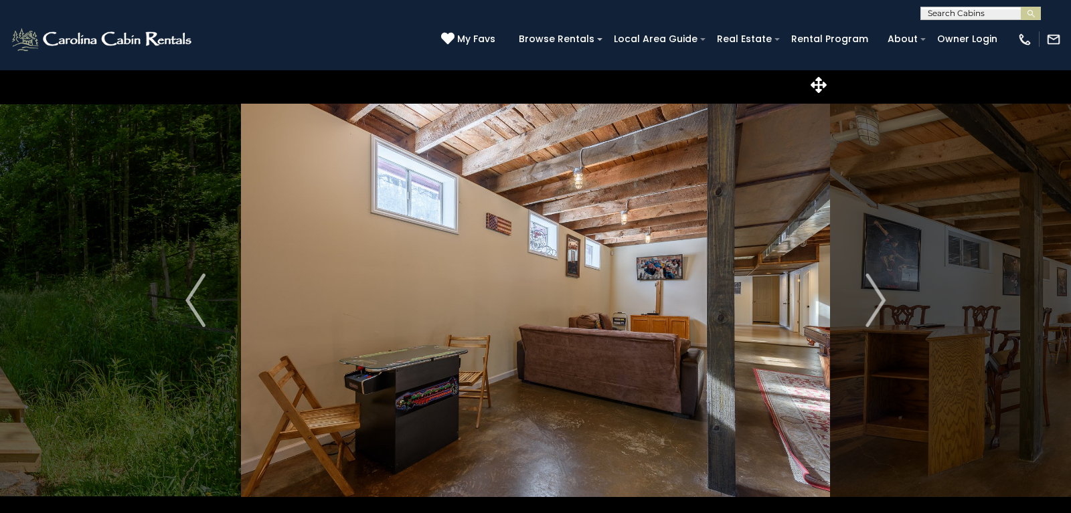
click at [868, 305] on img "Next" at bounding box center [875, 301] width 20 height 54
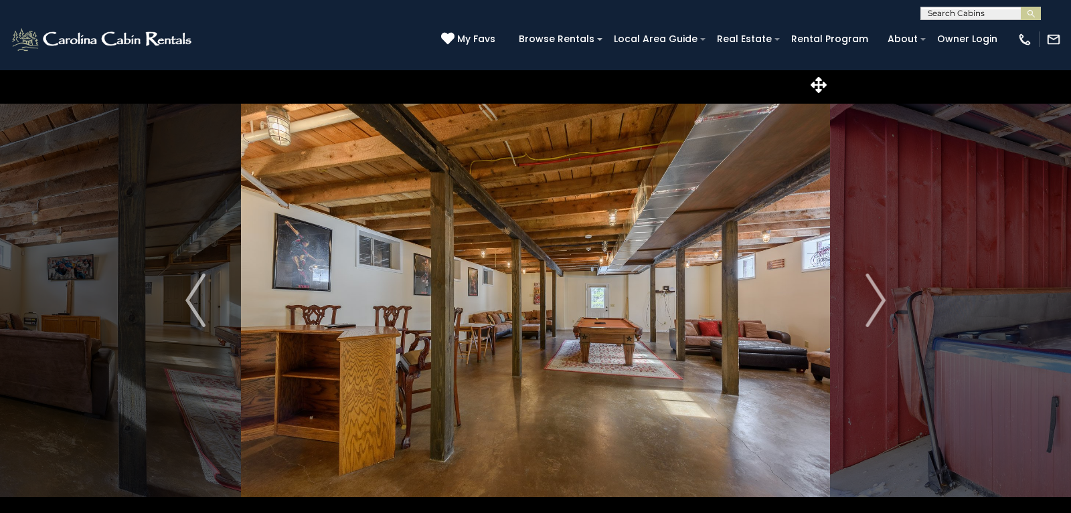
click at [868, 305] on img "Next" at bounding box center [875, 301] width 20 height 54
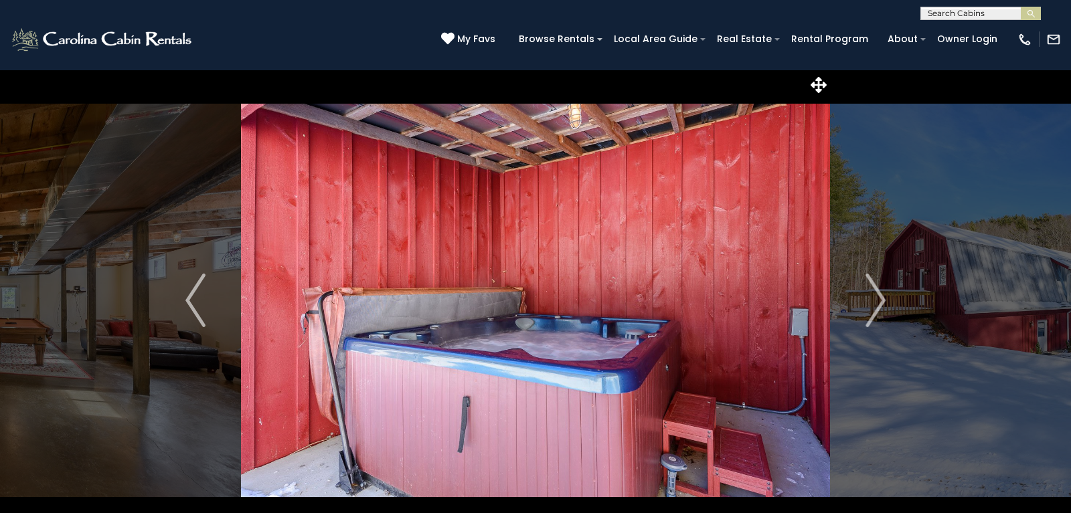
click at [868, 305] on img "Next" at bounding box center [875, 301] width 20 height 54
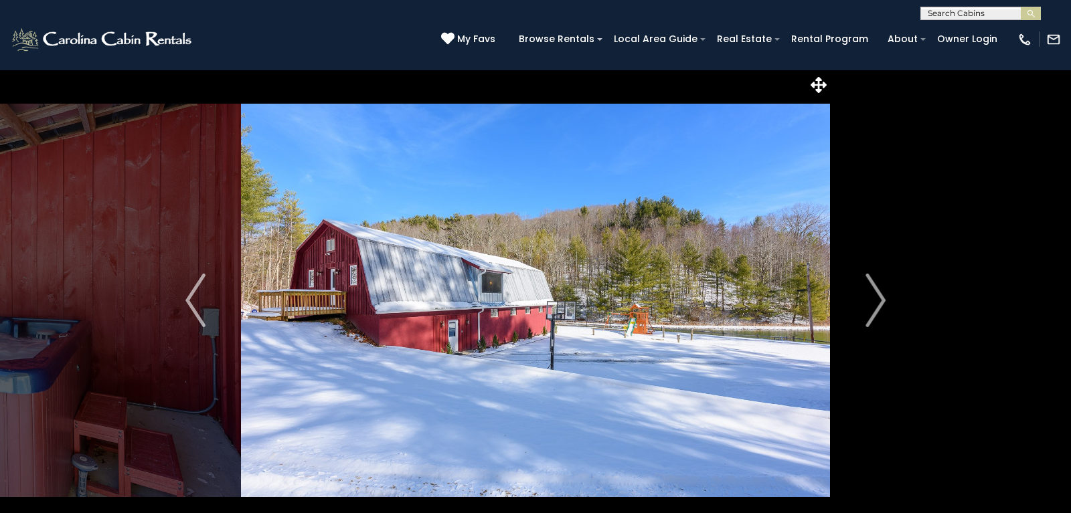
click at [868, 305] on img "Next" at bounding box center [875, 301] width 20 height 54
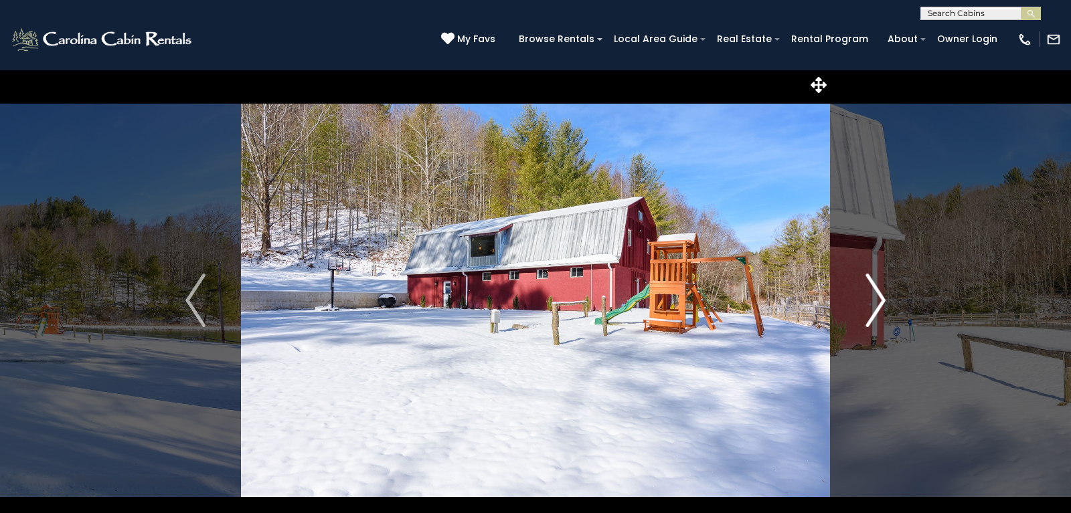
click at [869, 305] on img "Next" at bounding box center [875, 301] width 20 height 54
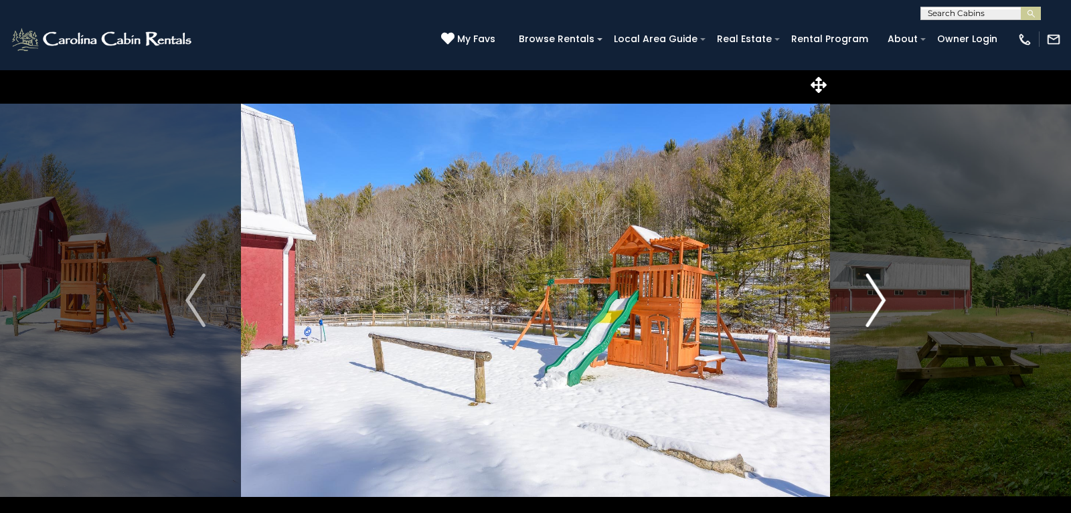
click at [869, 305] on img "Next" at bounding box center [875, 301] width 20 height 54
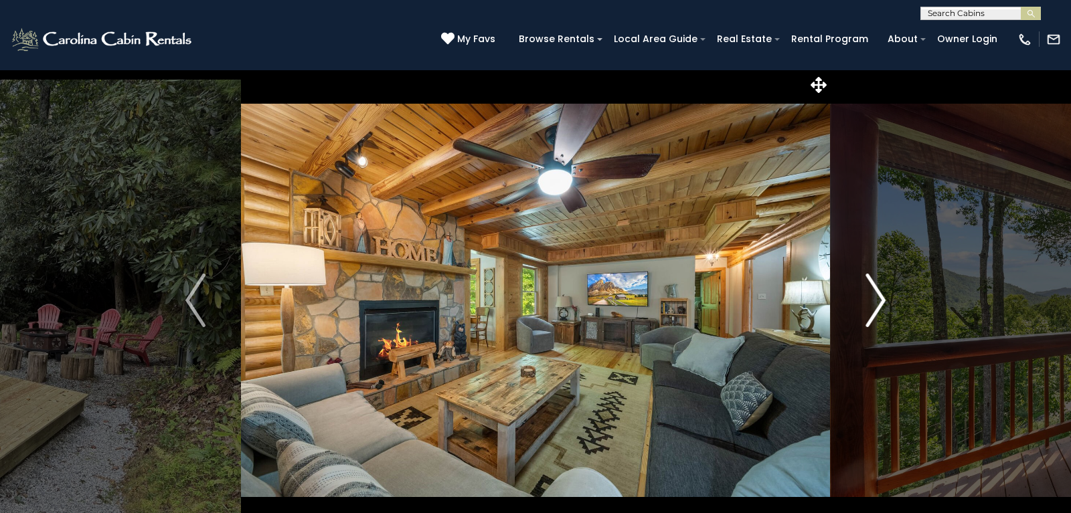
click at [877, 304] on img "Next" at bounding box center [875, 301] width 20 height 54
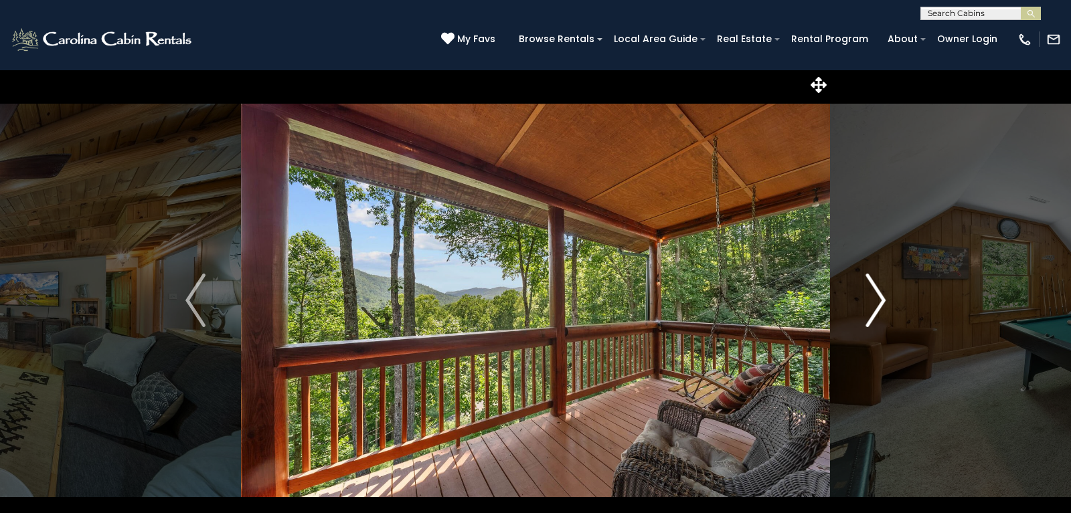
click at [877, 304] on img "Next" at bounding box center [875, 301] width 20 height 54
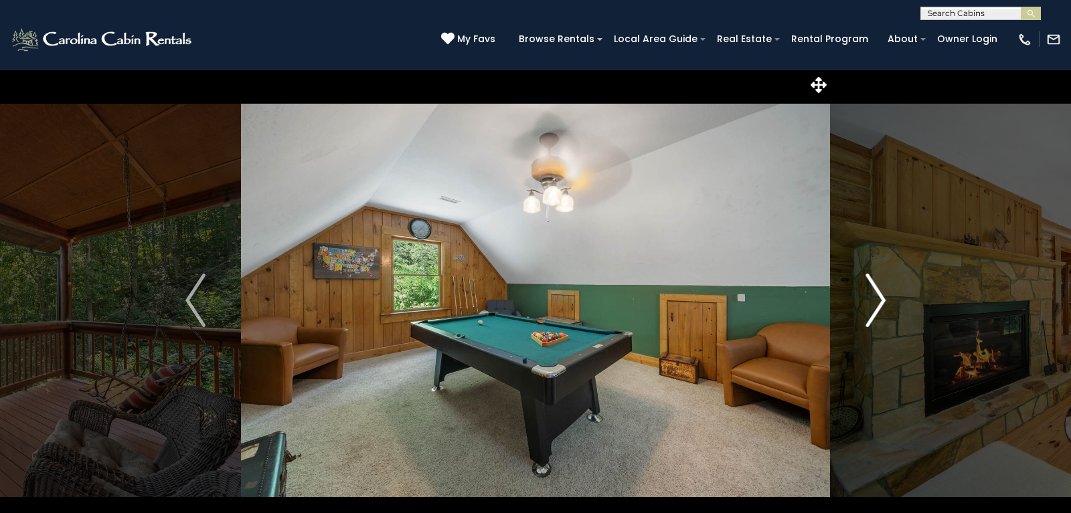
click at [877, 304] on img "Next" at bounding box center [875, 301] width 20 height 54
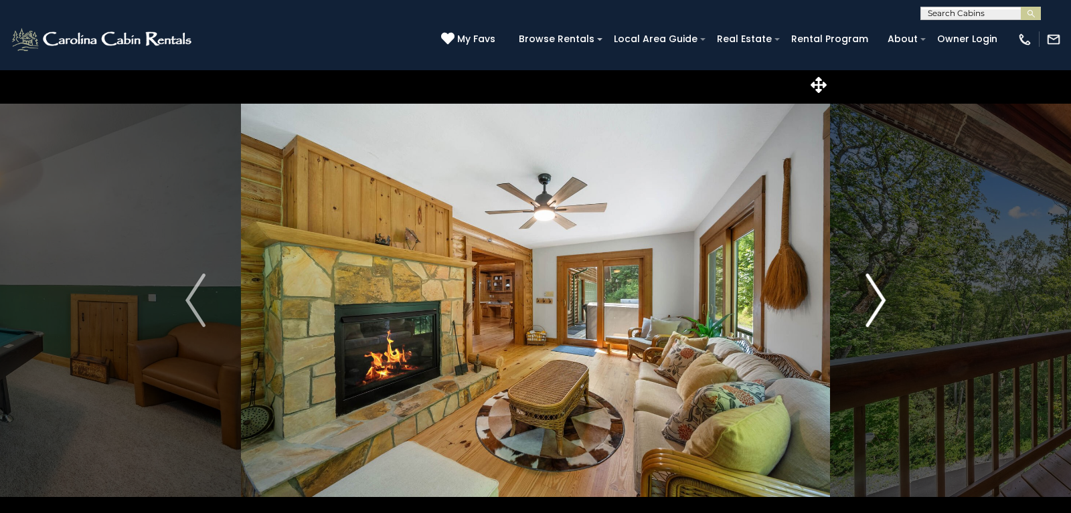
click at [877, 304] on img "Next" at bounding box center [875, 301] width 20 height 54
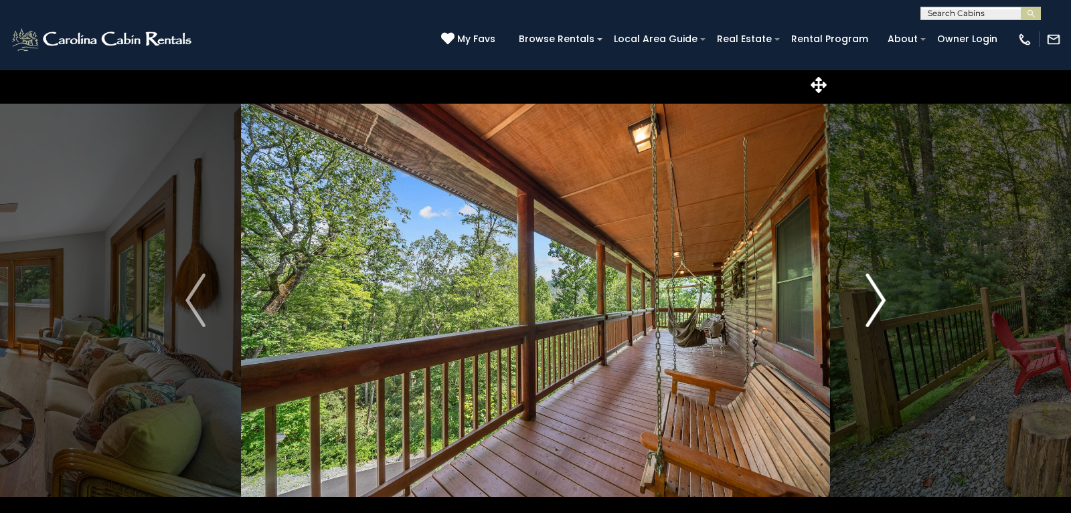
click at [877, 304] on img "Next" at bounding box center [875, 301] width 20 height 54
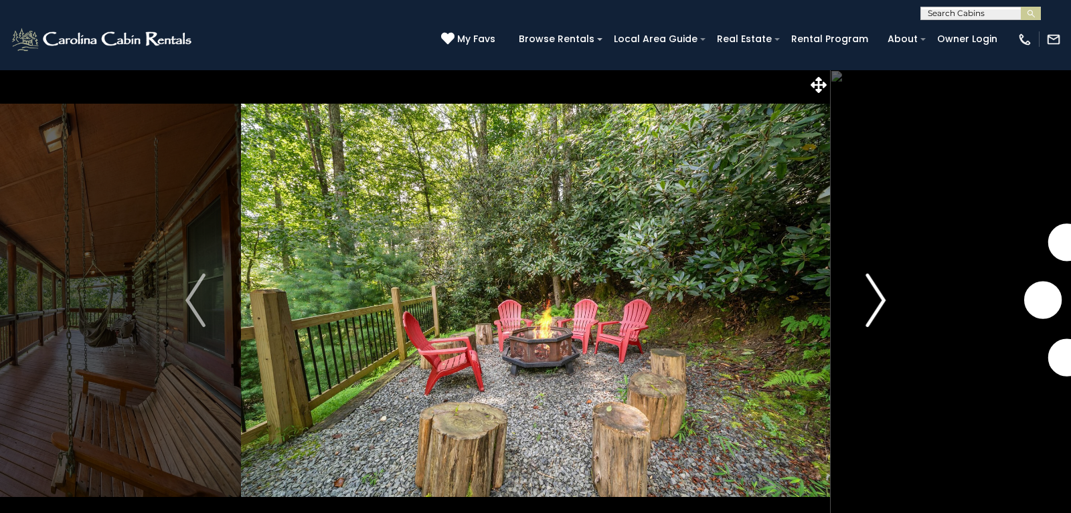
click at [877, 304] on img "Next" at bounding box center [875, 301] width 20 height 54
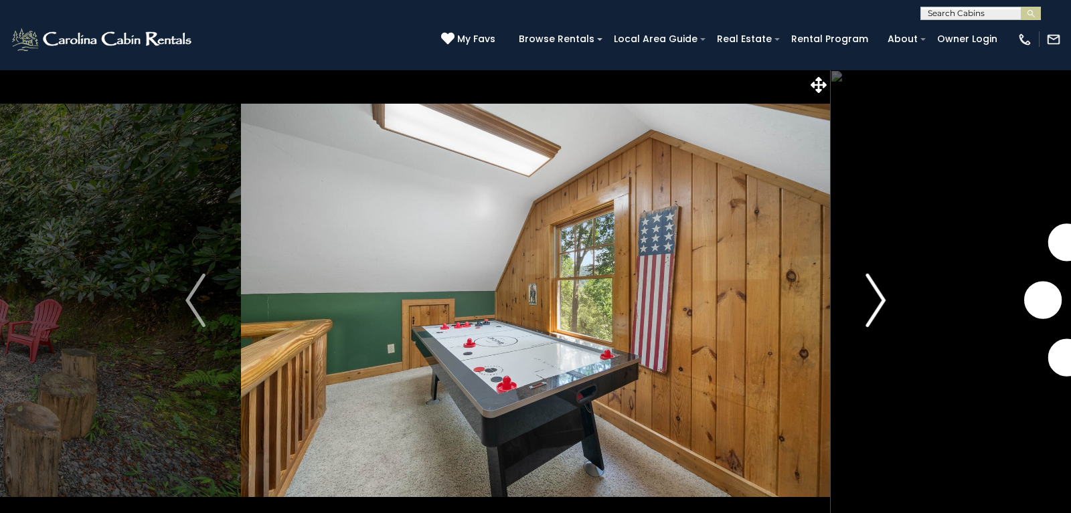
click at [877, 304] on img "Next" at bounding box center [875, 301] width 20 height 54
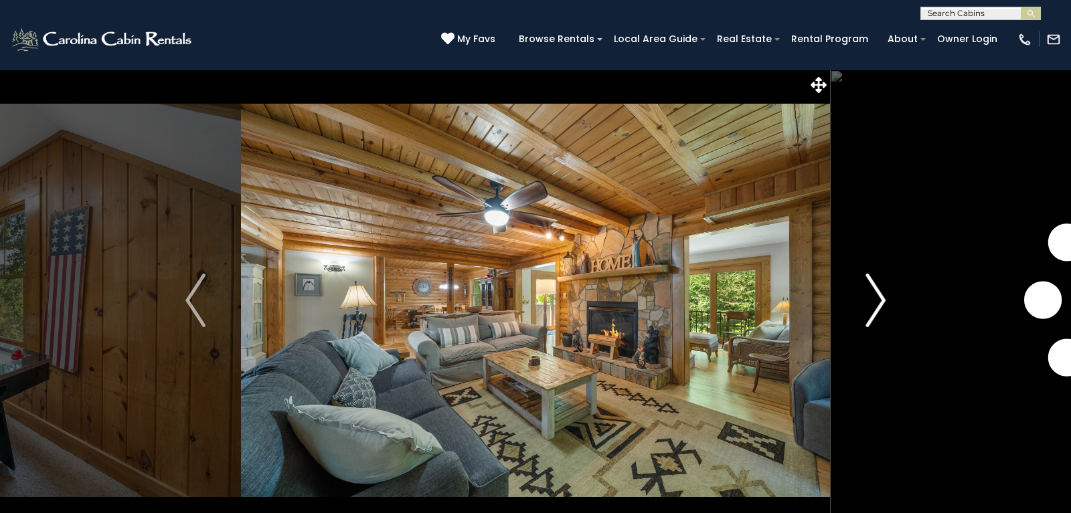
click at [877, 304] on img "Next" at bounding box center [875, 301] width 20 height 54
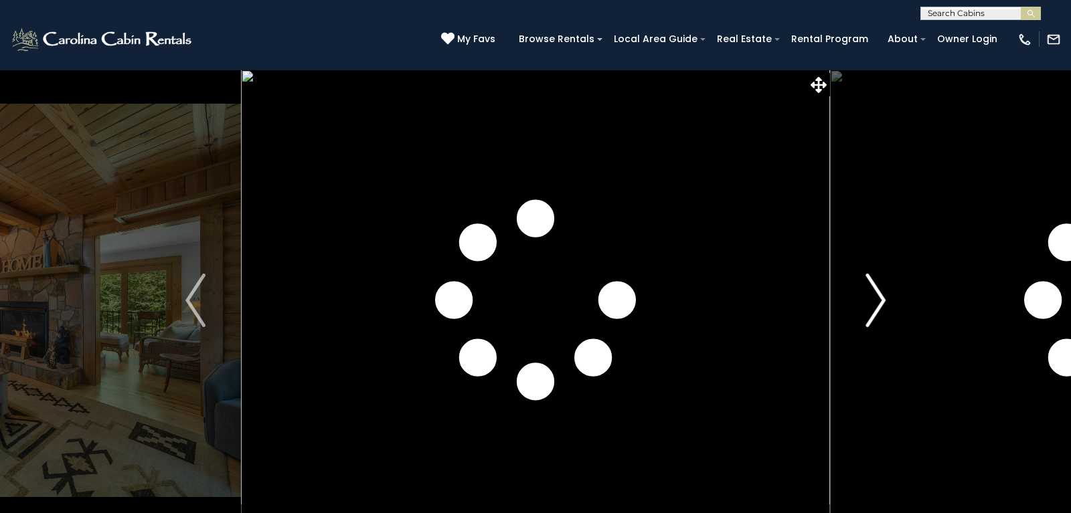
click at [877, 304] on img "Next" at bounding box center [875, 301] width 20 height 54
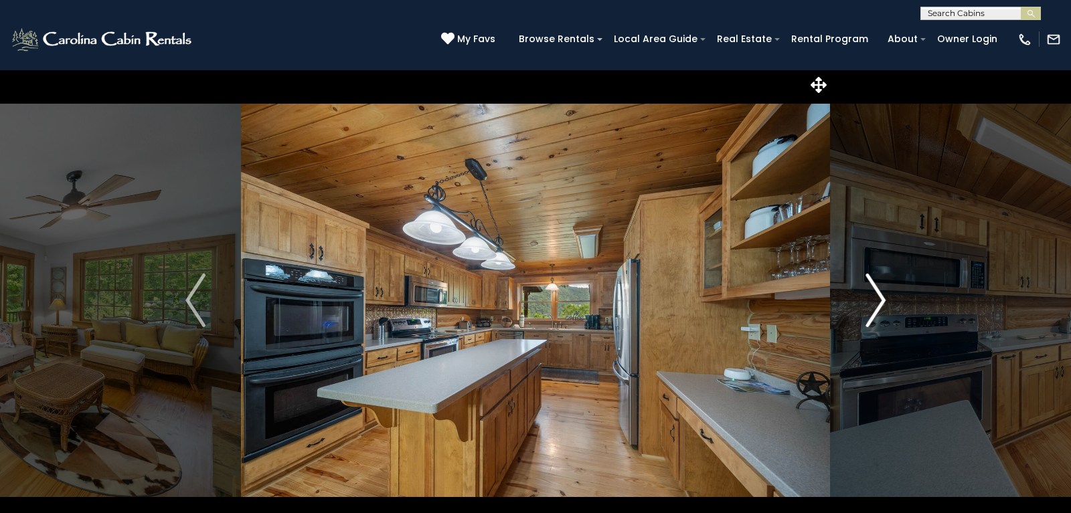
click at [877, 304] on img "Next" at bounding box center [875, 301] width 20 height 54
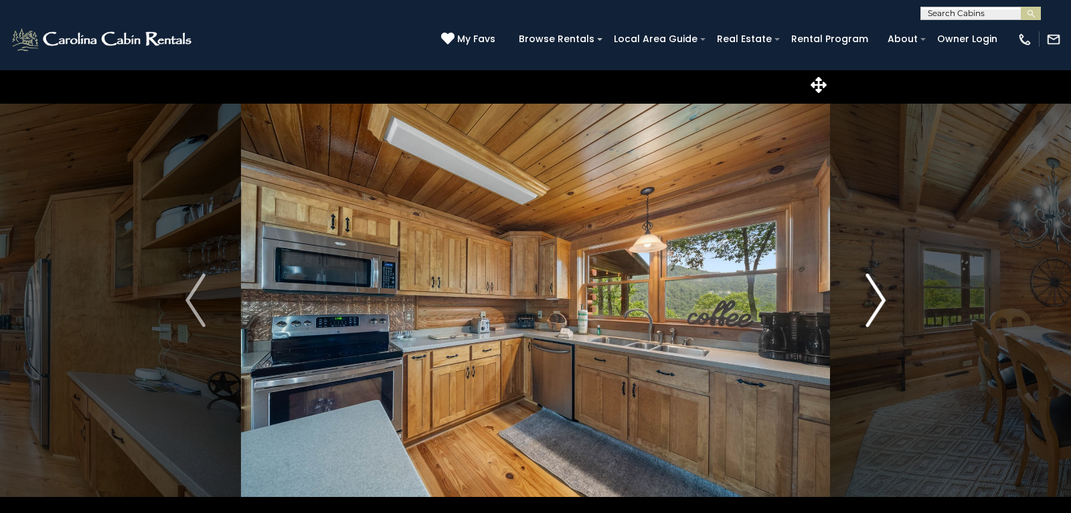
click at [877, 304] on img "Next" at bounding box center [875, 301] width 20 height 54
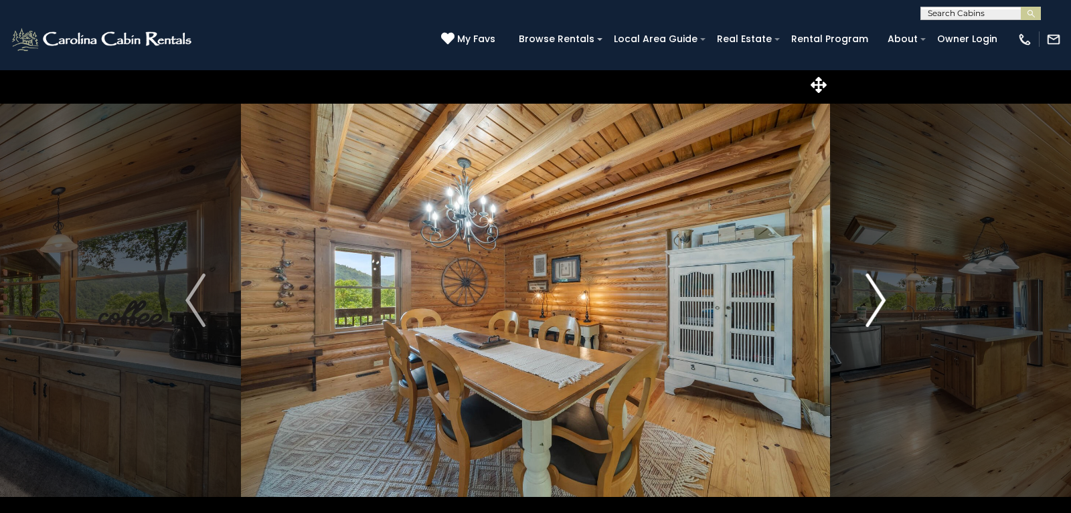
click at [877, 304] on img "Next" at bounding box center [875, 301] width 20 height 54
